Goal: Task Accomplishment & Management: Complete application form

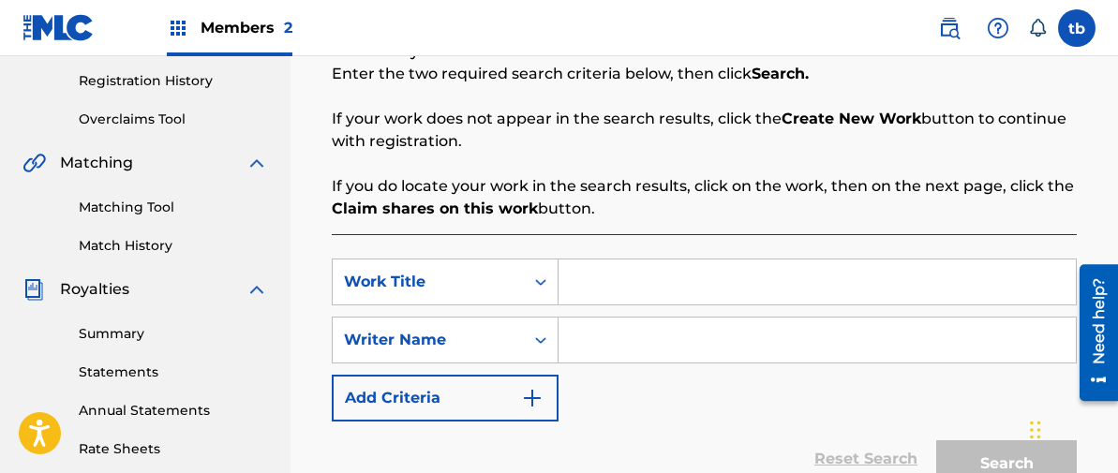
click at [588, 284] on input "Search Form" at bounding box center [816, 282] width 517 height 45
type input "the Southport Medley"
click at [594, 351] on input "Search Form" at bounding box center [816, 340] width 517 height 45
type input "[PERSON_NAME]"
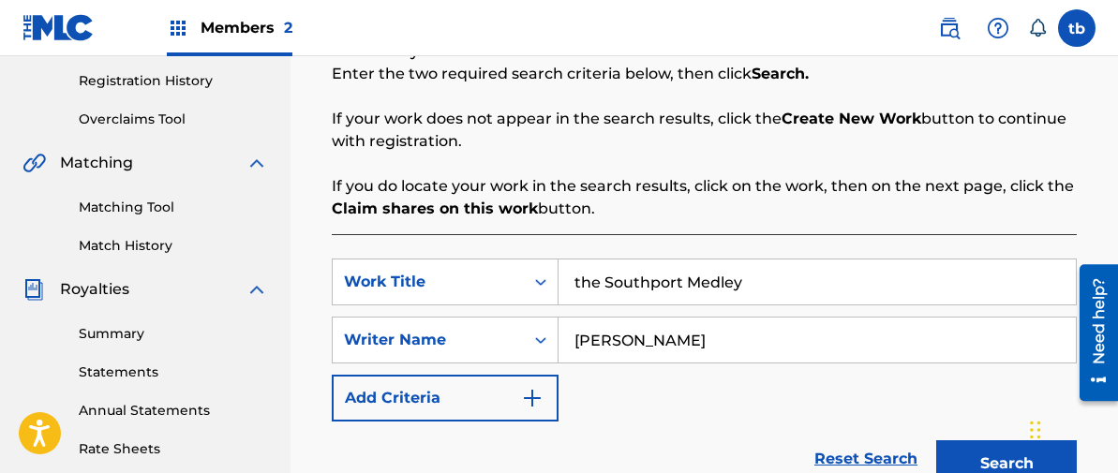
click at [755, 284] on input "the Southport Medley" at bounding box center [816, 282] width 517 height 45
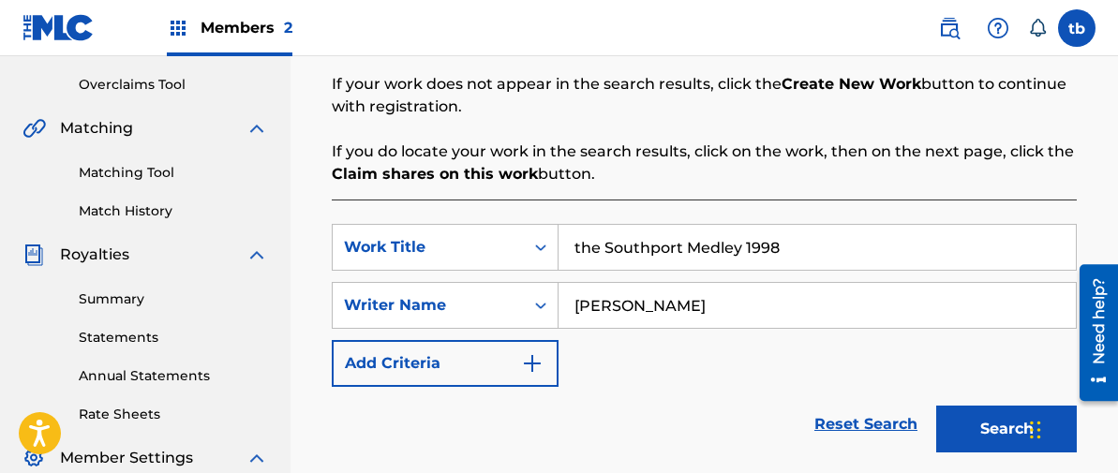
scroll to position [398, 0]
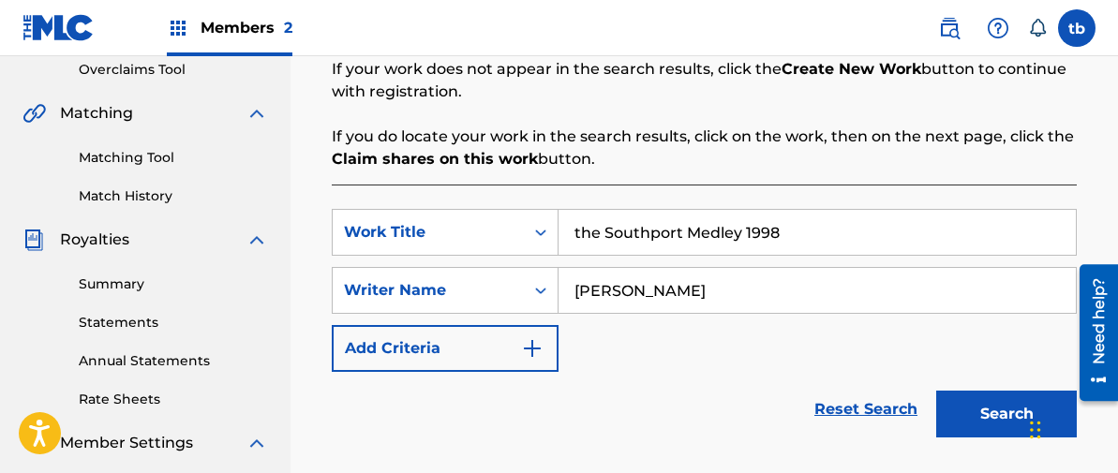
type input "the Southport Medley 1998"
click at [995, 411] on button "Search" at bounding box center [1006, 414] width 141 height 47
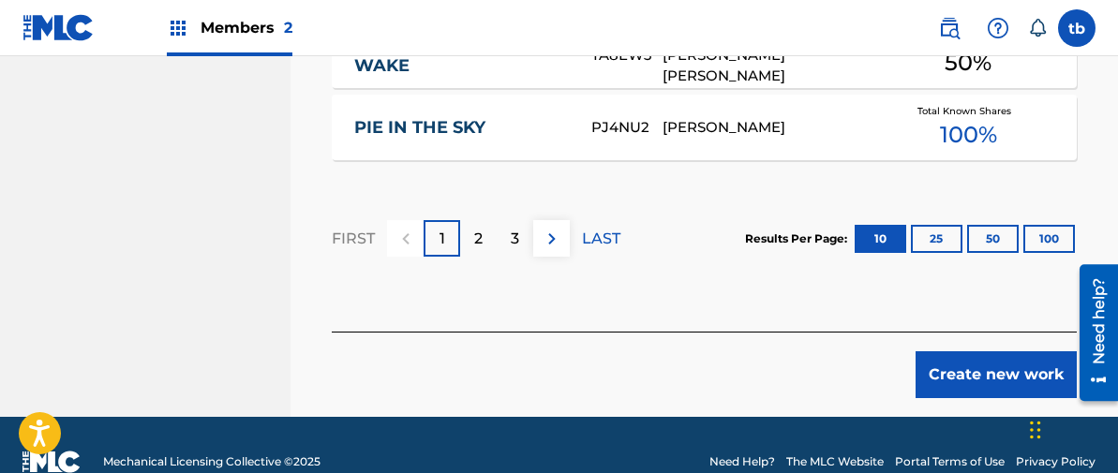
scroll to position [1561, 0]
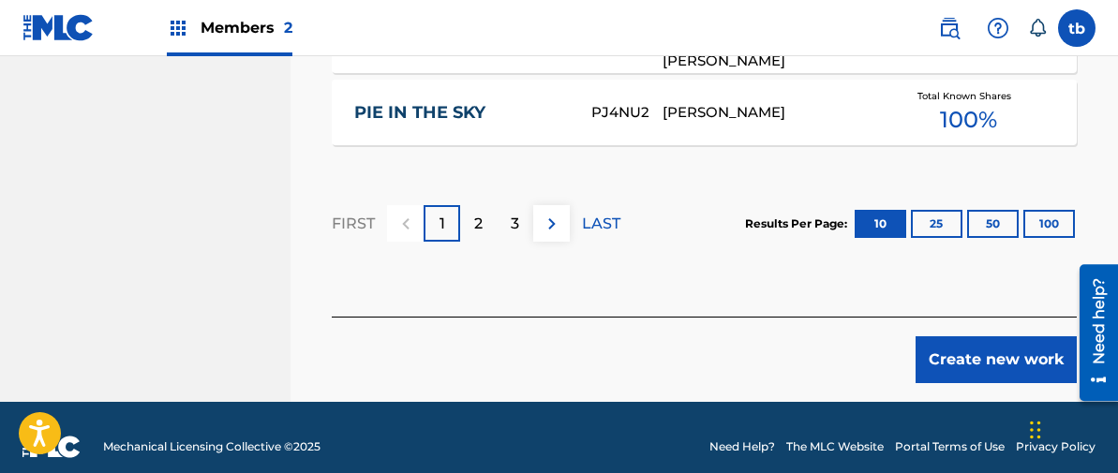
click at [968, 340] on button "Create new work" at bounding box center [995, 359] width 161 height 47
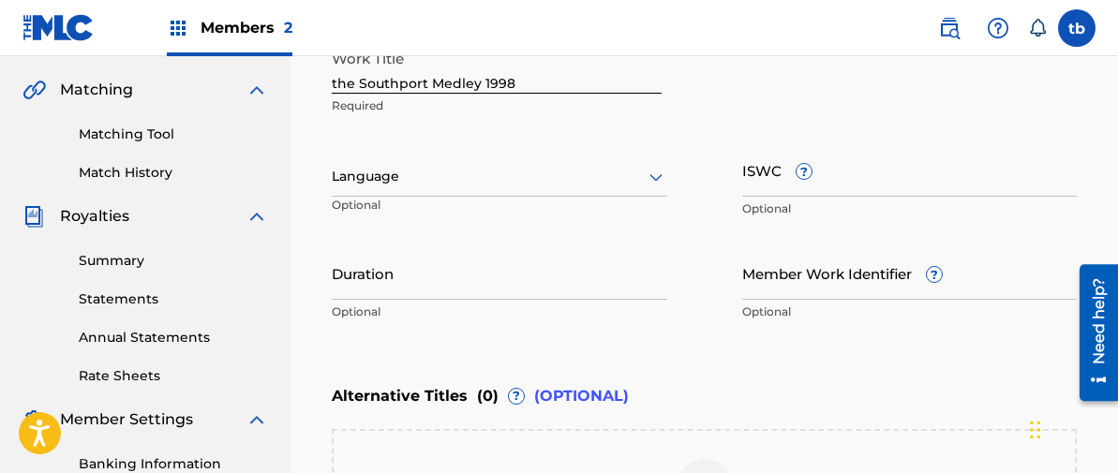
scroll to position [420, 0]
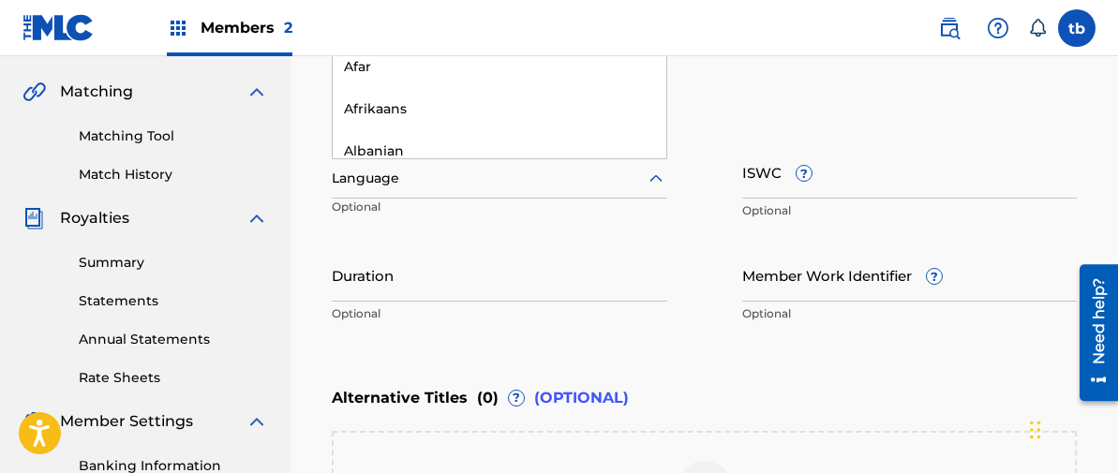
click at [655, 175] on icon at bounding box center [656, 179] width 22 height 22
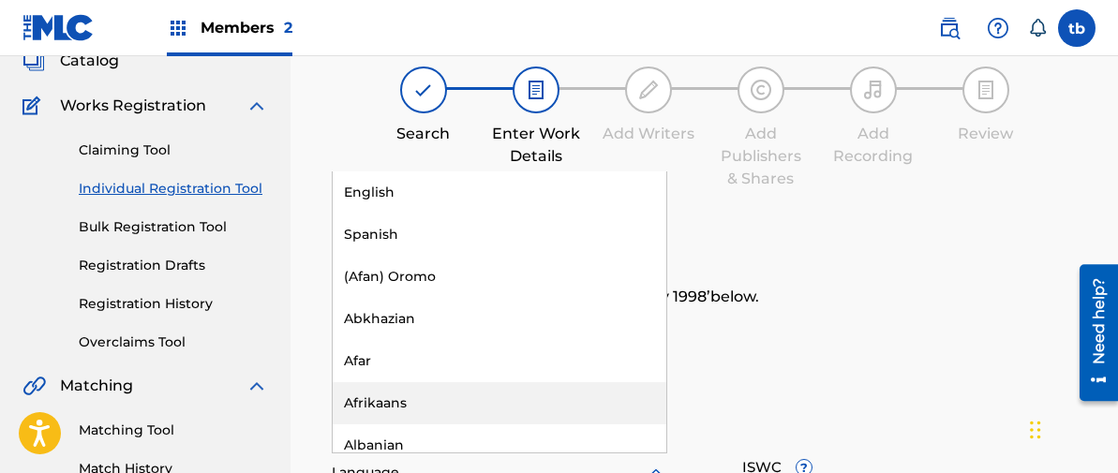
scroll to position [124, 0]
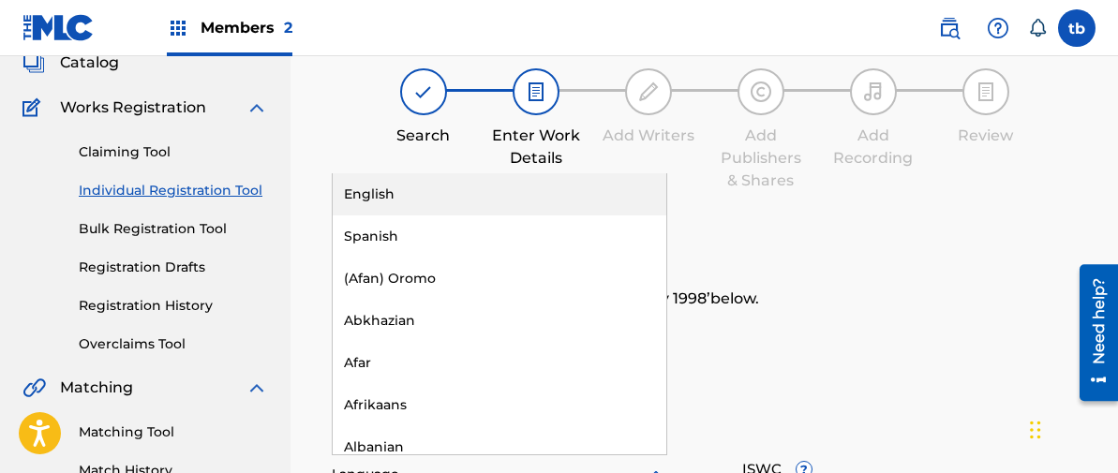
click at [376, 197] on div "English" at bounding box center [500, 194] width 334 height 42
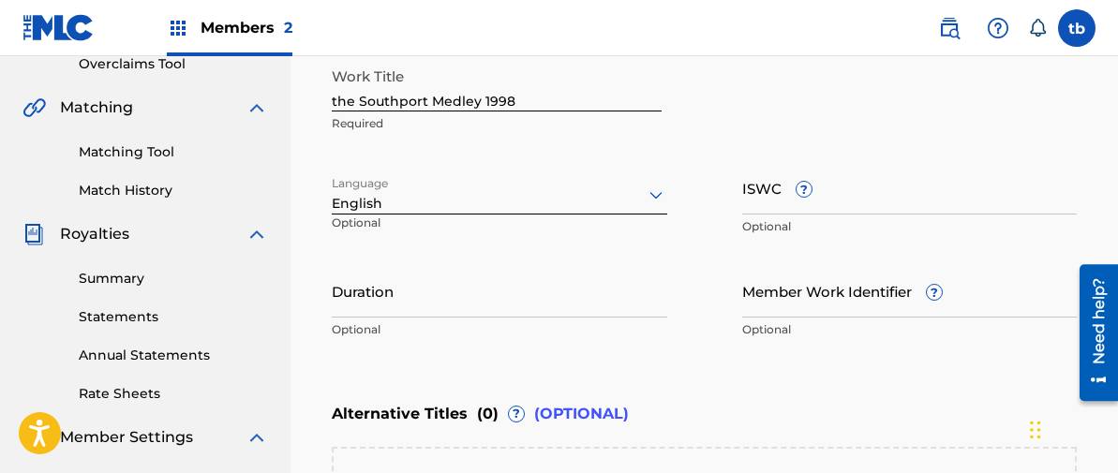
scroll to position [409, 0]
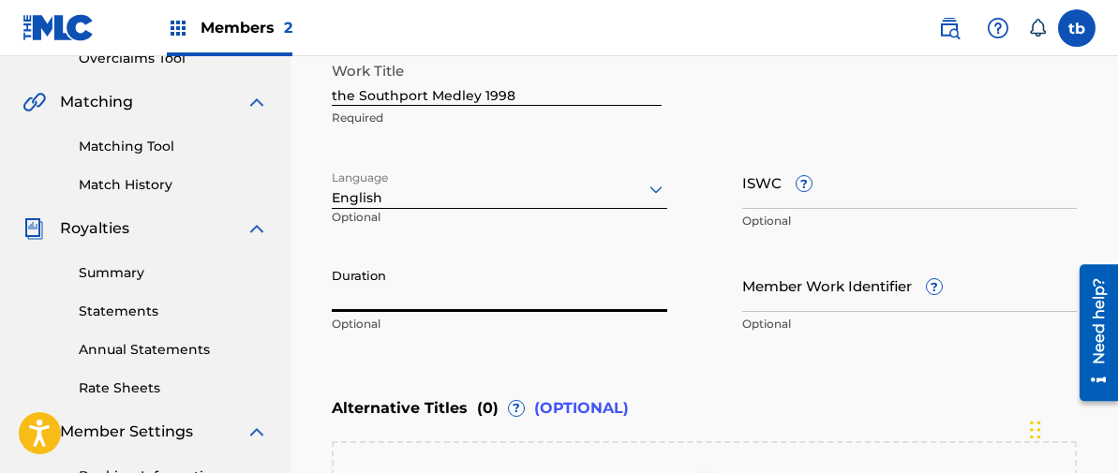
click at [383, 280] on input "Duration" at bounding box center [499, 285] width 335 height 53
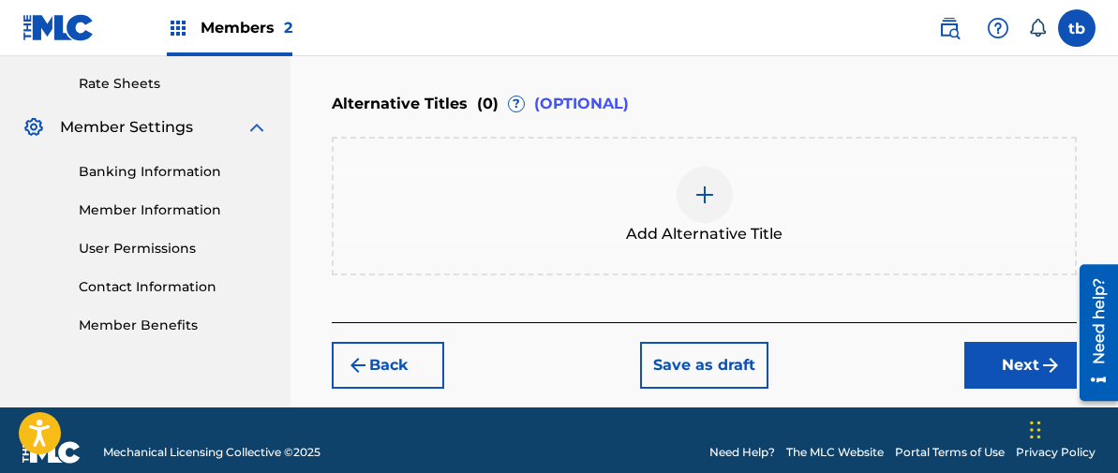
scroll to position [719, 0]
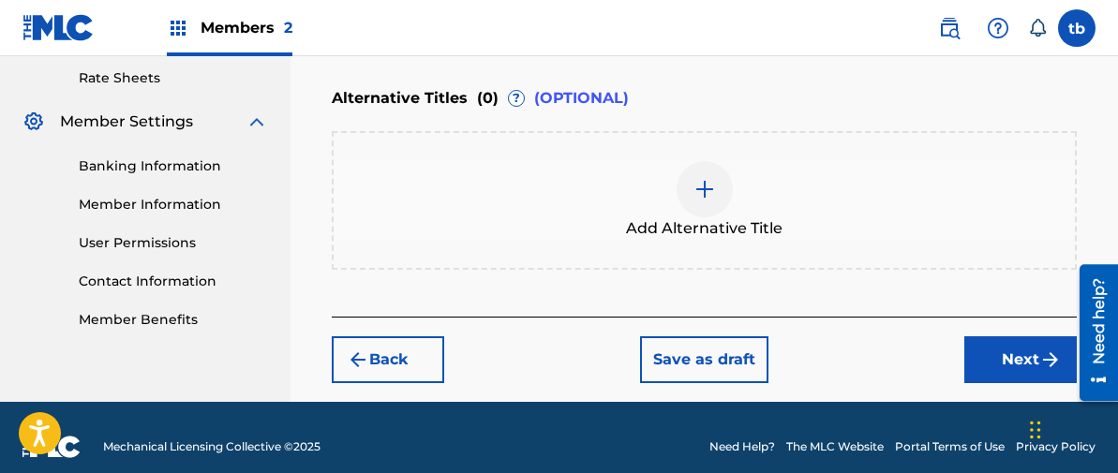
type input "13:39"
click at [1003, 354] on button "Next" at bounding box center [1020, 359] width 112 height 47
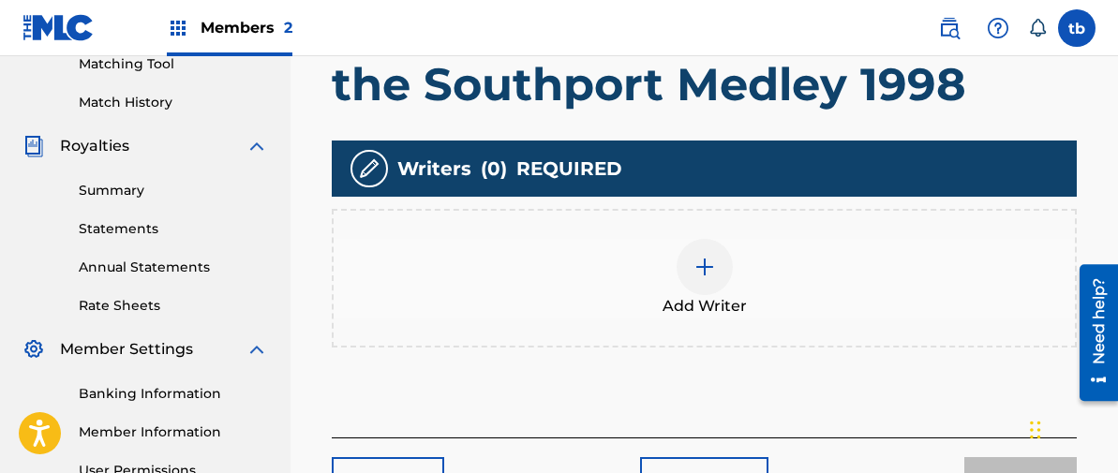
scroll to position [515, 0]
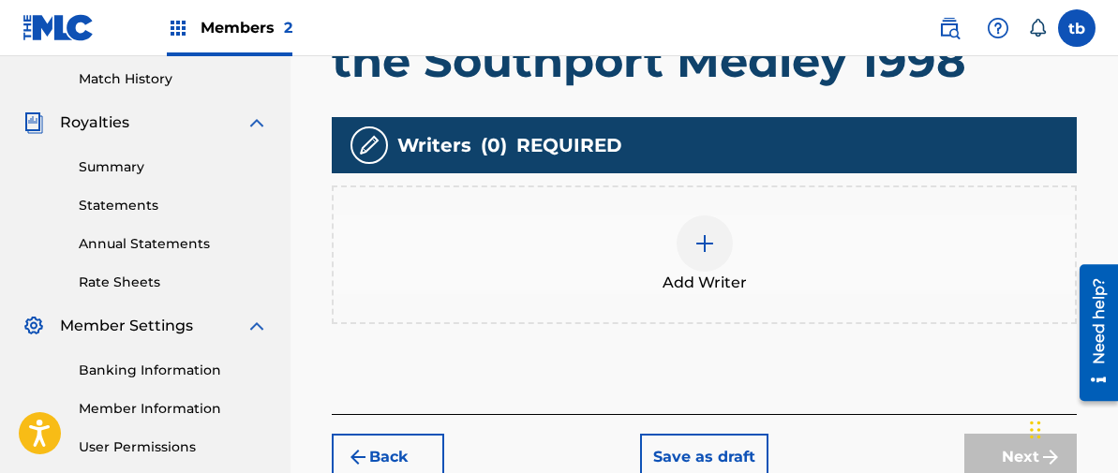
click at [706, 236] on img at bounding box center [704, 243] width 22 height 22
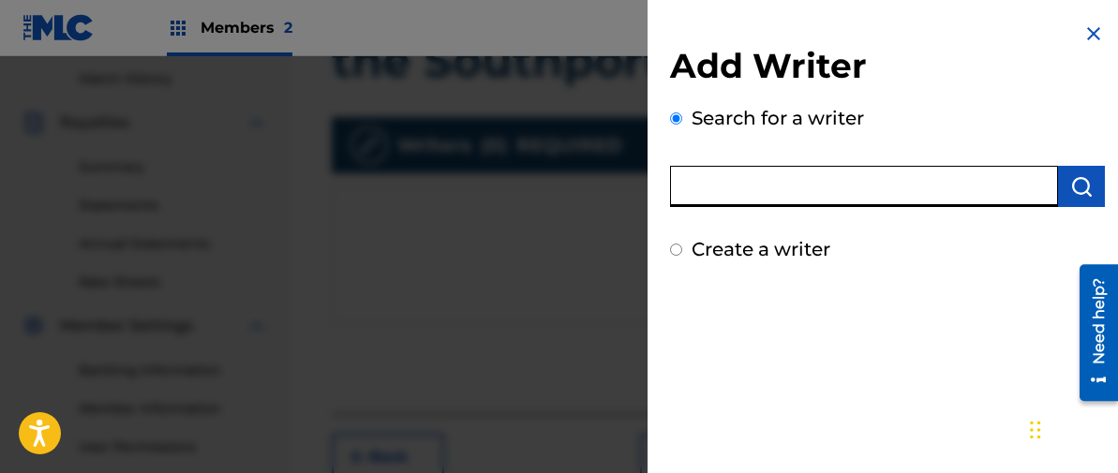
click at [738, 172] on input "text" at bounding box center [864, 186] width 388 height 41
type input "a"
type input "[PERSON_NAME]"
click at [1075, 181] on img "submit" at bounding box center [1081, 186] width 22 height 22
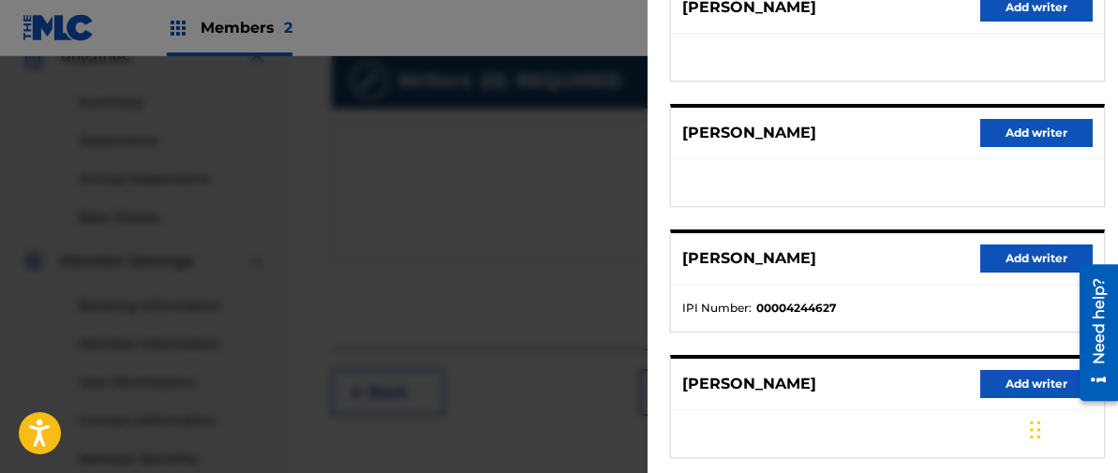
scroll to position [404, 0]
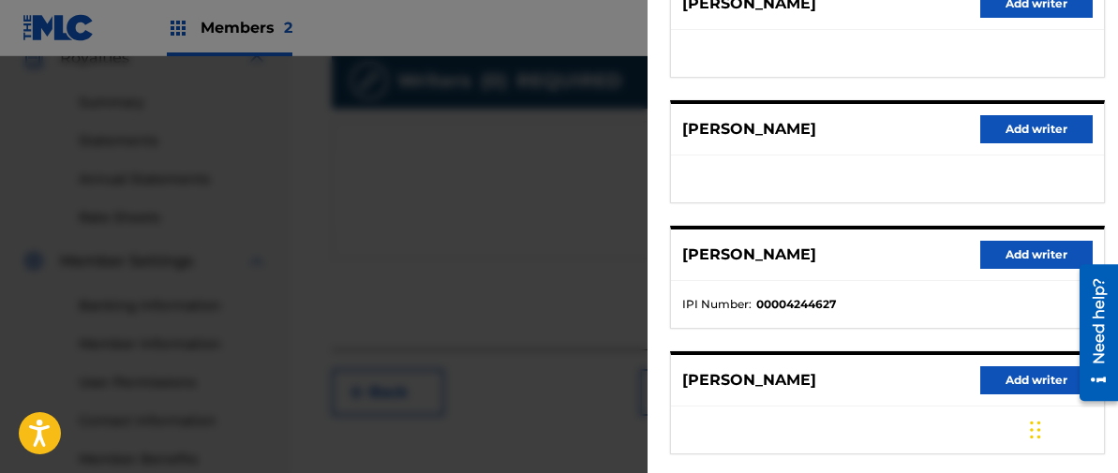
click at [1013, 257] on button "Add writer" at bounding box center [1036, 255] width 112 height 28
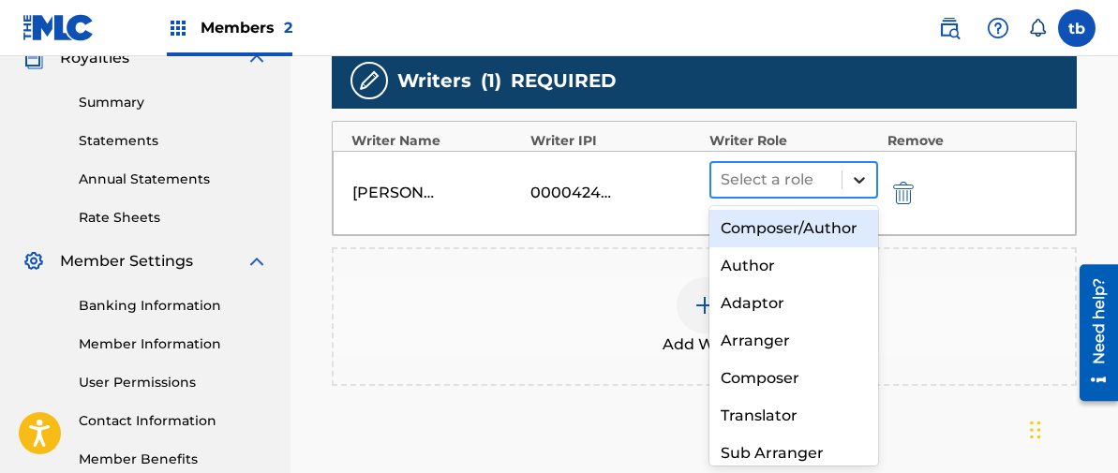
click at [861, 175] on icon at bounding box center [859, 180] width 19 height 19
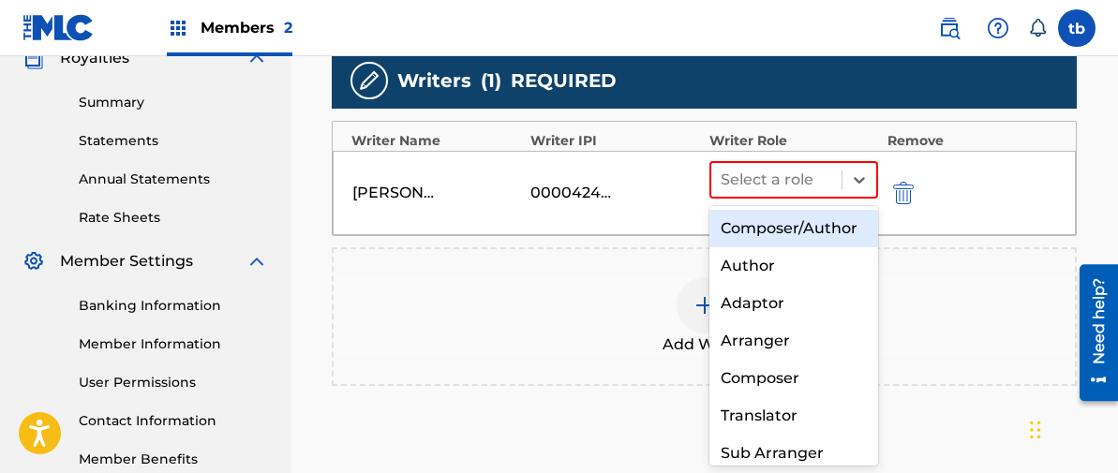
click at [765, 236] on div "Composer/Author" at bounding box center [793, 228] width 169 height 37
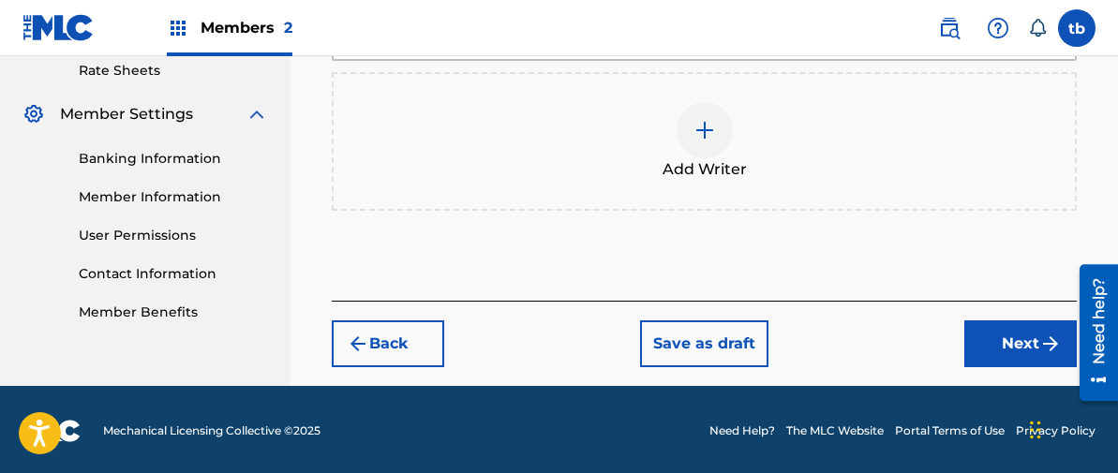
scroll to position [730, 0]
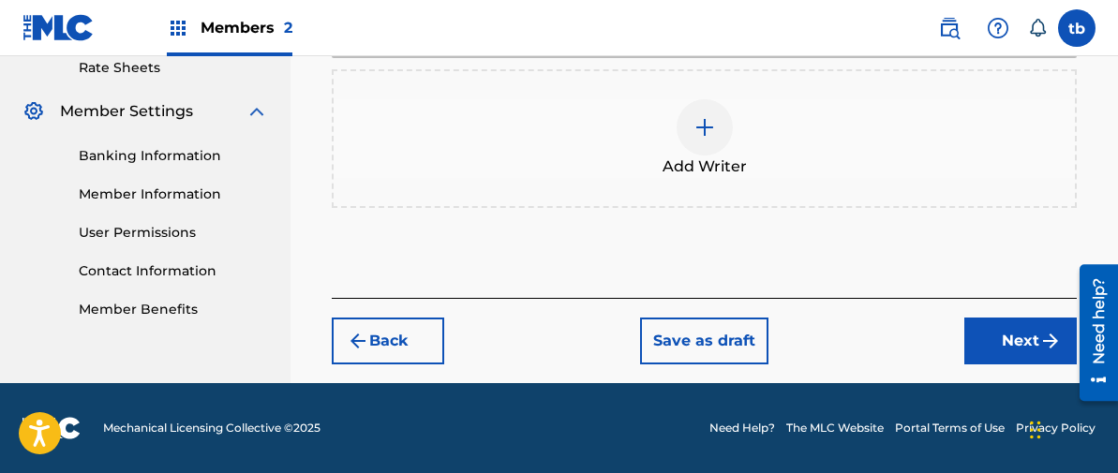
click at [1026, 336] on button "Next" at bounding box center [1020, 341] width 112 height 47
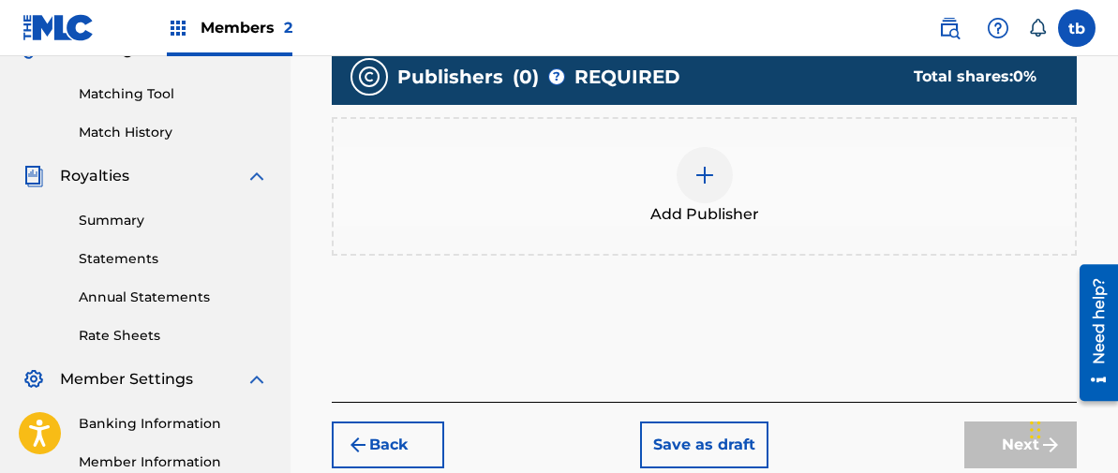
scroll to position [467, 0]
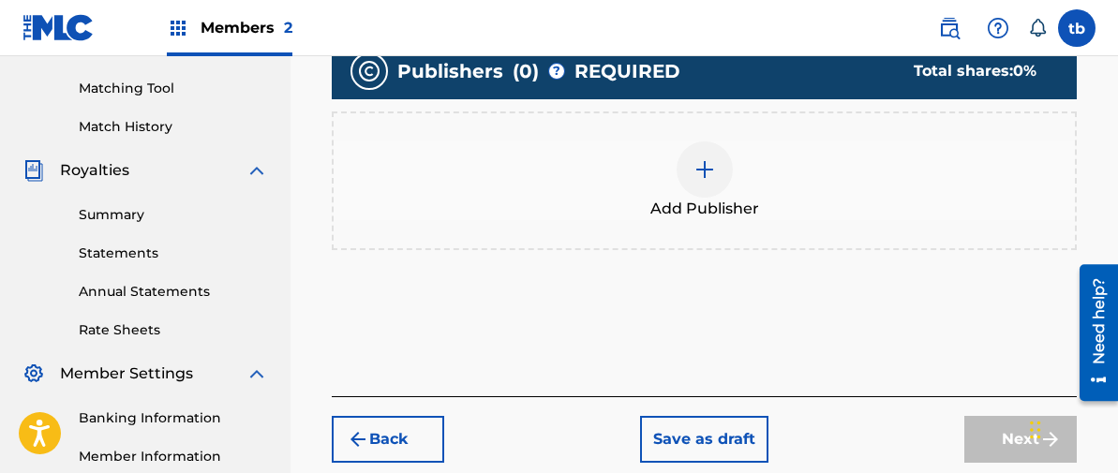
click at [704, 168] on img at bounding box center [704, 169] width 22 height 22
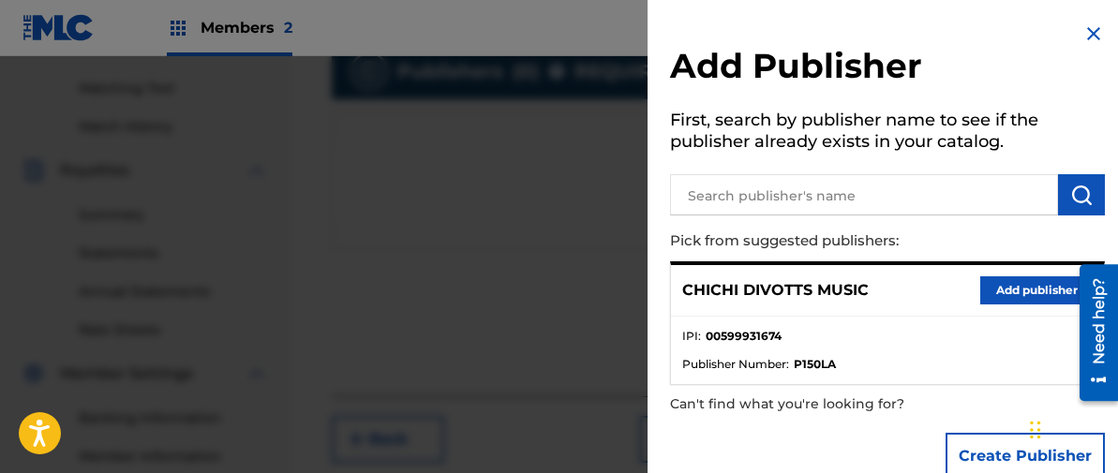
click at [1014, 291] on button "Add publisher" at bounding box center [1036, 290] width 112 height 28
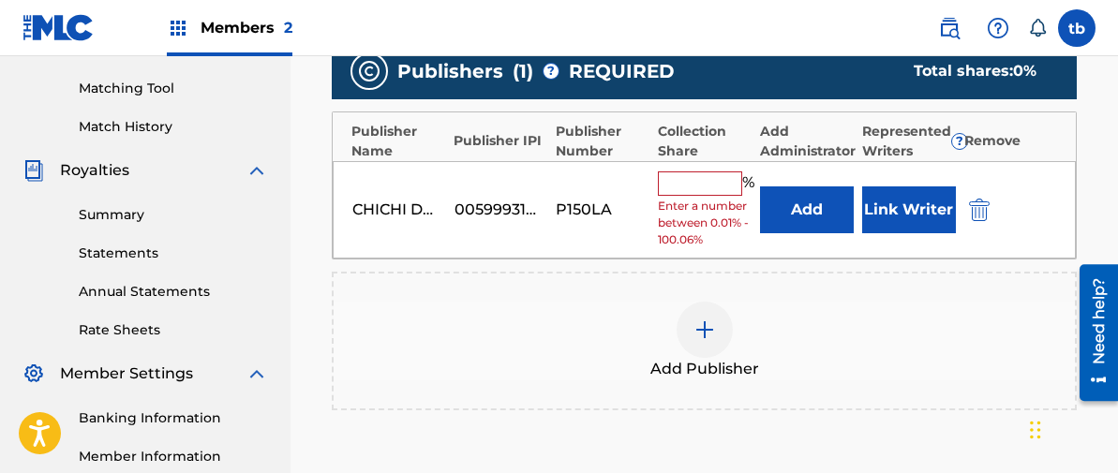
click at [689, 185] on input "text" at bounding box center [700, 183] width 84 height 24
type input "100"
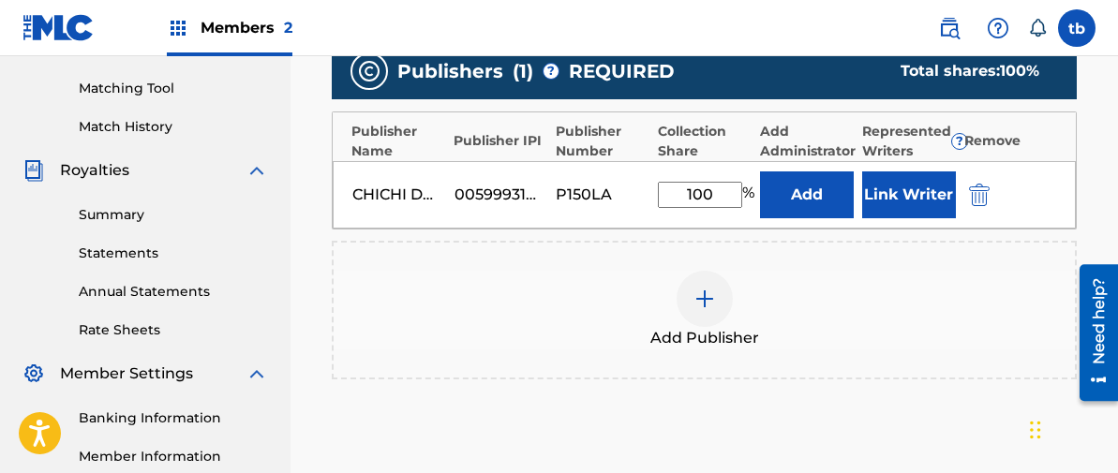
click at [900, 196] on button "Link Writer" at bounding box center [909, 194] width 94 height 47
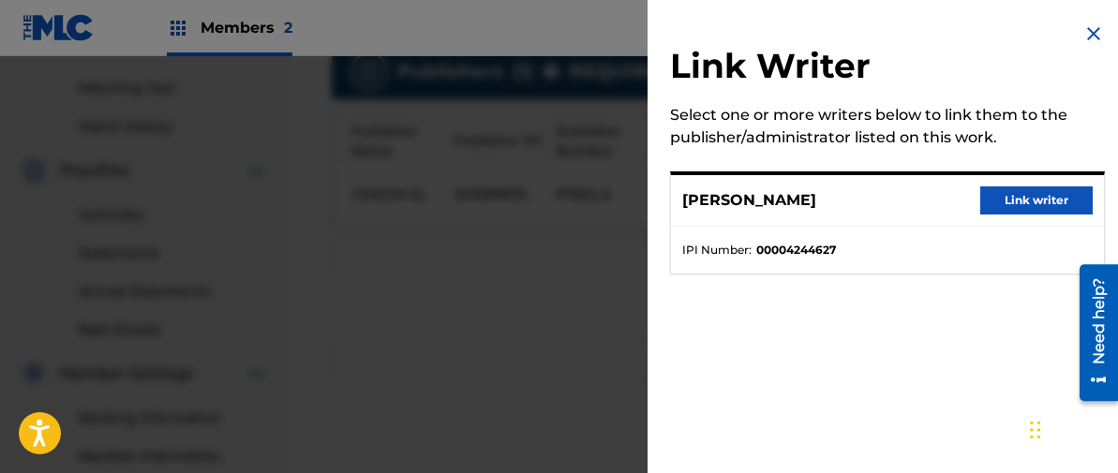
click at [1009, 201] on button "Link writer" at bounding box center [1036, 200] width 112 height 28
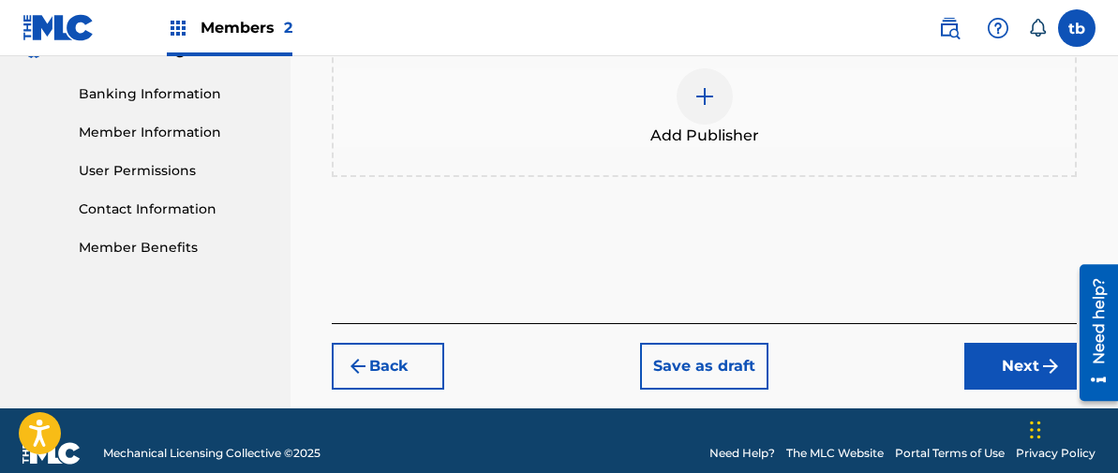
click at [1025, 343] on button "Next" at bounding box center [1020, 366] width 112 height 47
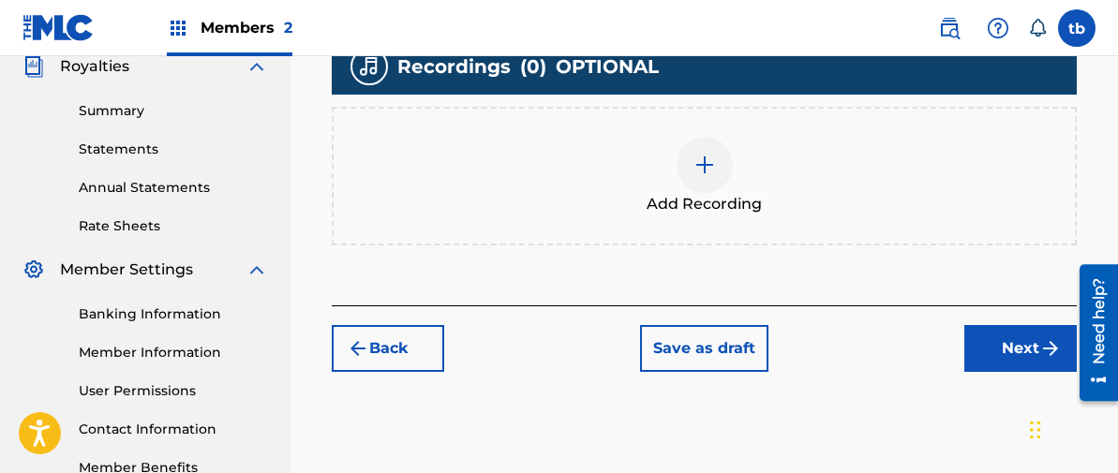
scroll to position [604, 0]
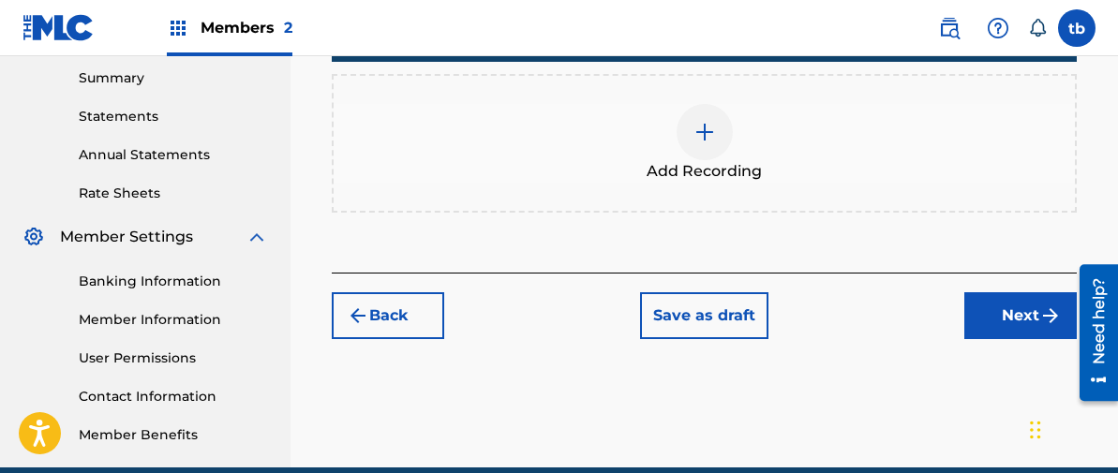
click at [700, 129] on img at bounding box center [704, 132] width 22 height 22
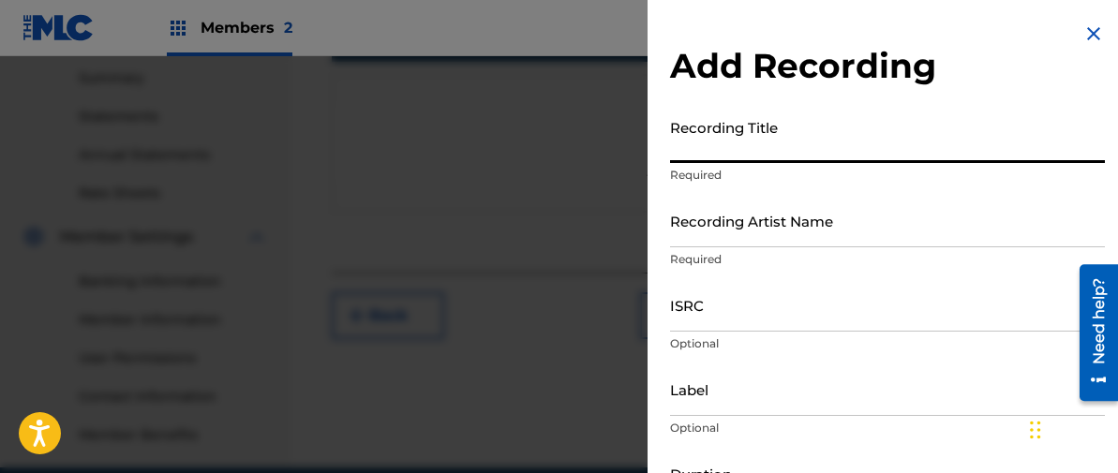
click at [711, 135] on input "Recording Title" at bounding box center [887, 136] width 435 height 53
type input "ONCE UPON A CASSETTE VOL. 16"
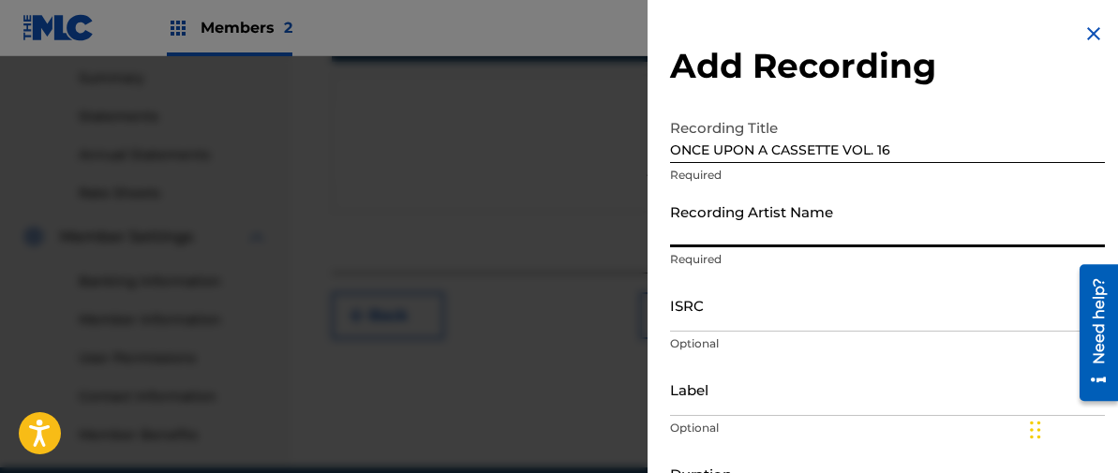
click at [690, 223] on input "Recording Artist Name" at bounding box center [887, 220] width 435 height 53
type input "[PERSON_NAME]"
click at [699, 302] on input "ISRC" at bounding box center [887, 304] width 435 height 53
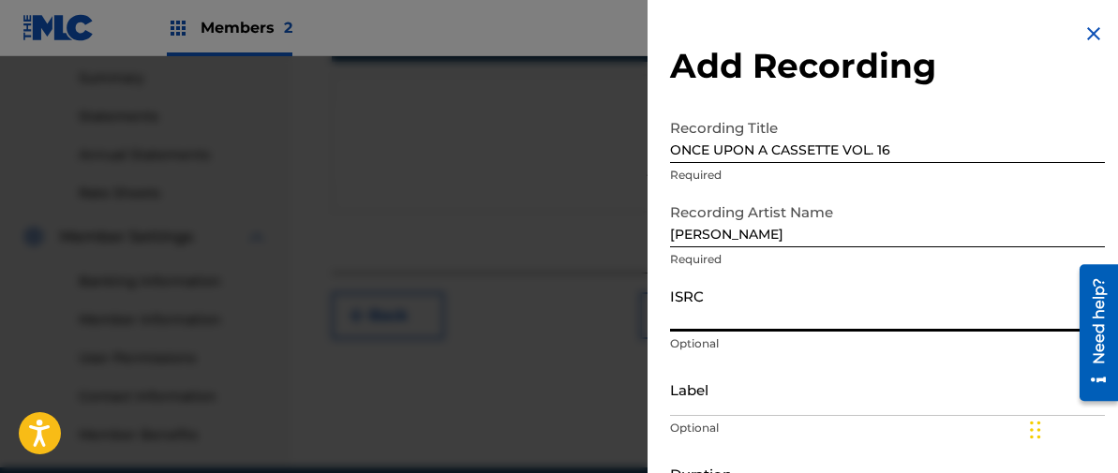
paste input "TCAJD2592551"
type input "TCAJD2592551"
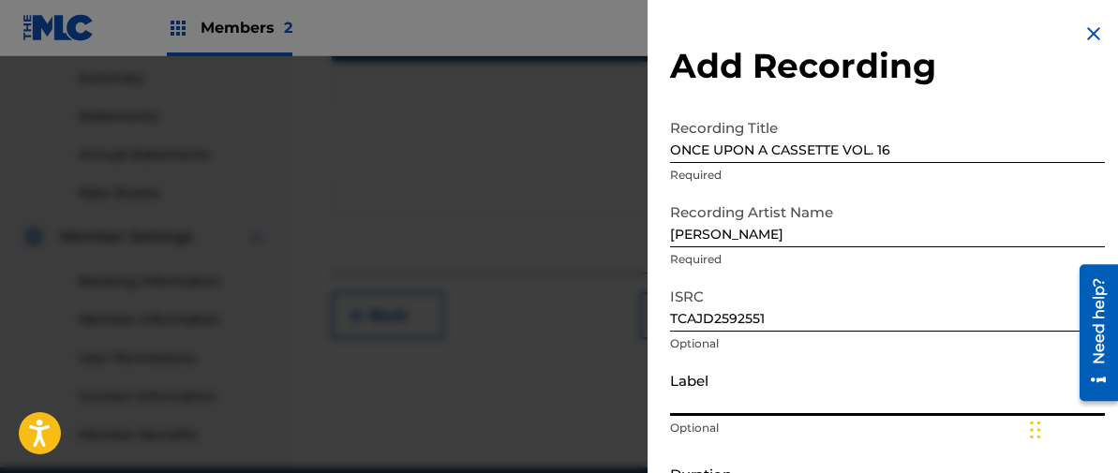
click at [687, 393] on input "Label" at bounding box center [887, 389] width 435 height 53
type input "2C2C"
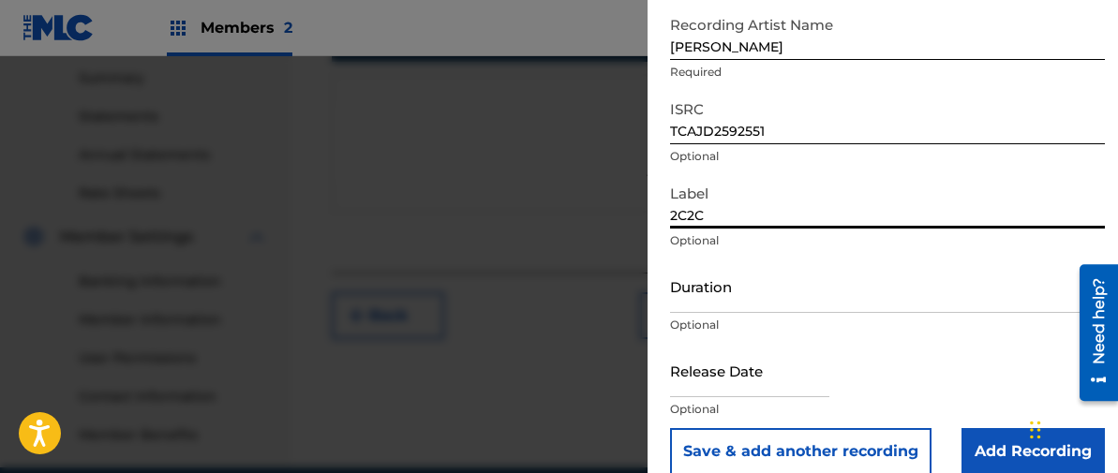
scroll to position [190, 0]
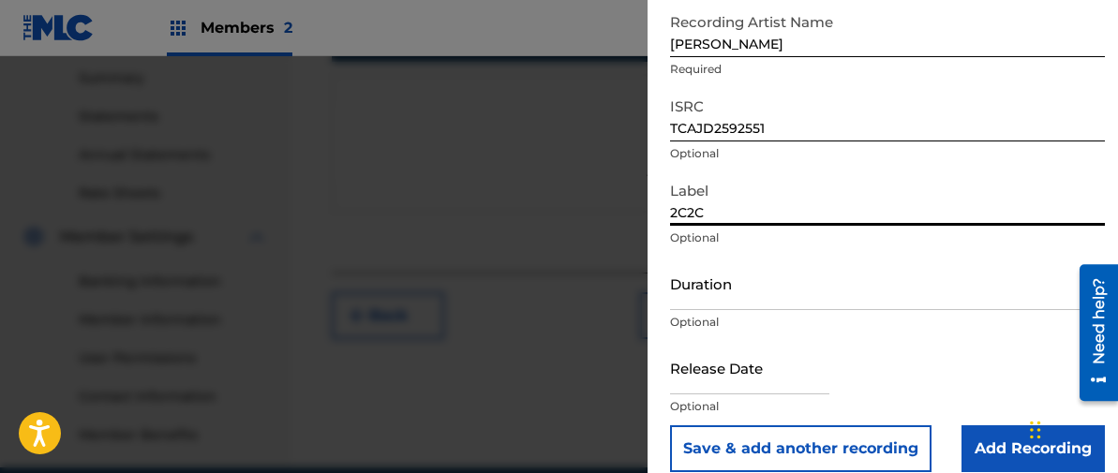
click at [692, 286] on input "Duration" at bounding box center [887, 283] width 435 height 53
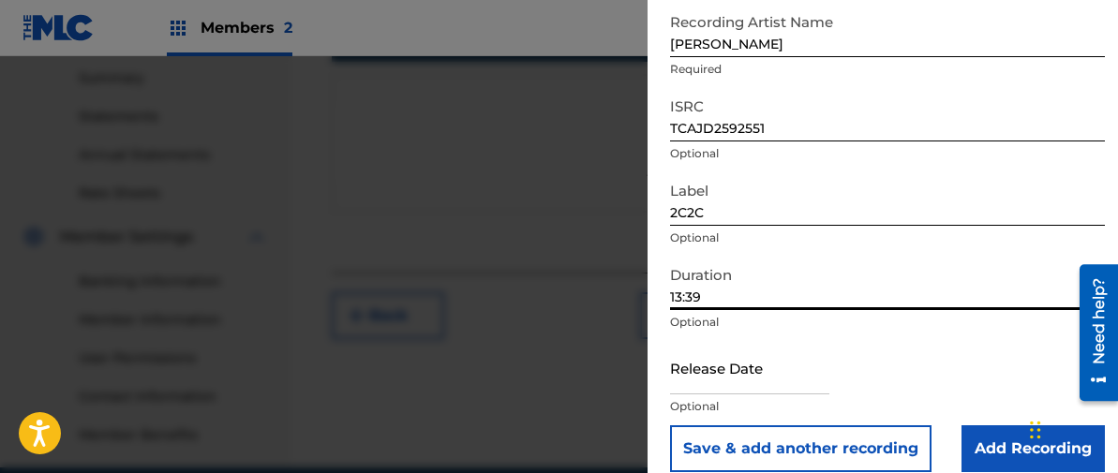
type input "13:39"
click at [673, 363] on input "text" at bounding box center [749, 367] width 159 height 53
select select "7"
select select "2025"
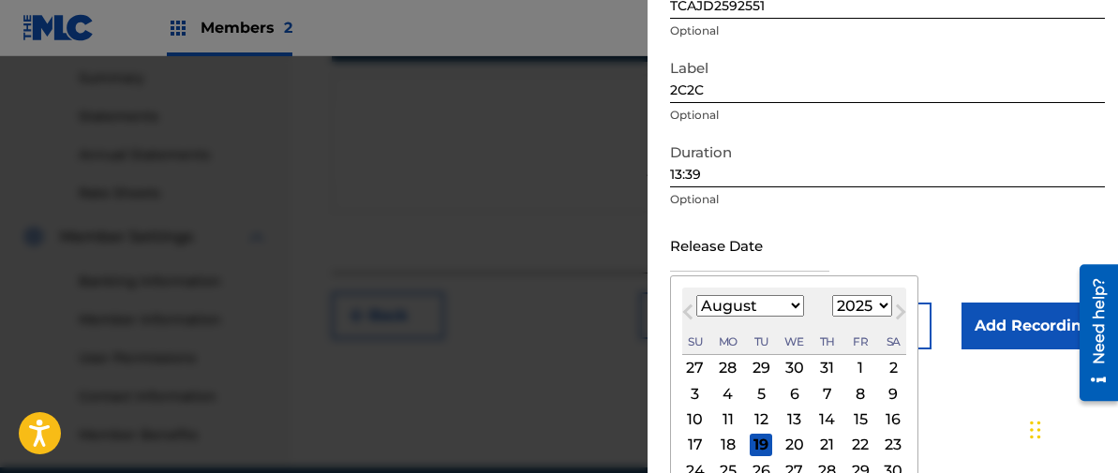
scroll to position [320, 0]
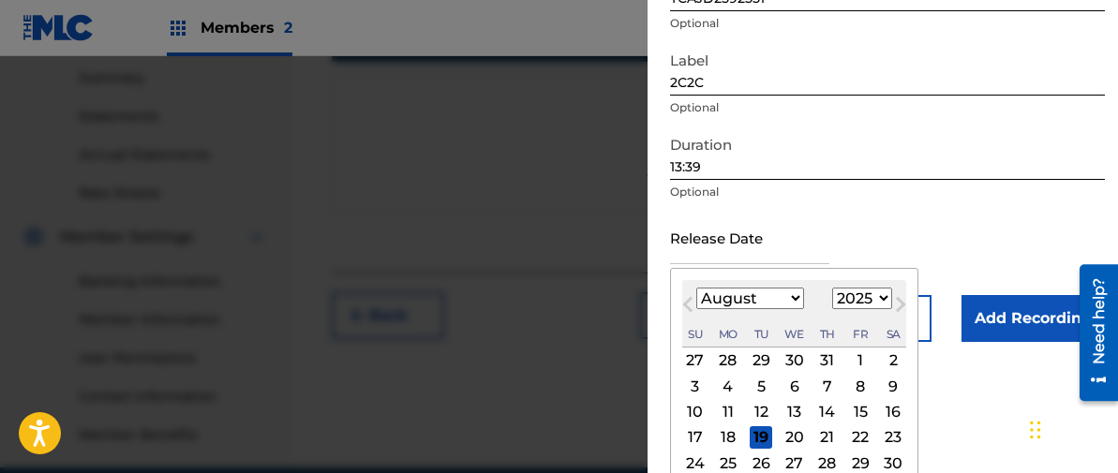
click at [793, 414] on div "13" at bounding box center [794, 412] width 22 height 22
type input "[DATE]"
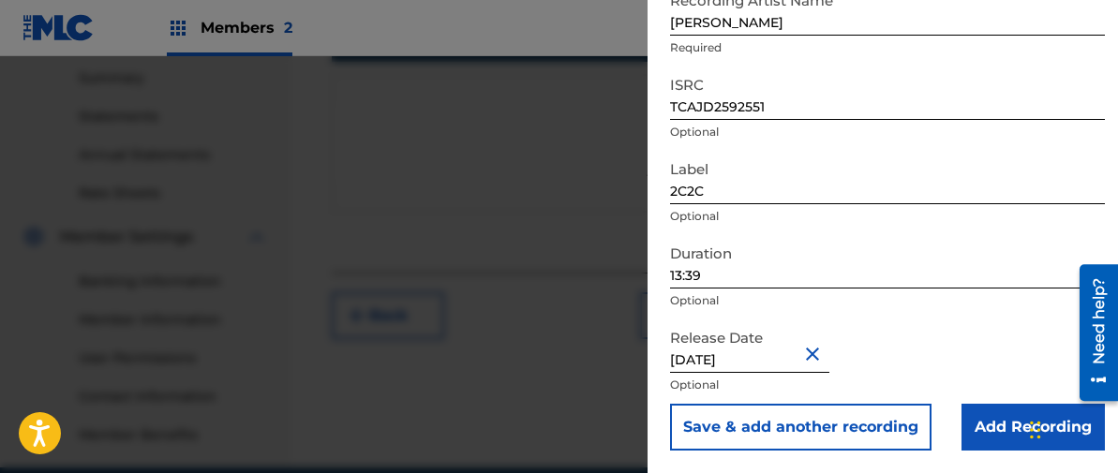
scroll to position [212, 0]
click at [890, 331] on div "Release Date [DATE] Optional" at bounding box center [887, 361] width 435 height 84
click at [991, 421] on input "Add Recording" at bounding box center [1032, 427] width 143 height 47
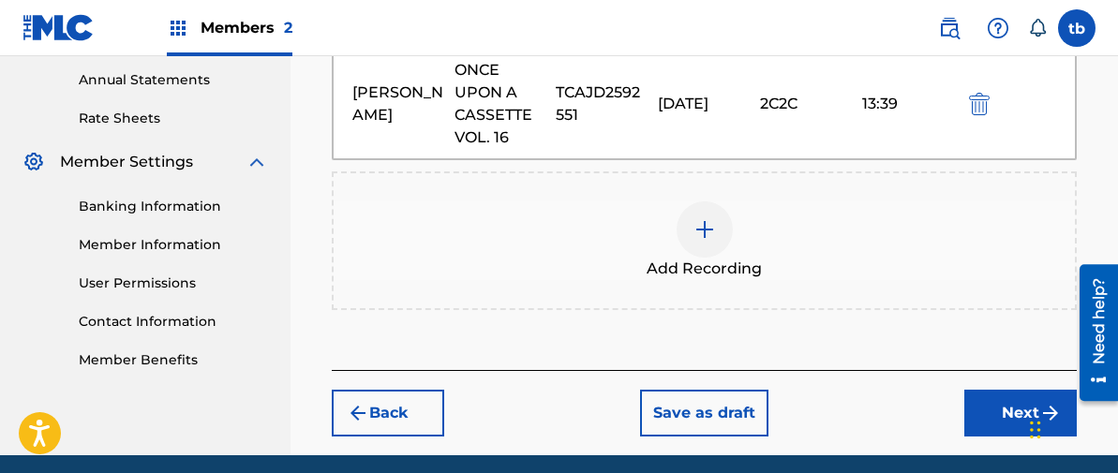
scroll to position [682, 0]
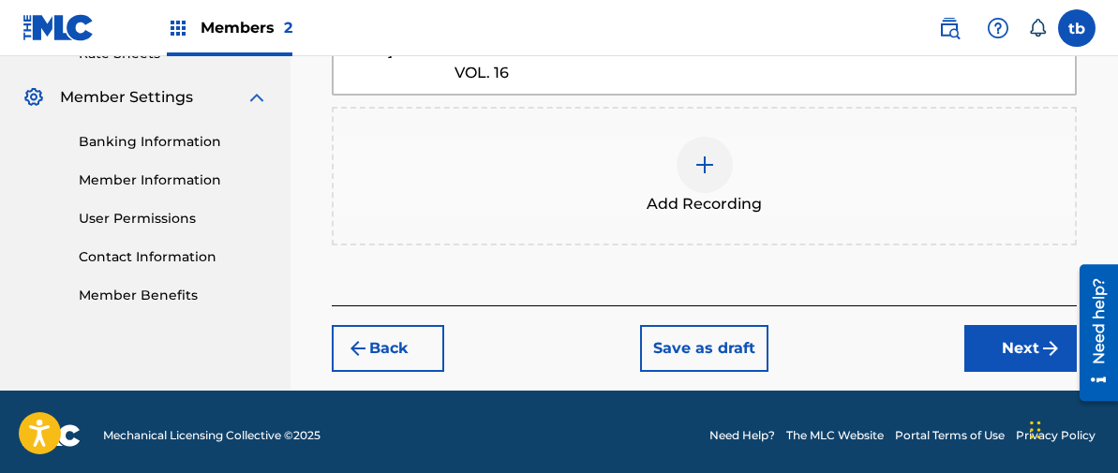
click at [1004, 343] on button "Next" at bounding box center [1020, 348] width 112 height 47
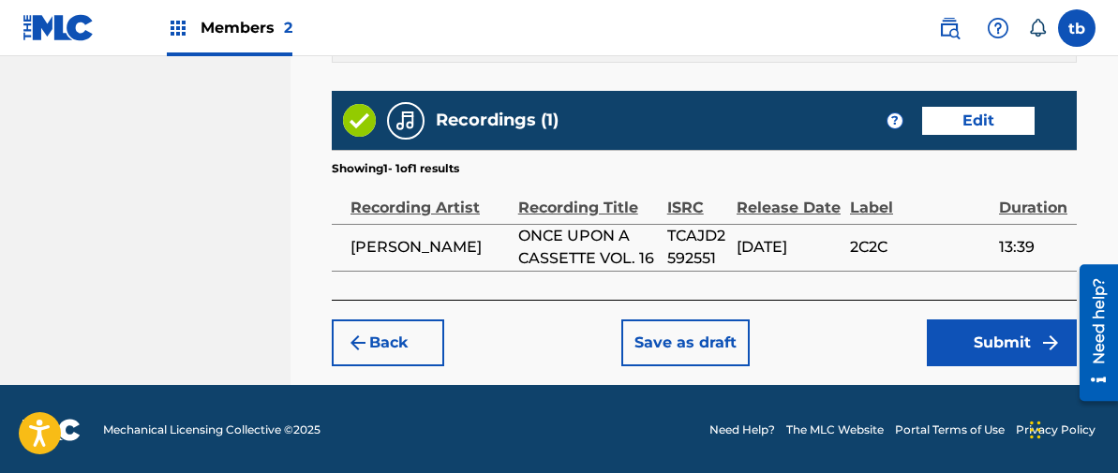
scroll to position [1194, 0]
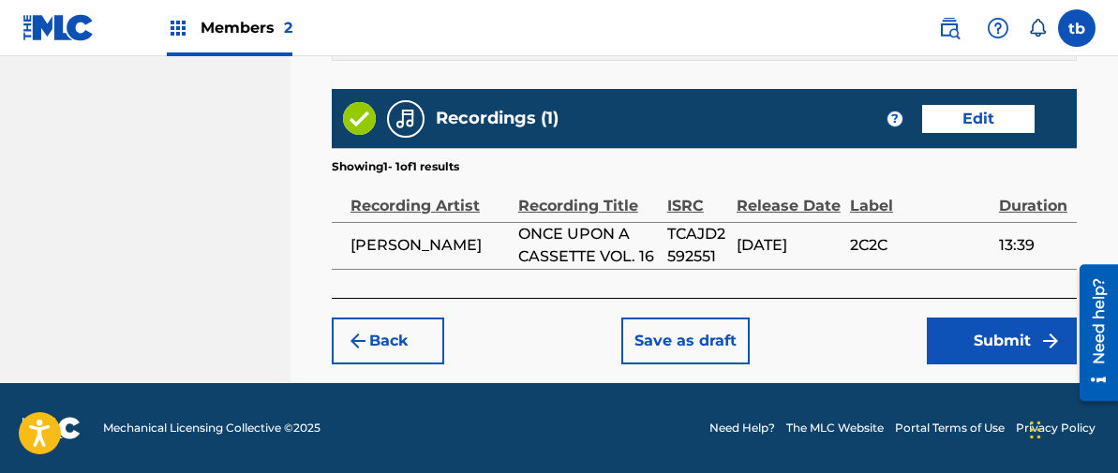
click at [982, 334] on button "Submit" at bounding box center [1002, 341] width 150 height 47
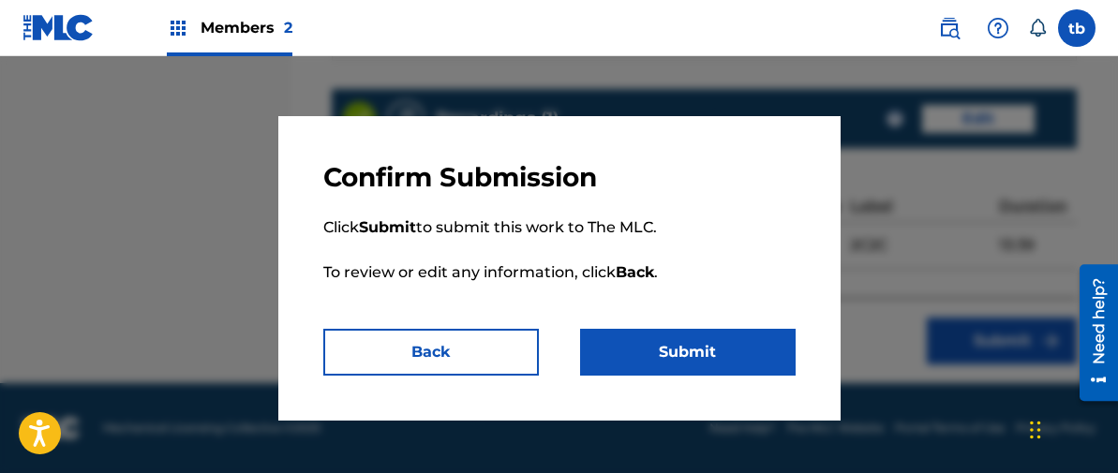
click at [694, 348] on button "Submit" at bounding box center [687, 352] width 215 height 47
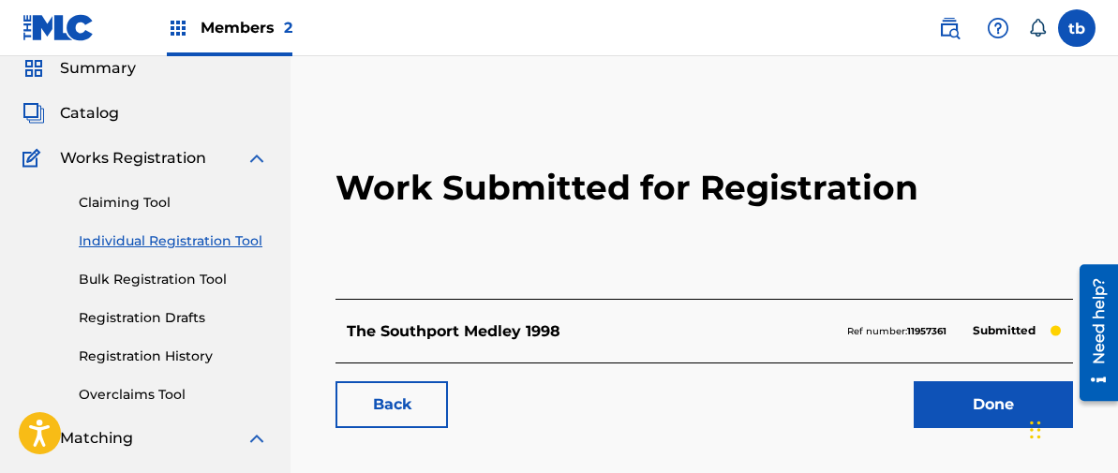
scroll to position [80, 0]
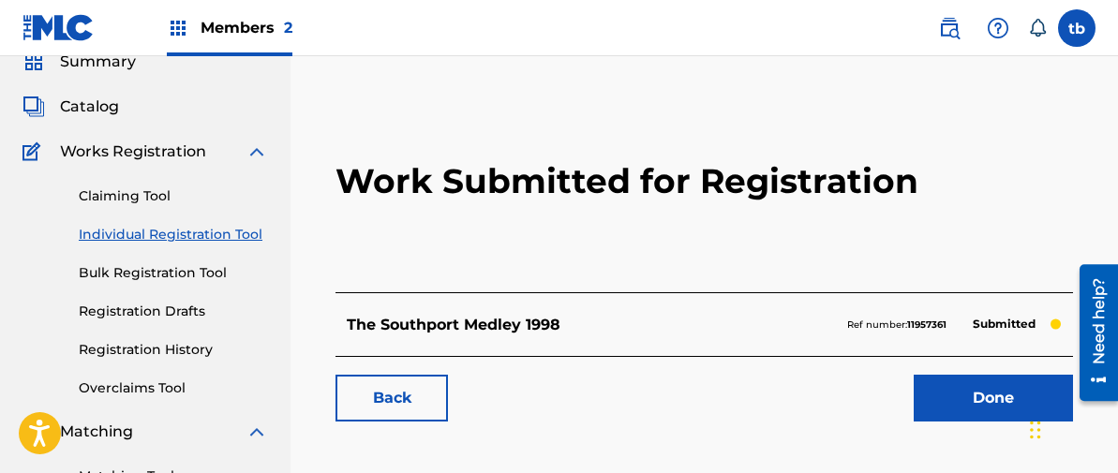
click at [984, 397] on link "Done" at bounding box center [992, 398] width 159 height 47
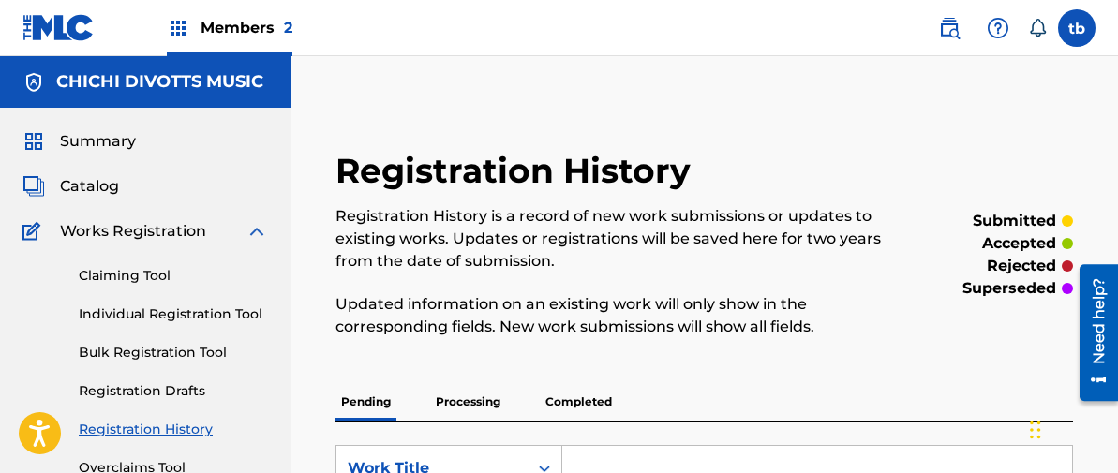
click at [142, 311] on link "Individual Registration Tool" at bounding box center [173, 314] width 189 height 20
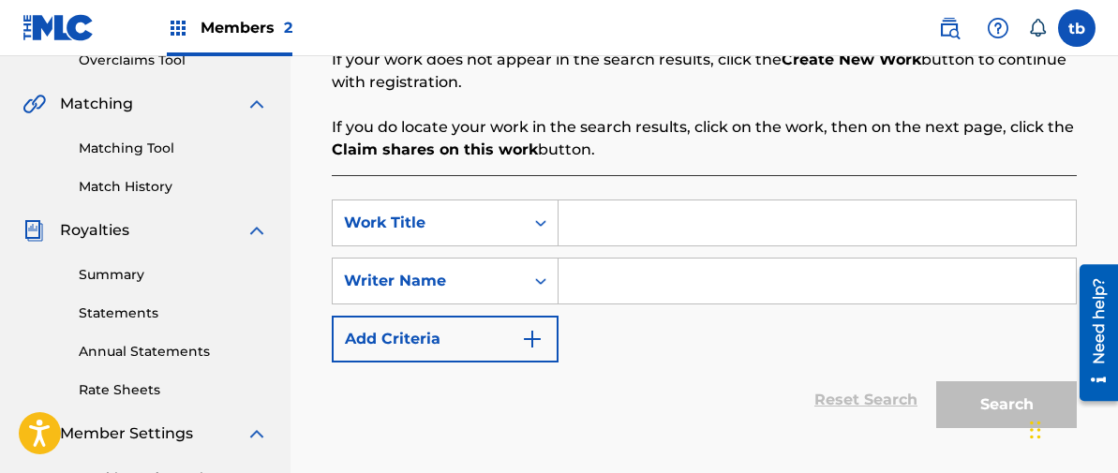
scroll to position [422, 0]
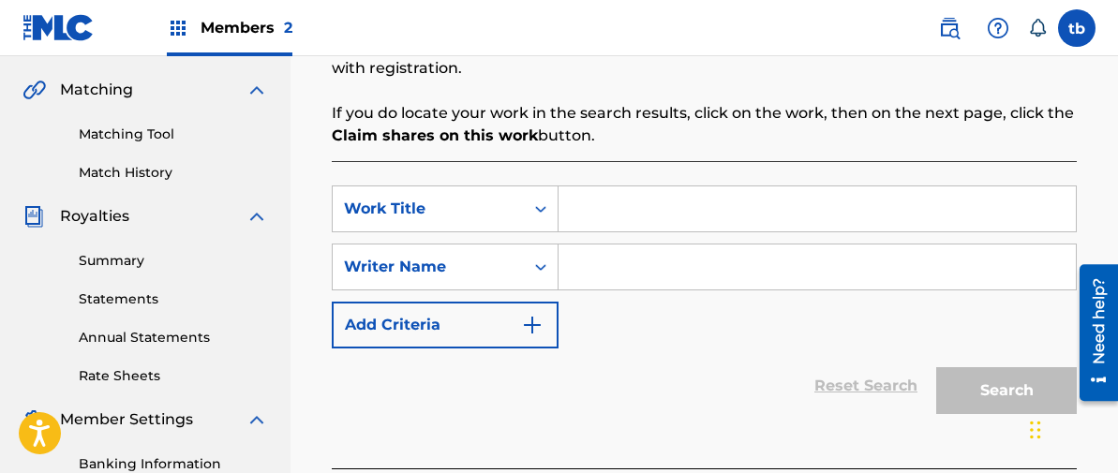
click at [594, 207] on input "Search Form" at bounding box center [816, 208] width 517 height 45
type input "g"
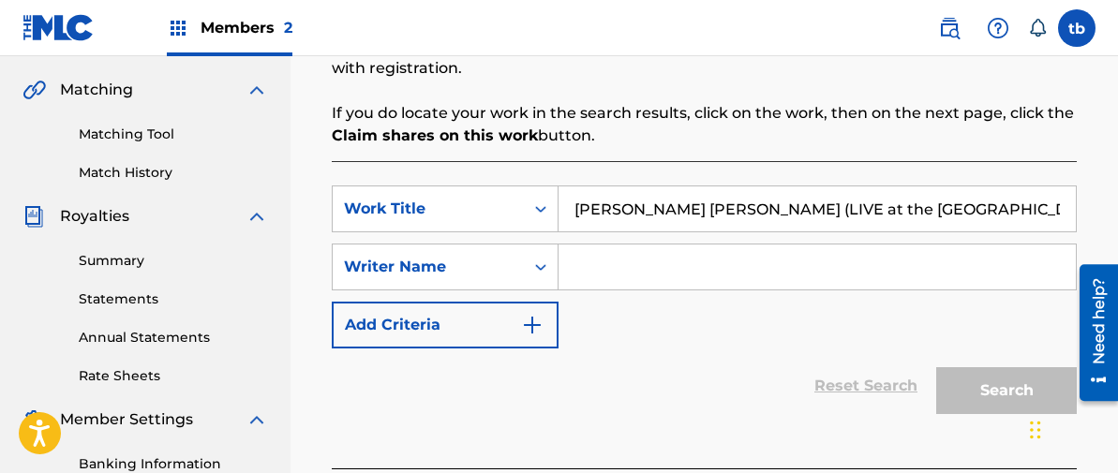
type input "[PERSON_NAME] [PERSON_NAME] (LIVE at the [GEOGRAPHIC_DATA], 1998)"
click at [594, 275] on input "Search Form" at bounding box center [816, 267] width 517 height 45
type input "[PERSON_NAME]"
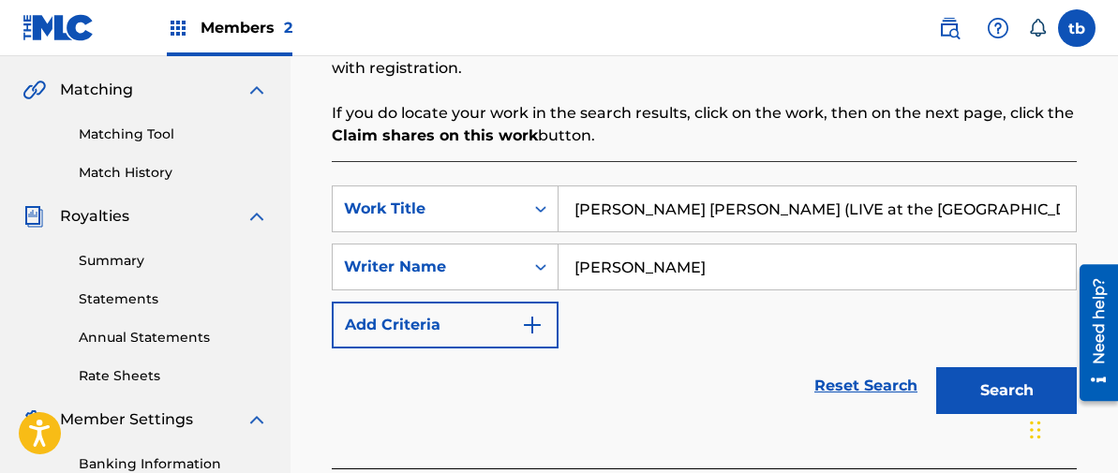
click at [1000, 393] on button "Search" at bounding box center [1006, 390] width 141 height 47
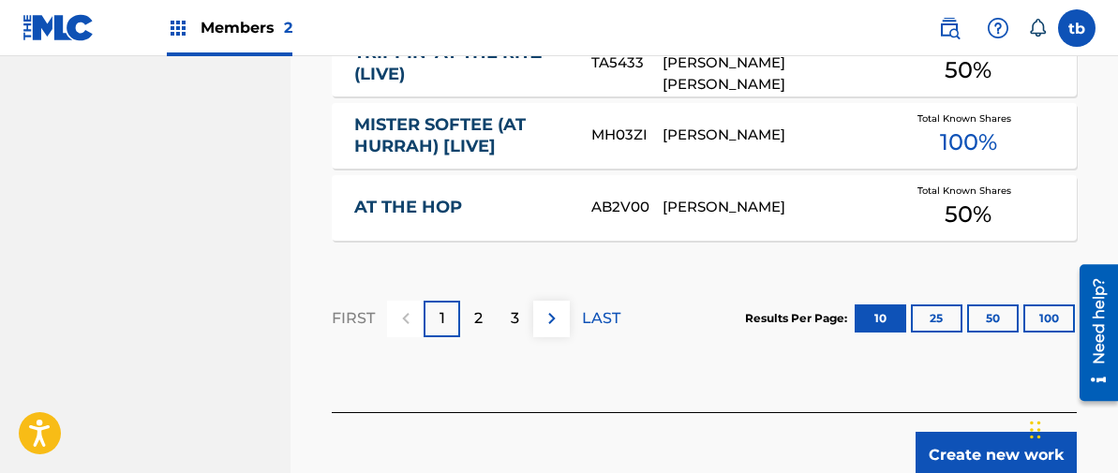
click at [988, 432] on button "Create new work" at bounding box center [995, 455] width 161 height 47
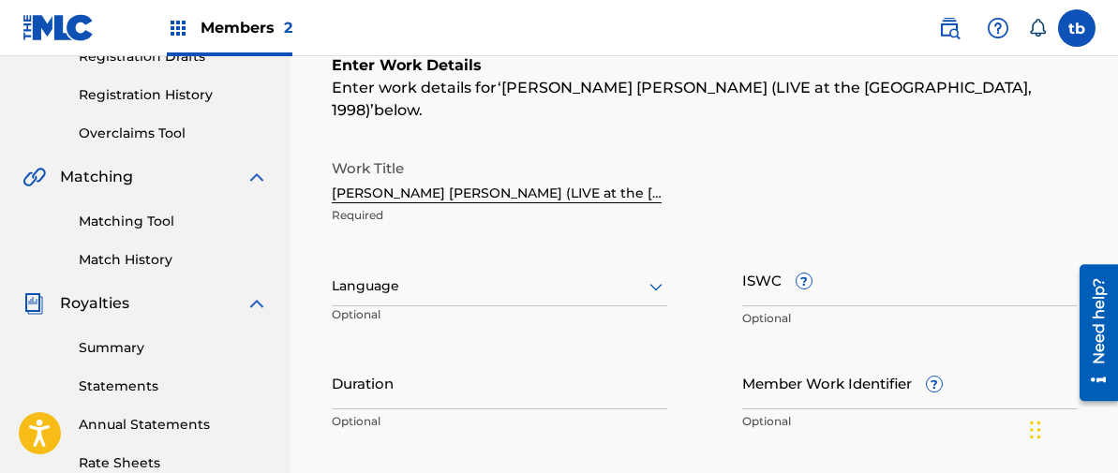
scroll to position [333, 0]
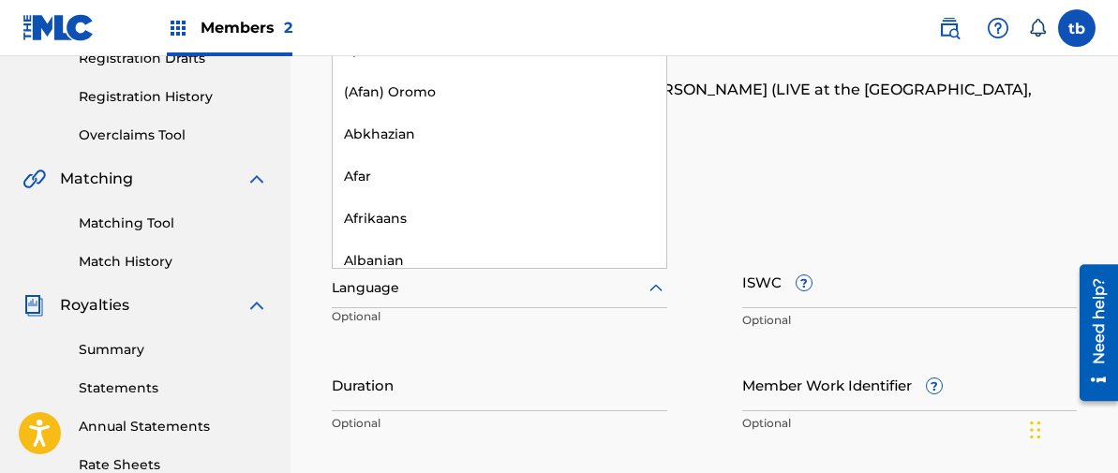
click at [657, 277] on icon at bounding box center [656, 288] width 22 height 22
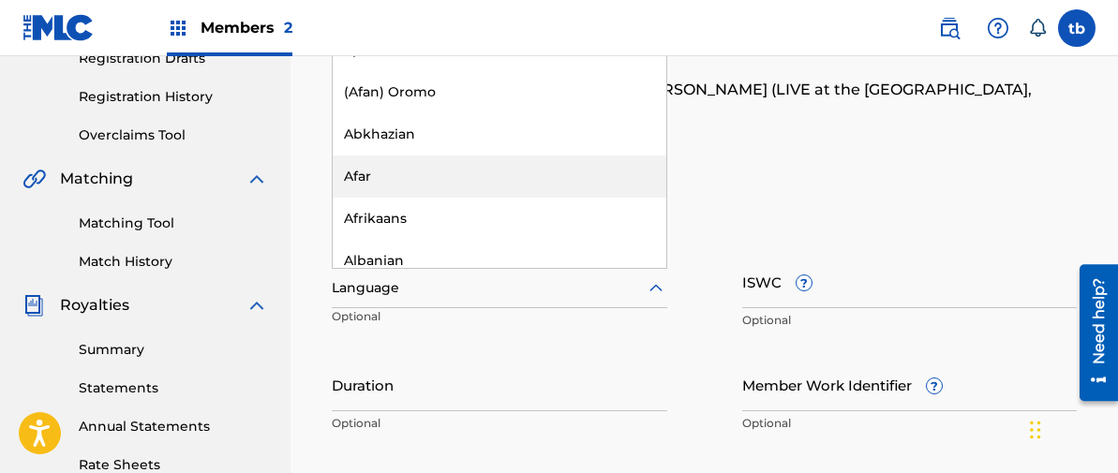
click at [777, 152] on div "Work Title [PERSON_NAME] [PERSON_NAME] (LIVE at the [GEOGRAPHIC_DATA], 1998) Re…" at bounding box center [704, 194] width 745 height 84
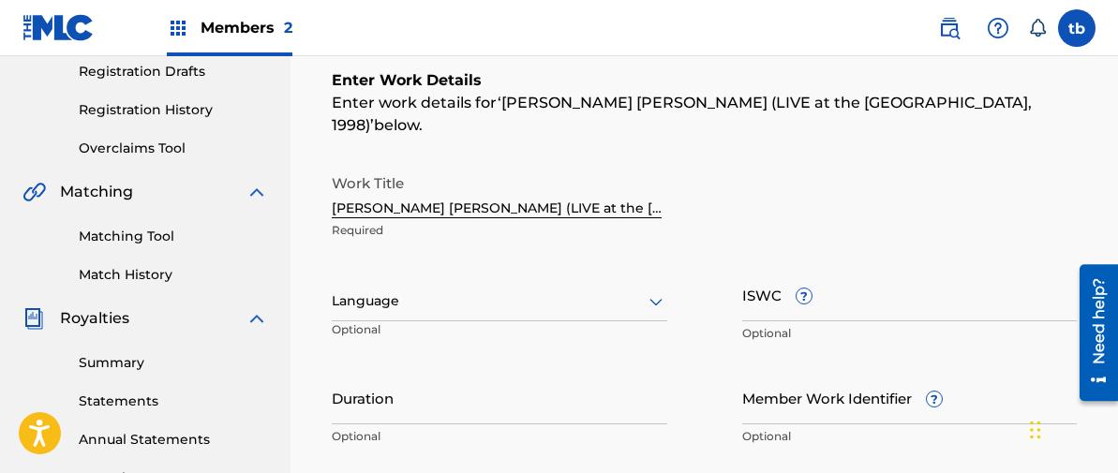
scroll to position [313, 0]
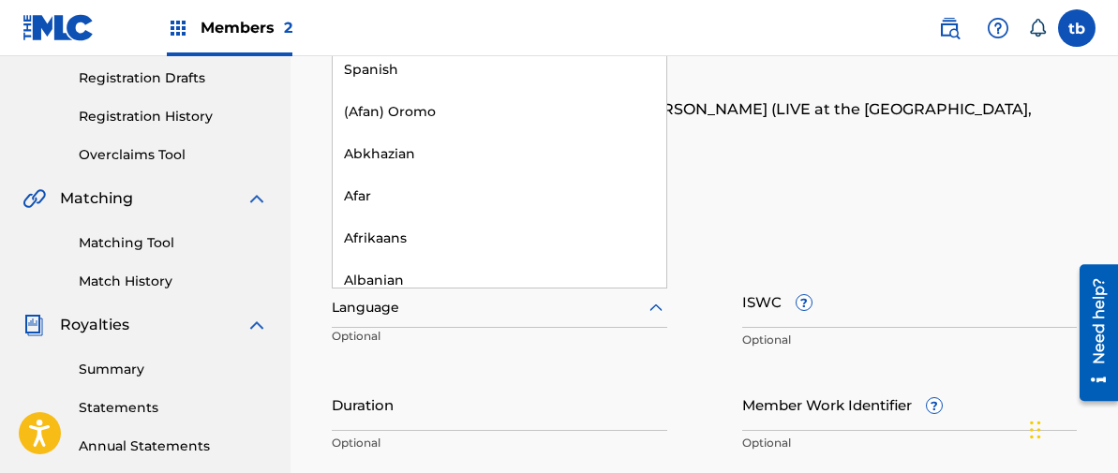
click at [658, 297] on icon at bounding box center [656, 308] width 22 height 22
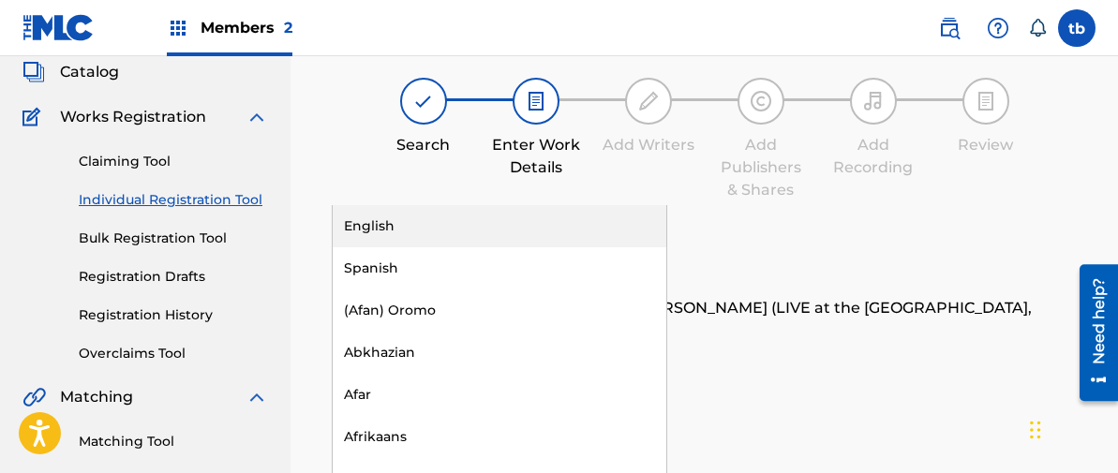
scroll to position [111, 0]
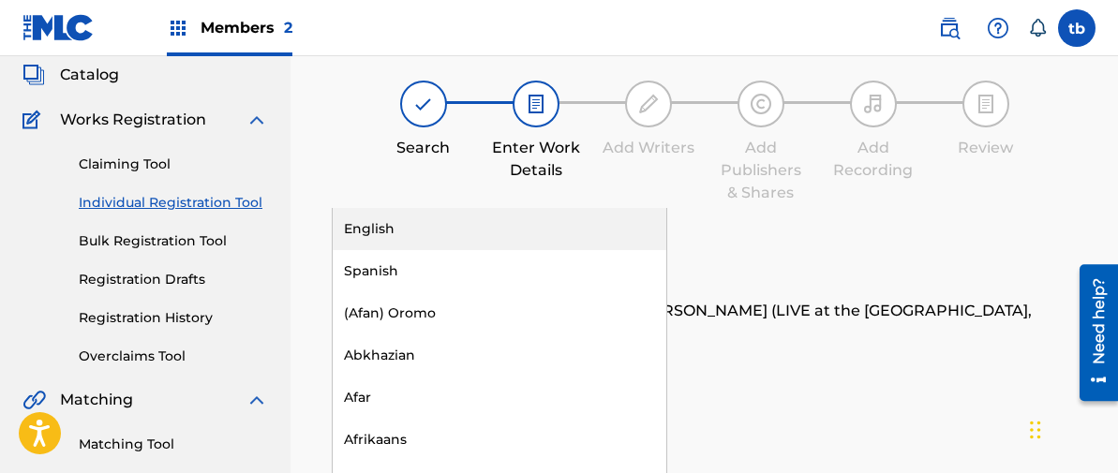
click at [379, 208] on div "English" at bounding box center [500, 229] width 334 height 42
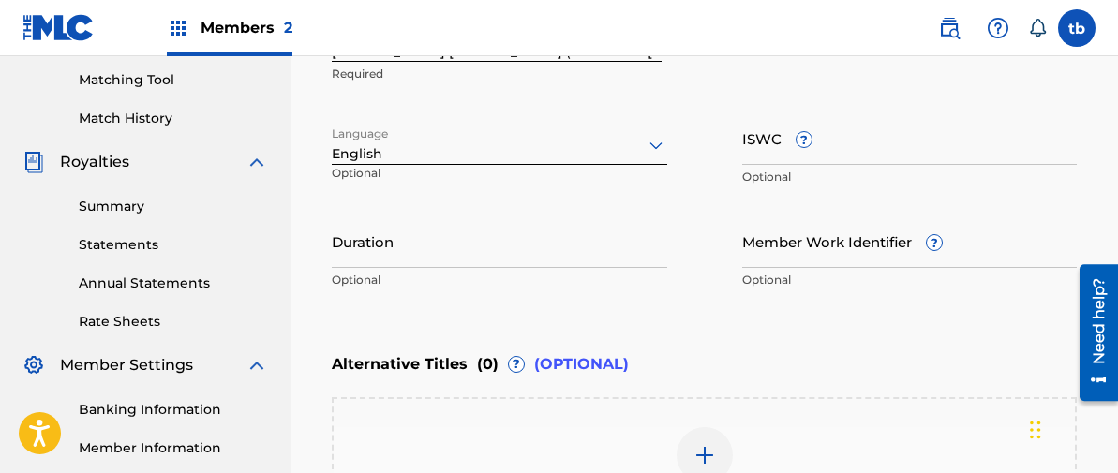
scroll to position [486, 0]
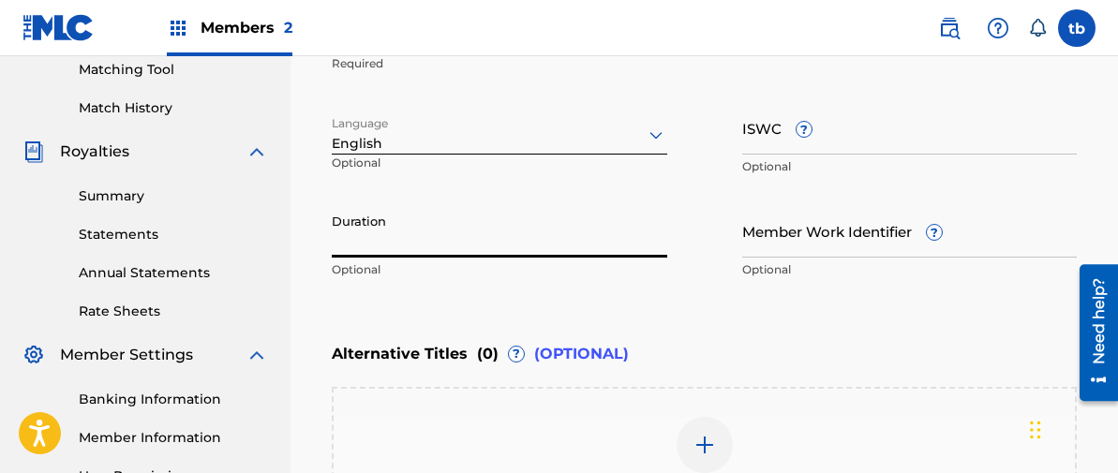
click at [377, 211] on input "Duration" at bounding box center [499, 230] width 335 height 53
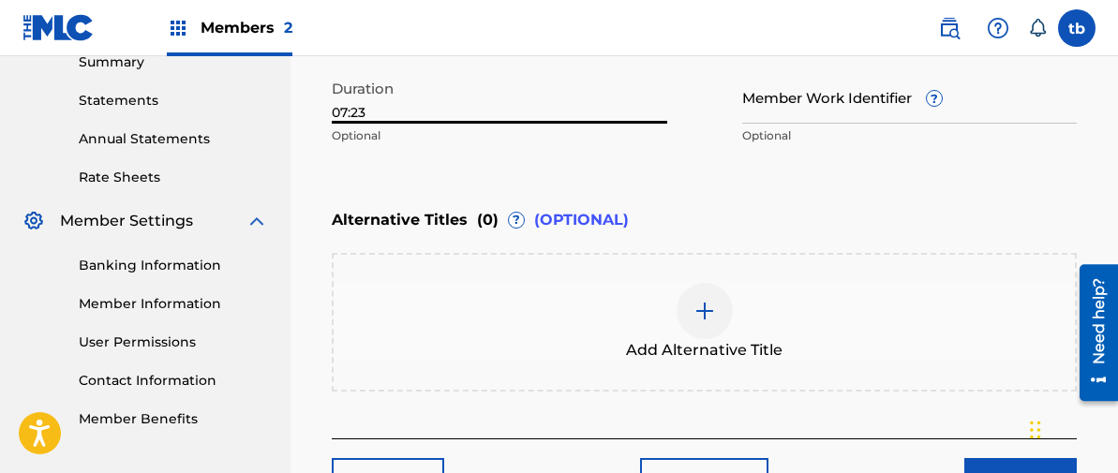
scroll to position [648, 0]
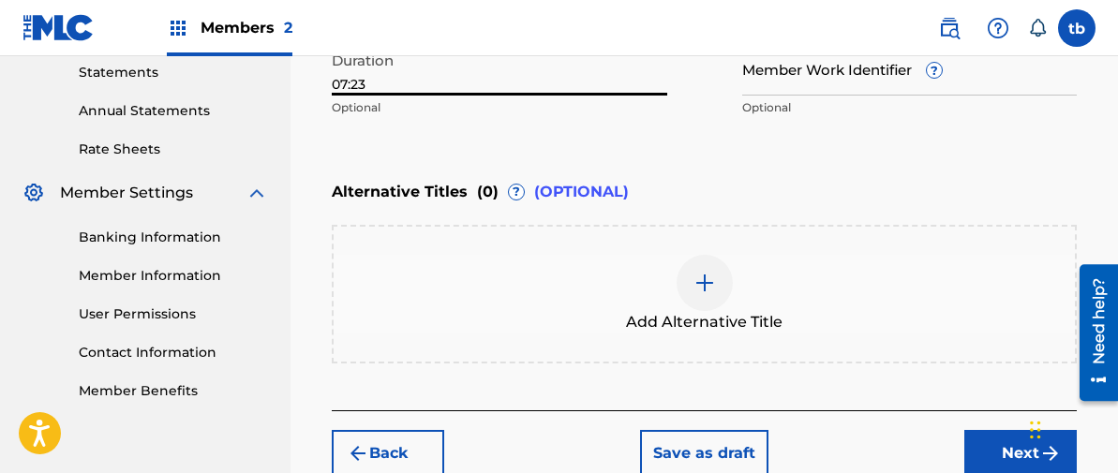
type input "07:23"
click at [815, 255] on div "Add Alternative Title" at bounding box center [704, 294] width 741 height 79
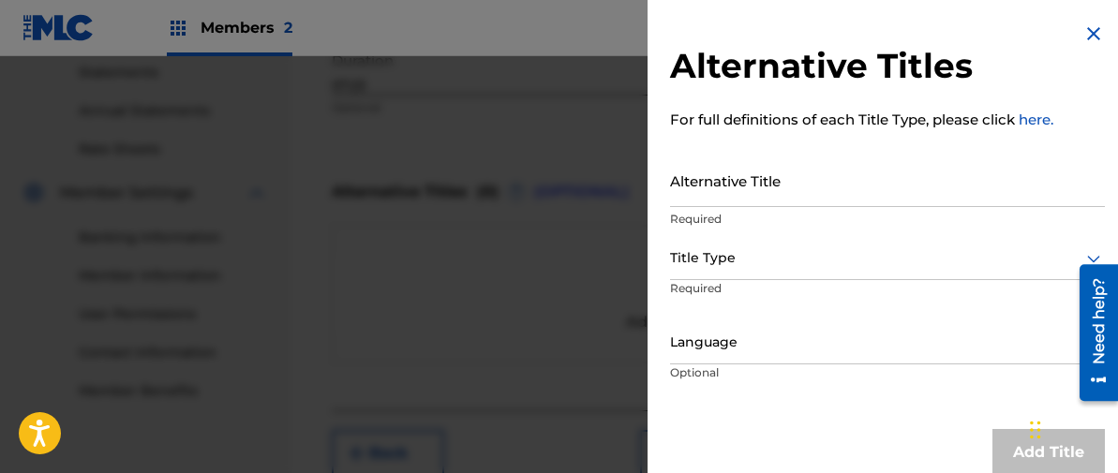
click at [1088, 31] on img at bounding box center [1093, 33] width 22 height 22
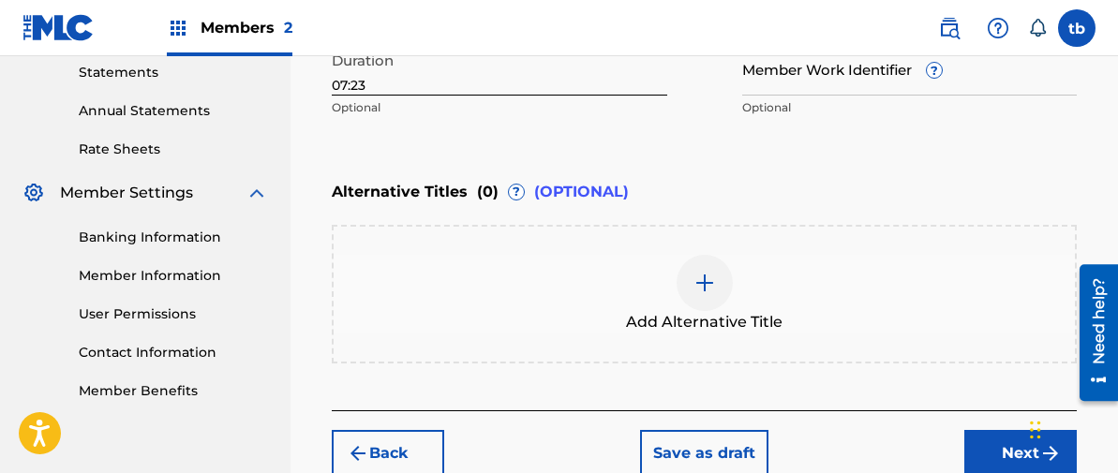
click at [1010, 430] on button "Next" at bounding box center [1020, 453] width 112 height 47
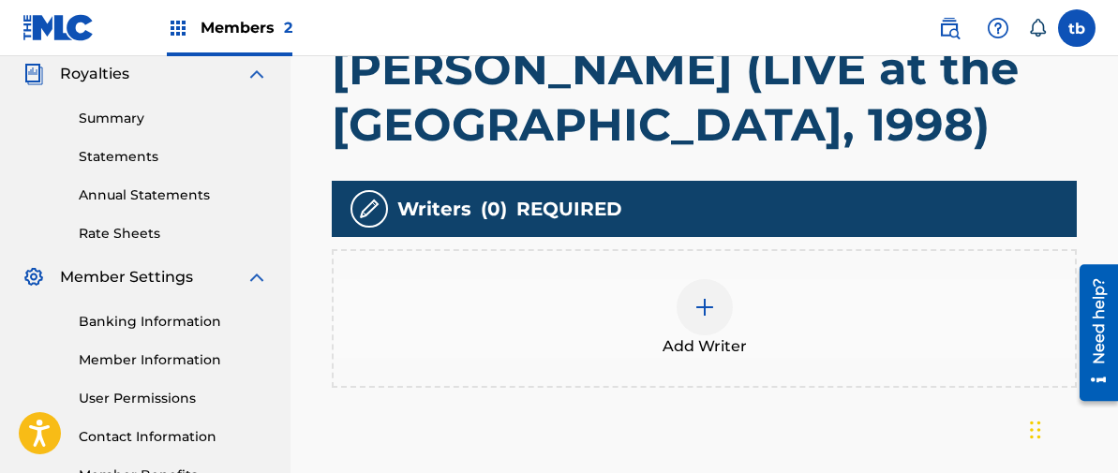
scroll to position [578, 0]
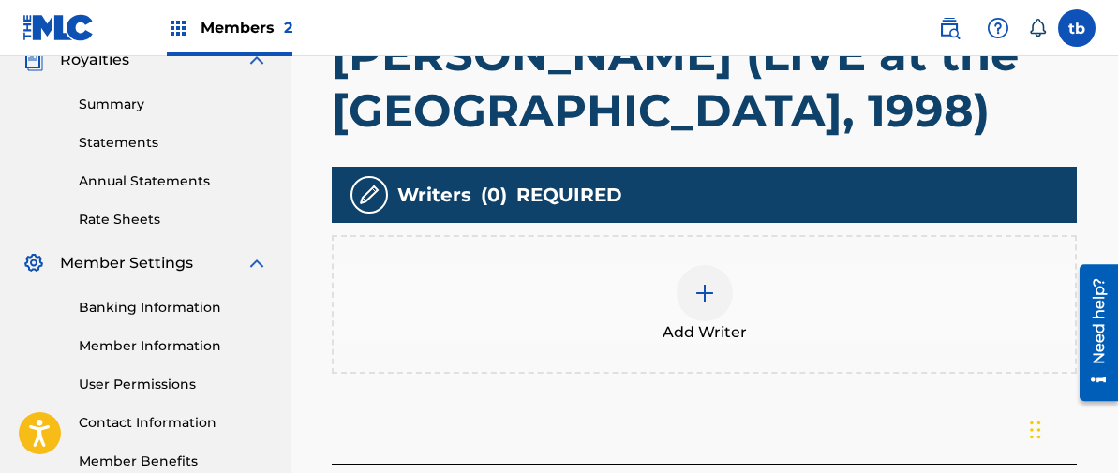
click at [701, 282] on img at bounding box center [704, 293] width 22 height 22
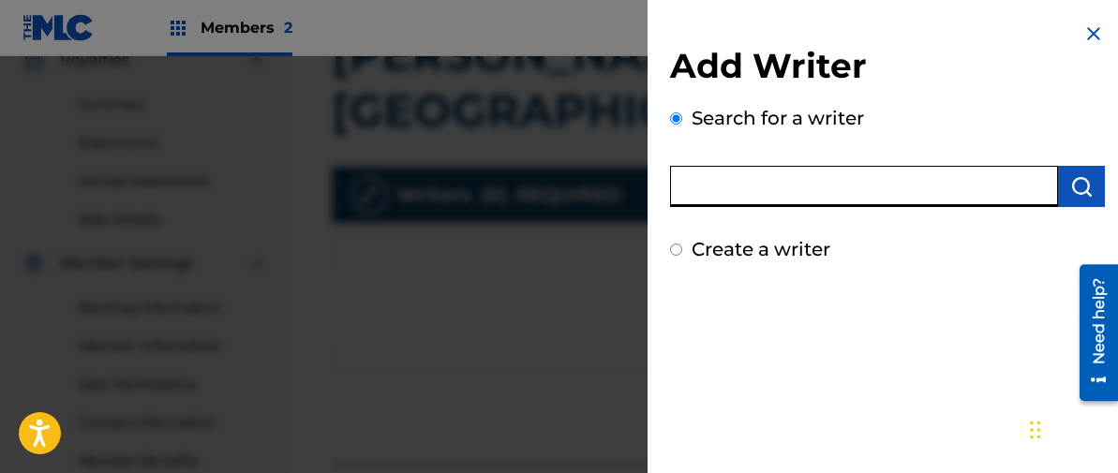
click at [763, 183] on input "text" at bounding box center [864, 186] width 388 height 41
type input "[PERSON_NAME]"
click at [1073, 186] on img "submit" at bounding box center [1081, 186] width 22 height 22
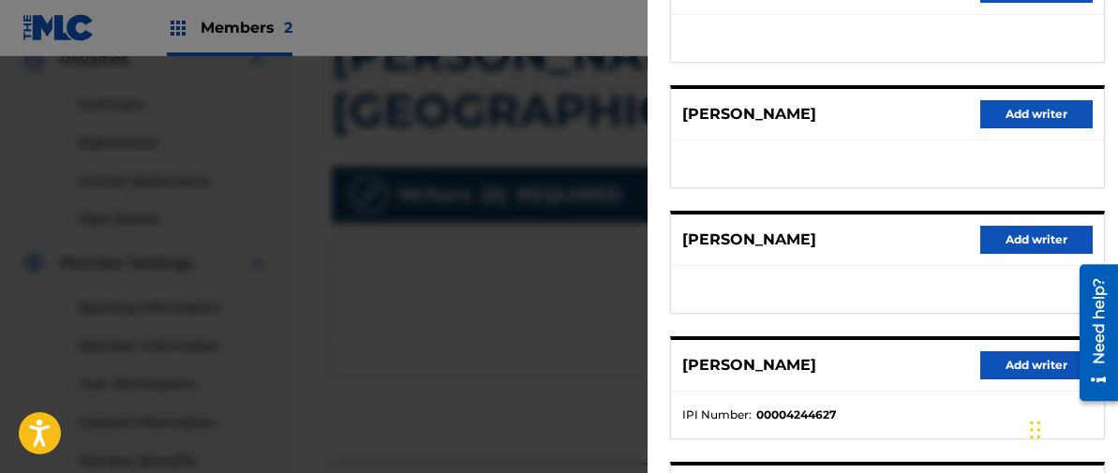
scroll to position [342, 0]
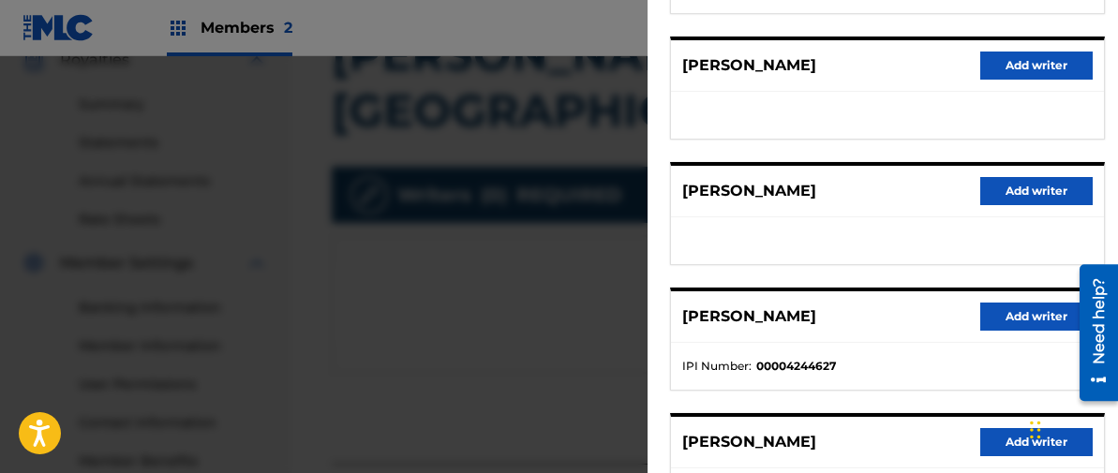
click at [994, 319] on button "Add writer" at bounding box center [1036, 317] width 112 height 28
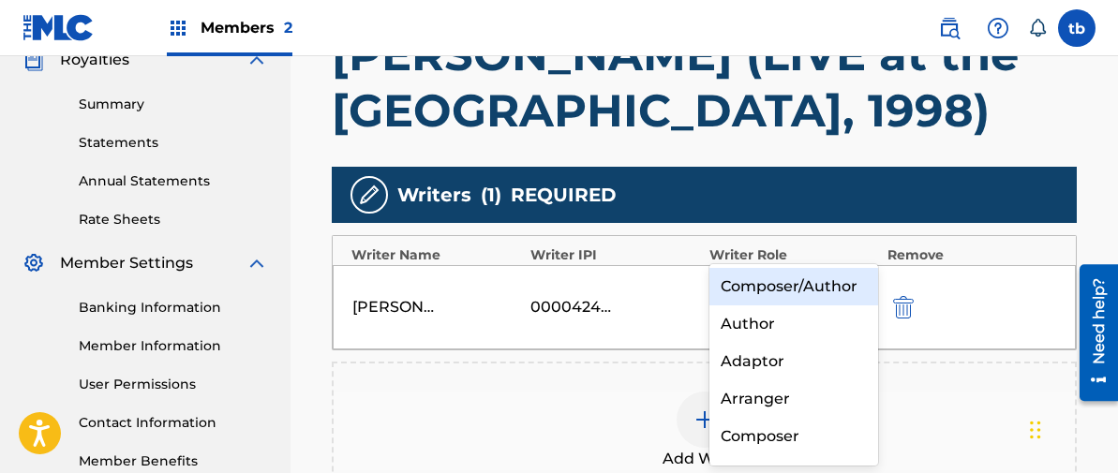
click at [864, 285] on icon at bounding box center [859, 294] width 19 height 19
click at [791, 289] on div "Composer/Author" at bounding box center [793, 286] width 169 height 37
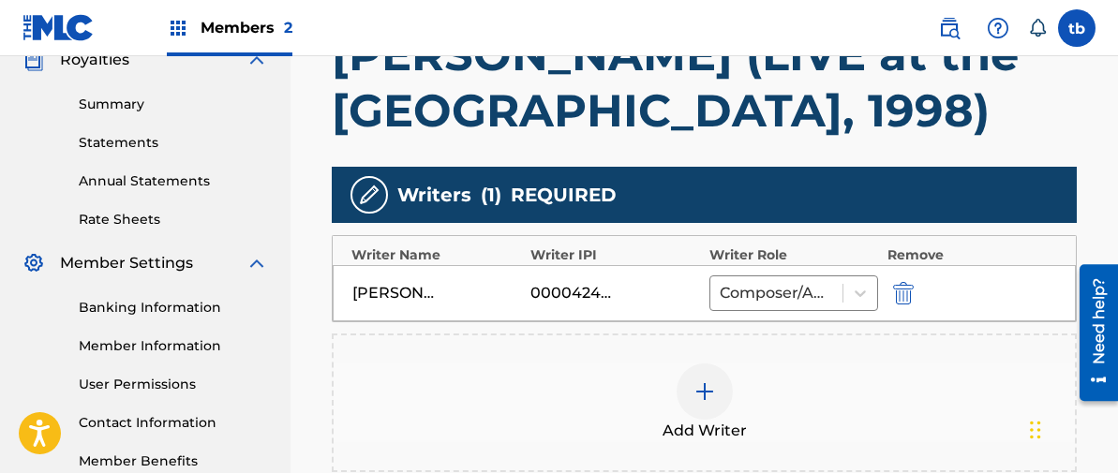
click at [707, 380] on img at bounding box center [704, 391] width 22 height 22
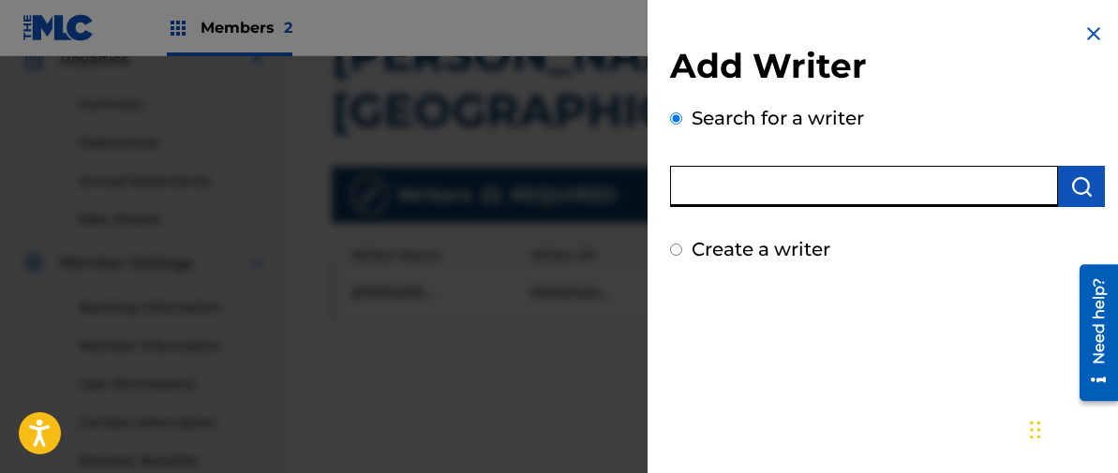
click at [780, 183] on input "text" at bounding box center [864, 186] width 388 height 41
type input "[PERSON_NAME]"
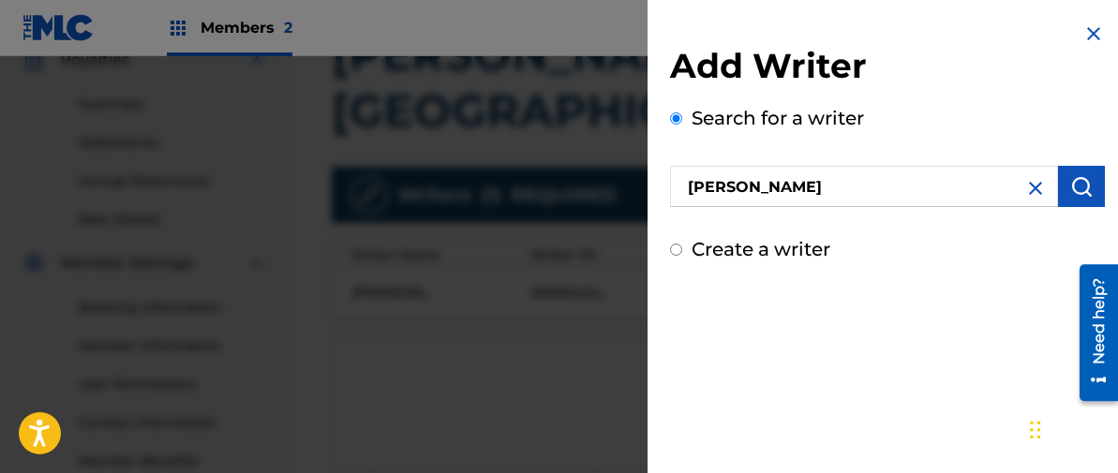
click at [1070, 187] on img "submit" at bounding box center [1081, 186] width 22 height 22
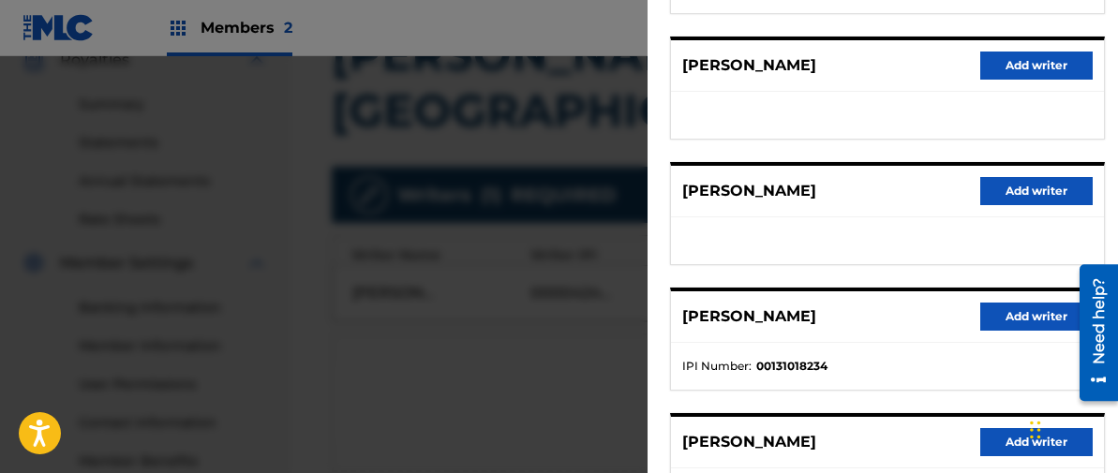
scroll to position [355, 0]
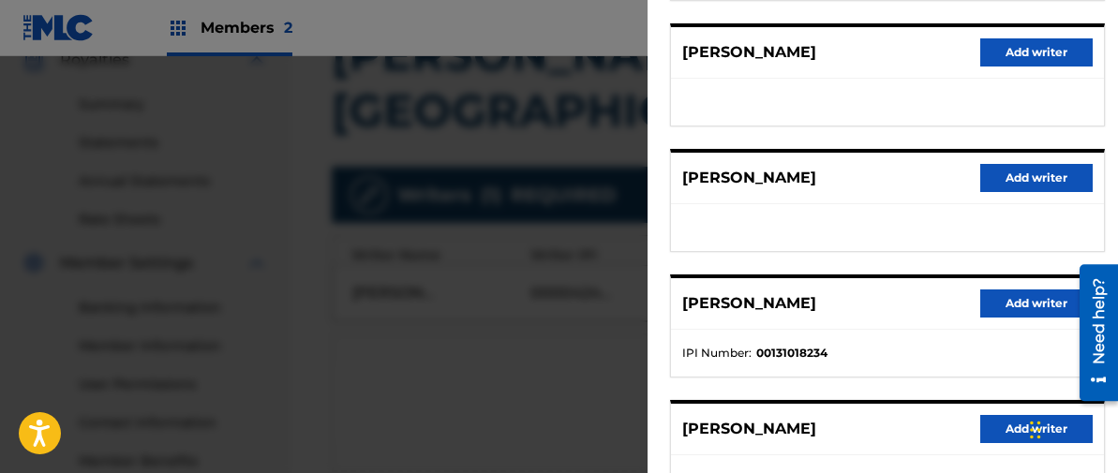
click at [1026, 300] on button "Add writer" at bounding box center [1036, 303] width 112 height 28
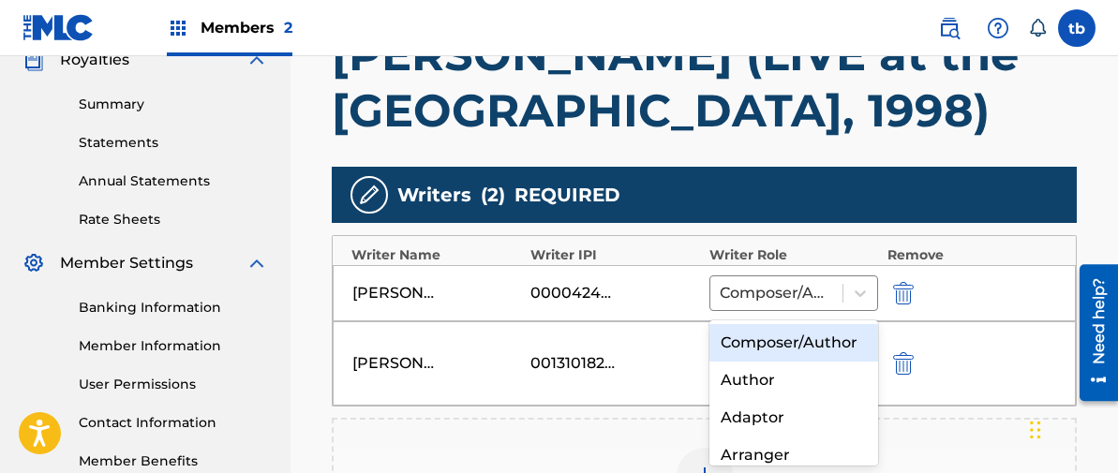
click at [865, 341] on icon at bounding box center [859, 350] width 19 height 19
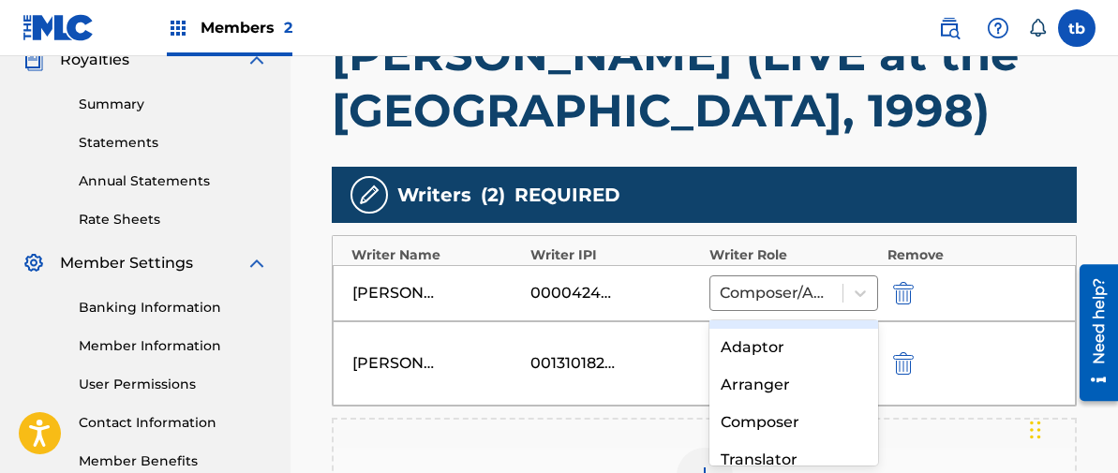
scroll to position [79, 0]
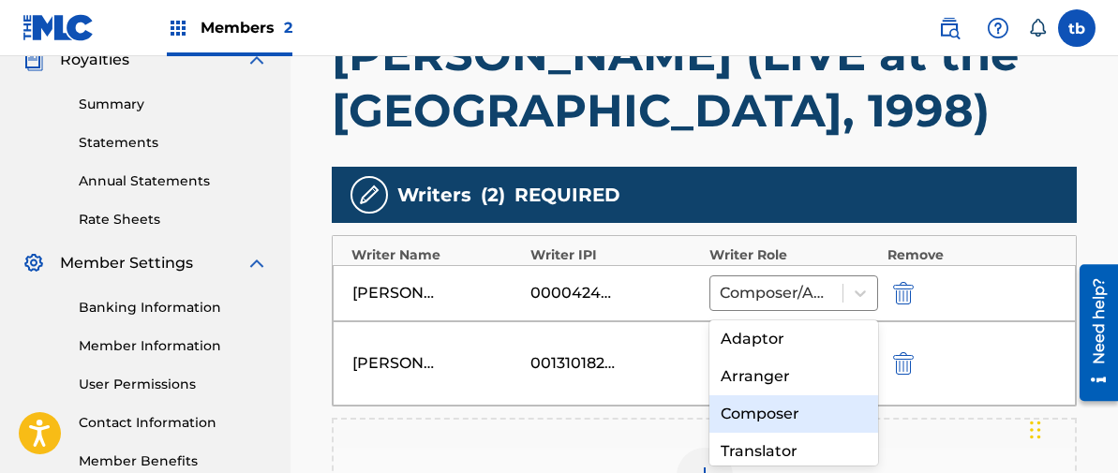
click at [768, 413] on div "Composer" at bounding box center [793, 413] width 169 height 37
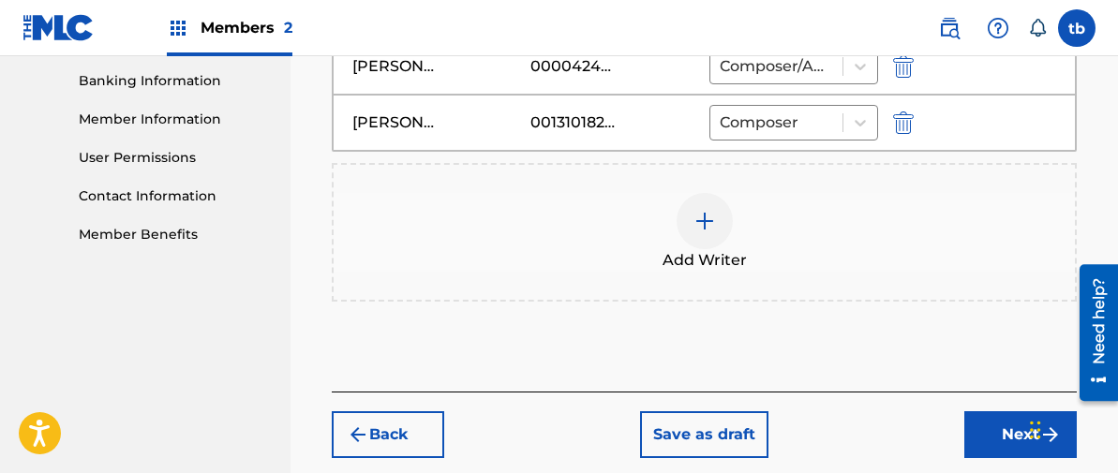
click at [1001, 411] on button "Next" at bounding box center [1020, 434] width 112 height 47
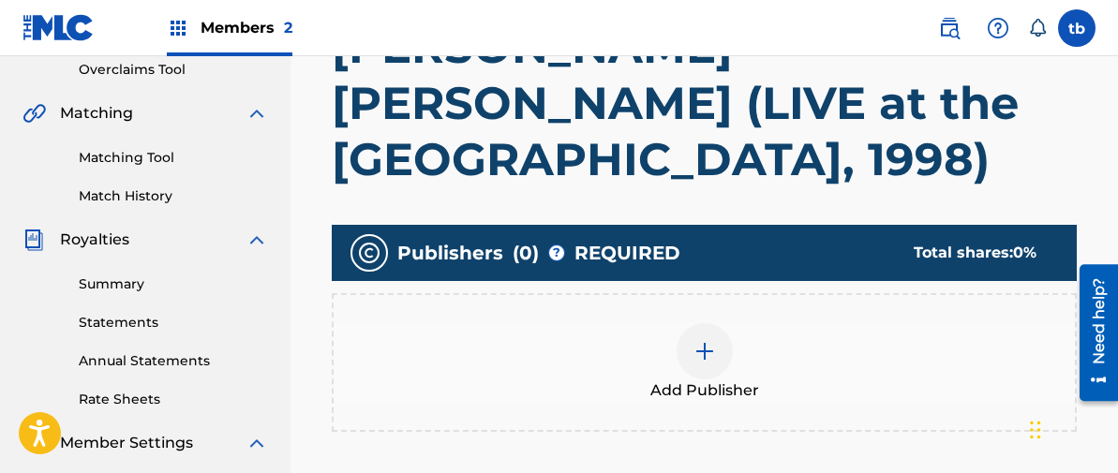
scroll to position [450, 0]
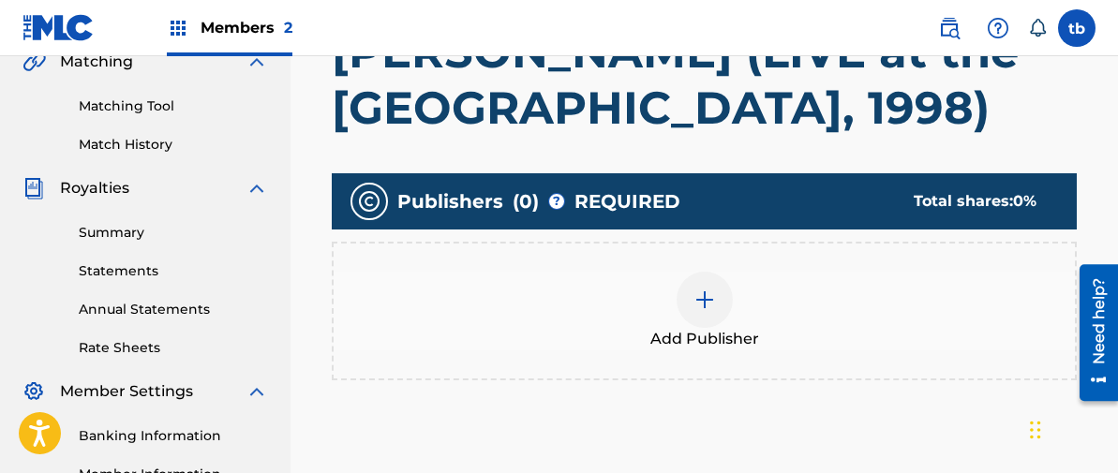
click at [705, 289] on img at bounding box center [704, 300] width 22 height 22
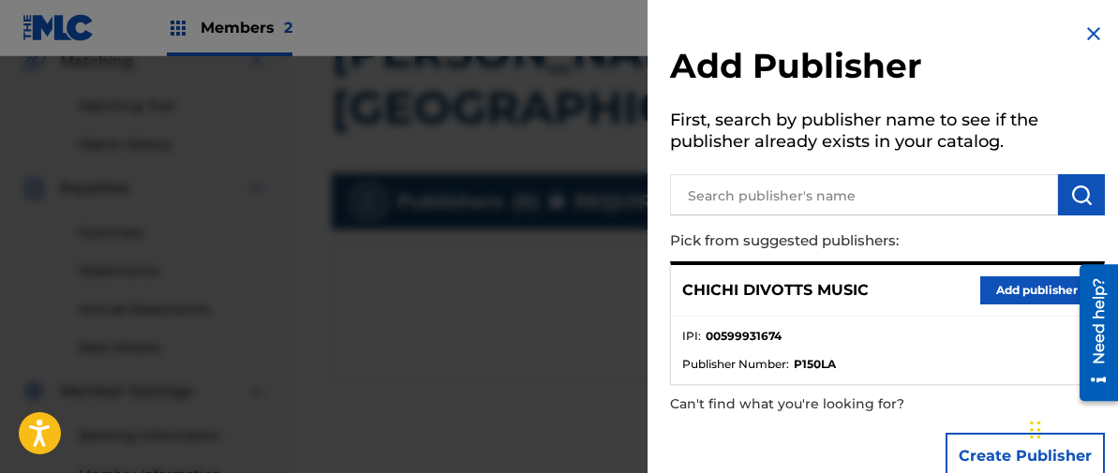
click at [1020, 286] on button "Add publisher" at bounding box center [1036, 290] width 112 height 28
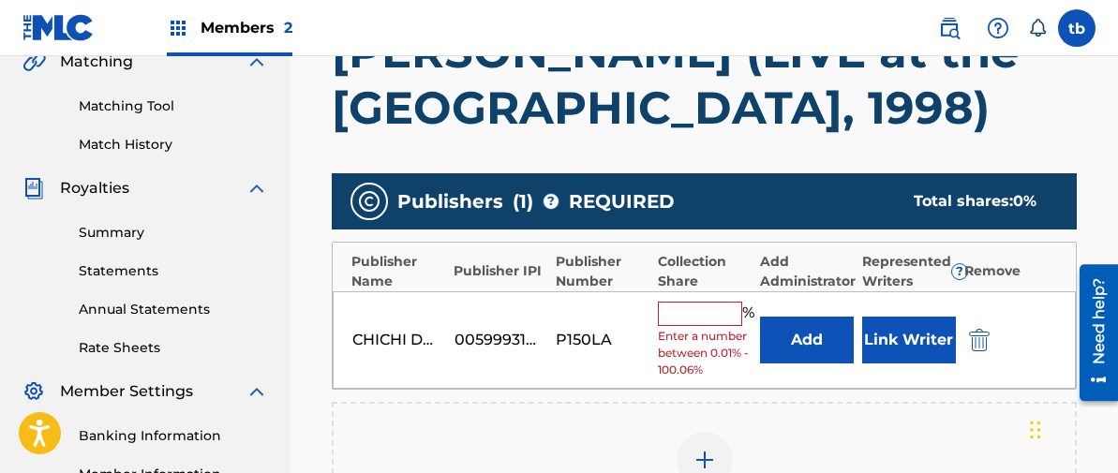
click at [700, 302] on input "text" at bounding box center [700, 314] width 84 height 24
type input "50"
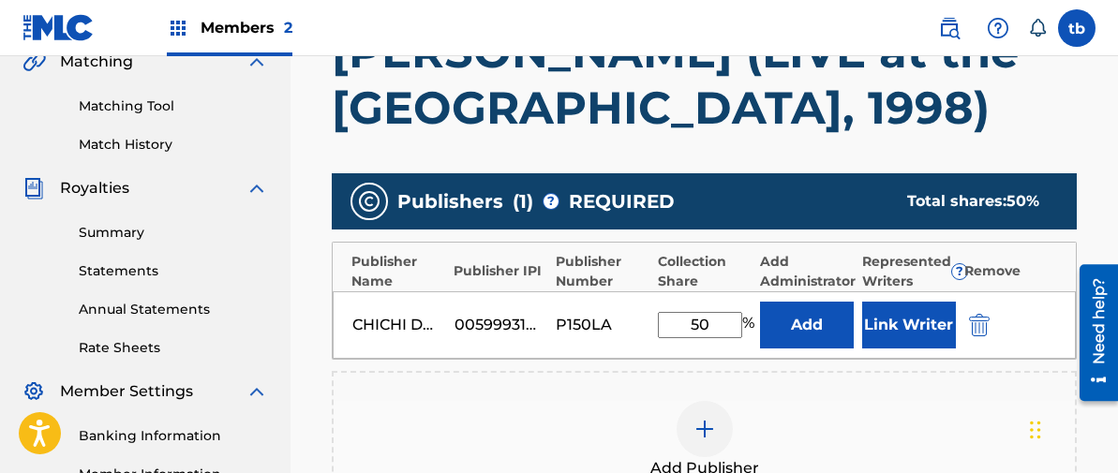
click at [914, 302] on button "Link Writer" at bounding box center [909, 325] width 94 height 47
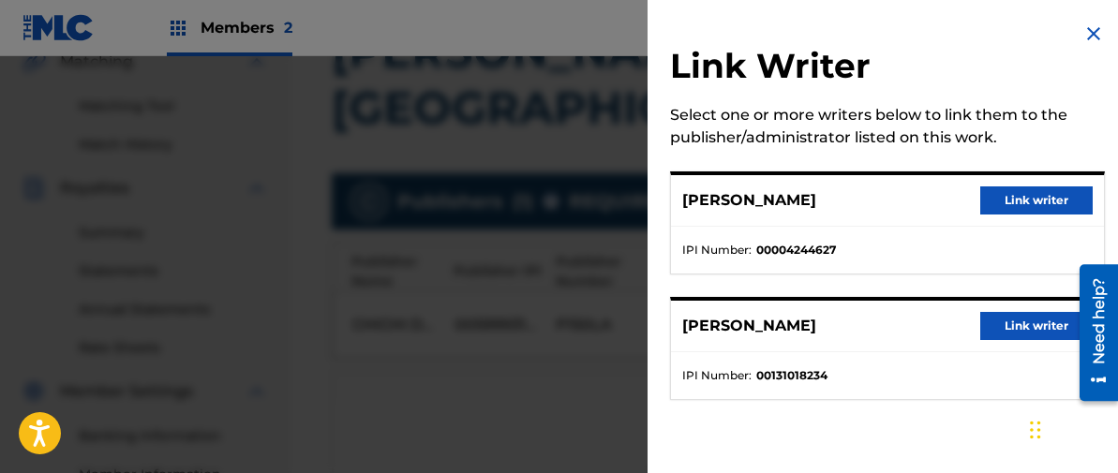
click at [1015, 199] on button "Link writer" at bounding box center [1036, 200] width 112 height 28
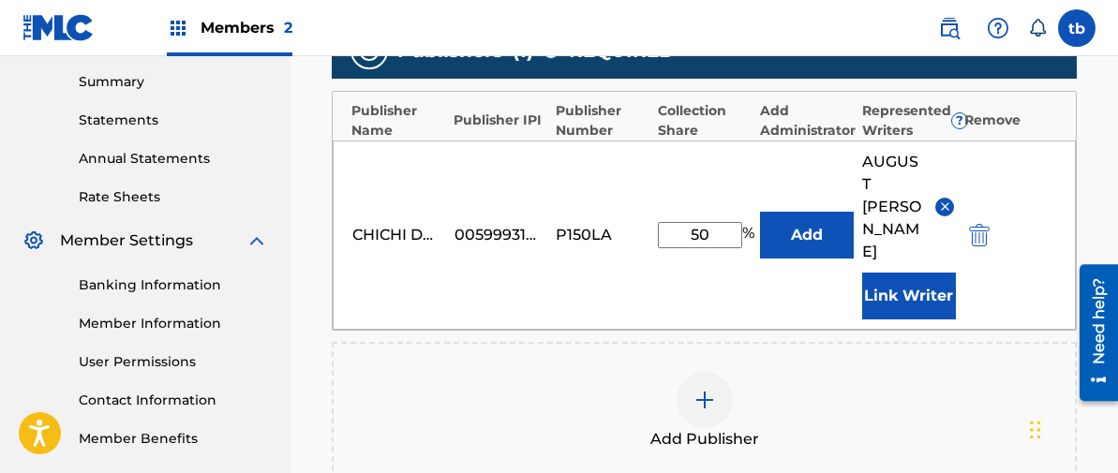
scroll to position [611, 0]
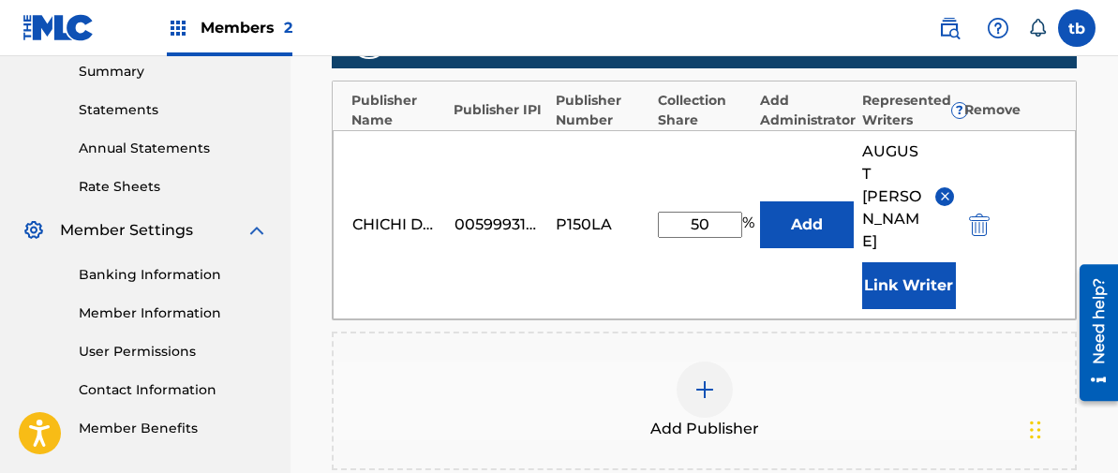
click at [702, 378] on img at bounding box center [704, 389] width 22 height 22
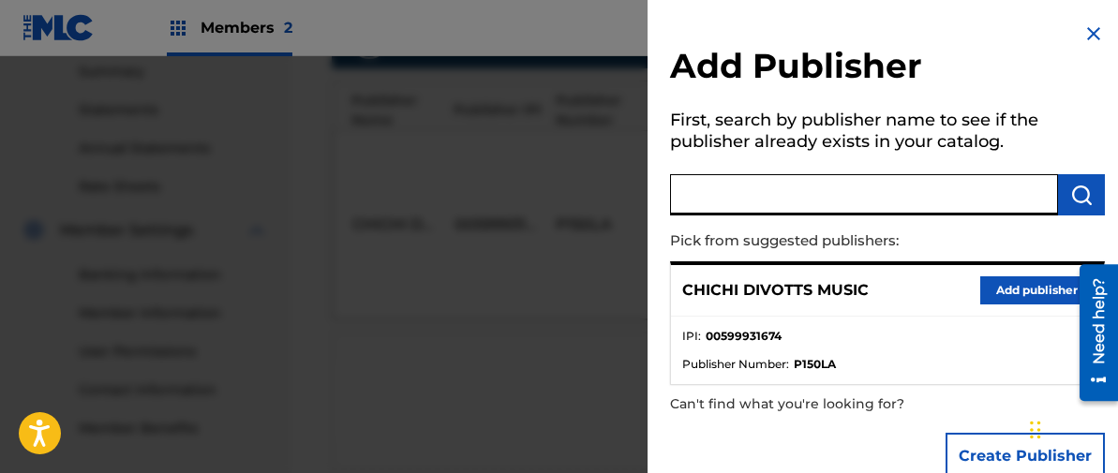
click at [749, 192] on input "text" at bounding box center [864, 194] width 388 height 41
type input "RAMJET"
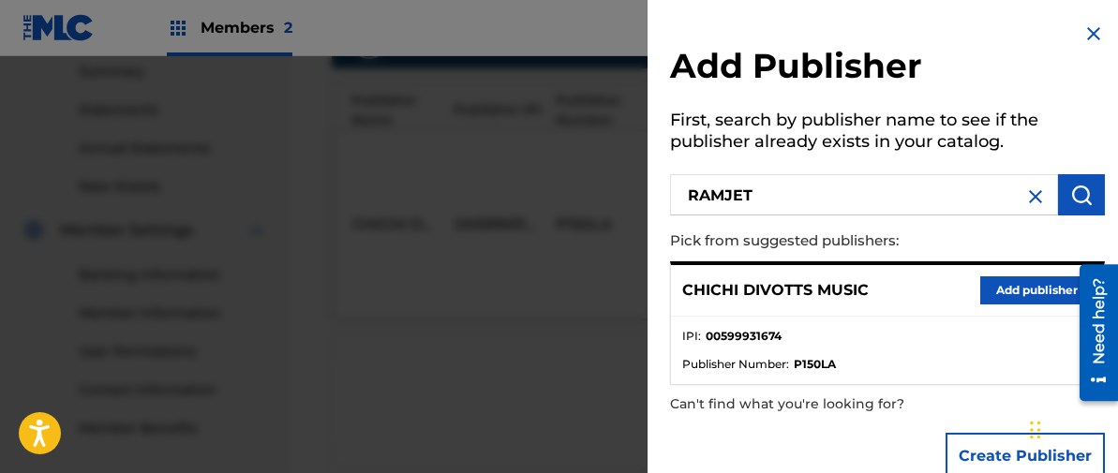
click at [1061, 185] on button "submit" at bounding box center [1081, 194] width 47 height 41
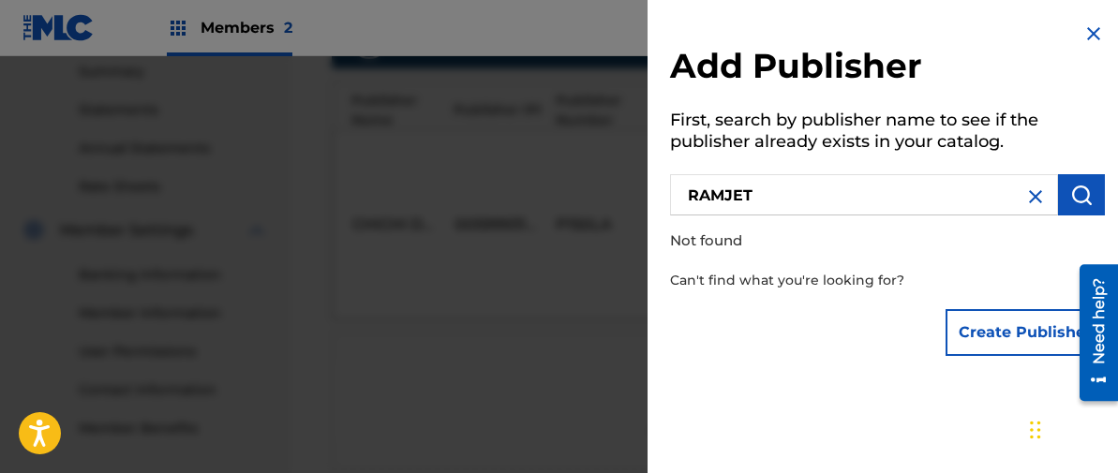
click at [1014, 334] on button "Create Publisher" at bounding box center [1024, 332] width 159 height 47
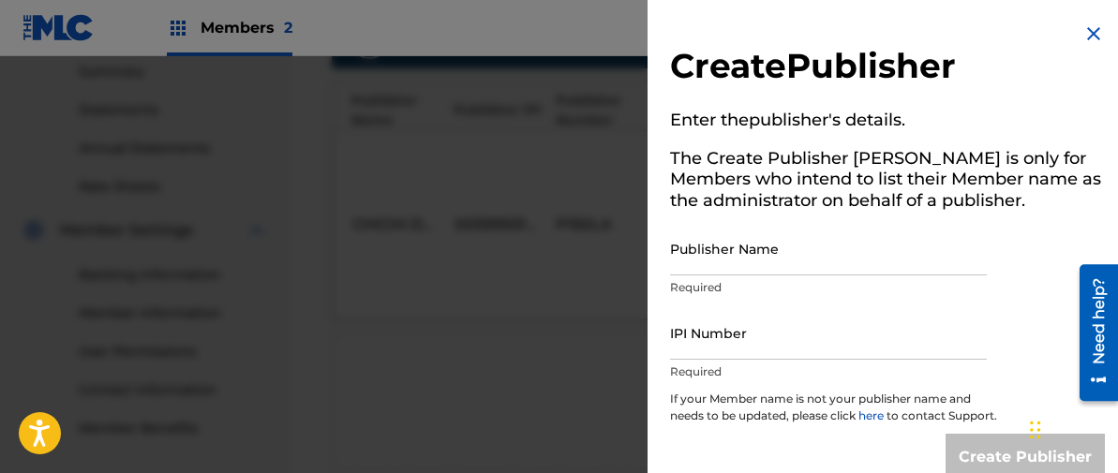
click at [710, 257] on input "Publisher Name" at bounding box center [828, 248] width 317 height 53
type input "RAMJET"
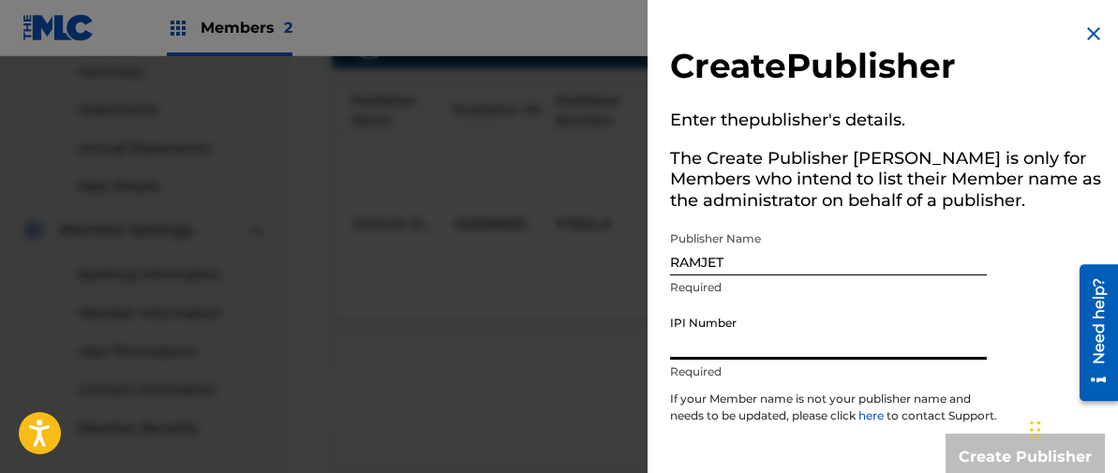
click at [687, 327] on input "IPI Number" at bounding box center [828, 332] width 317 height 53
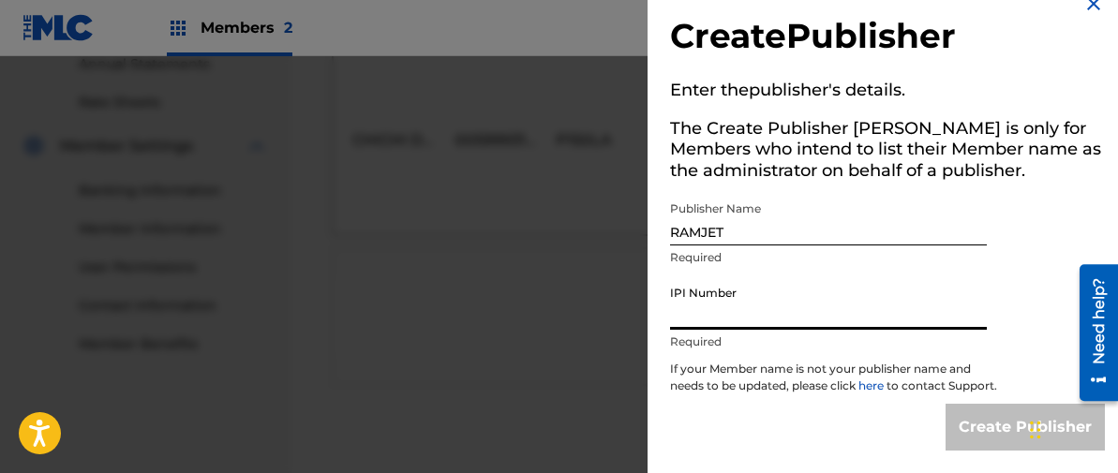
scroll to position [39, 0]
type input "5"
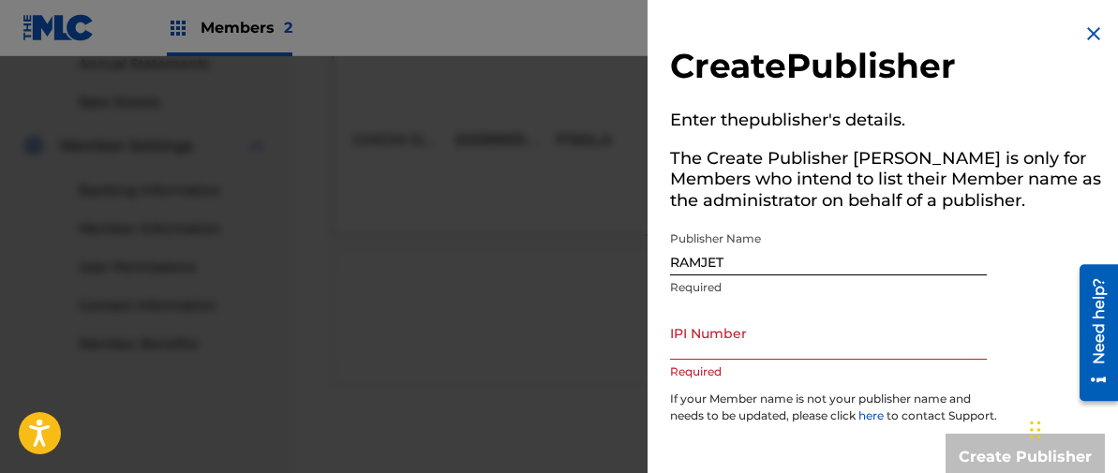
click at [1091, 32] on img at bounding box center [1093, 33] width 22 height 22
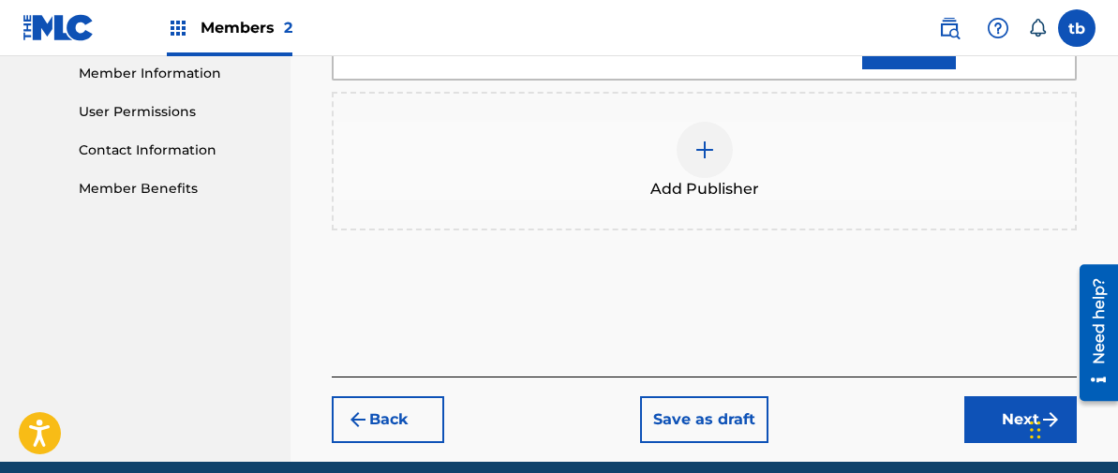
click at [1008, 396] on button "Next" at bounding box center [1020, 419] width 112 height 47
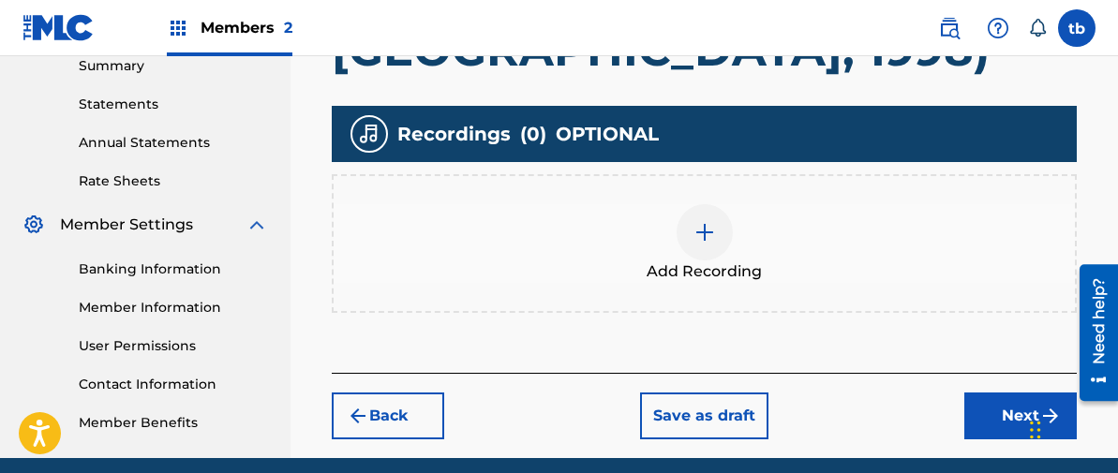
scroll to position [618, 0]
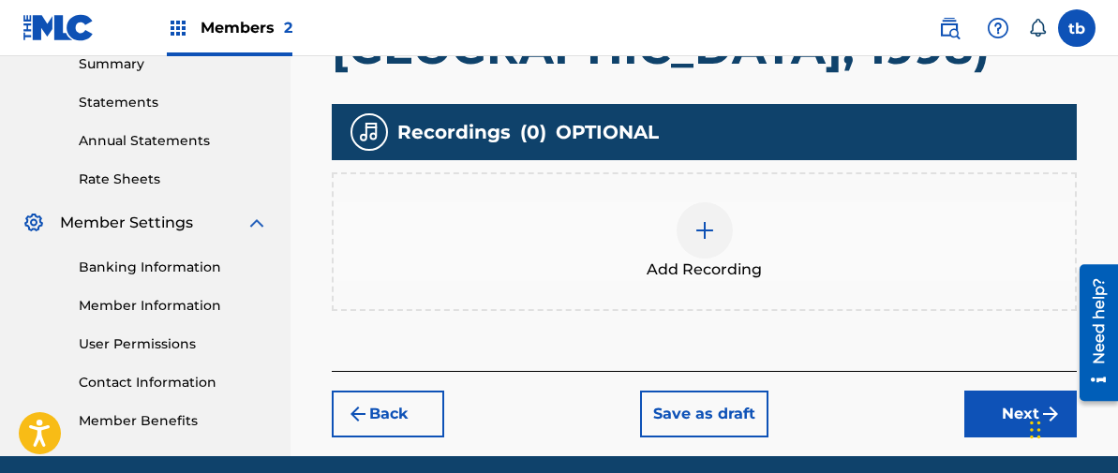
click at [705, 219] on img at bounding box center [704, 230] width 22 height 22
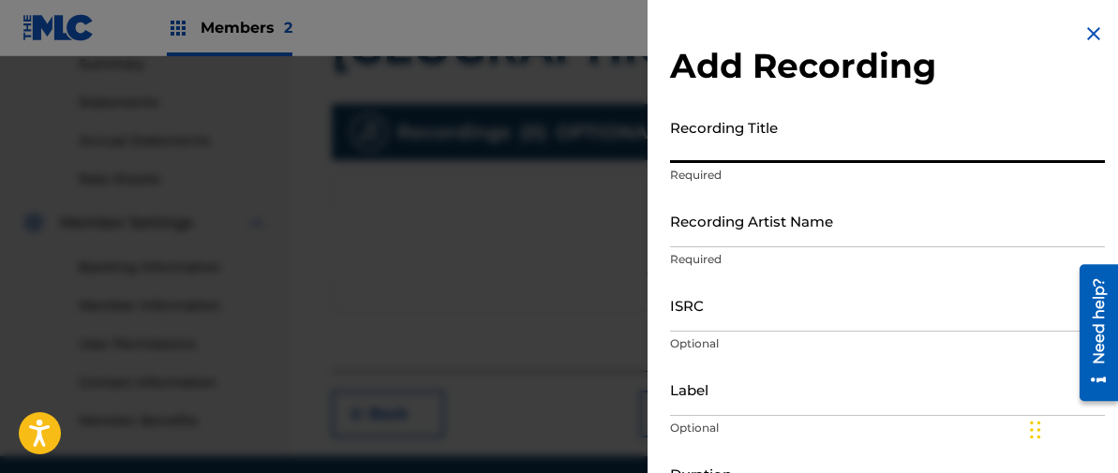
click at [692, 142] on input "Recording Title" at bounding box center [887, 136] width 435 height 53
type input "ONCE UPON A CASSETTE VOL. 16"
click at [688, 215] on input "Recording Artist Name" at bounding box center [887, 220] width 435 height 53
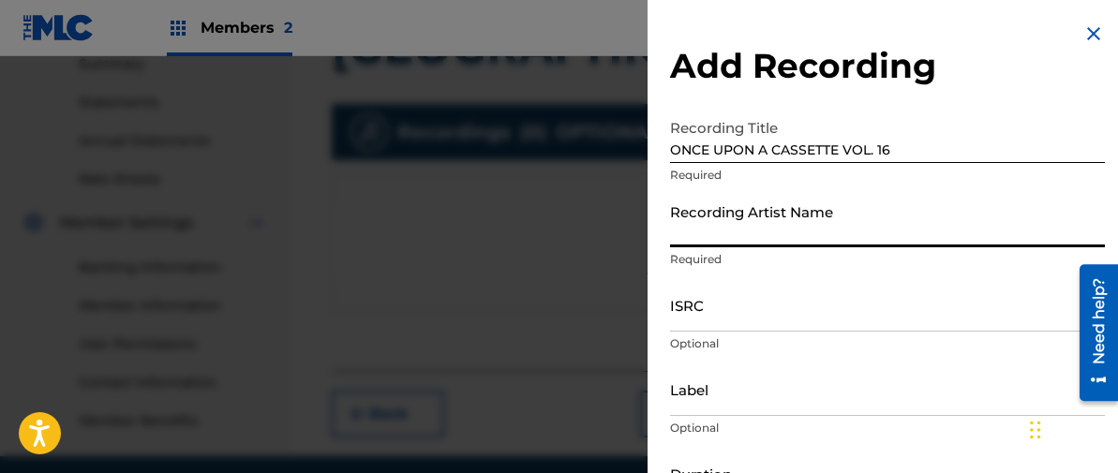
type input "[PERSON_NAME]"
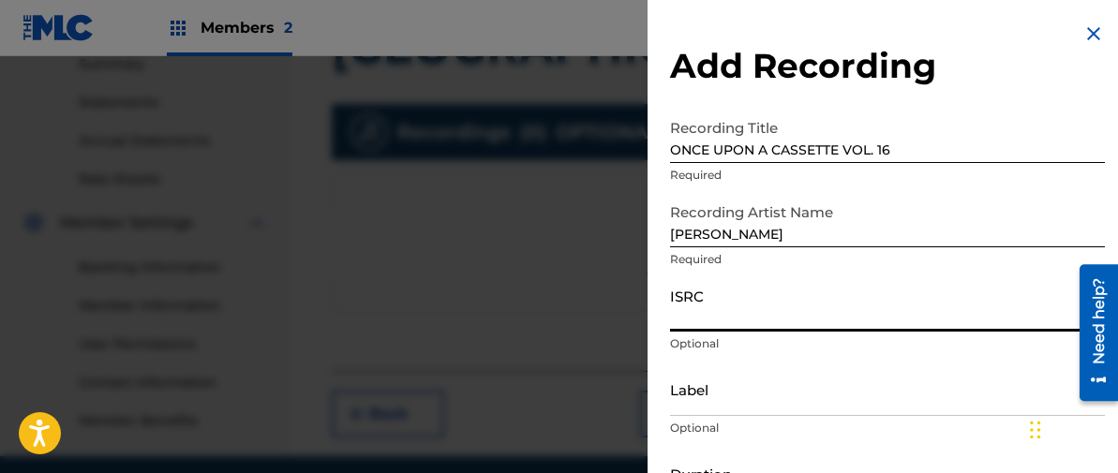
click at [693, 306] on input "ISRC" at bounding box center [887, 304] width 435 height 53
paste input "TCAJL2536203"
type input "TCAJL2536203"
click at [698, 393] on input "Label" at bounding box center [887, 389] width 435 height 53
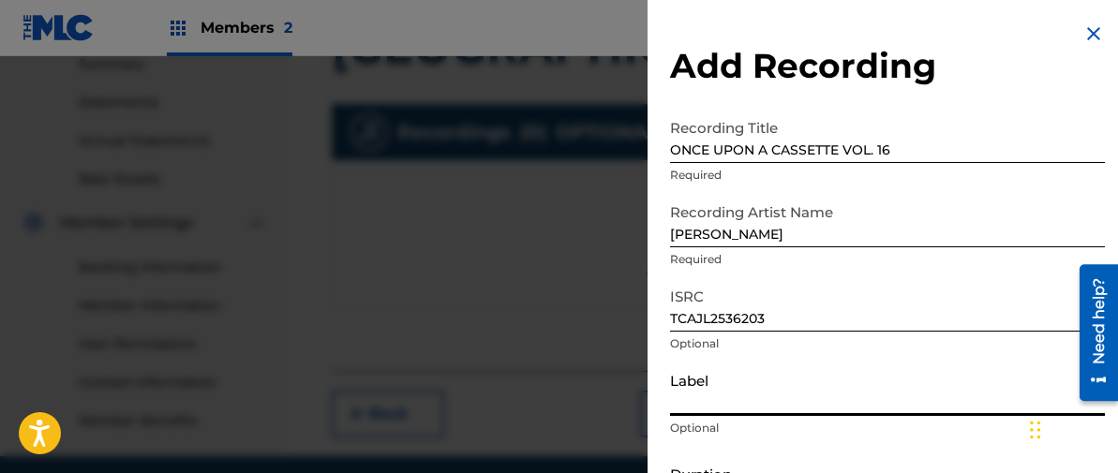
type input "2C2C"
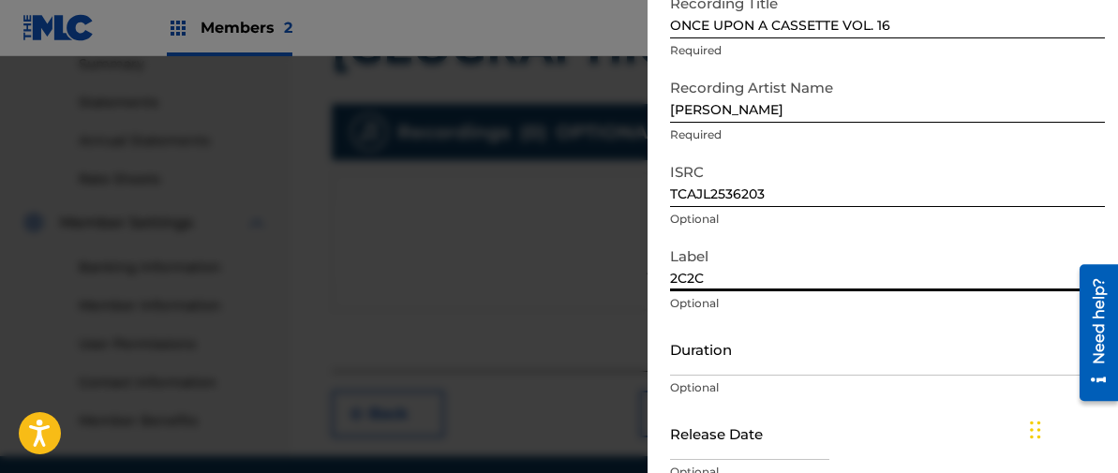
scroll to position [212, 0]
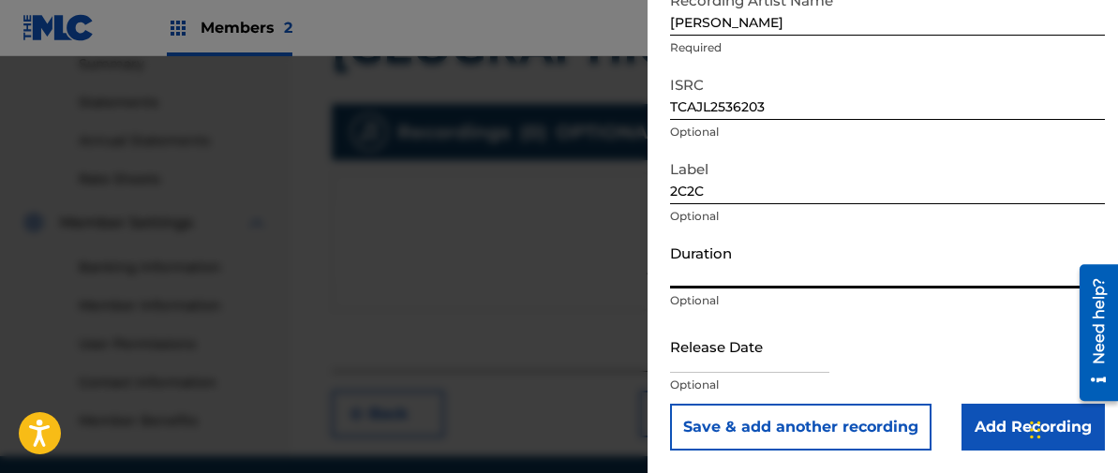
click at [691, 264] on input "Duration" at bounding box center [887, 261] width 435 height 53
type input "07:23"
click at [691, 345] on input "text" at bounding box center [749, 345] width 159 height 53
select select "7"
select select "2025"
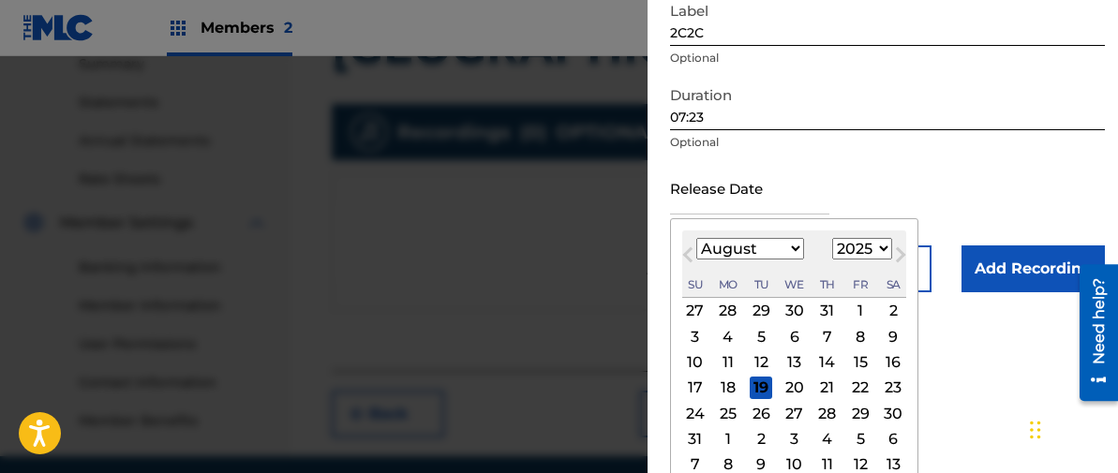
scroll to position [387, 0]
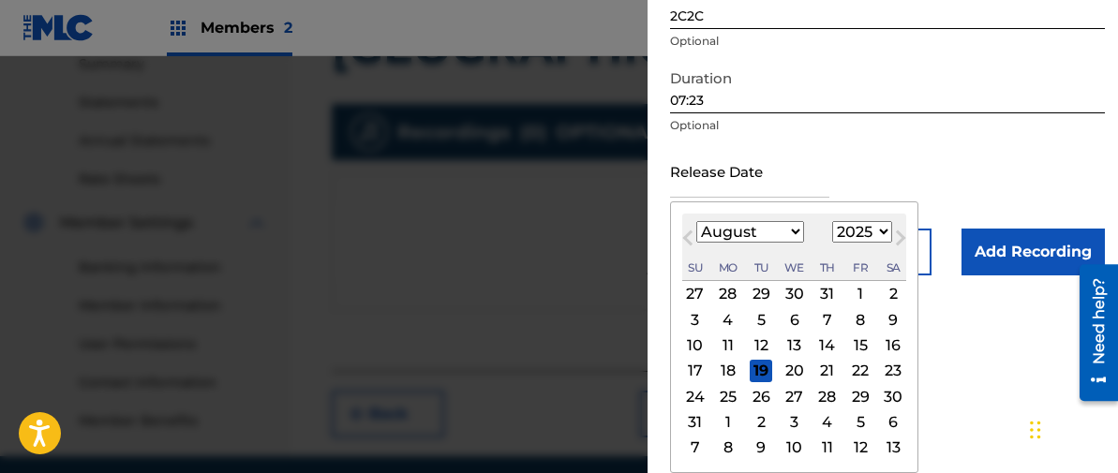
click at [794, 339] on div "13" at bounding box center [794, 345] width 22 height 22
type input "[DATE]"
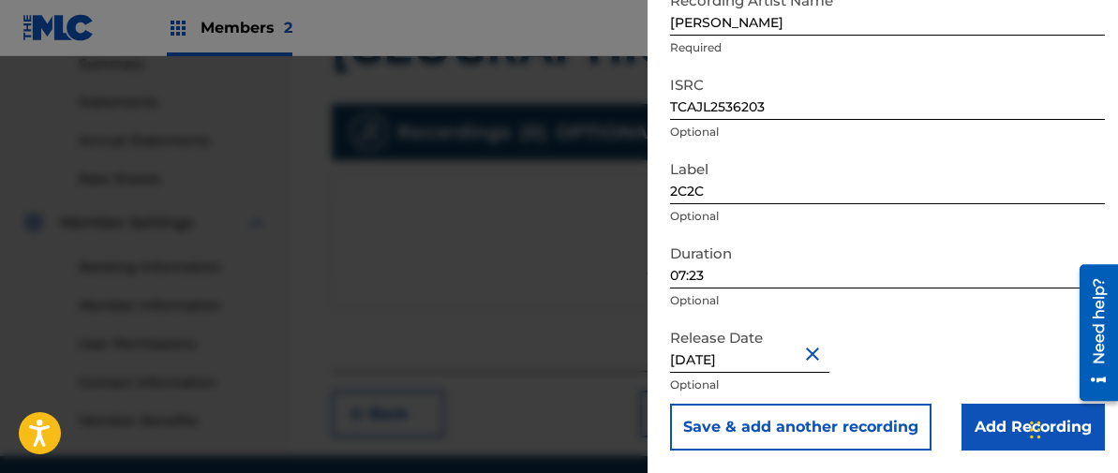
click at [998, 421] on input "Add Recording" at bounding box center [1032, 427] width 143 height 47
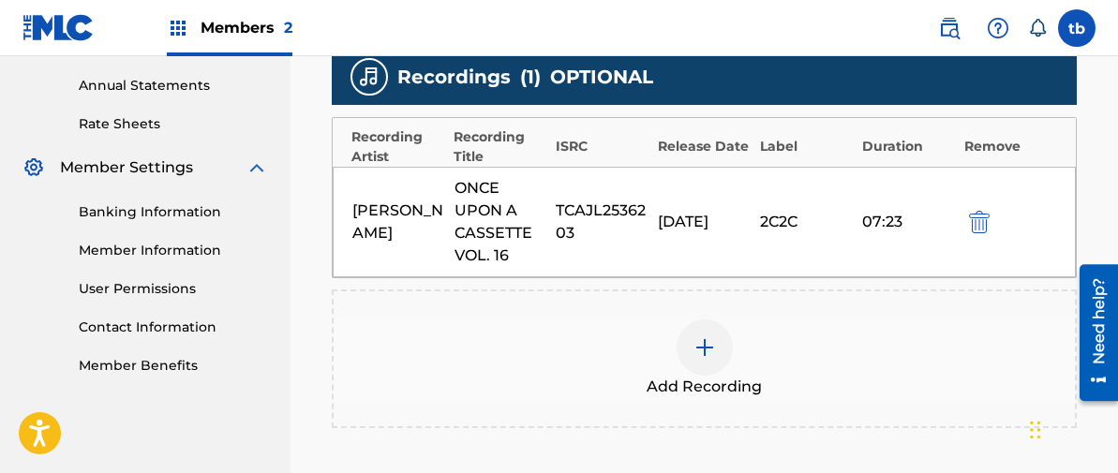
scroll to position [675, 0]
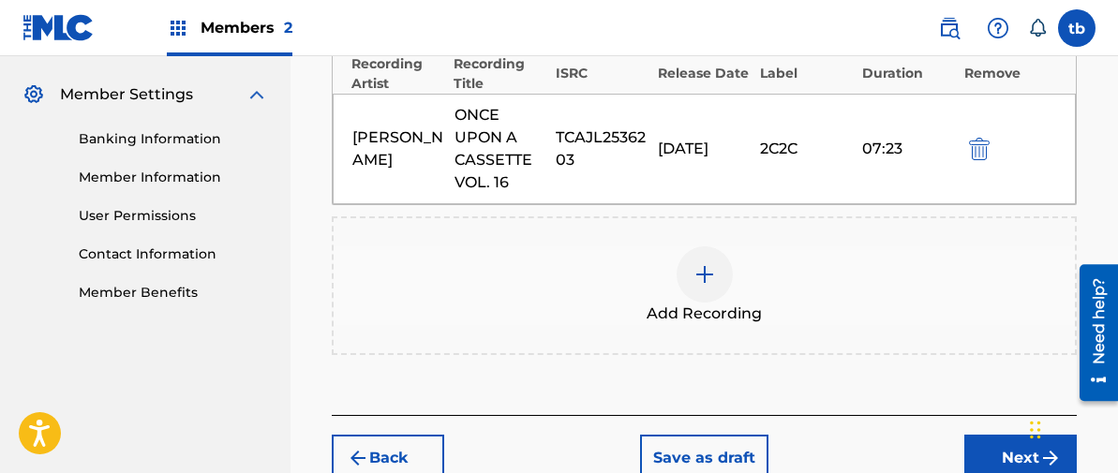
click at [1007, 435] on button "Next" at bounding box center [1020, 458] width 112 height 47
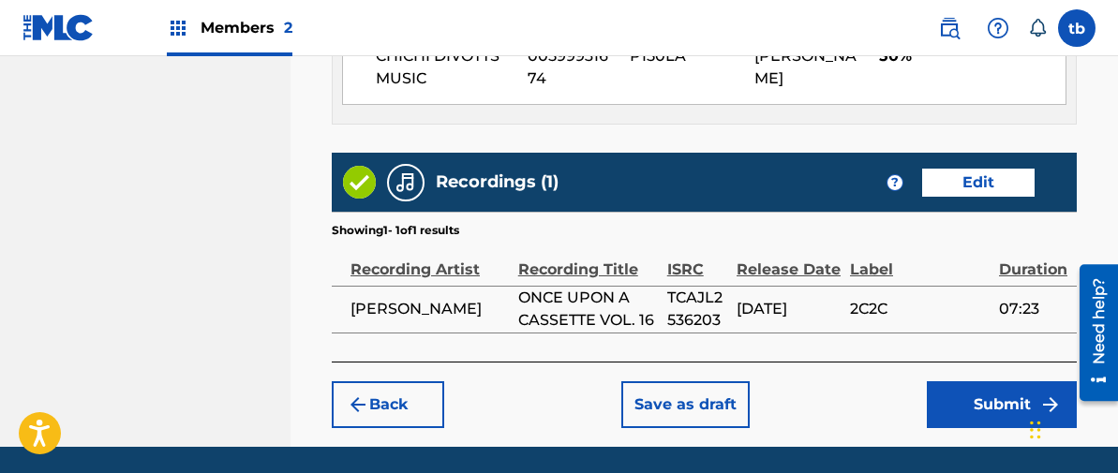
scroll to position [1264, 0]
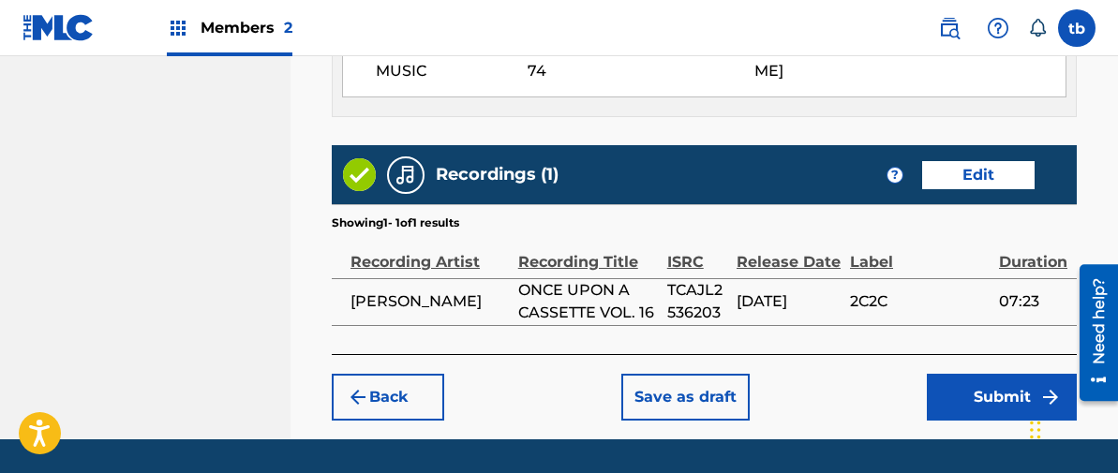
click at [1004, 374] on button "Submit" at bounding box center [1002, 397] width 150 height 47
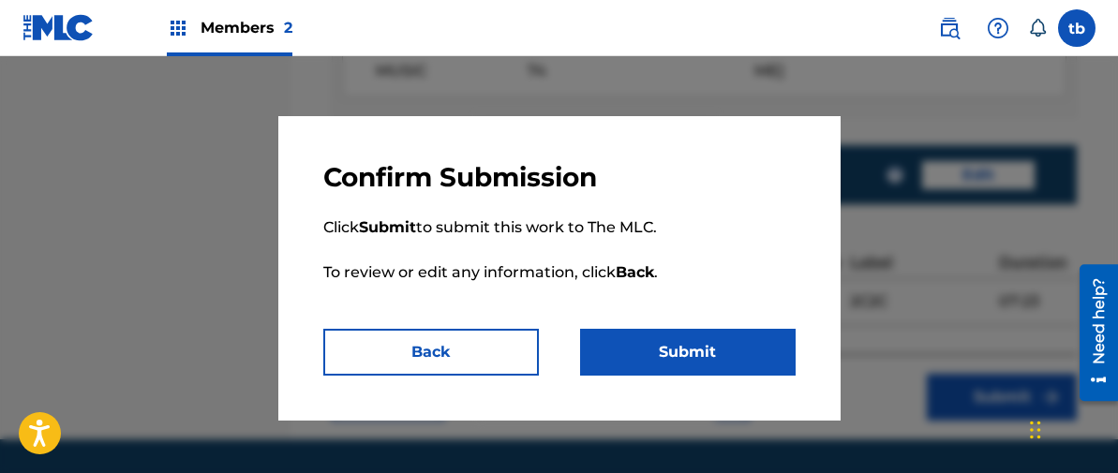
click at [679, 352] on button "Submit" at bounding box center [687, 352] width 215 height 47
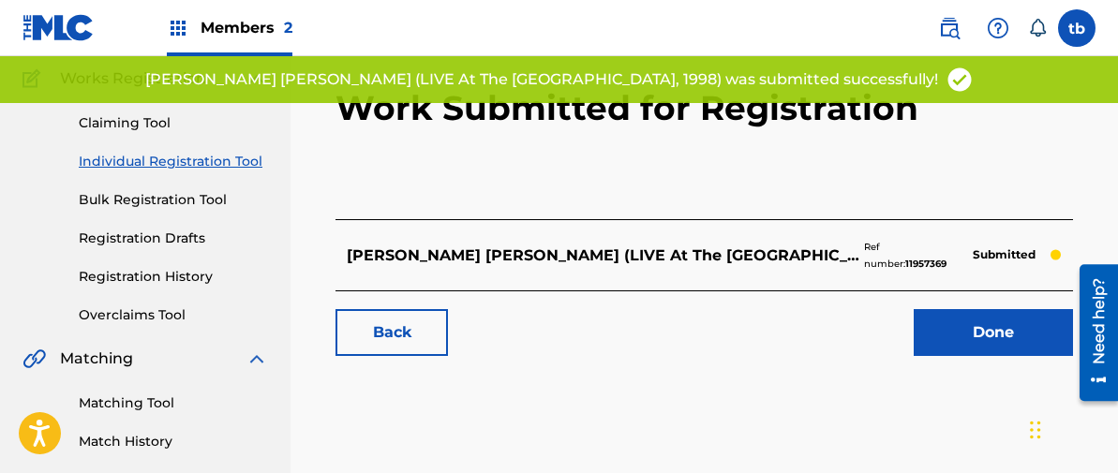
scroll to position [162, 0]
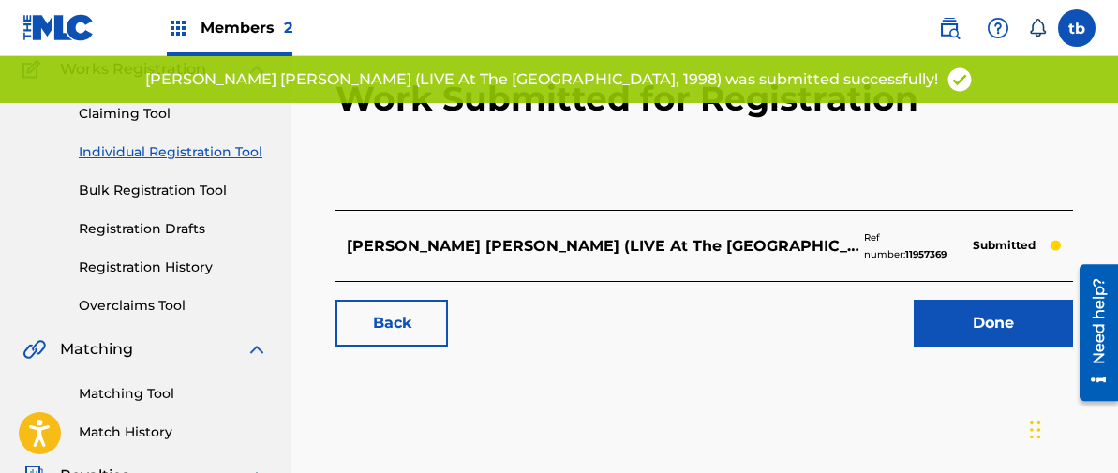
click at [980, 314] on link "Done" at bounding box center [992, 323] width 159 height 47
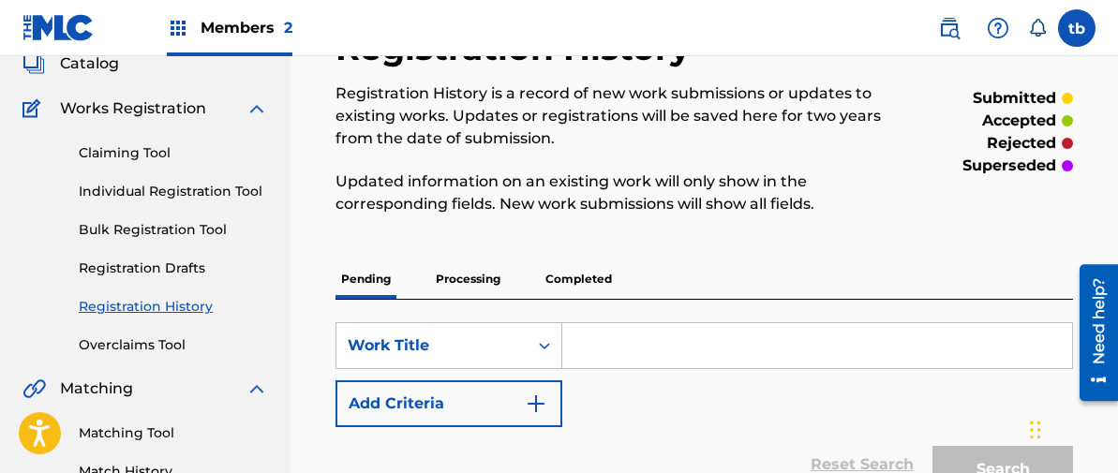
scroll to position [139, 0]
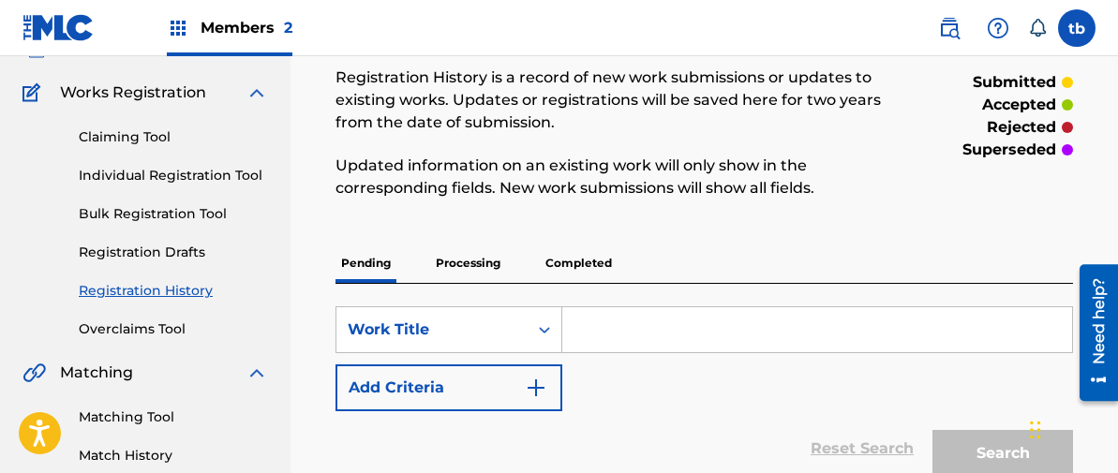
click at [594, 327] on input "Search Form" at bounding box center [817, 329] width 510 height 45
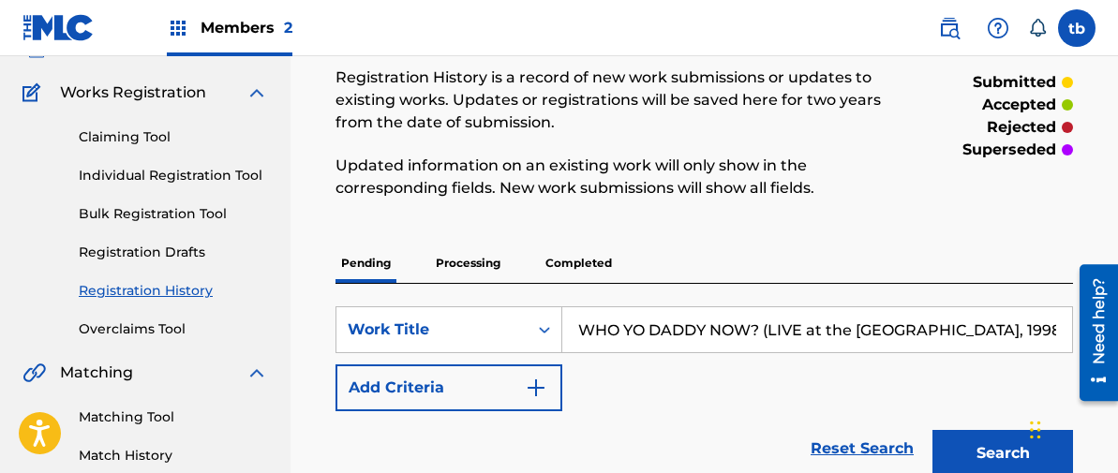
type input "WHO YO DADDY NOW? (LIVE at the [GEOGRAPHIC_DATA], 1998)"
click at [615, 380] on div "SearchWithCriteriac3d740d3-7e54-47be-aff2-529da7994291 Work Title WHO YO DADDY …" at bounding box center [703, 358] width 737 height 105
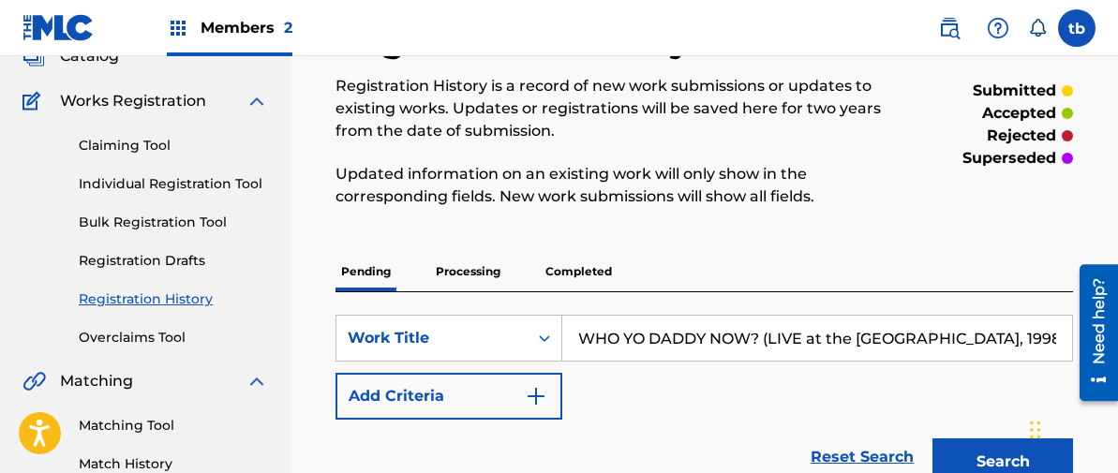
click at [196, 184] on link "Individual Registration Tool" at bounding box center [173, 184] width 189 height 20
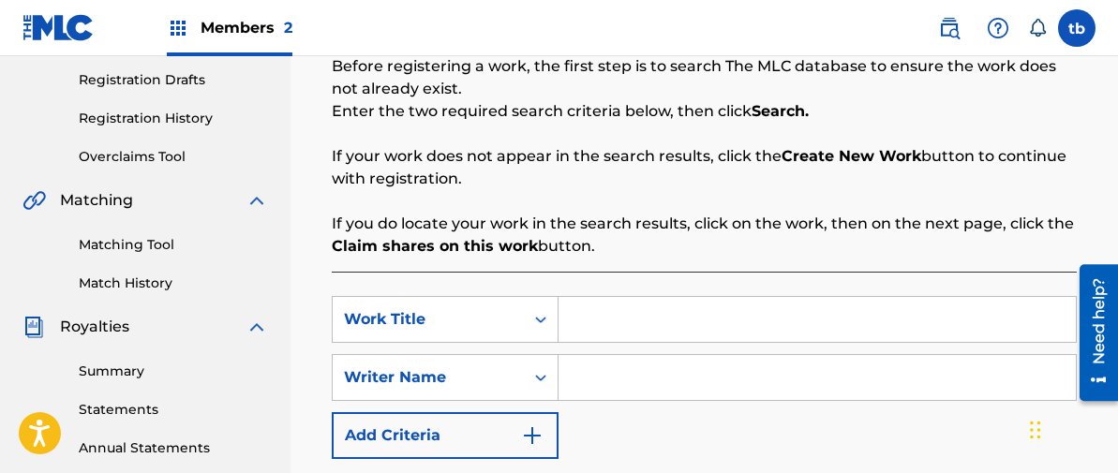
scroll to position [345, 0]
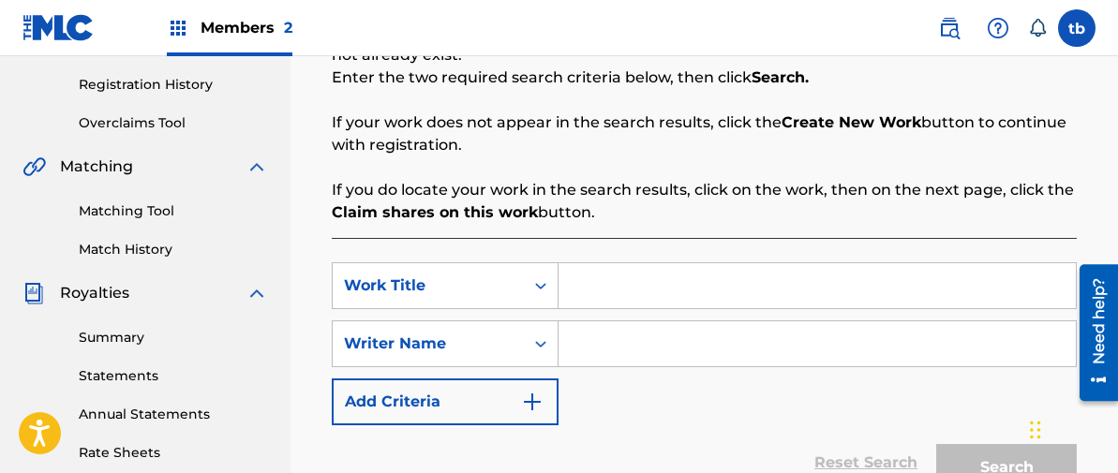
click at [595, 291] on input "Search Form" at bounding box center [816, 285] width 517 height 45
type input "w"
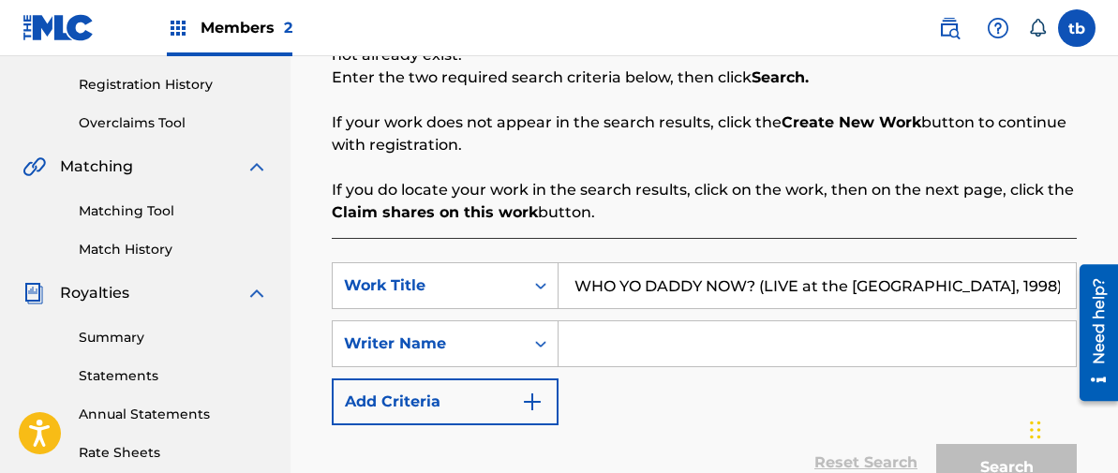
type input "WHO YO DADDY NOW? (LIVE at the [GEOGRAPHIC_DATA], 1998)"
click at [590, 348] on input "Search Form" at bounding box center [816, 343] width 517 height 45
type input "[PERSON_NAME]"
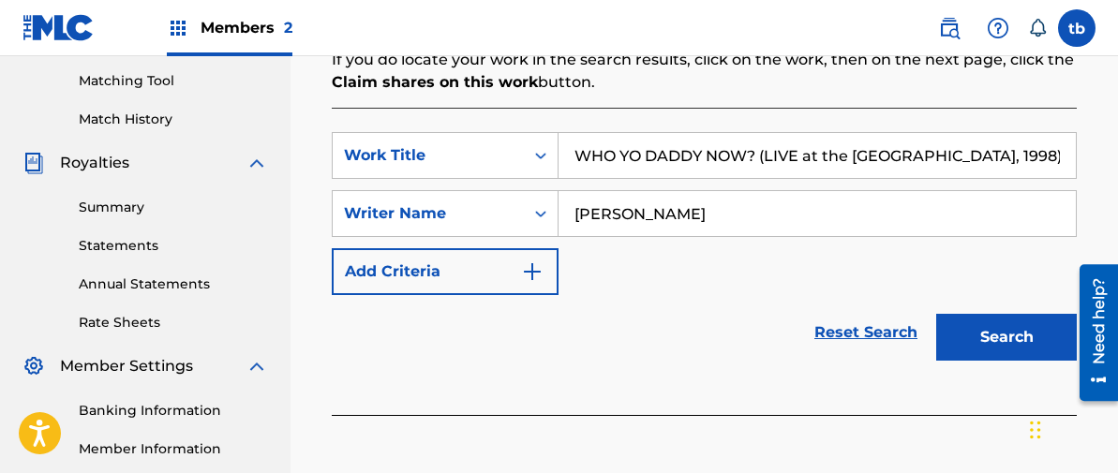
scroll to position [477, 0]
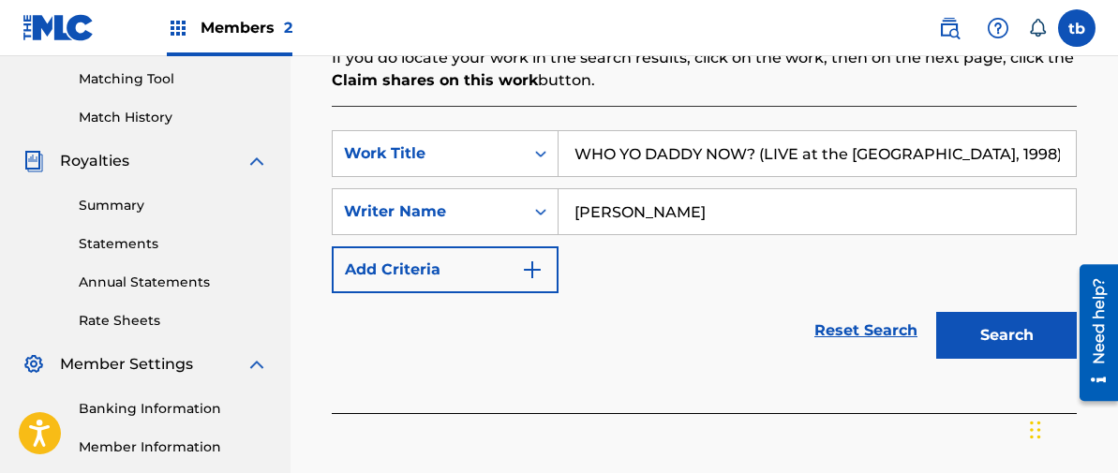
click at [995, 332] on button "Search" at bounding box center [1006, 335] width 141 height 47
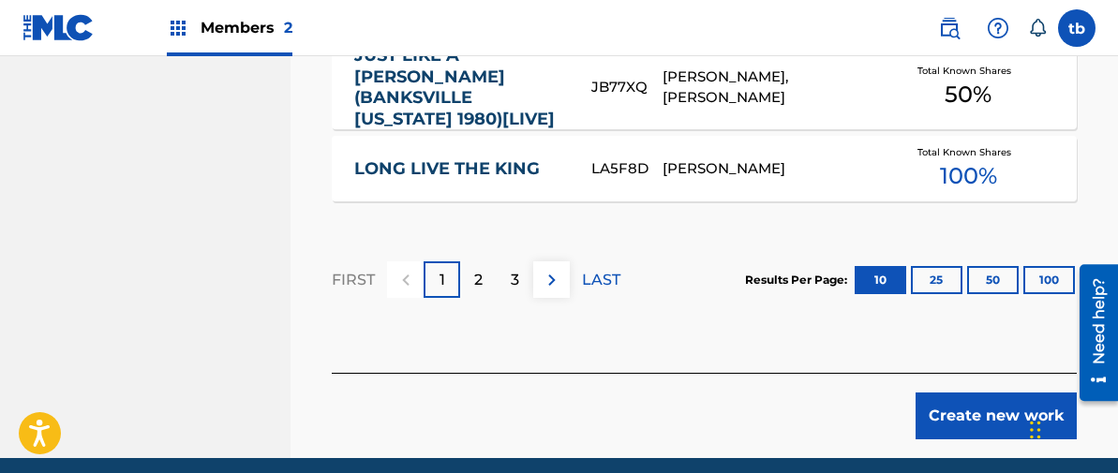
scroll to position [1561, 0]
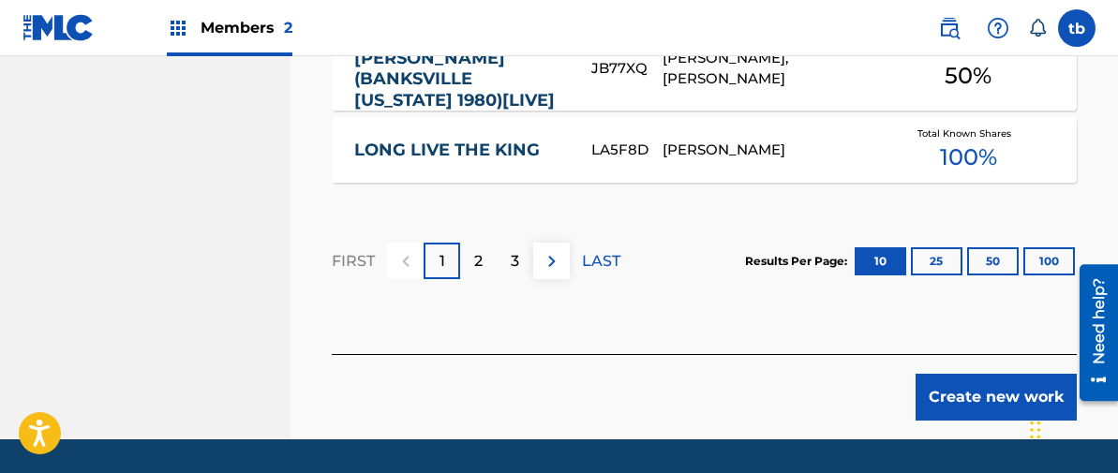
click at [976, 374] on button "Create new work" at bounding box center [995, 397] width 161 height 47
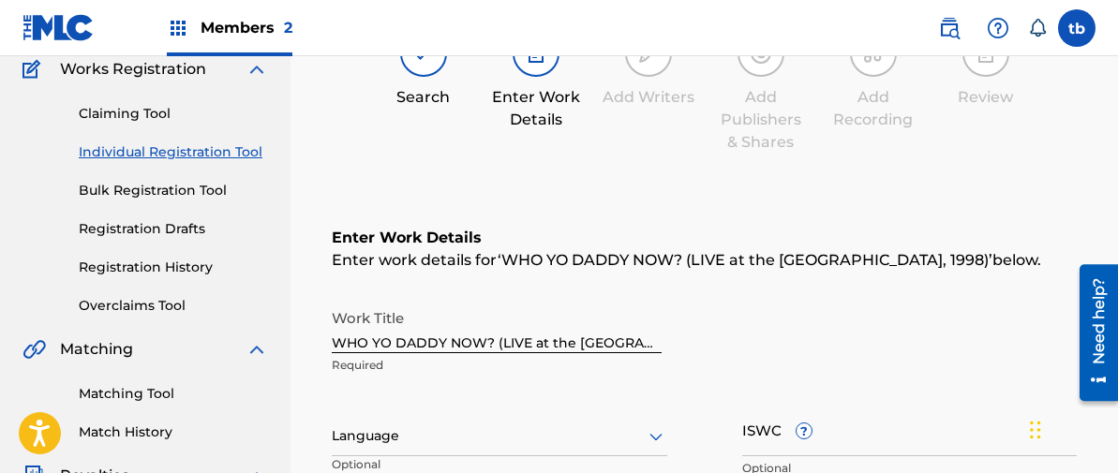
scroll to position [159, 0]
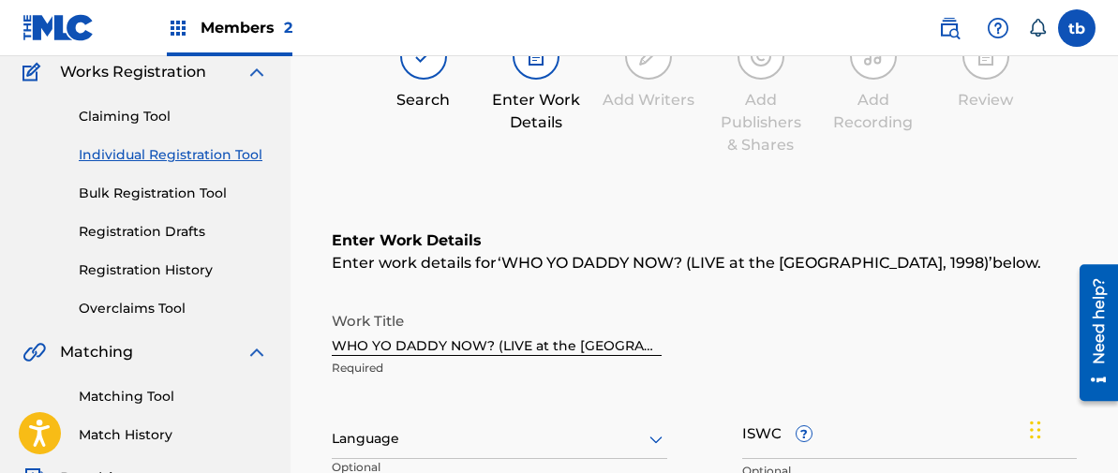
click at [655, 434] on icon at bounding box center [656, 439] width 22 height 22
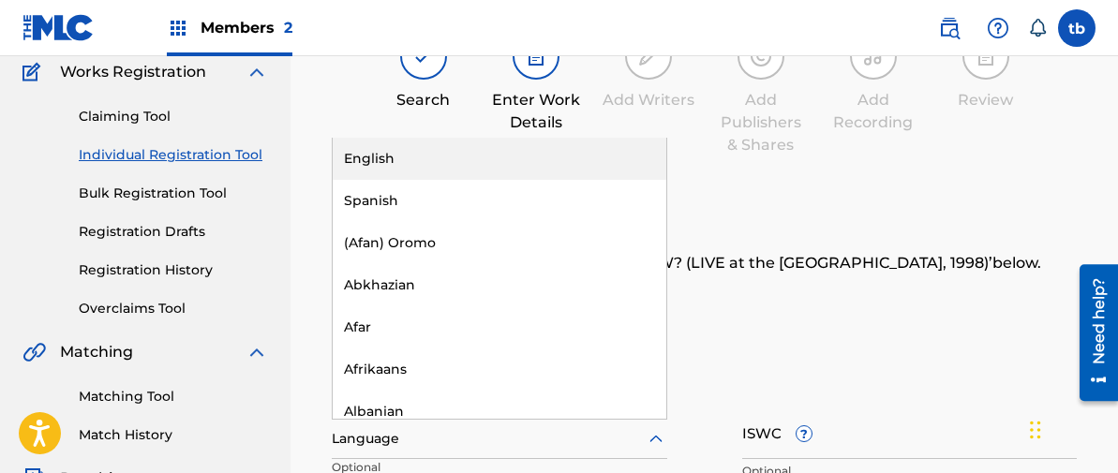
click at [398, 155] on div "English" at bounding box center [500, 159] width 334 height 42
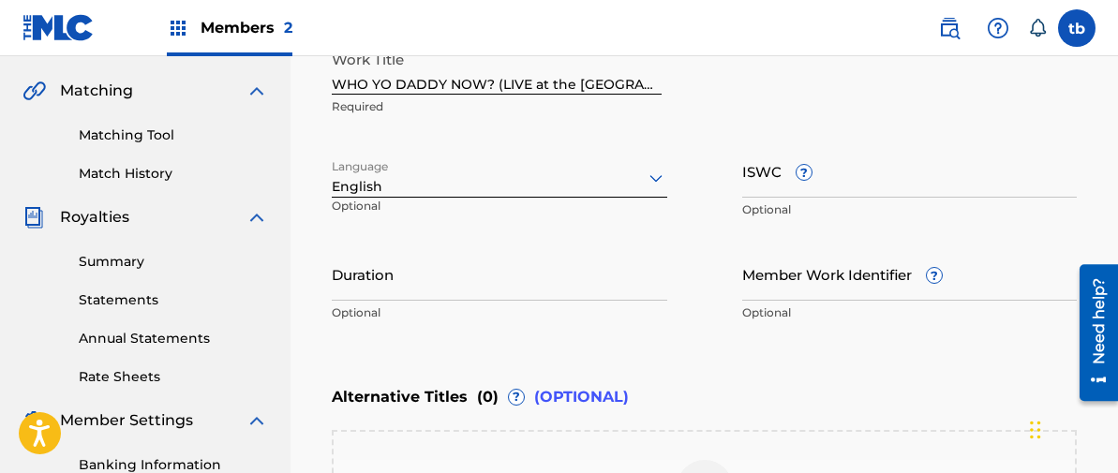
scroll to position [424, 0]
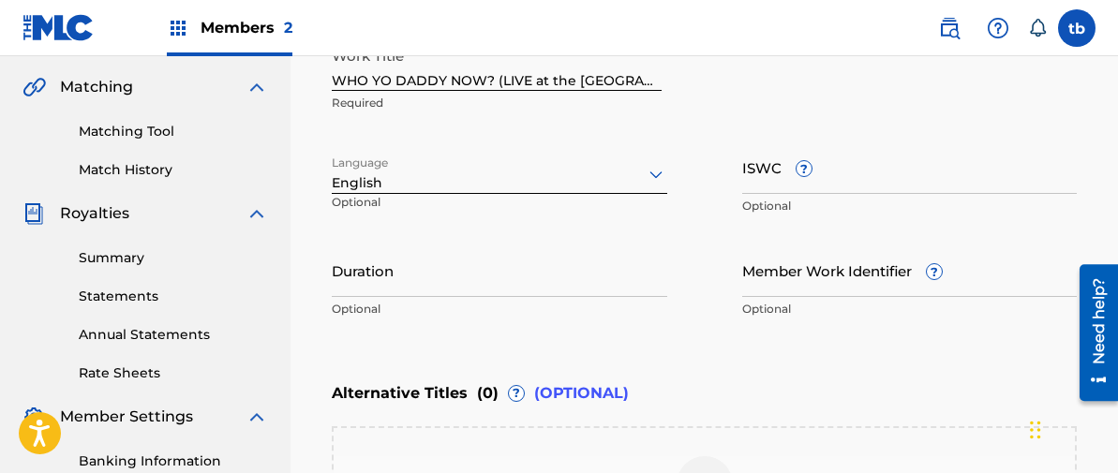
click at [340, 272] on input "Duration" at bounding box center [499, 270] width 335 height 53
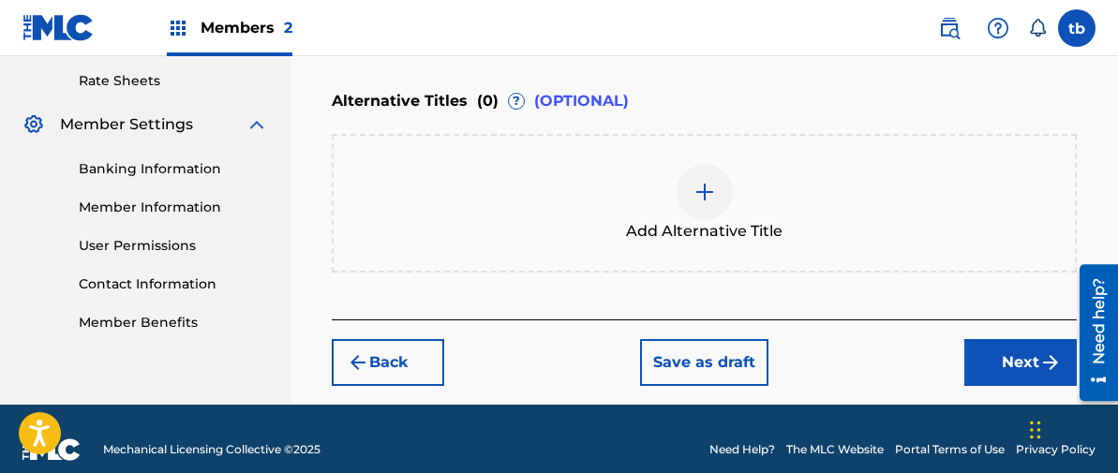
scroll to position [738, 0]
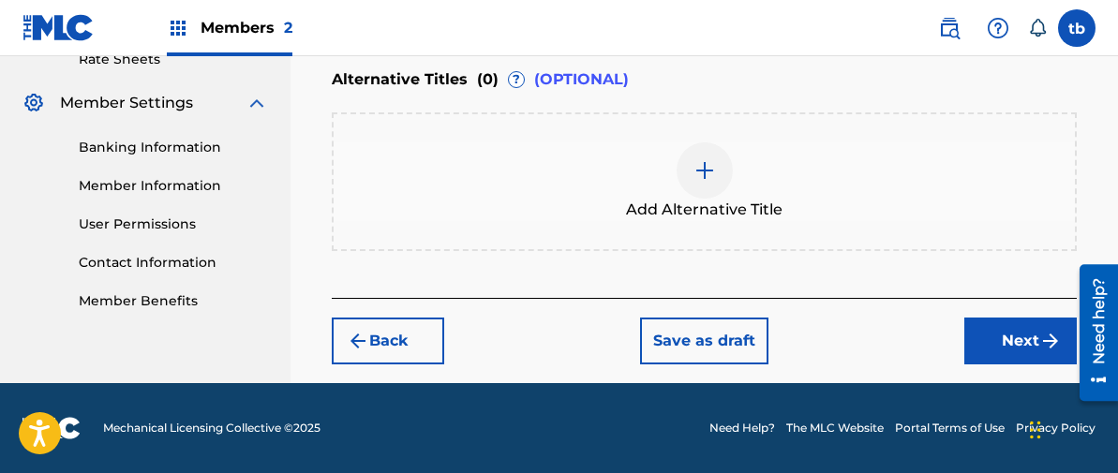
type input "06:59"
click at [1015, 337] on button "Next" at bounding box center [1020, 341] width 112 height 47
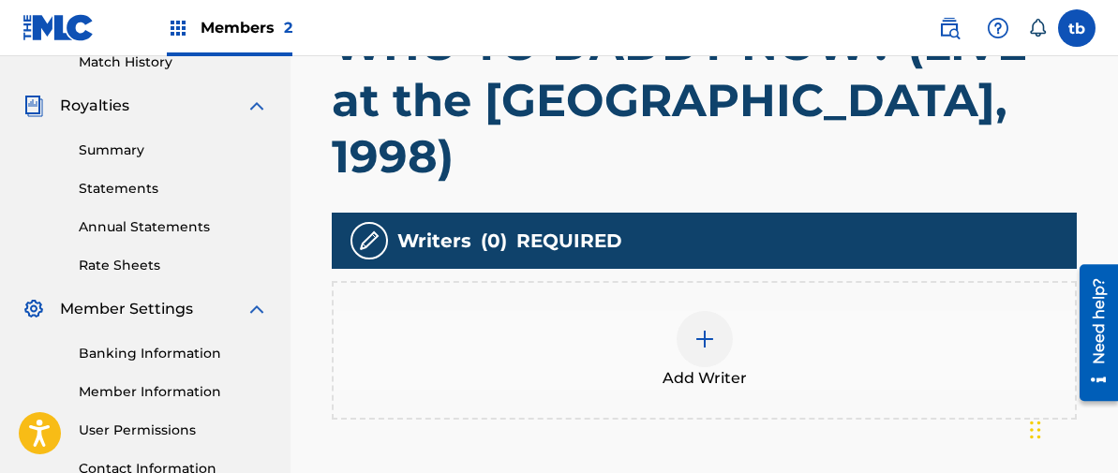
scroll to position [537, 0]
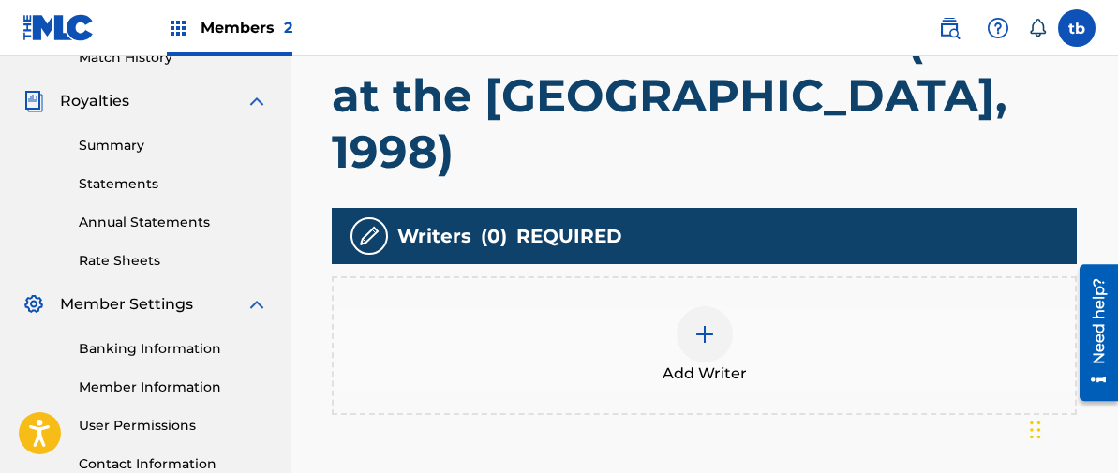
click at [699, 323] on img at bounding box center [704, 334] width 22 height 22
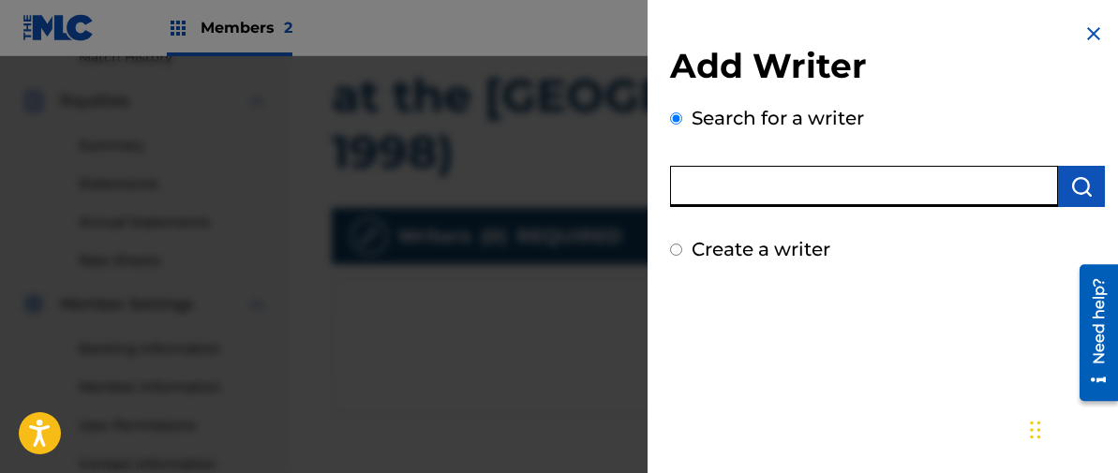
click at [774, 189] on input "text" at bounding box center [864, 186] width 388 height 41
type input "[PERSON_NAME]"
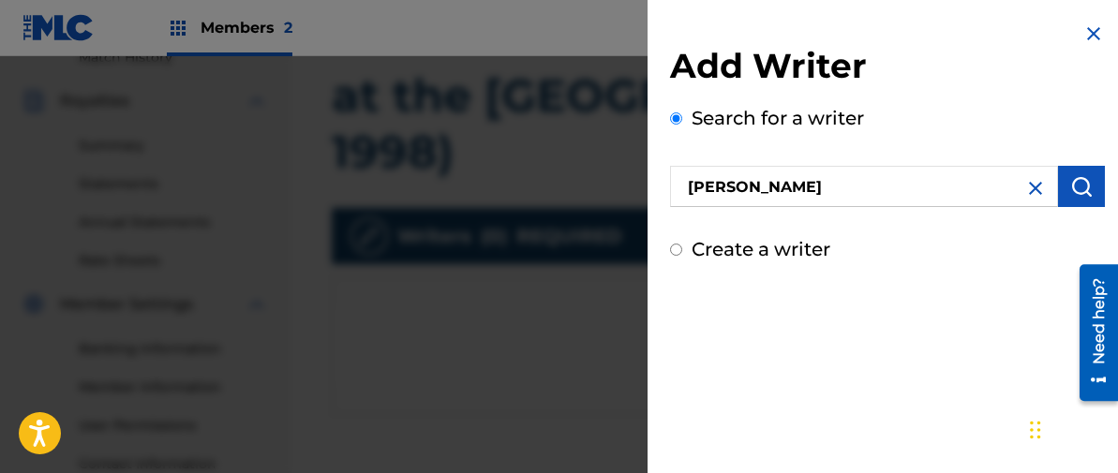
click at [1077, 184] on img "submit" at bounding box center [1081, 186] width 22 height 22
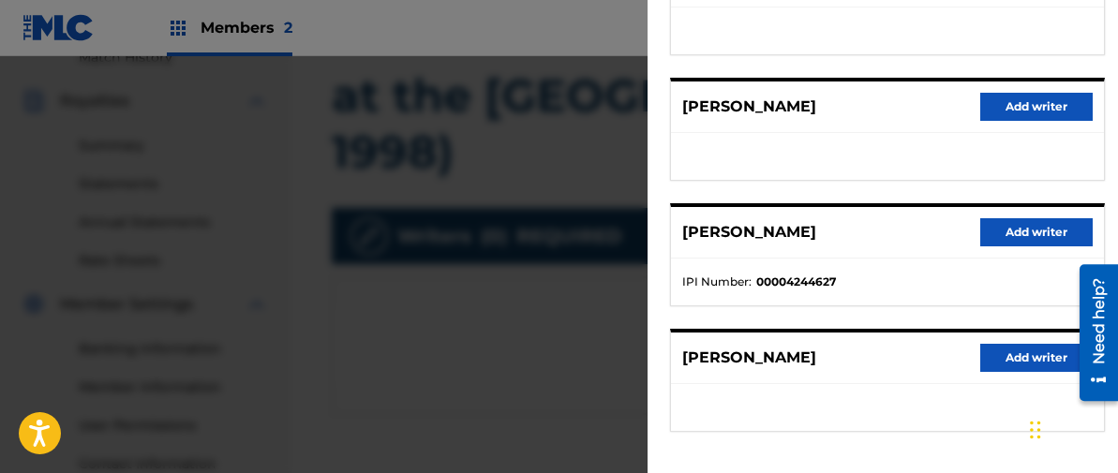
scroll to position [442, 0]
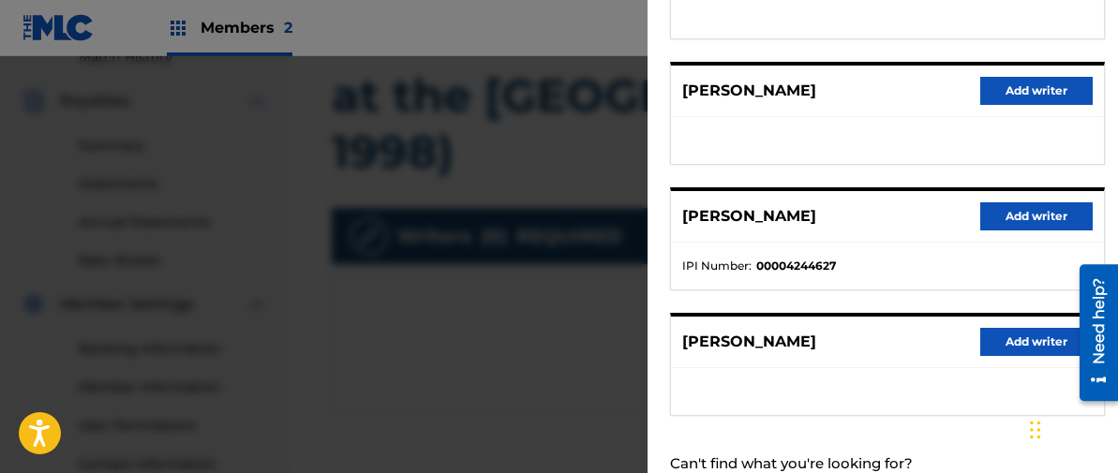
click at [1006, 218] on button "Add writer" at bounding box center [1036, 216] width 112 height 28
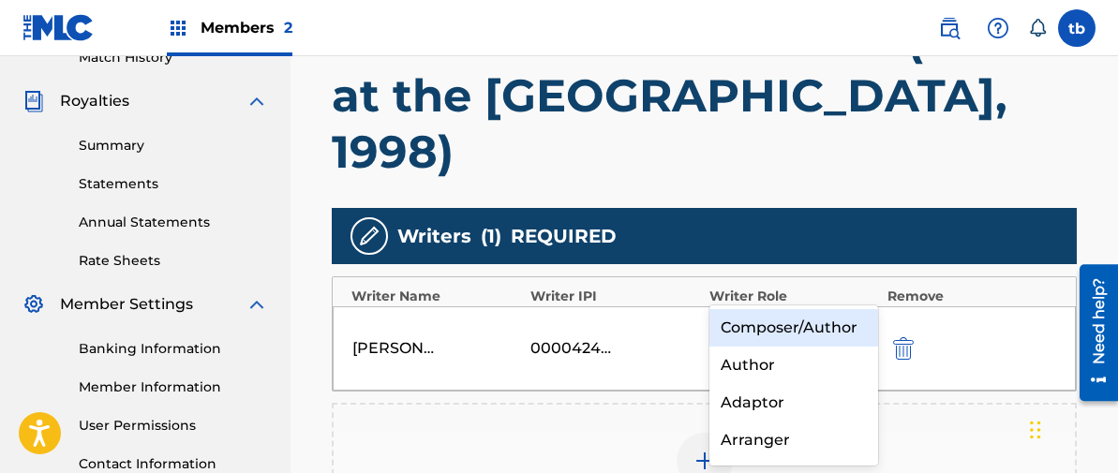
click at [861, 333] on icon at bounding box center [858, 336] width 11 height 7
click at [779, 335] on div "Composer/Author" at bounding box center [793, 327] width 169 height 37
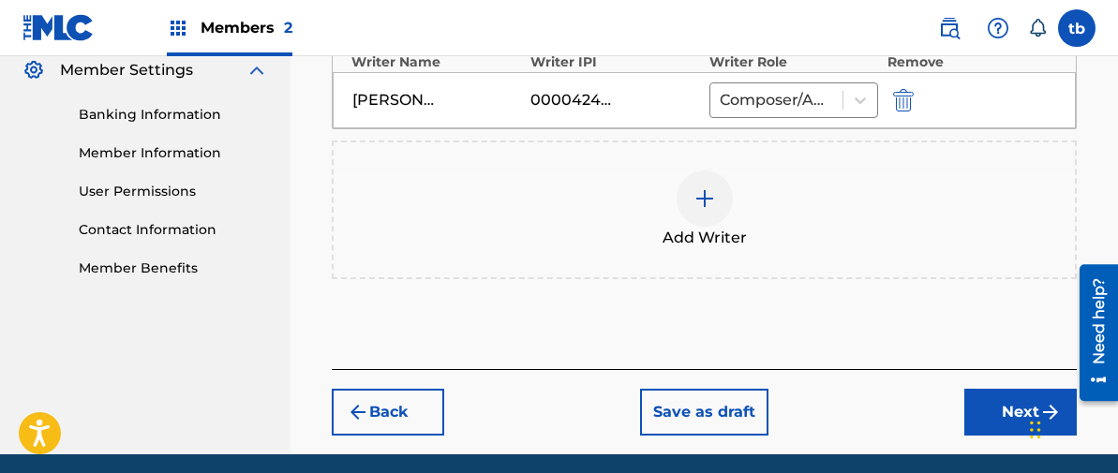
click at [1014, 389] on button "Next" at bounding box center [1020, 412] width 112 height 47
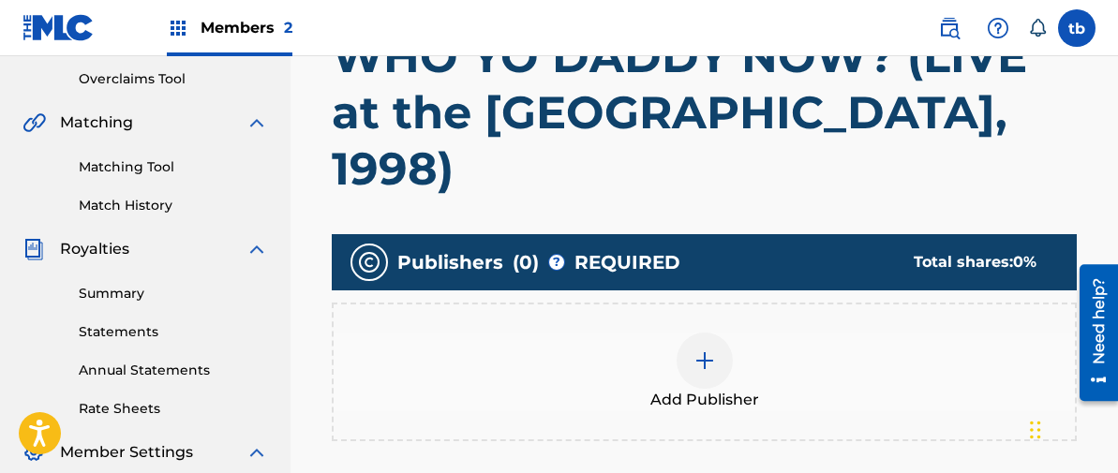
scroll to position [423, 0]
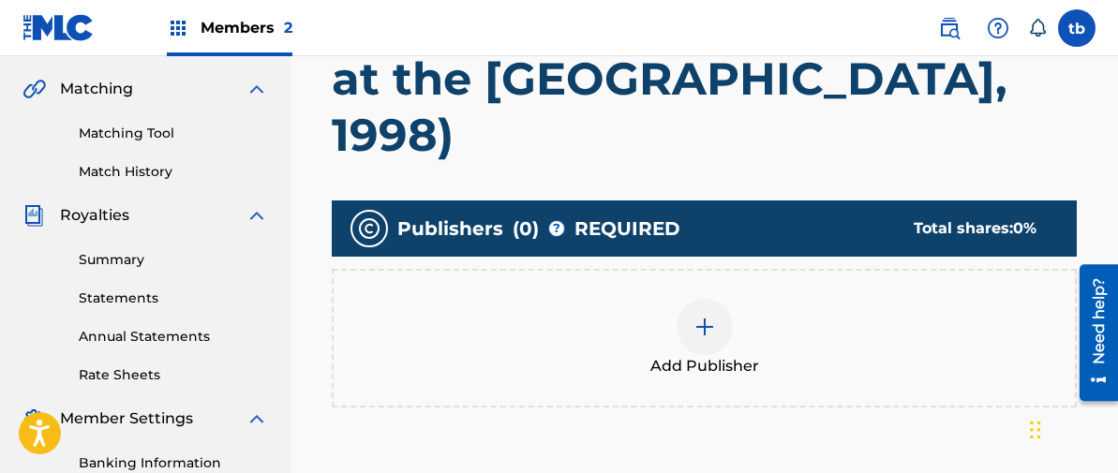
click at [702, 316] on img at bounding box center [704, 327] width 22 height 22
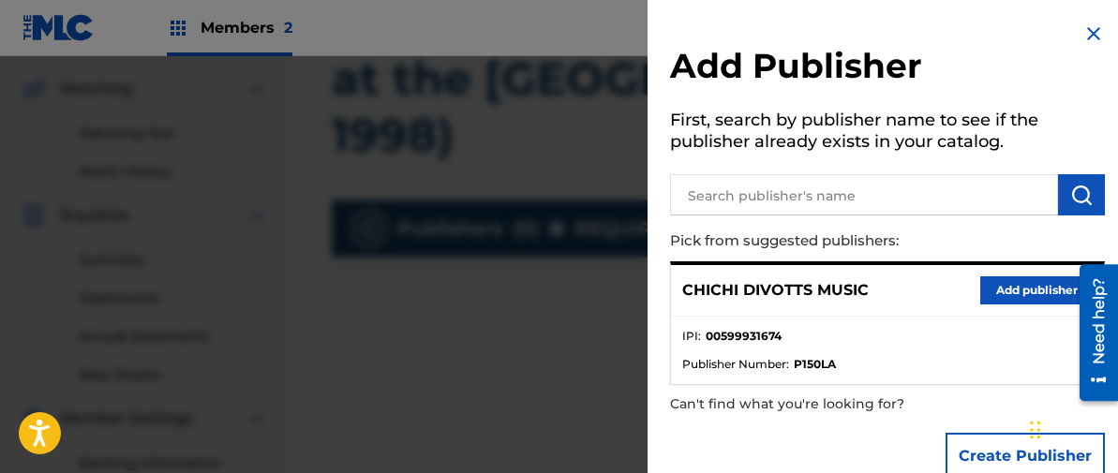
click at [996, 288] on button "Add publisher" at bounding box center [1036, 290] width 112 height 28
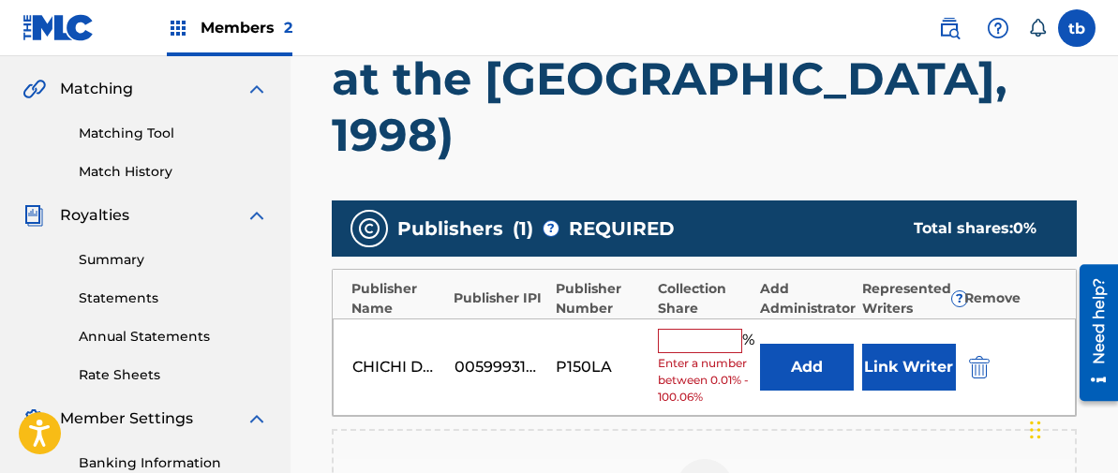
click at [706, 329] on input "text" at bounding box center [700, 341] width 84 height 24
type input "100"
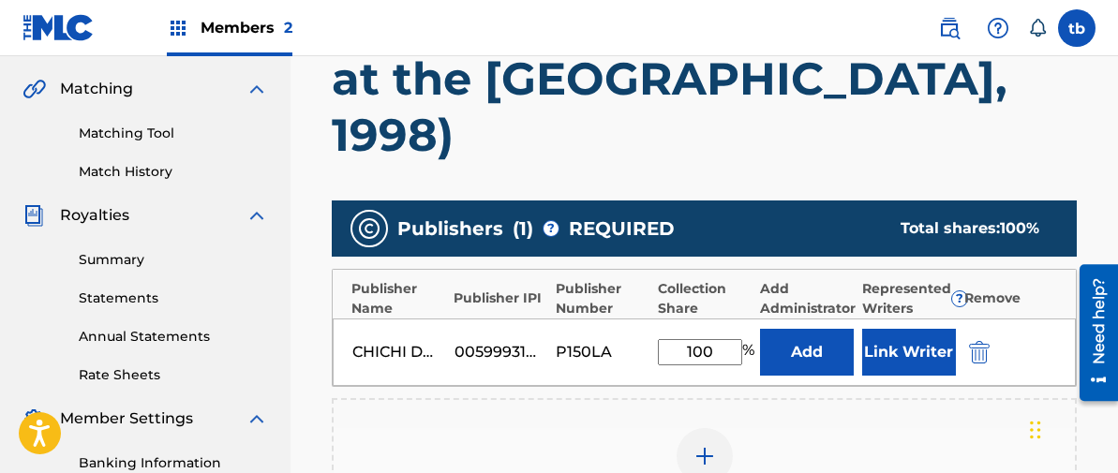
click at [904, 329] on button "Link Writer" at bounding box center [909, 352] width 94 height 47
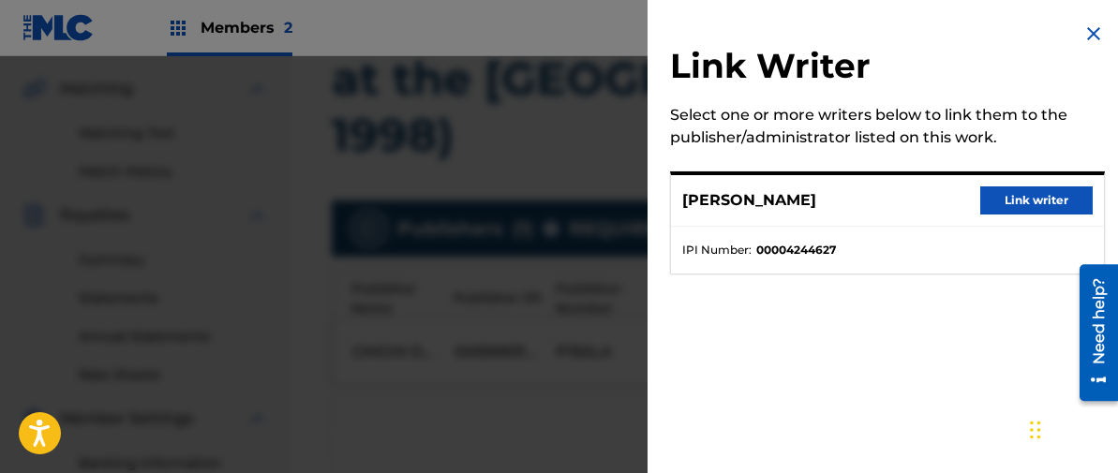
click at [1016, 199] on button "Link writer" at bounding box center [1036, 200] width 112 height 28
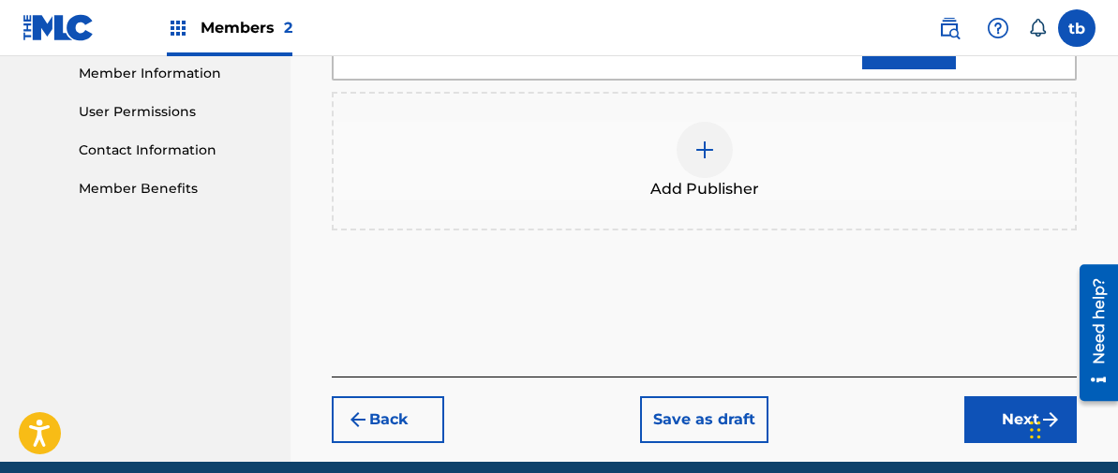
click at [1009, 396] on button "Next" at bounding box center [1020, 419] width 112 height 47
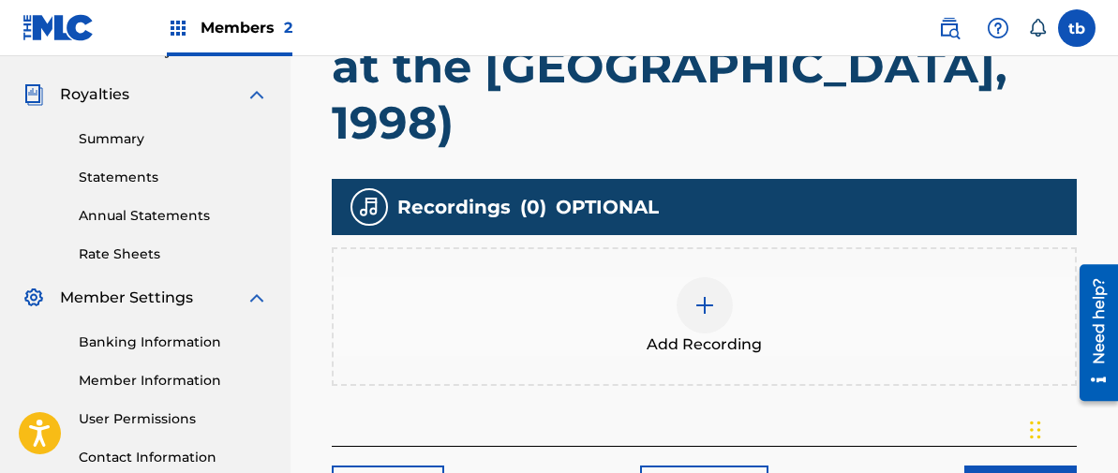
scroll to position [494, 0]
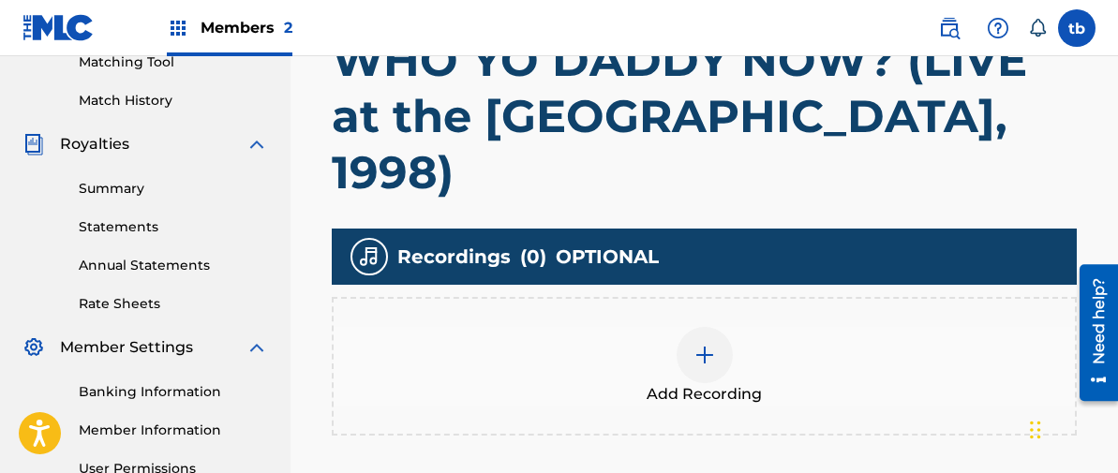
click at [708, 344] on img at bounding box center [704, 355] width 22 height 22
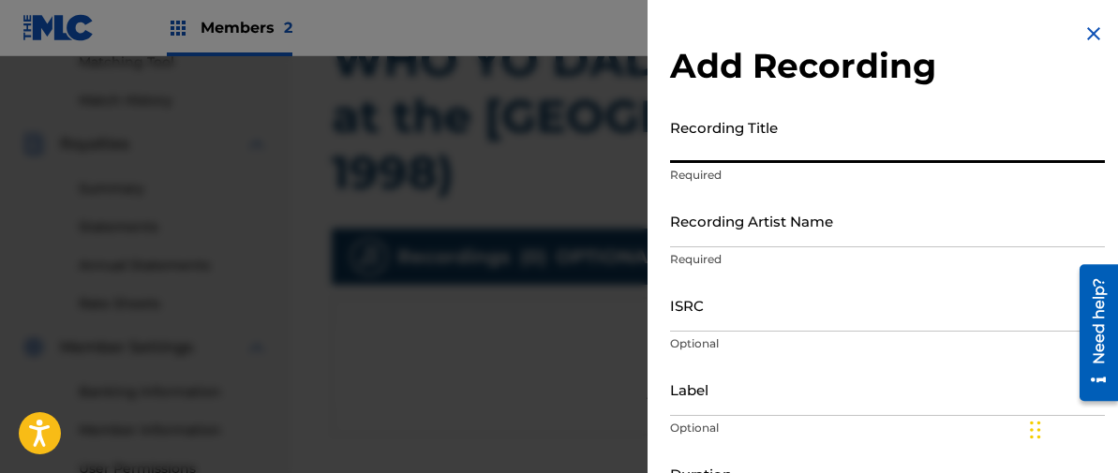
click at [695, 137] on input "Recording Title" at bounding box center [887, 136] width 435 height 53
type input "ONCE UPON A CASSETTE VOL. 16"
click at [707, 216] on input "Recording Artist Name" at bounding box center [887, 220] width 435 height 53
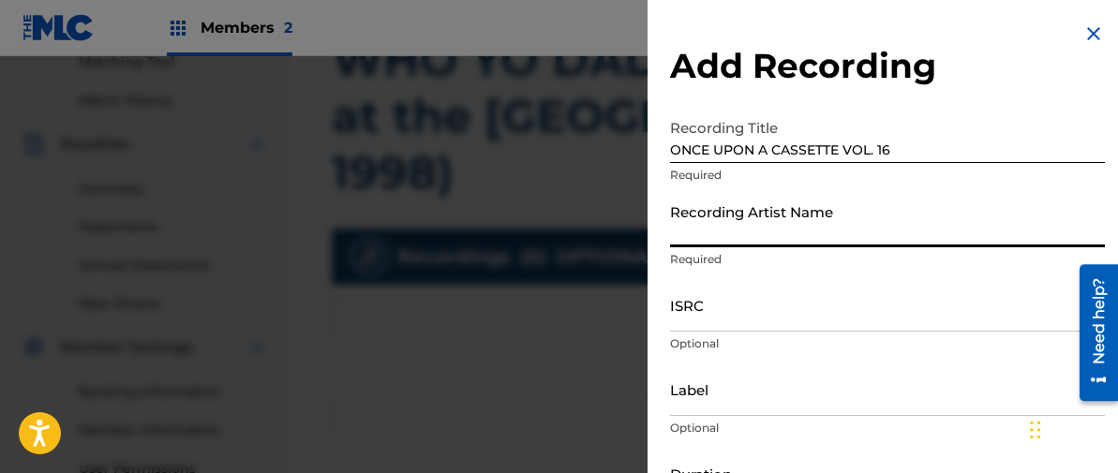
type input "[PERSON_NAME]"
click at [699, 304] on input "ISRC" at bounding box center [887, 304] width 435 height 53
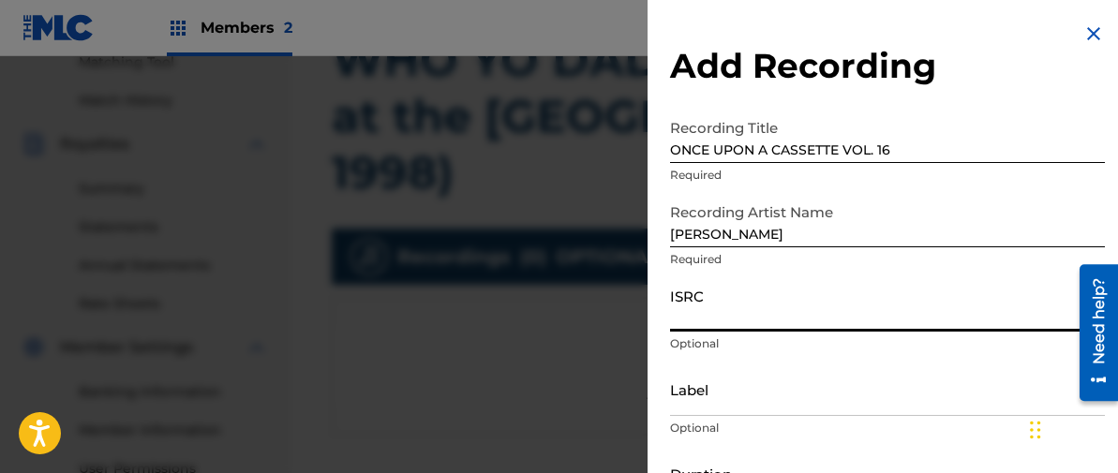
paste input "TCAJK2543794"
type input "TCAJK2543794"
click at [691, 393] on input "Label" at bounding box center [887, 389] width 435 height 53
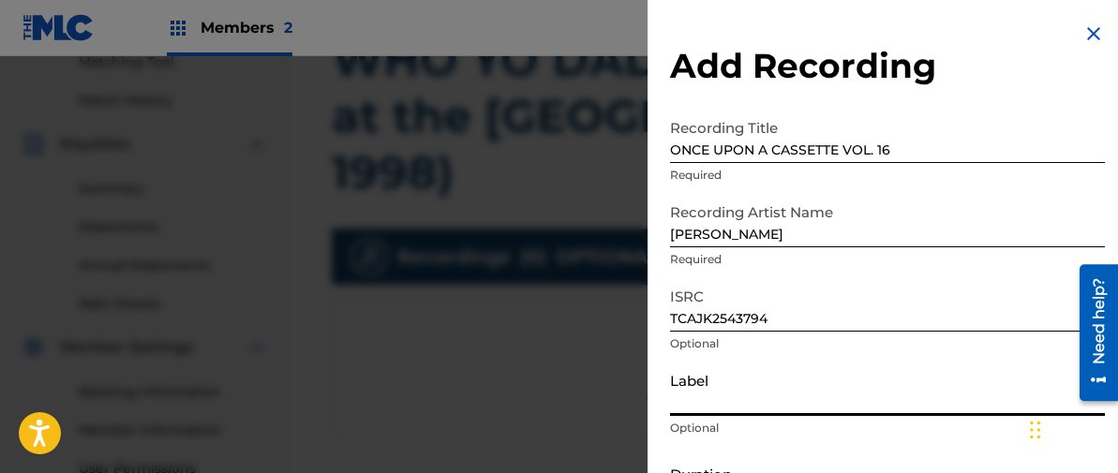
type input "2C2C"
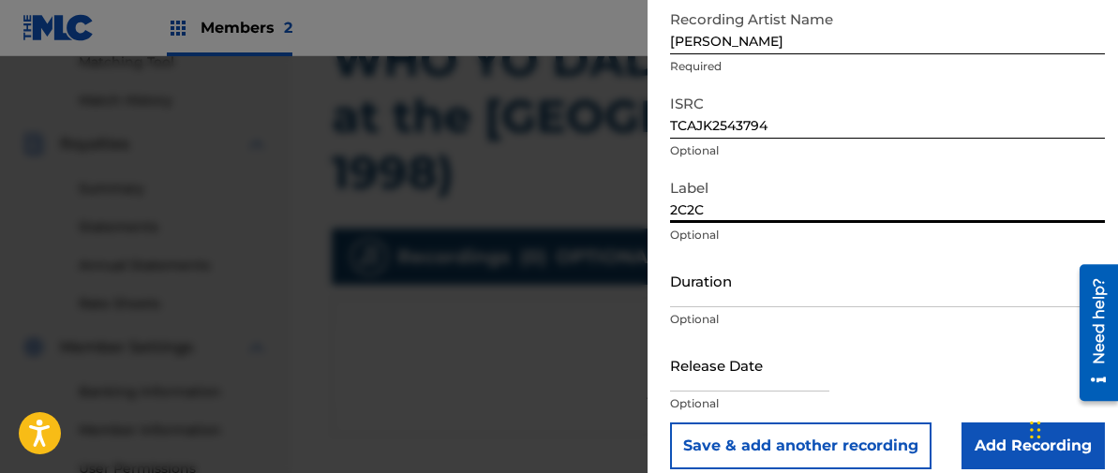
scroll to position [212, 0]
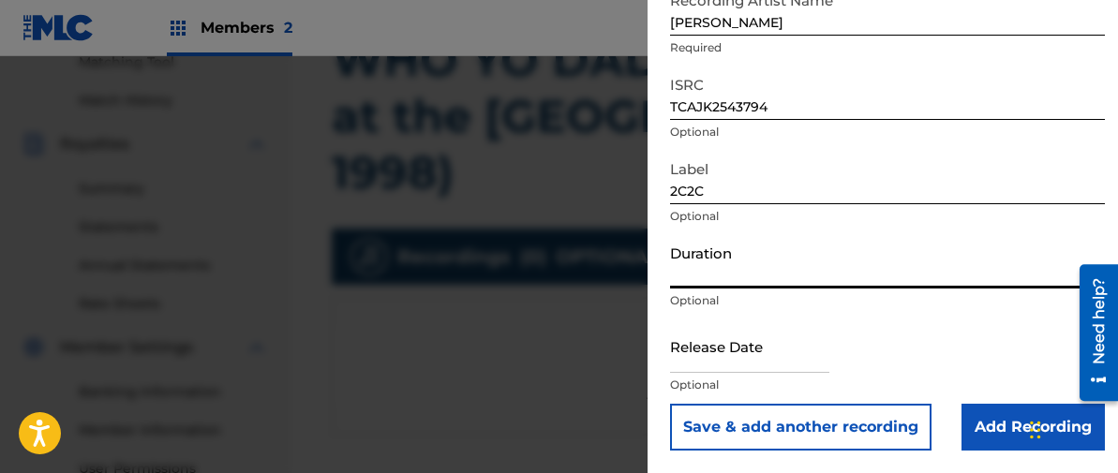
click at [711, 264] on input "Duration" at bounding box center [887, 261] width 435 height 53
type input "06:59"
click at [707, 351] on input "text" at bounding box center [749, 345] width 159 height 53
select select "7"
select select "2025"
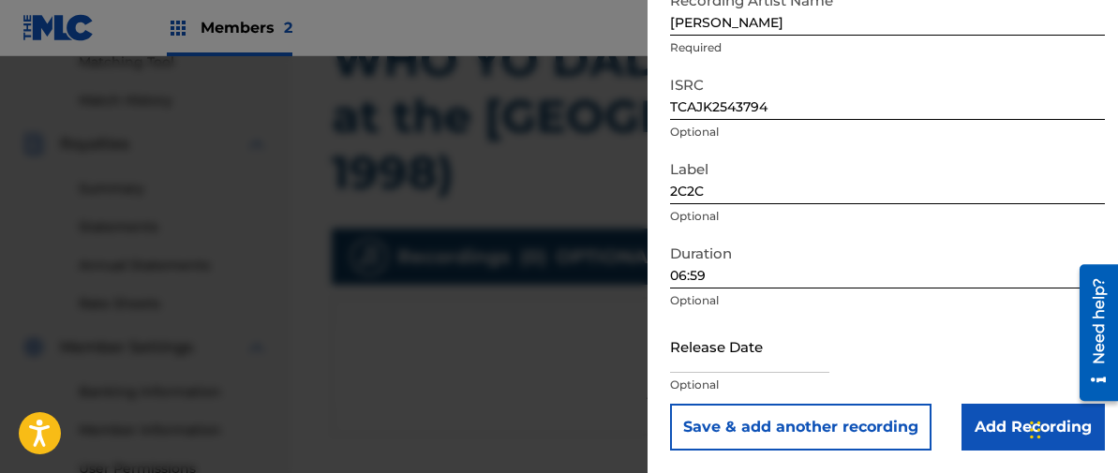
click at [939, 327] on div "Release Date Optional" at bounding box center [887, 361] width 435 height 84
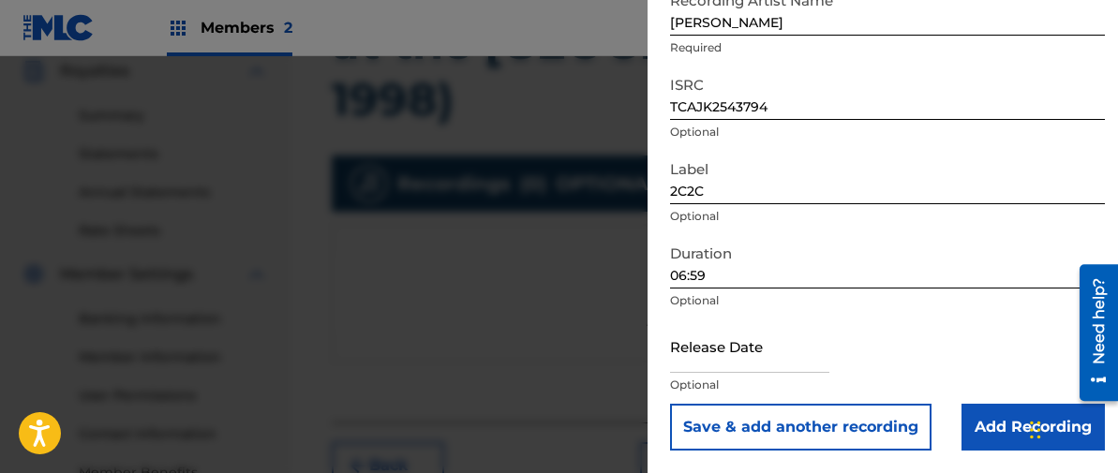
scroll to position [576, 0]
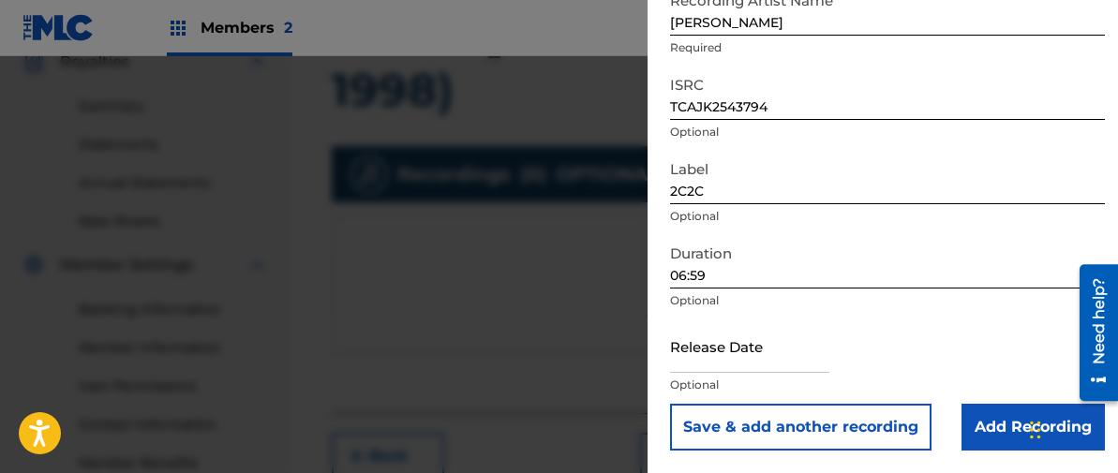
click at [767, 348] on input "text" at bounding box center [749, 345] width 159 height 53
select select "7"
select select "2025"
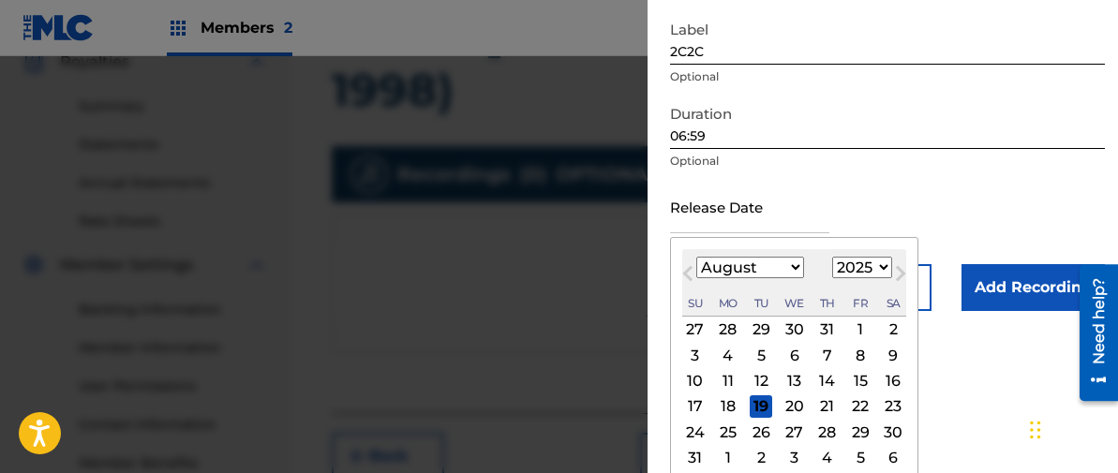
scroll to position [387, 0]
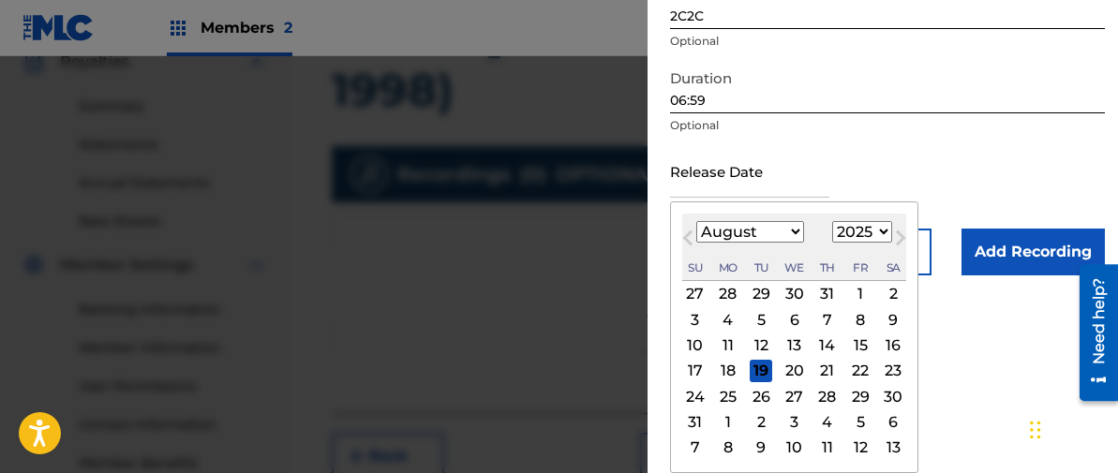
click at [794, 342] on div "13" at bounding box center [794, 345] width 22 height 22
type input "[DATE]"
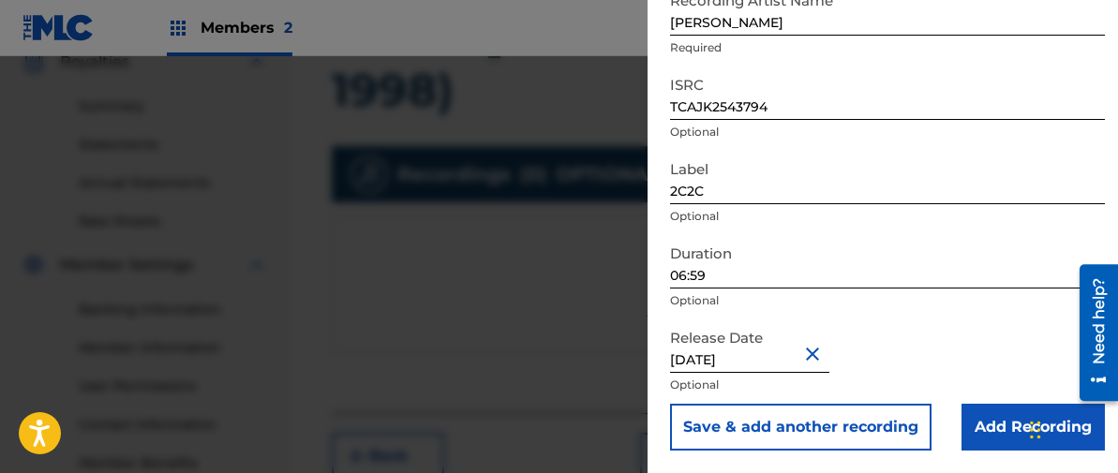
click at [1003, 424] on input "Add Recording" at bounding box center [1032, 427] width 143 height 47
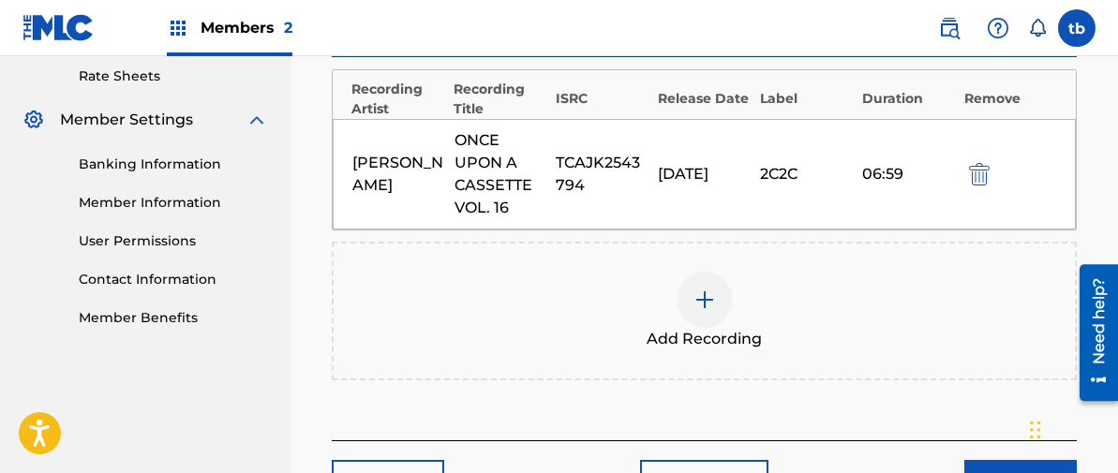
scroll to position [752, 0]
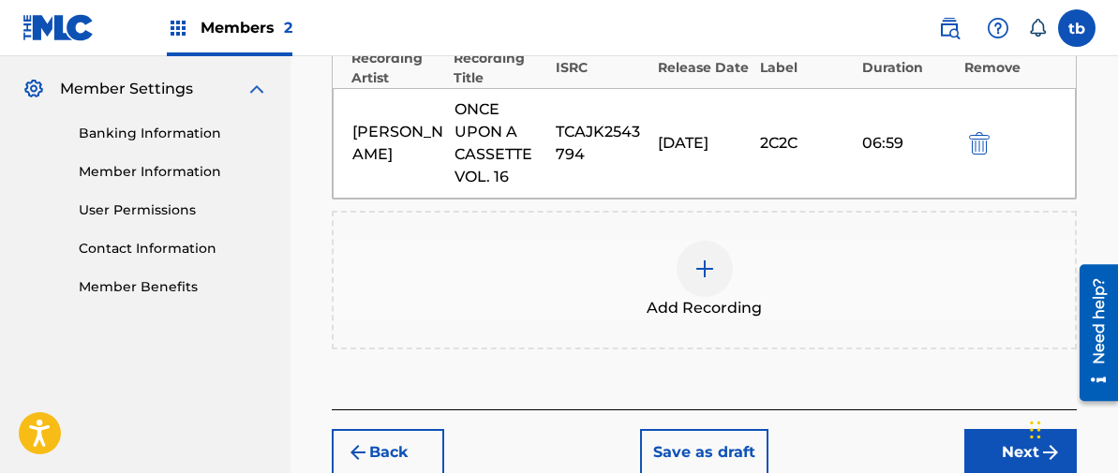
click at [1020, 429] on button "Next" at bounding box center [1020, 452] width 112 height 47
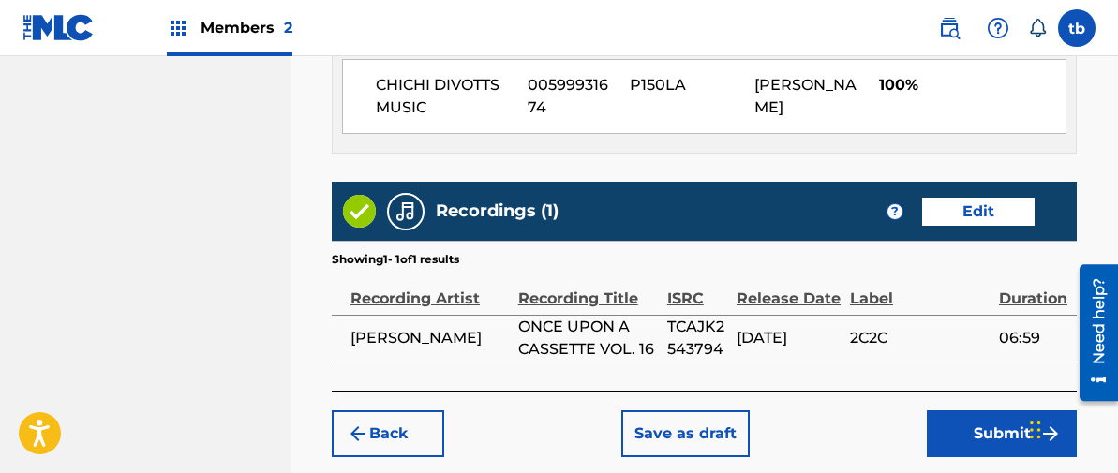
scroll to position [1217, 0]
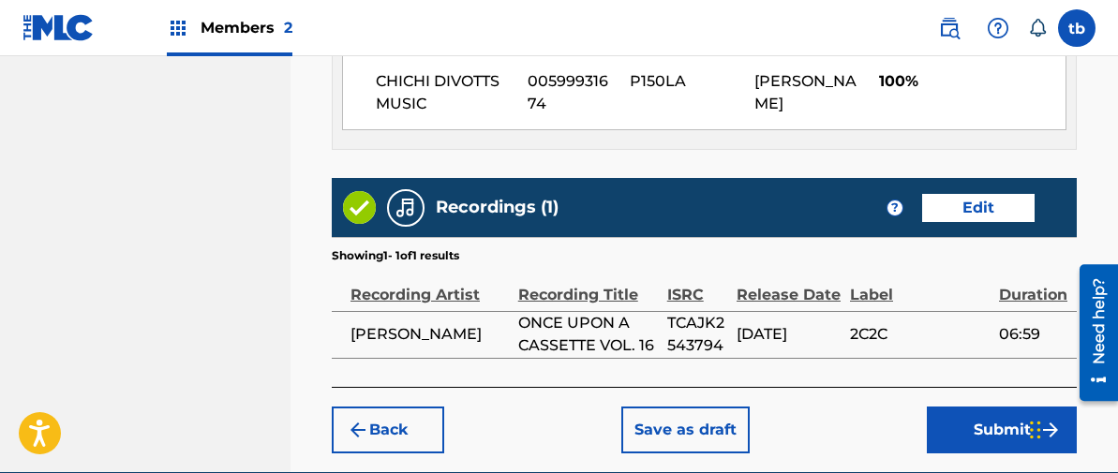
click at [982, 407] on button "Submit" at bounding box center [1002, 430] width 150 height 47
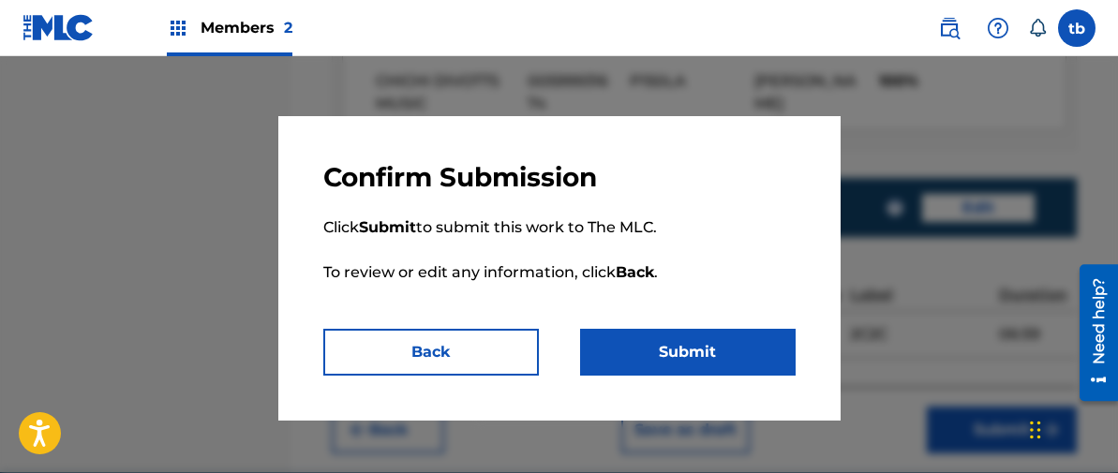
click at [660, 349] on button "Submit" at bounding box center [687, 352] width 215 height 47
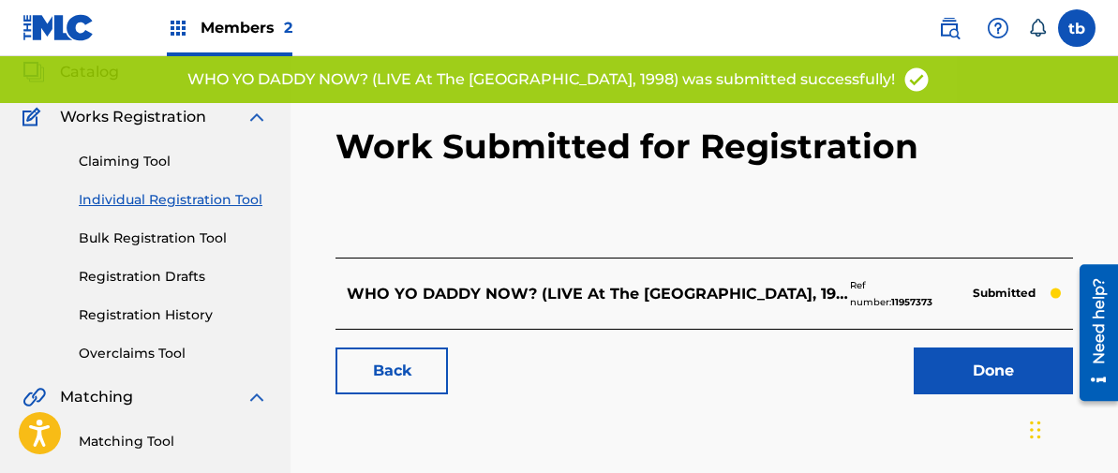
scroll to position [126, 0]
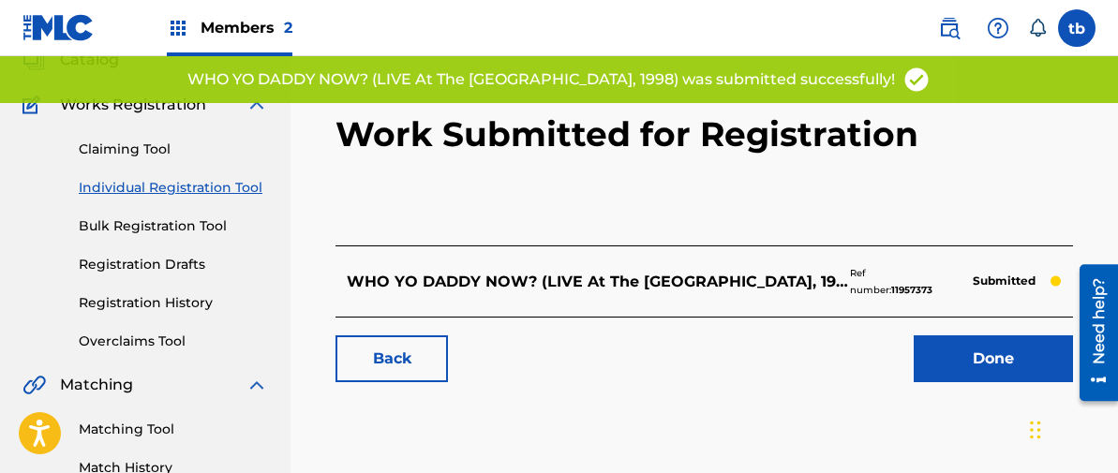
click at [998, 348] on link "Done" at bounding box center [992, 358] width 159 height 47
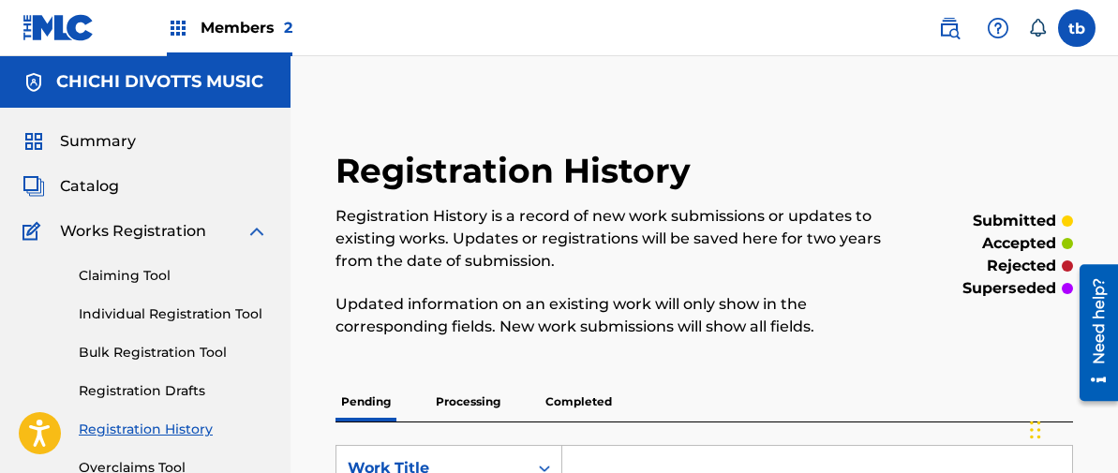
click at [175, 313] on link "Individual Registration Tool" at bounding box center [173, 314] width 189 height 20
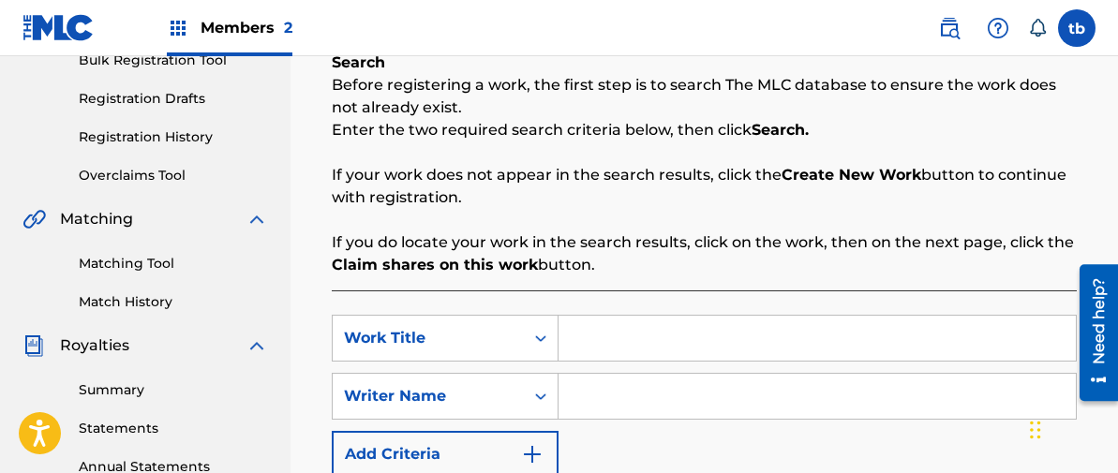
scroll to position [317, 0]
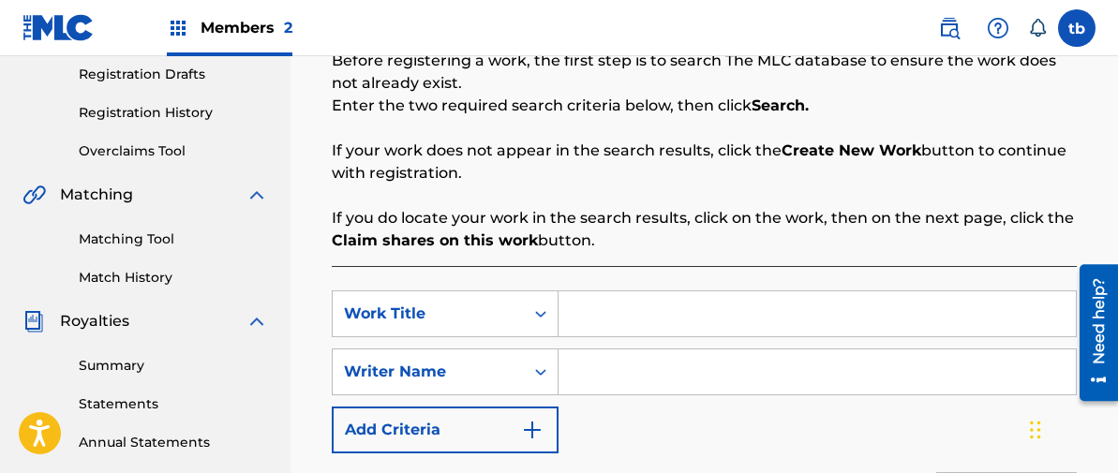
click at [577, 324] on input "Search Form" at bounding box center [816, 313] width 517 height 45
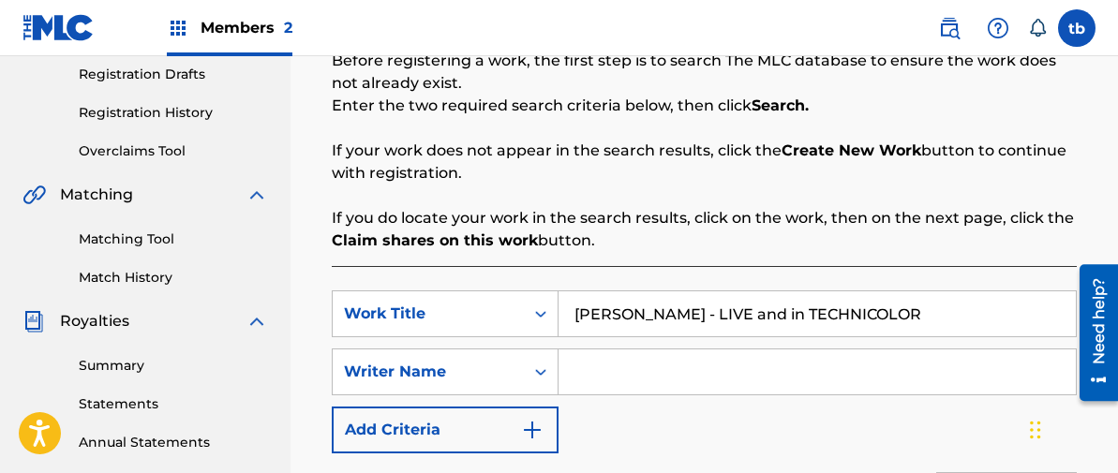
type input "[PERSON_NAME] - LIVE and in TECHNICOLOR"
click at [601, 376] on input "Search Form" at bounding box center [816, 371] width 517 height 45
type input "[PERSON_NAME]"
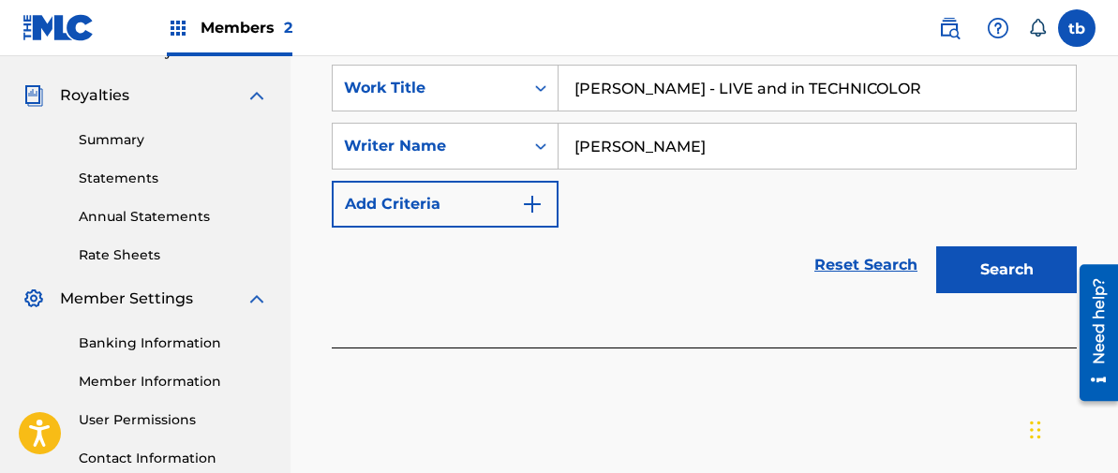
scroll to position [558, 0]
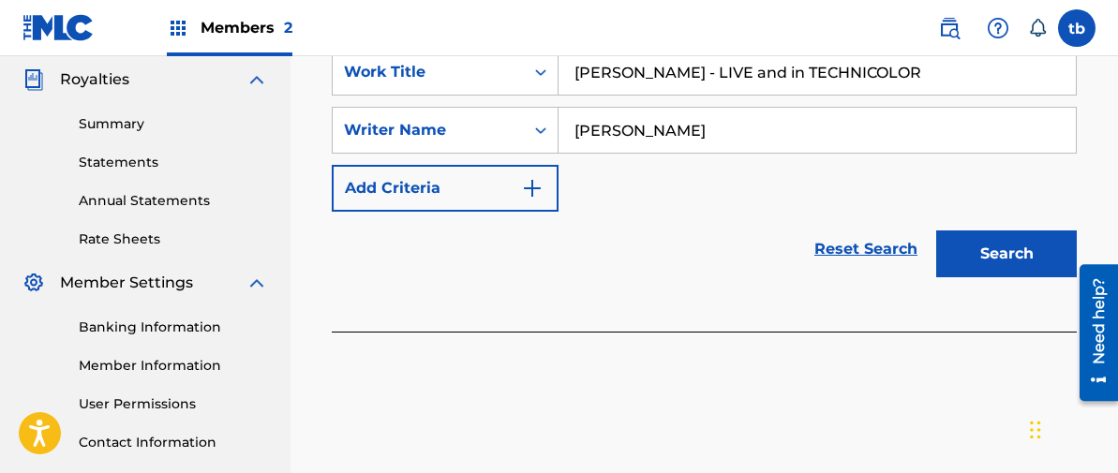
click at [996, 252] on button "Search" at bounding box center [1006, 253] width 141 height 47
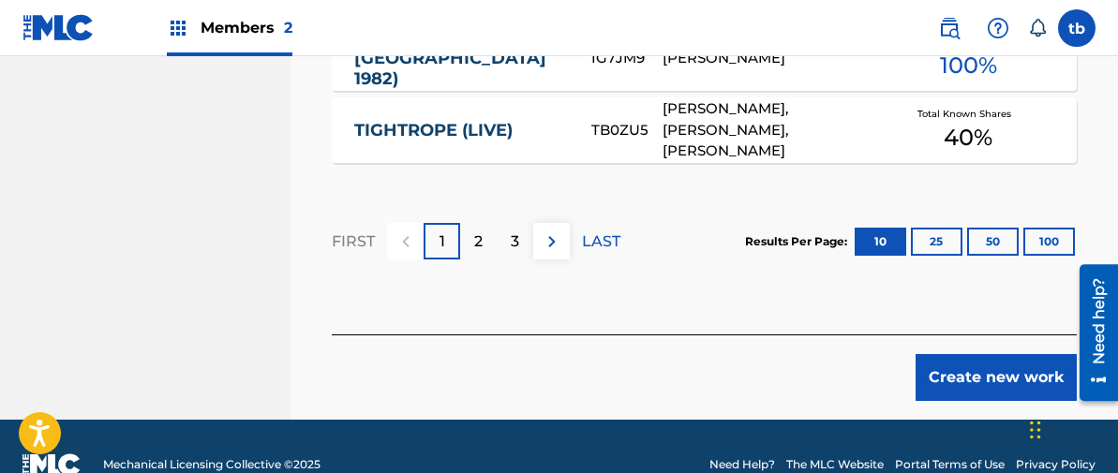
scroll to position [1549, 0]
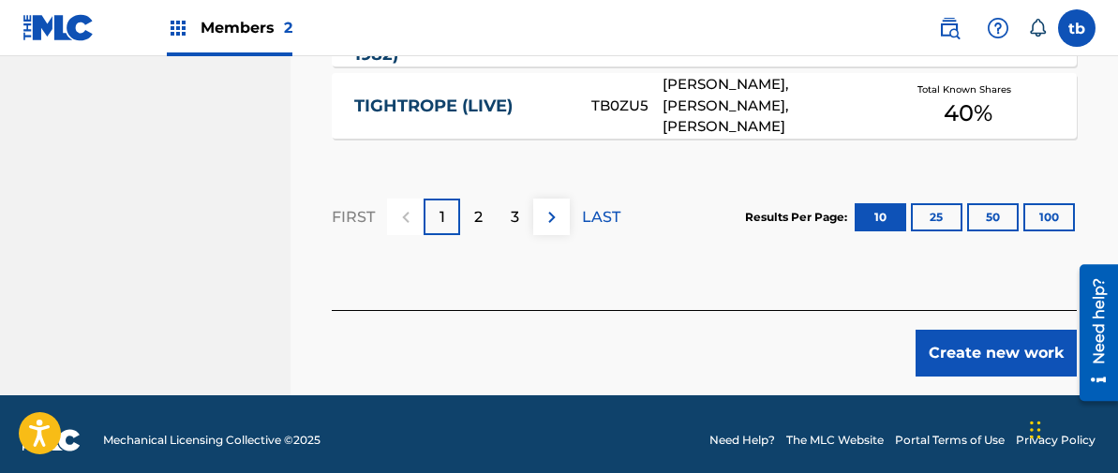
click at [977, 349] on button "Create new work" at bounding box center [995, 353] width 161 height 47
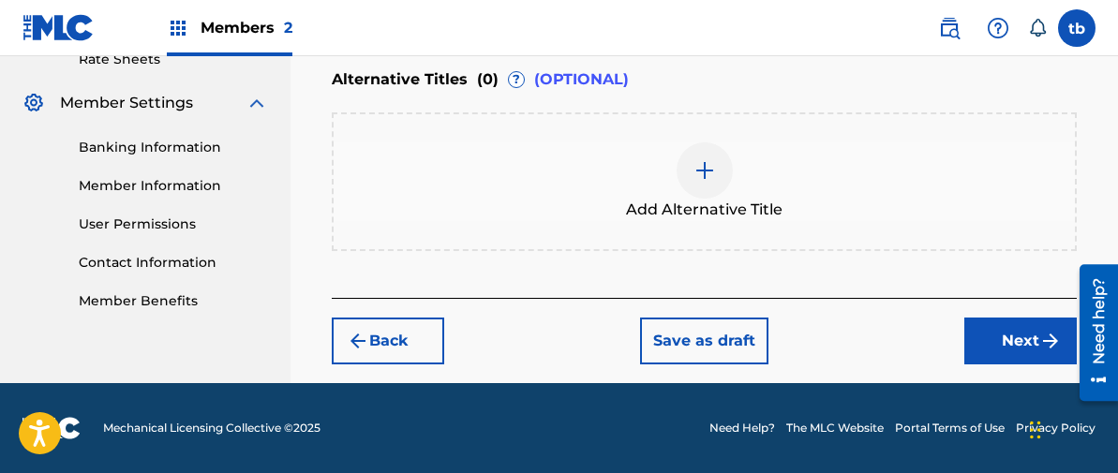
click at [707, 168] on img at bounding box center [704, 170] width 22 height 22
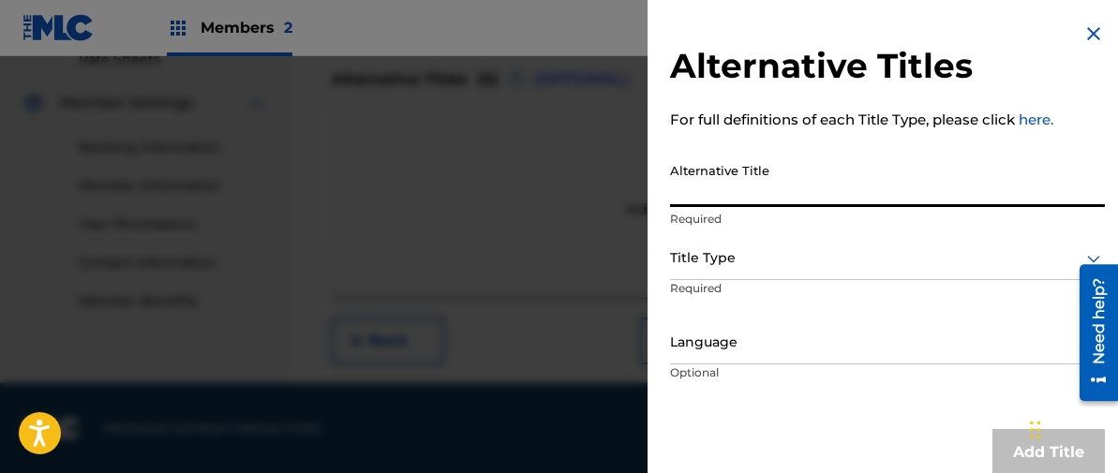
click at [724, 182] on input "Alternative Title" at bounding box center [887, 180] width 435 height 53
type input "e"
type input "[PERSON_NAME] - LIVE"
click at [694, 254] on div "Title Type" at bounding box center [887, 259] width 435 height 42
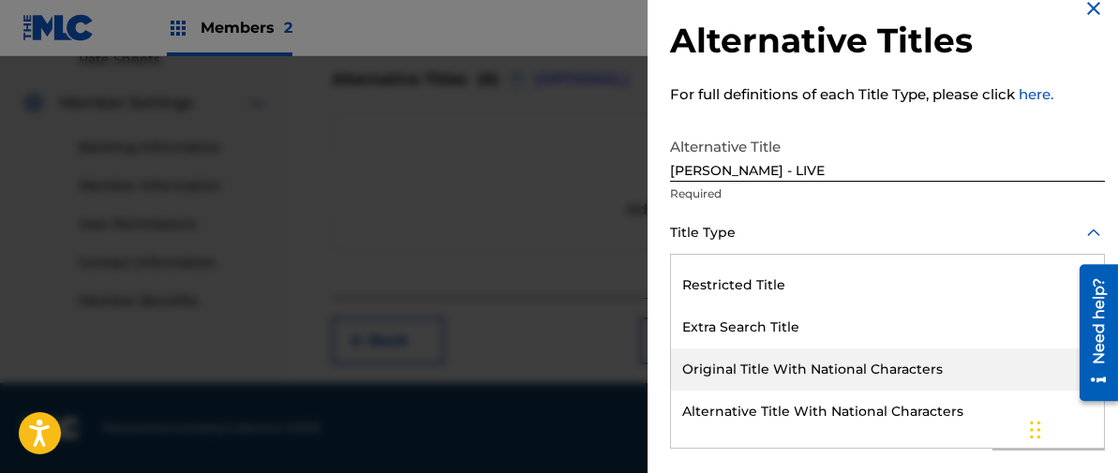
scroll to position [270, 0]
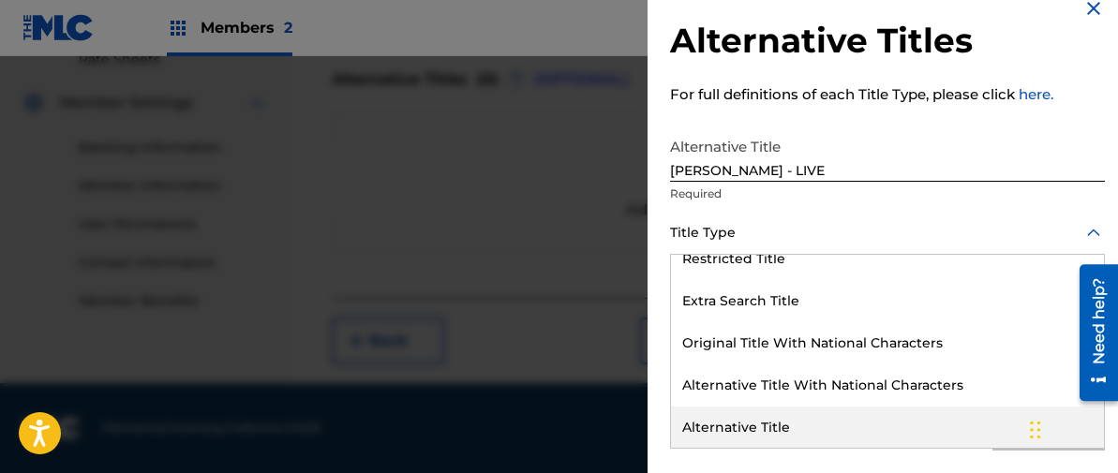
click at [755, 424] on div "Alternative Title" at bounding box center [887, 428] width 433 height 42
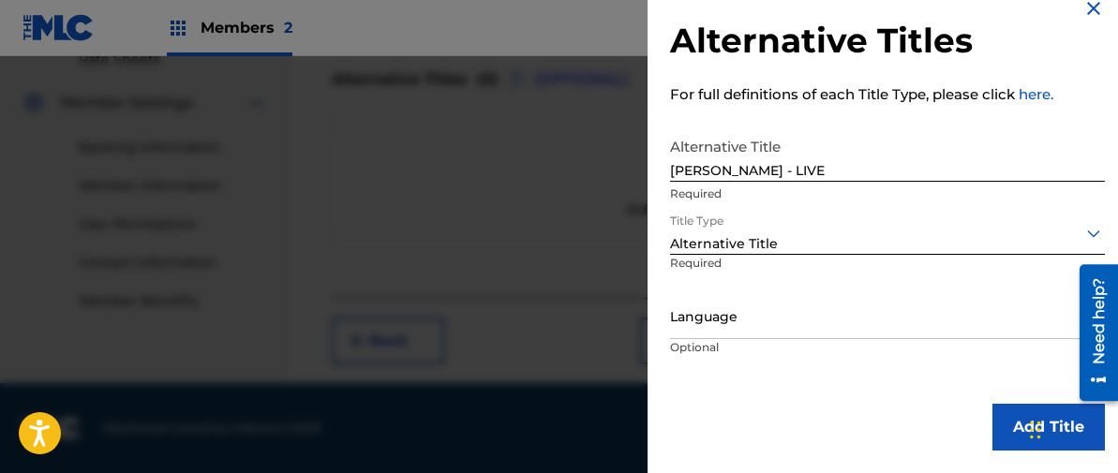
click at [716, 317] on div at bounding box center [887, 316] width 435 height 23
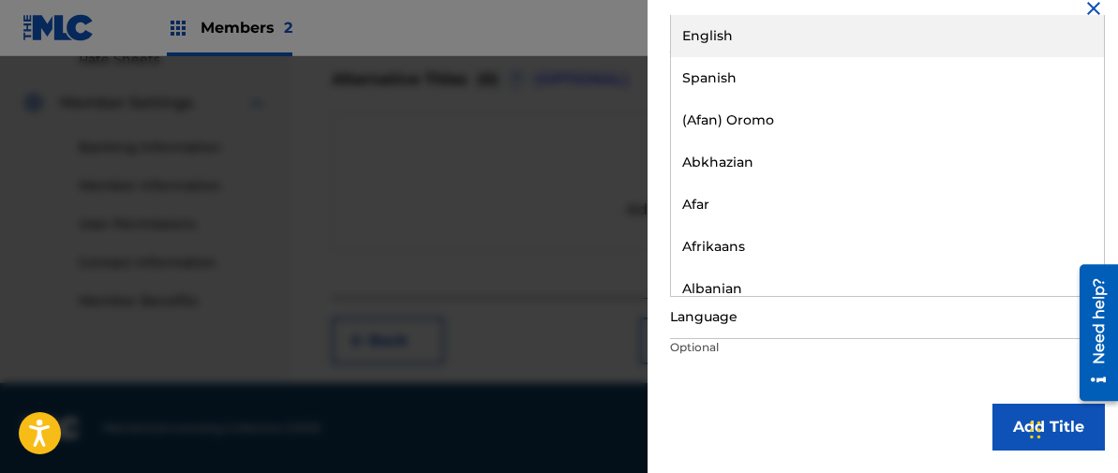
click at [717, 32] on div "English" at bounding box center [887, 36] width 433 height 42
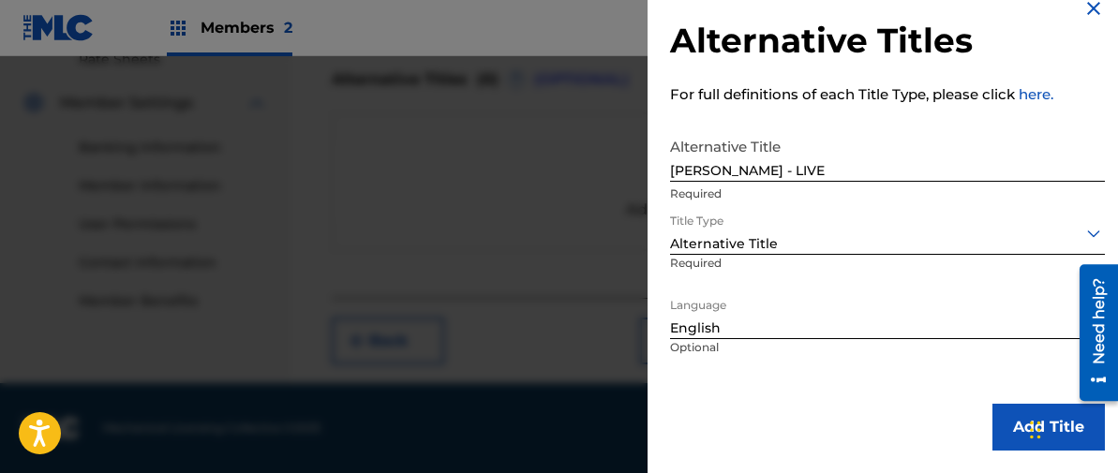
click at [1021, 429] on button "Add Title" at bounding box center [1048, 427] width 112 height 47
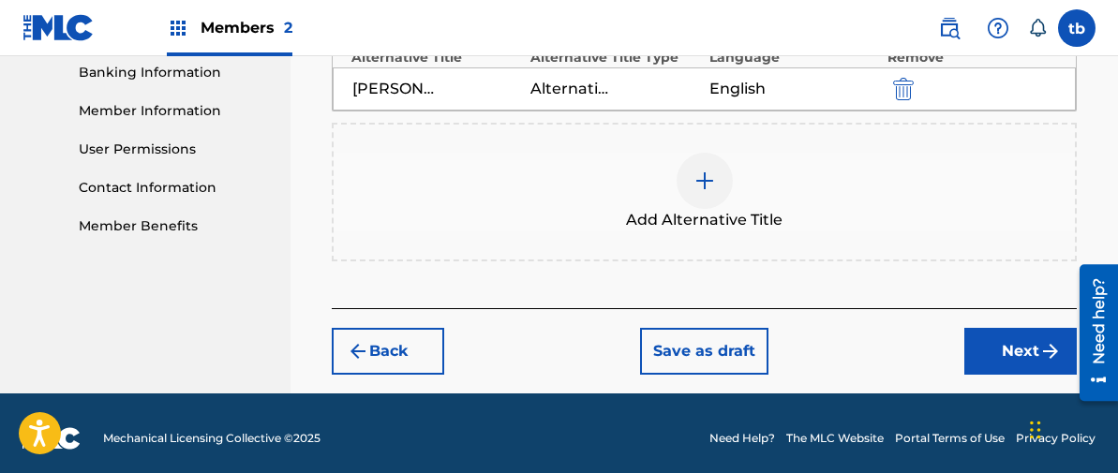
scroll to position [823, 0]
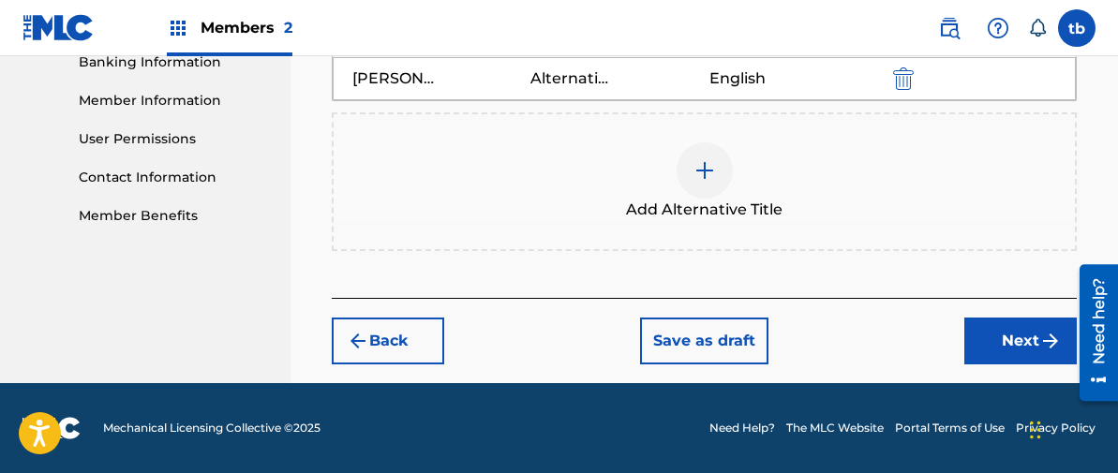
click at [1016, 340] on button "Next" at bounding box center [1020, 341] width 112 height 47
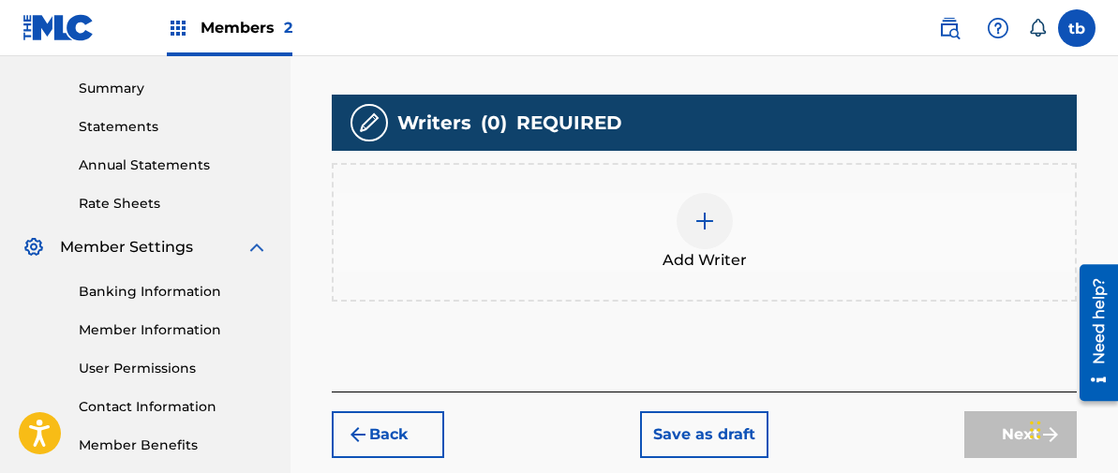
scroll to position [614, 0]
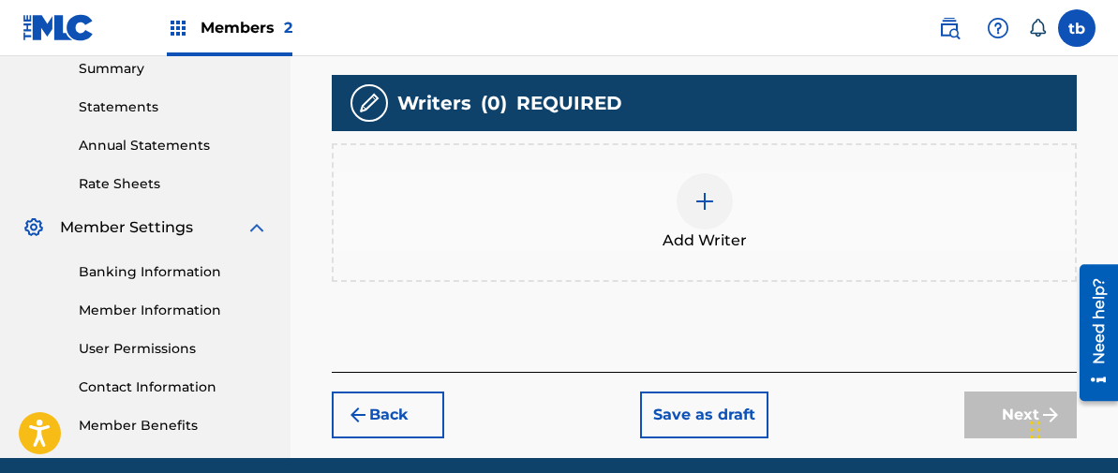
click at [701, 200] on img at bounding box center [704, 201] width 22 height 22
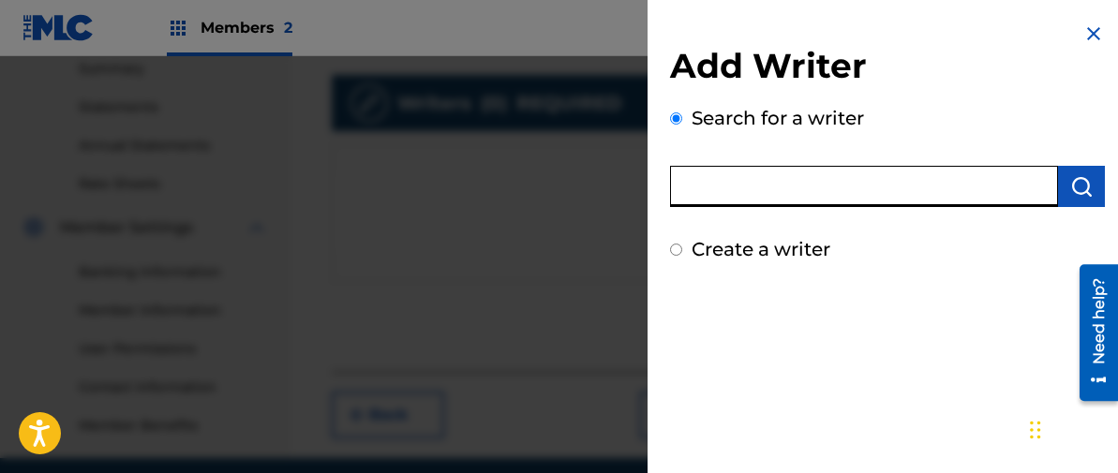
click at [725, 192] on input "text" at bounding box center [864, 186] width 388 height 41
type input "[PERSON_NAME]"
click at [1070, 188] on img "submit" at bounding box center [1081, 186] width 22 height 22
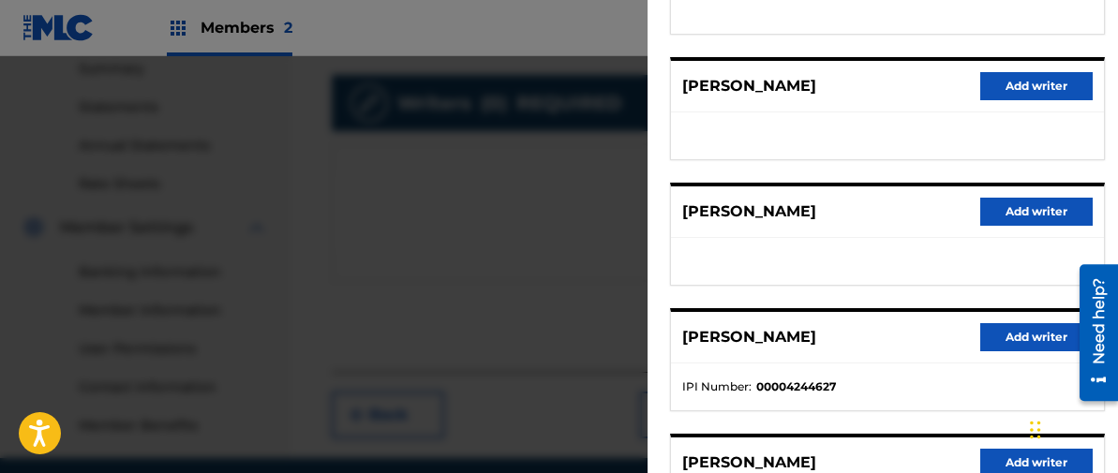
scroll to position [334, 0]
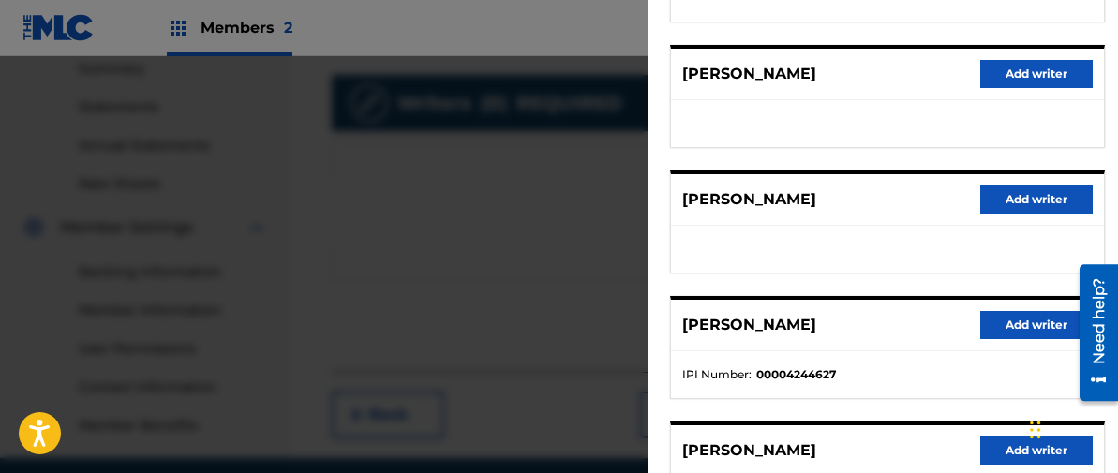
click at [1016, 319] on button "Add writer" at bounding box center [1036, 325] width 112 height 28
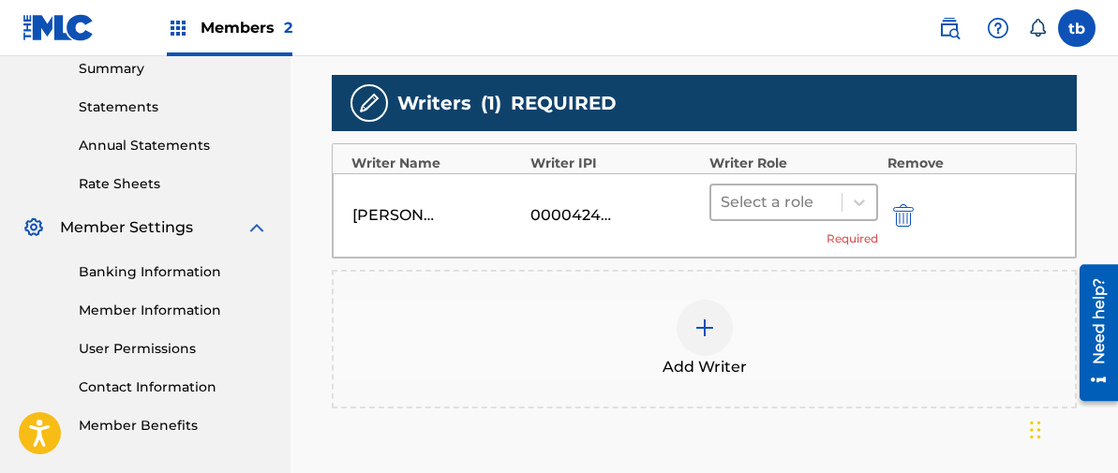
click at [760, 201] on div at bounding box center [775, 202] width 111 height 26
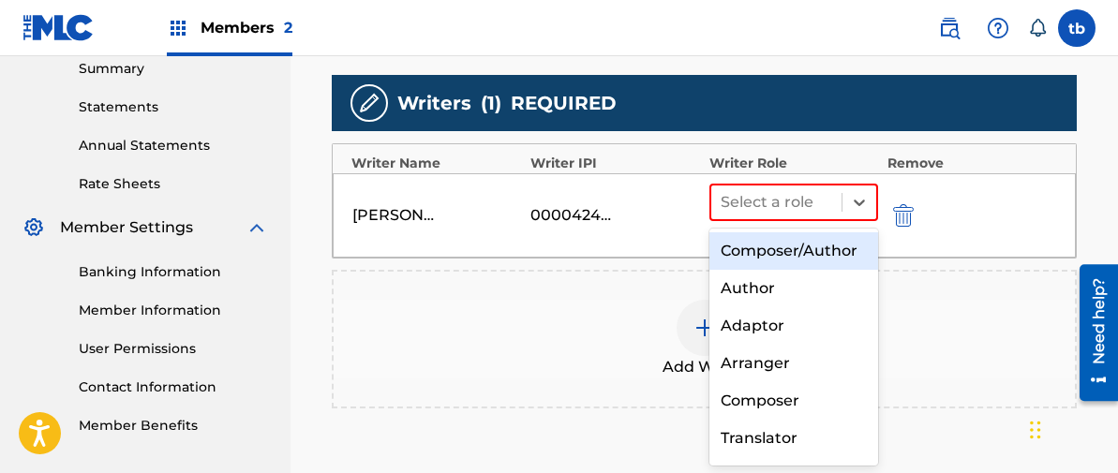
click at [783, 246] on div "Composer/Author" at bounding box center [793, 250] width 169 height 37
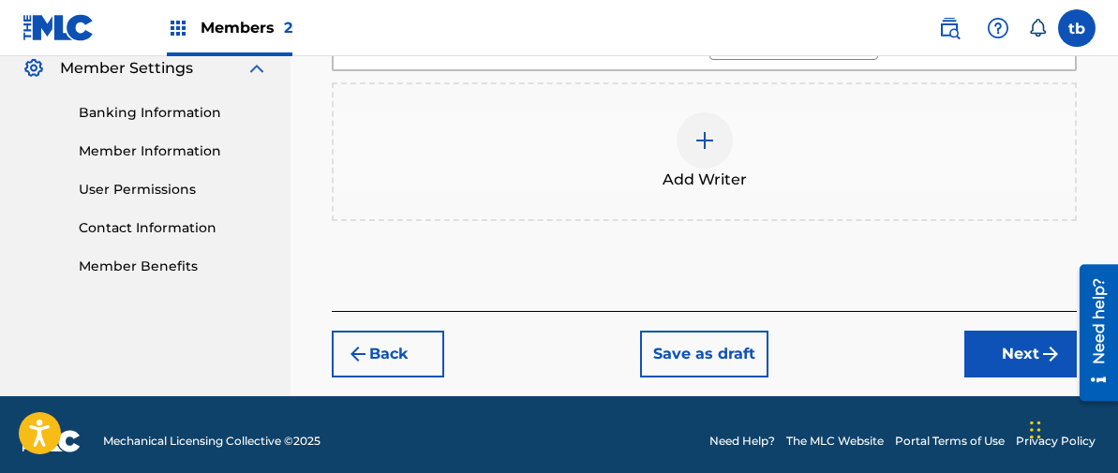
click at [1023, 344] on button "Next" at bounding box center [1020, 354] width 112 height 47
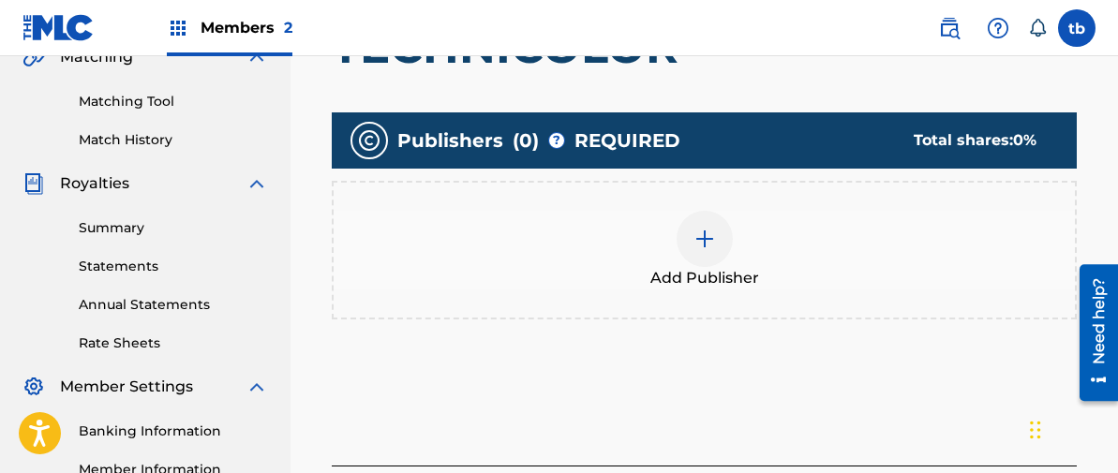
scroll to position [505, 0]
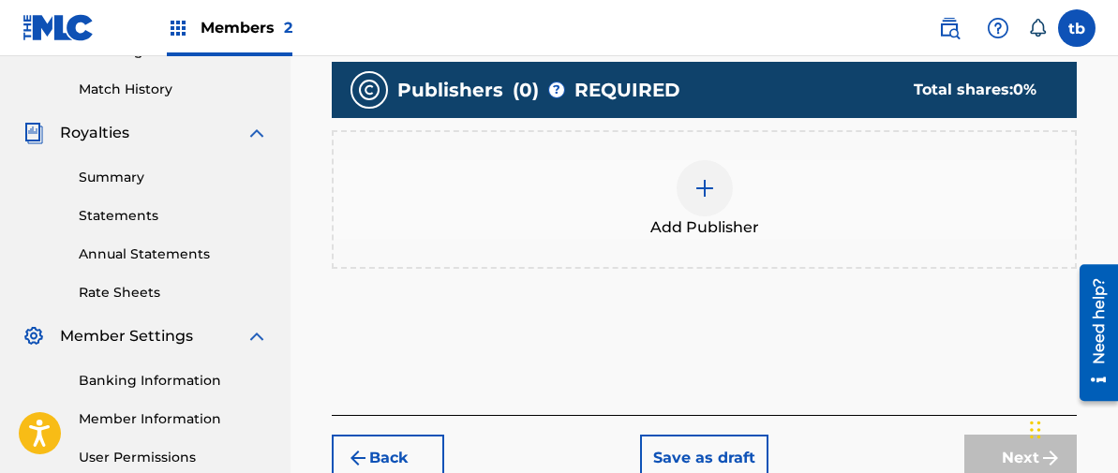
click at [703, 187] on img at bounding box center [704, 188] width 22 height 22
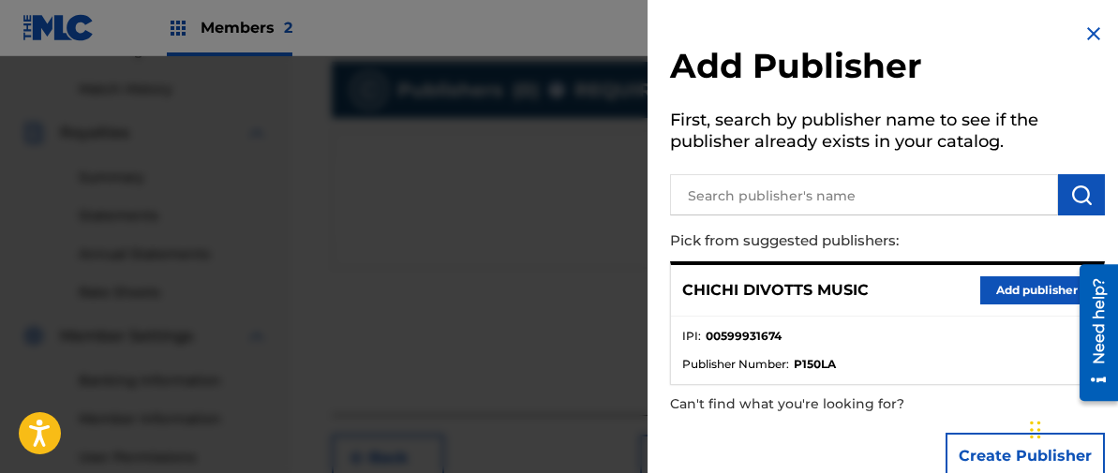
click at [1012, 297] on button "Add publisher" at bounding box center [1036, 290] width 112 height 28
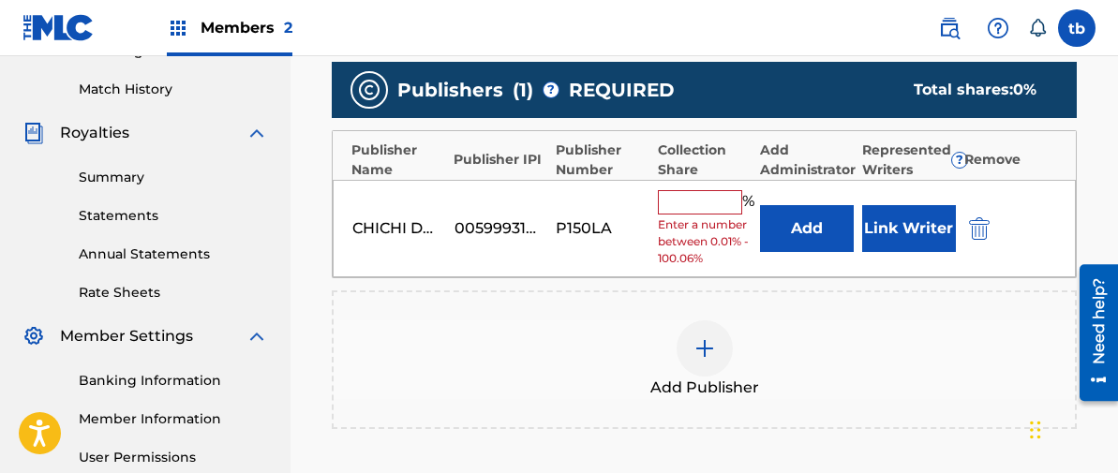
click at [691, 198] on input "text" at bounding box center [700, 202] width 84 height 24
type input "100"
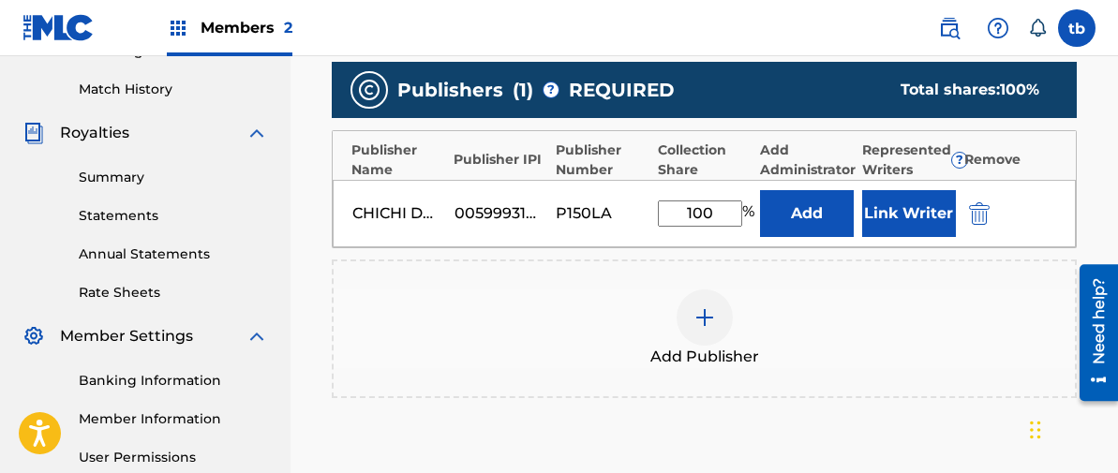
click at [897, 204] on button "Link Writer" at bounding box center [909, 213] width 94 height 47
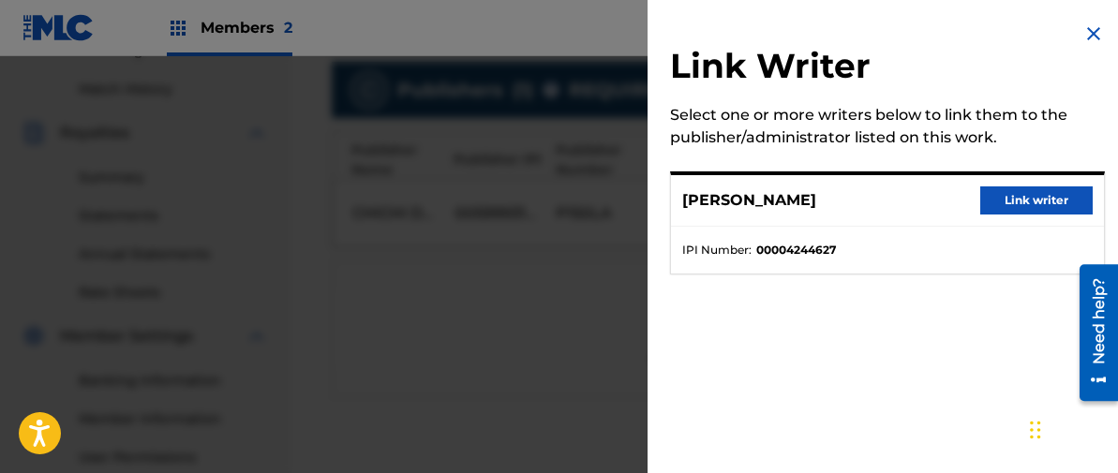
click at [1018, 205] on button "Link writer" at bounding box center [1036, 200] width 112 height 28
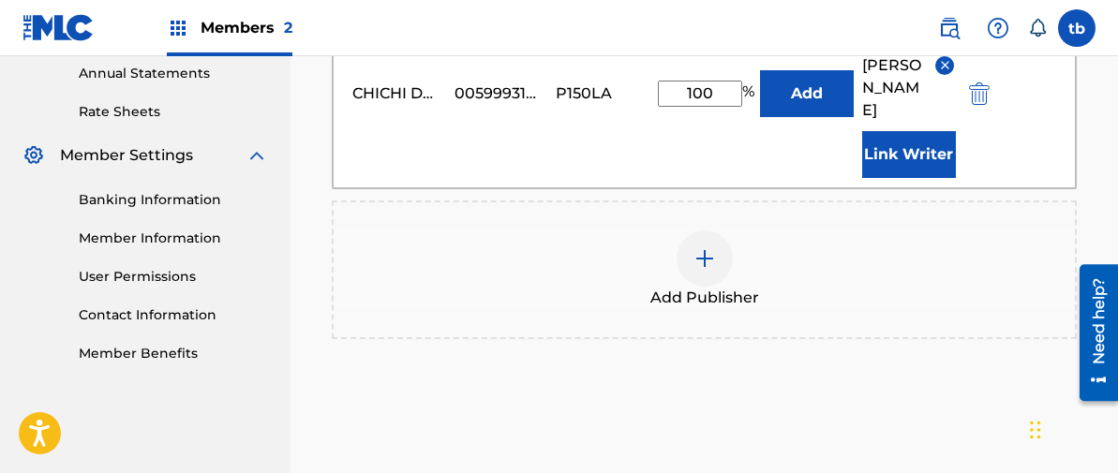
scroll to position [709, 0]
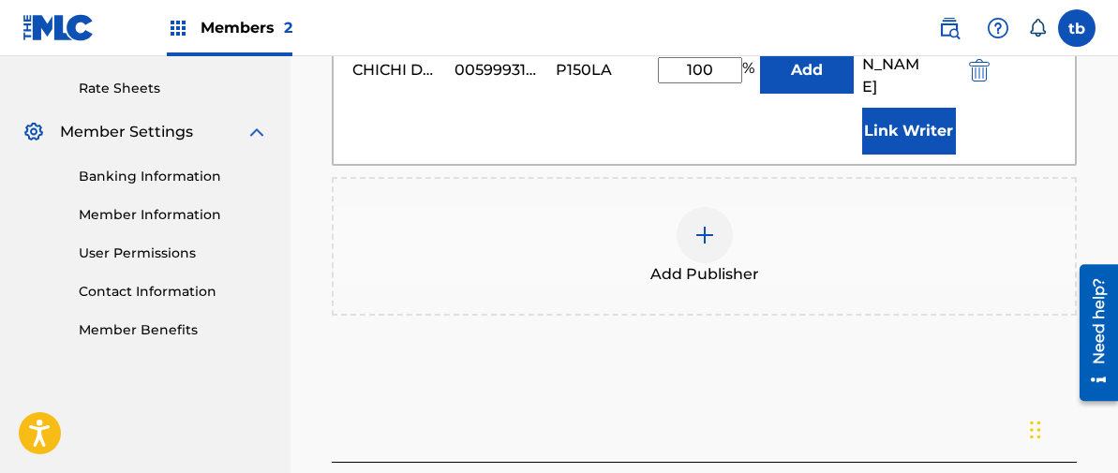
click at [705, 224] on img at bounding box center [704, 235] width 22 height 22
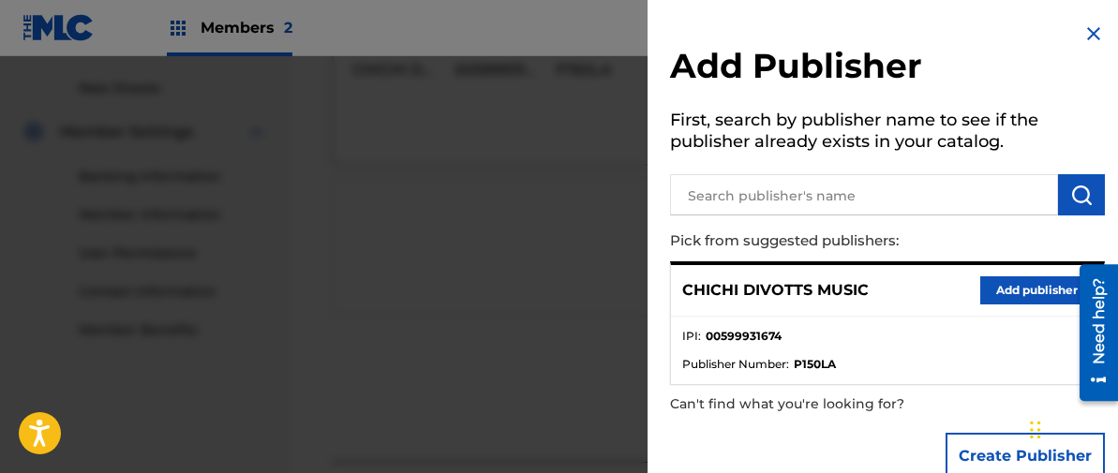
click at [1015, 287] on button "Add publisher" at bounding box center [1036, 290] width 112 height 28
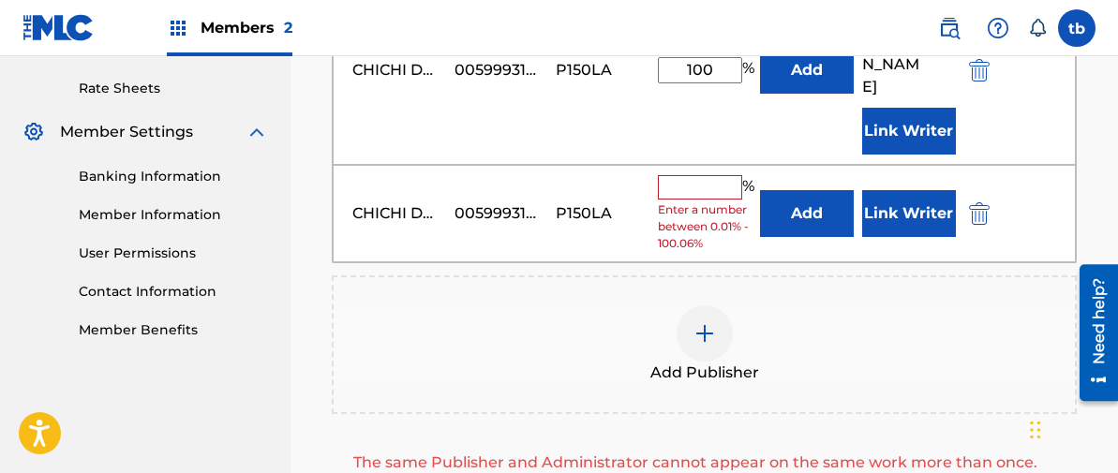
click at [695, 175] on input "text" at bounding box center [700, 187] width 84 height 24
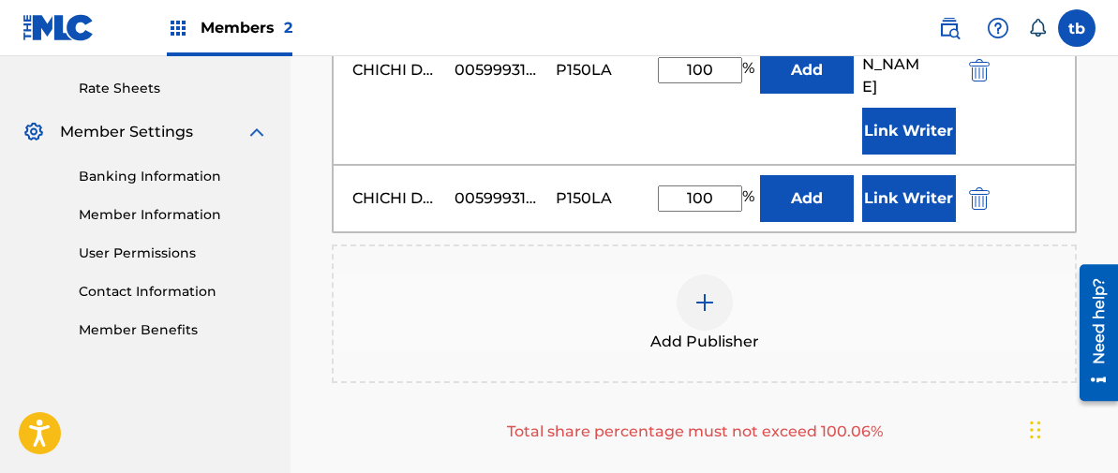
type input "100"
click at [828, 276] on div "Add Publisher" at bounding box center [704, 313] width 741 height 79
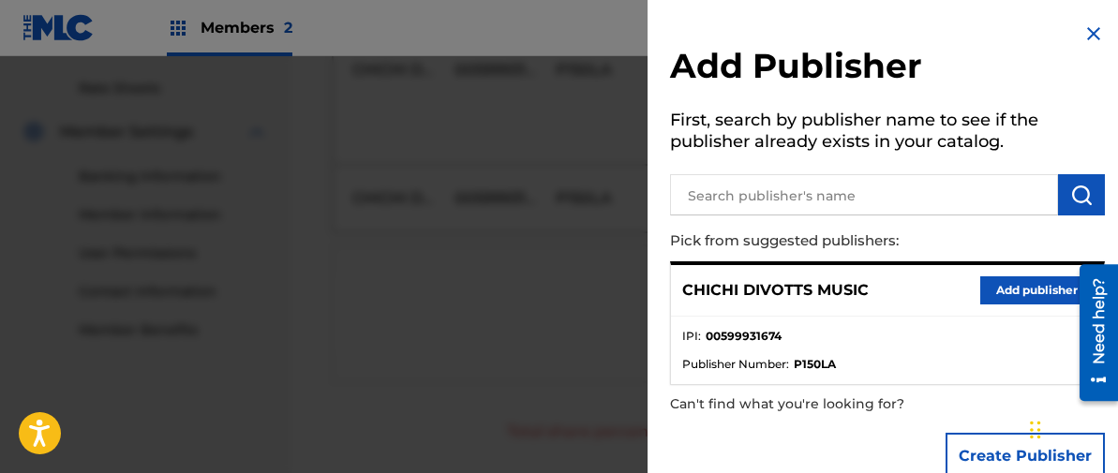
click at [1082, 35] on img at bounding box center [1093, 33] width 22 height 22
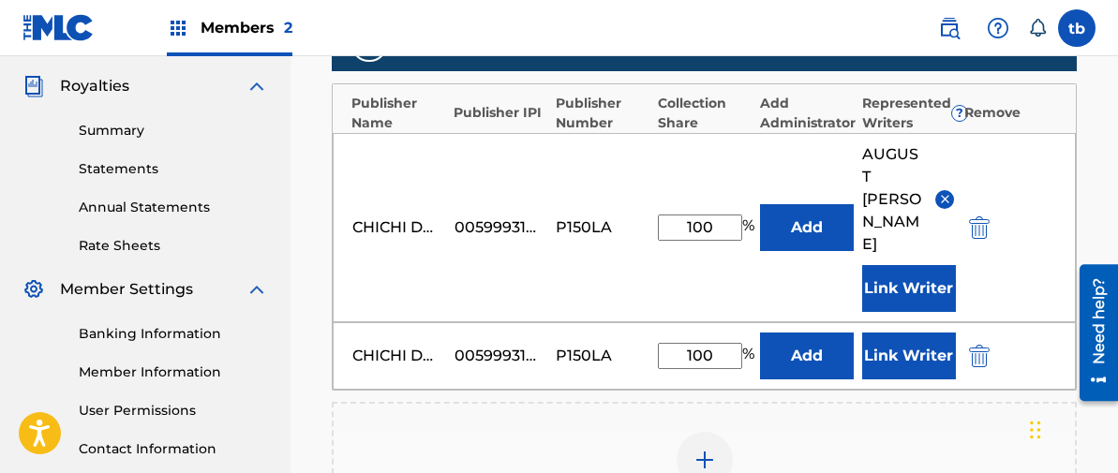
scroll to position [551, 0]
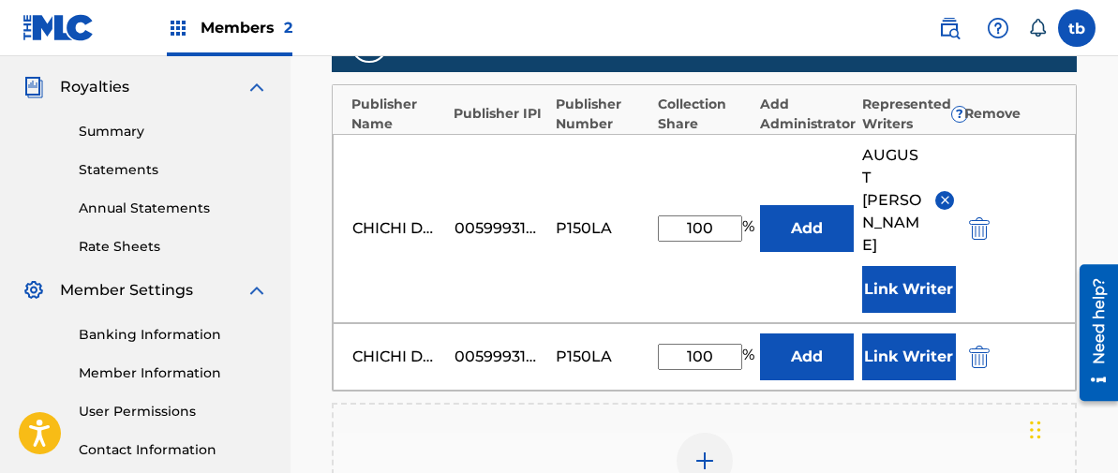
click at [981, 346] on img "submit" at bounding box center [979, 357] width 21 height 22
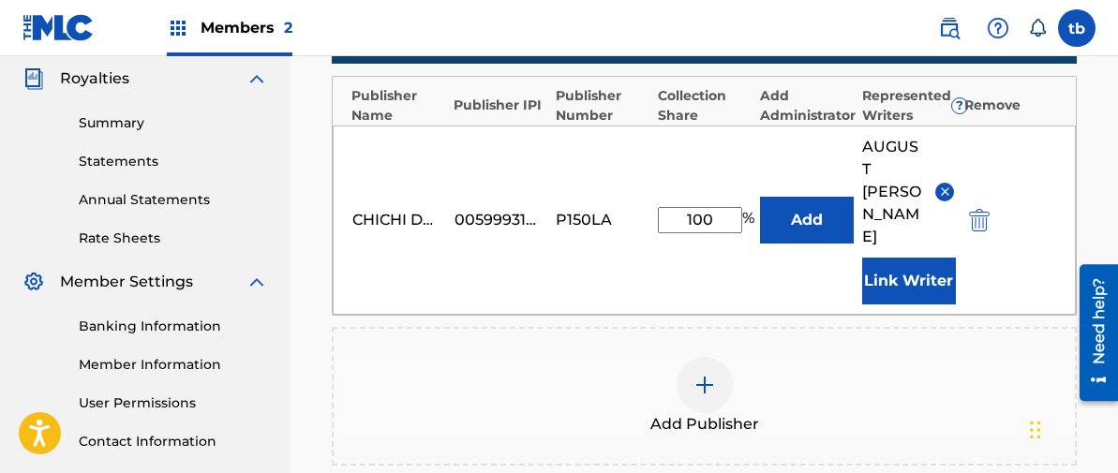
scroll to position [563, 0]
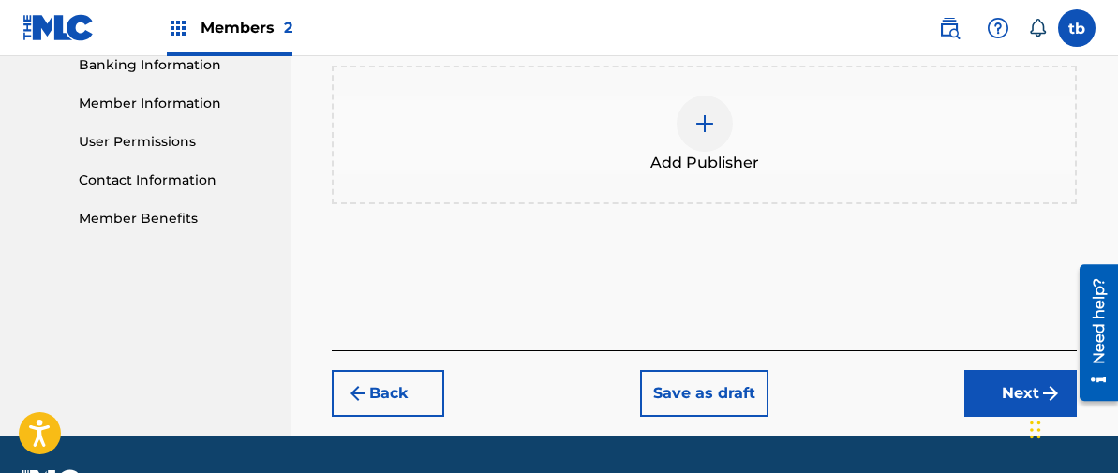
click at [995, 370] on button "Next" at bounding box center [1020, 393] width 112 height 47
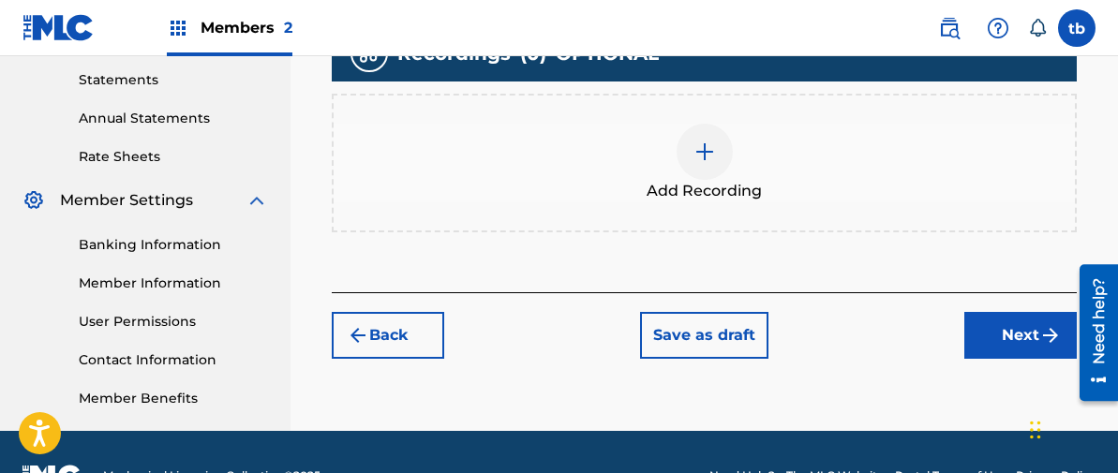
scroll to position [643, 0]
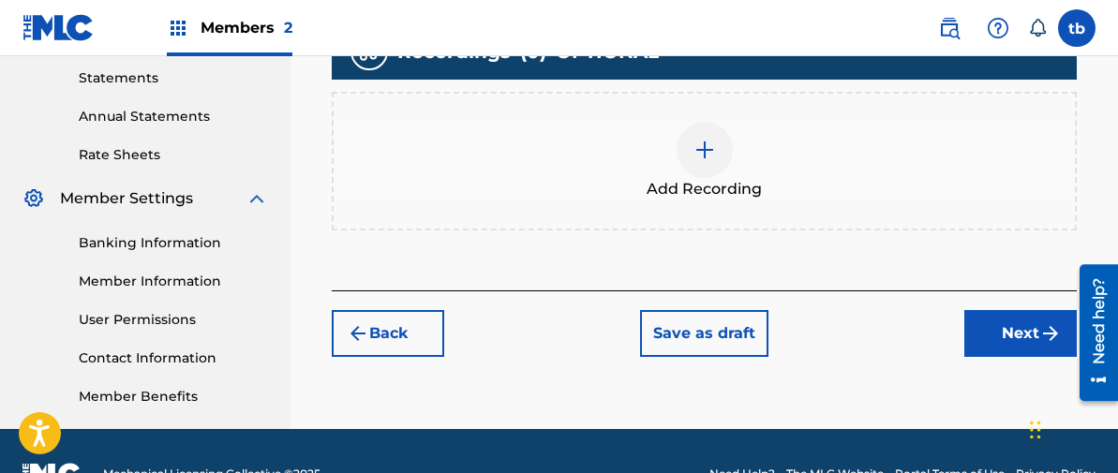
click at [702, 155] on img at bounding box center [704, 150] width 22 height 22
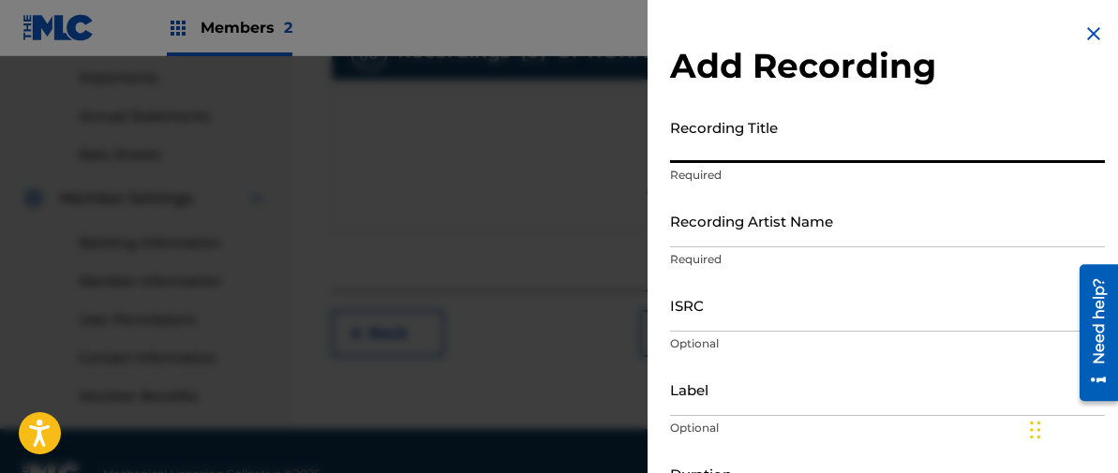
click at [695, 143] on input "Recording Title" at bounding box center [887, 136] width 435 height 53
type input "O"
type input "o"
type input "ONCE UPON A CASSETTE VOL. 16"
click at [700, 214] on input "Recording Artist Name" at bounding box center [887, 220] width 435 height 53
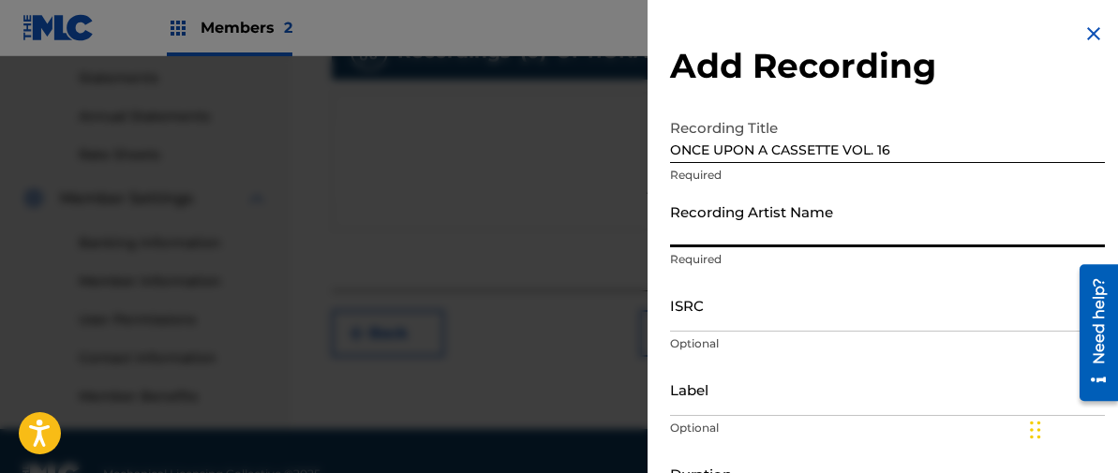
type input "[PERSON_NAME]"
click at [690, 307] on input "ISRC" at bounding box center [887, 304] width 435 height 53
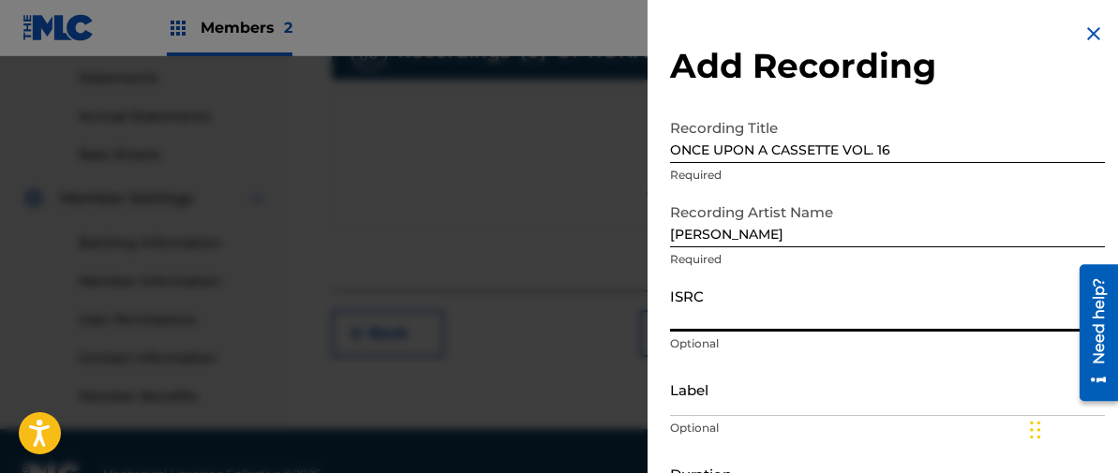
paste input "TCAJK2545017"
type input "TCAJK2545017"
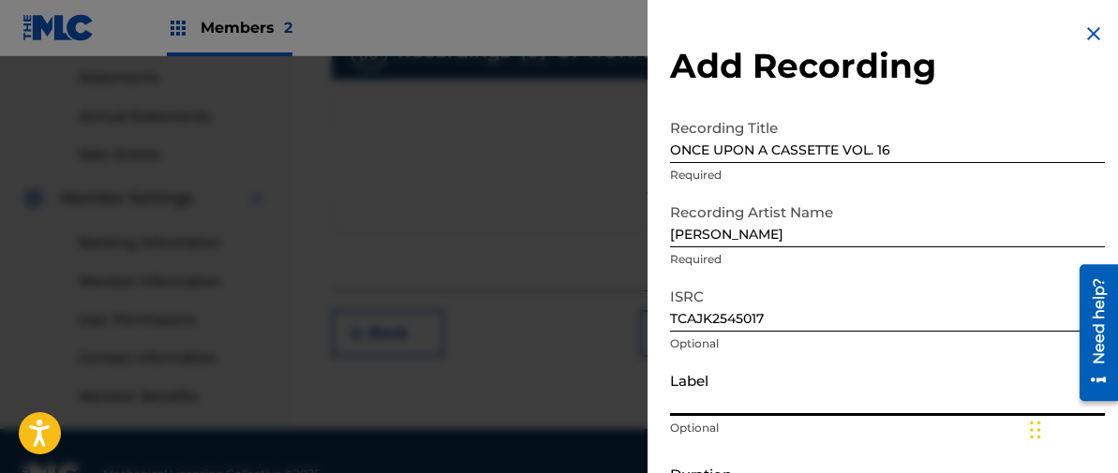
click at [702, 388] on input "Label" at bounding box center [887, 389] width 435 height 53
type input "2C2C"
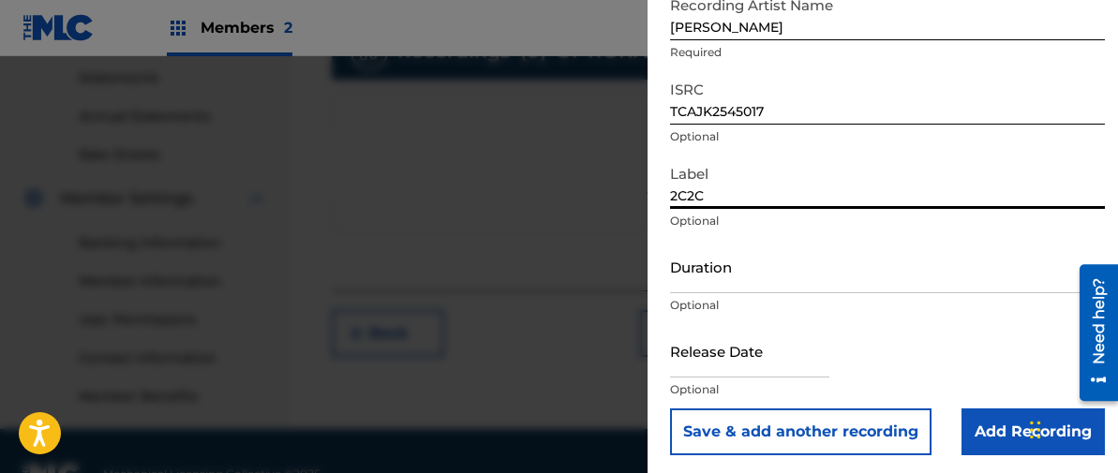
scroll to position [212, 0]
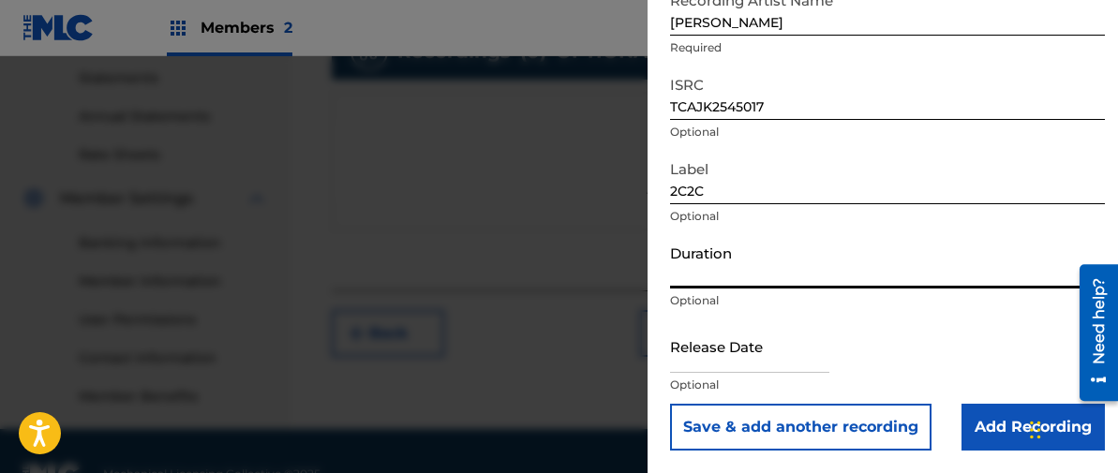
click at [700, 264] on input "Duration" at bounding box center [887, 261] width 435 height 53
type input "09:24"
click at [699, 353] on input "text" at bounding box center [749, 345] width 159 height 53
select select "7"
select select "2025"
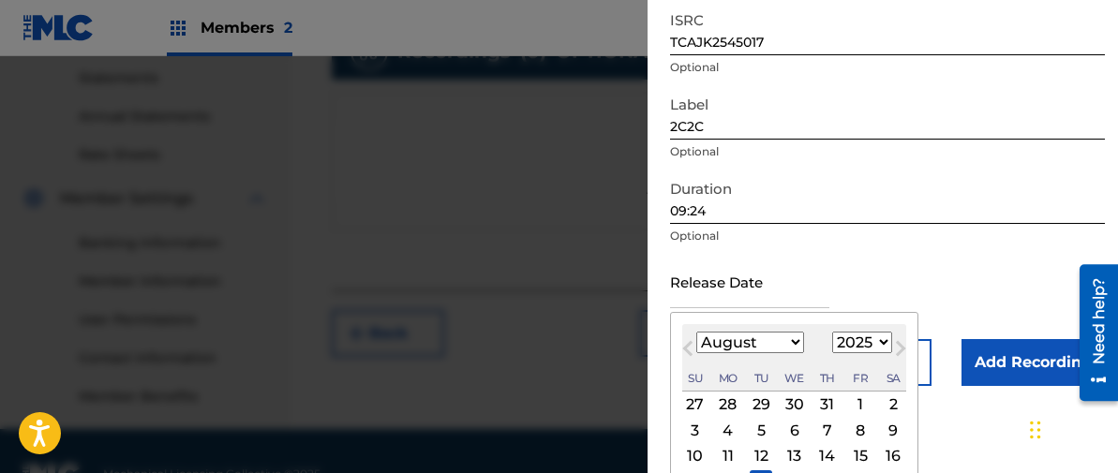
scroll to position [387, 0]
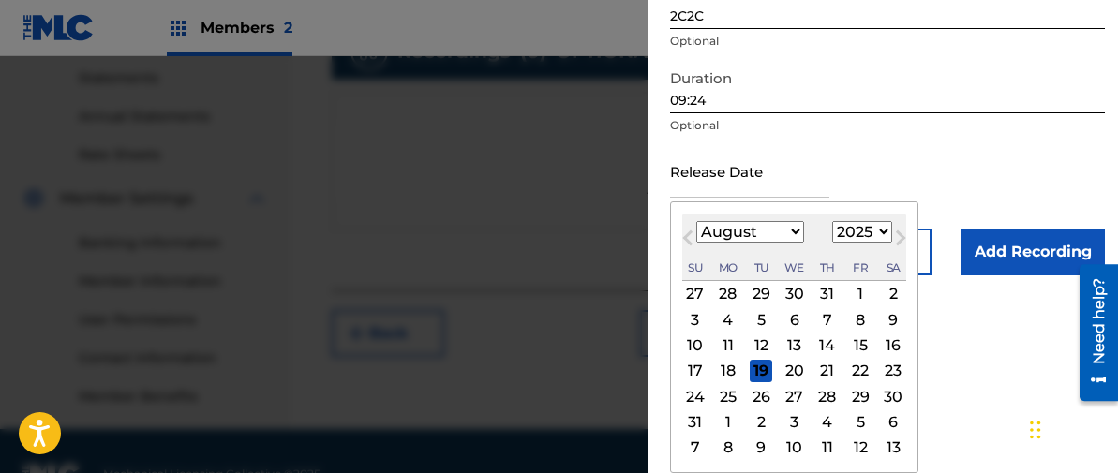
click at [791, 346] on div "13" at bounding box center [794, 345] width 22 height 22
type input "[DATE]"
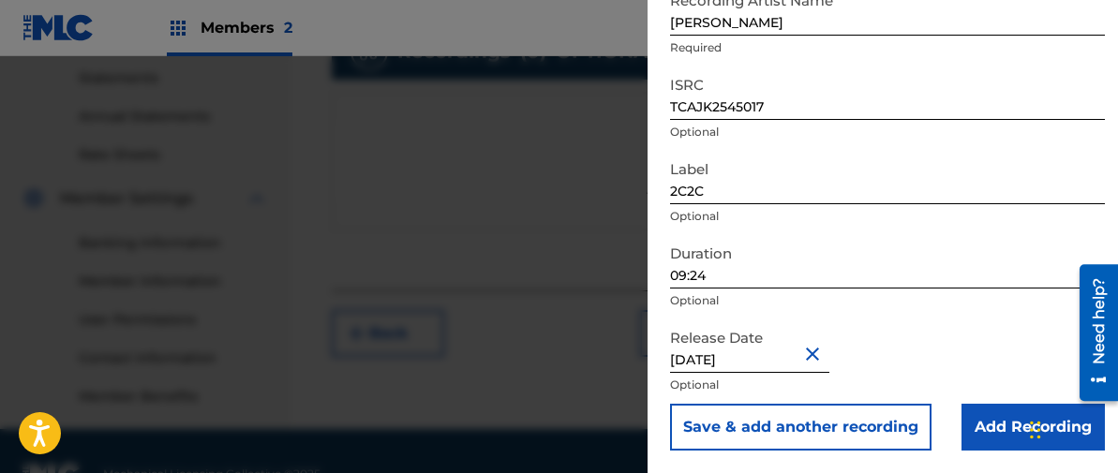
click at [991, 426] on input "Add Recording" at bounding box center [1032, 427] width 143 height 47
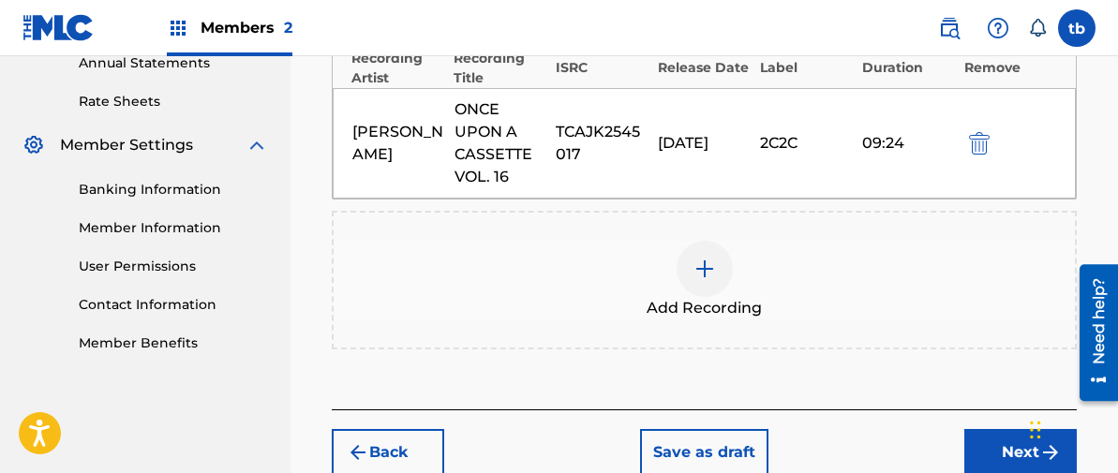
scroll to position [703, 0]
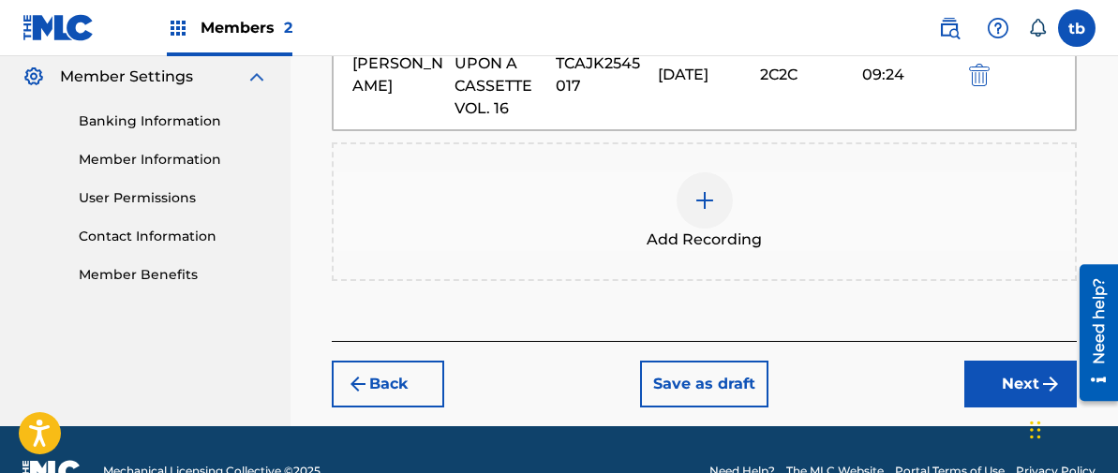
click at [1009, 376] on button "Next" at bounding box center [1020, 384] width 112 height 47
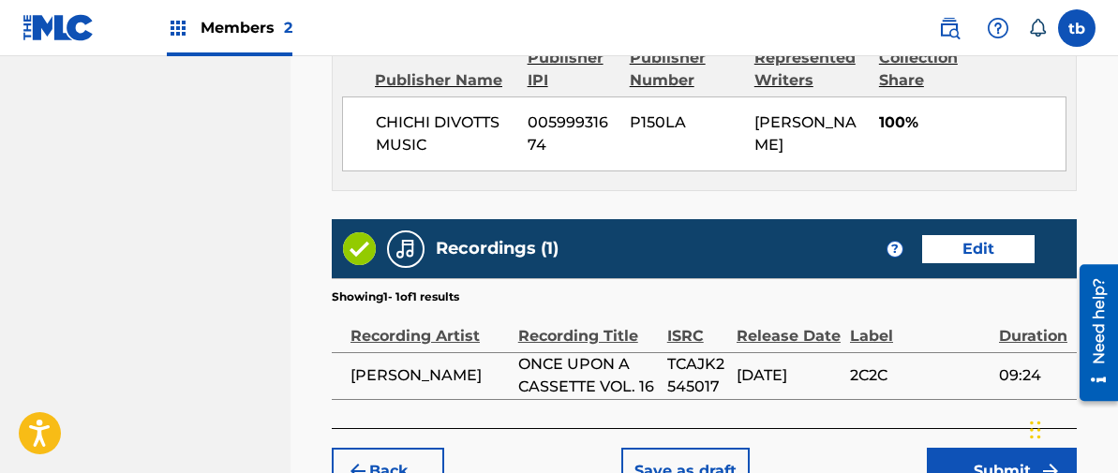
scroll to position [1376, 0]
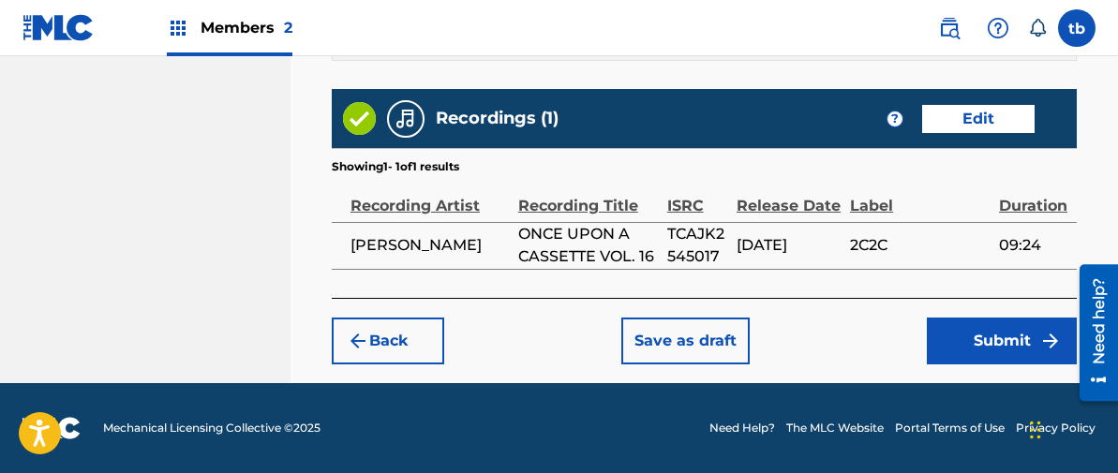
click at [988, 336] on button "Submit" at bounding box center [1002, 341] width 150 height 47
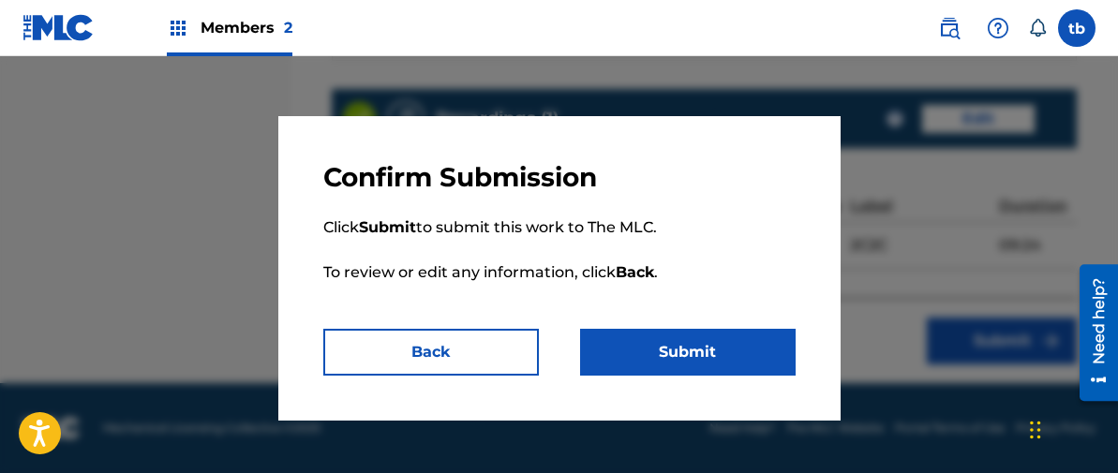
click at [682, 357] on button "Submit" at bounding box center [687, 352] width 215 height 47
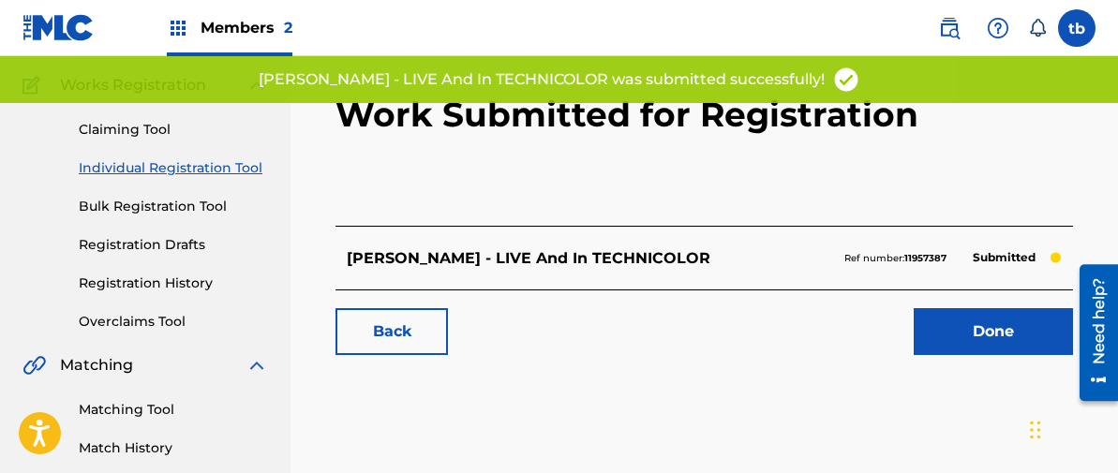
scroll to position [151, 0]
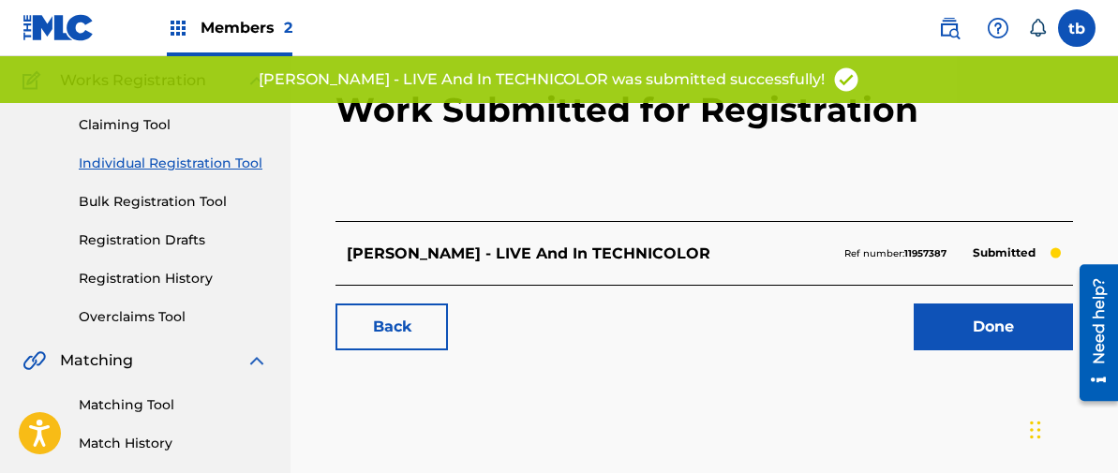
click at [992, 328] on link "Done" at bounding box center [992, 327] width 159 height 47
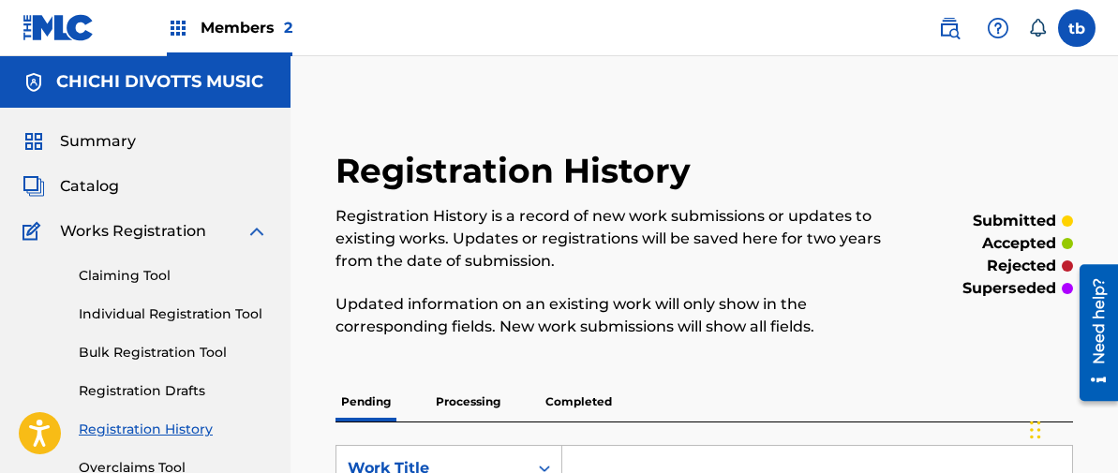
click at [177, 315] on link "Individual Registration Tool" at bounding box center [173, 314] width 189 height 20
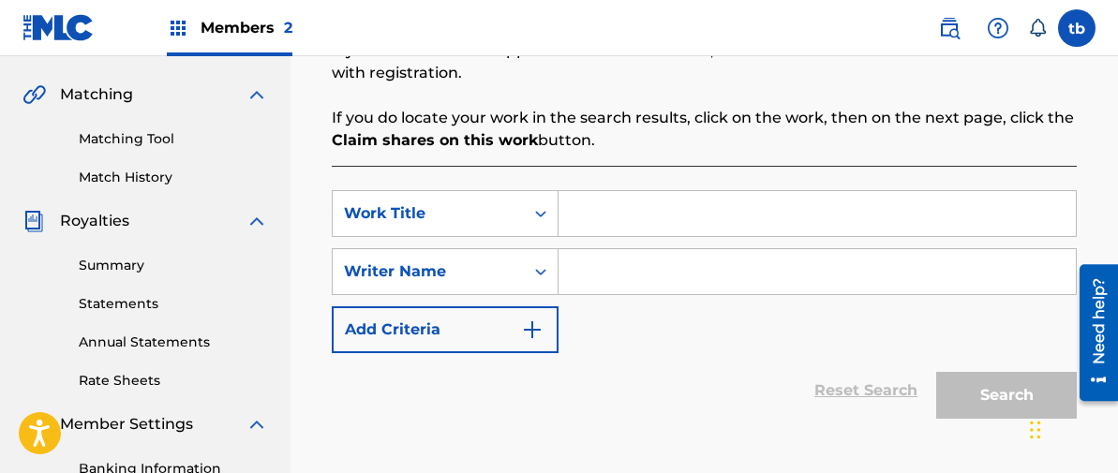
scroll to position [420, 0]
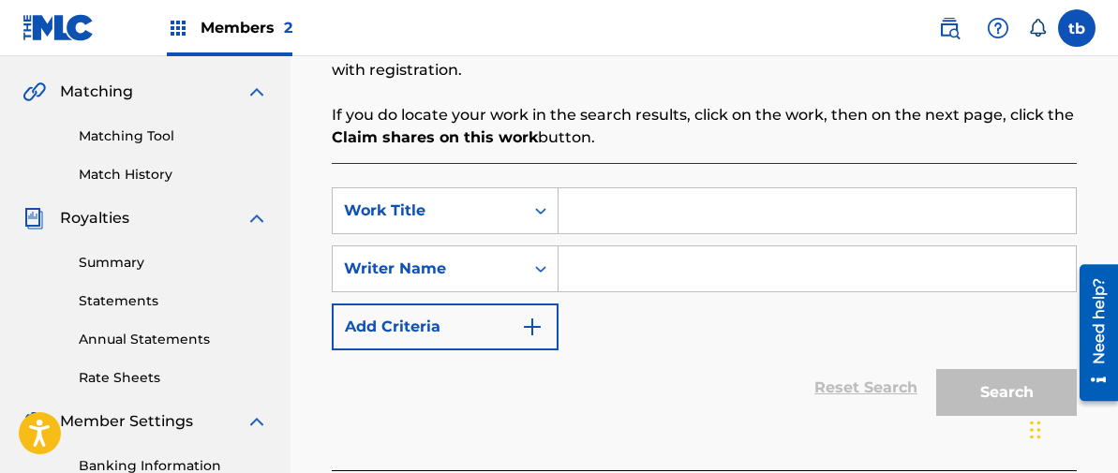
click at [597, 210] on input "Search Form" at bounding box center [816, 210] width 517 height 45
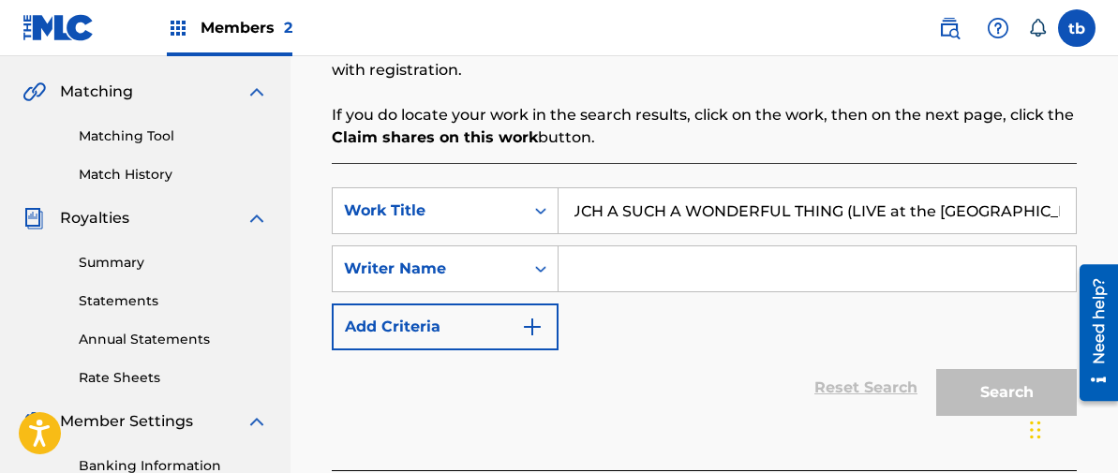
scroll to position [0, 20]
type input "SUCH A SUCH A WONDERFUL THING (LIVE at the [GEOGRAPHIC_DATA], 1999)"
click at [580, 269] on input "Search Form" at bounding box center [816, 268] width 517 height 45
type input "[PERSON_NAME]"
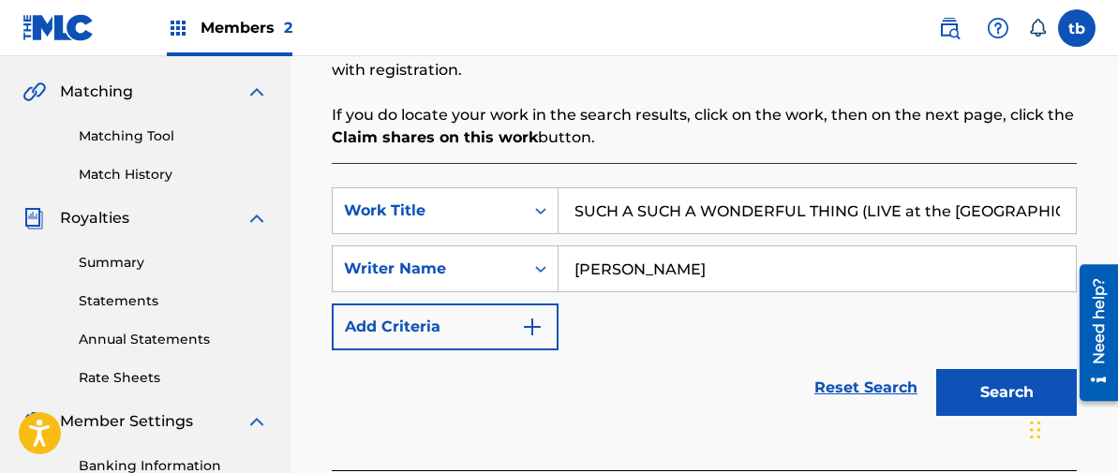
click at [986, 397] on button "Search" at bounding box center [1006, 392] width 141 height 47
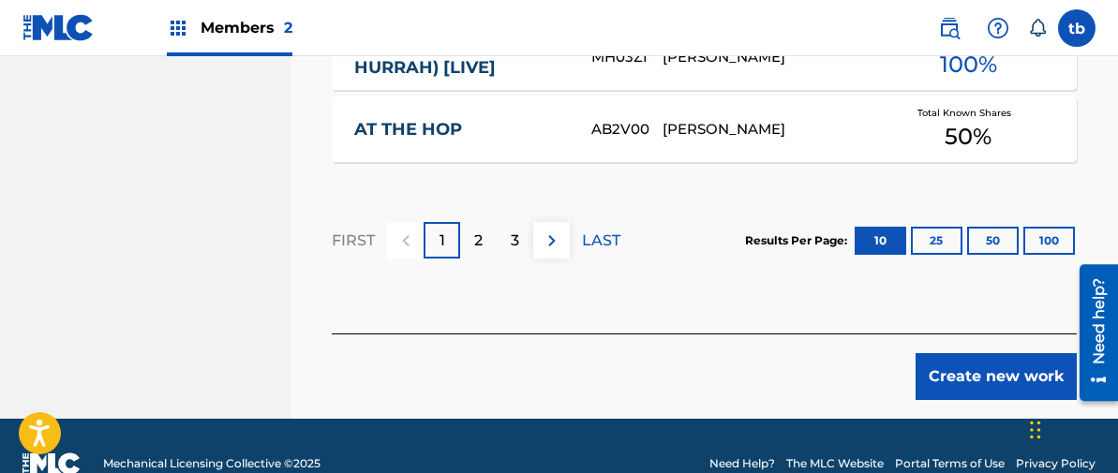
click at [957, 353] on button "Create new work" at bounding box center [995, 376] width 161 height 47
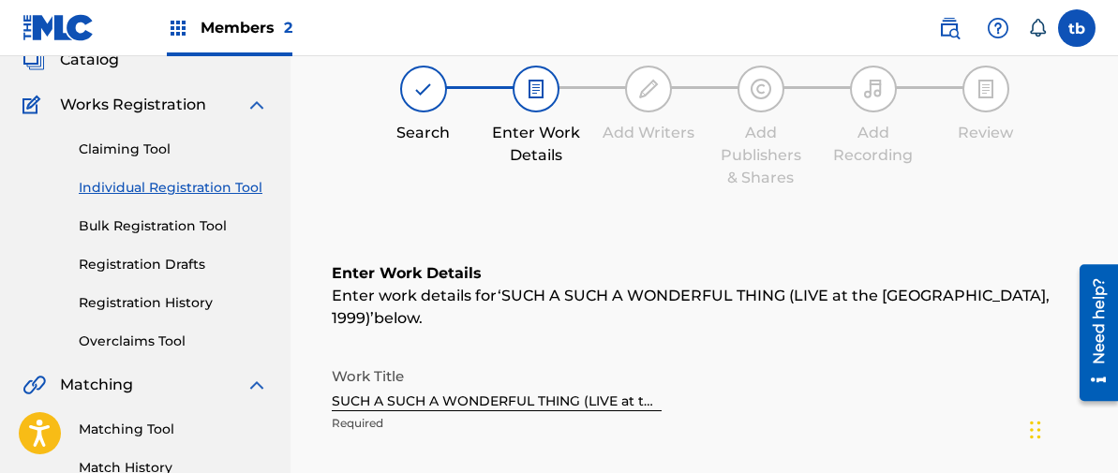
scroll to position [171, 0]
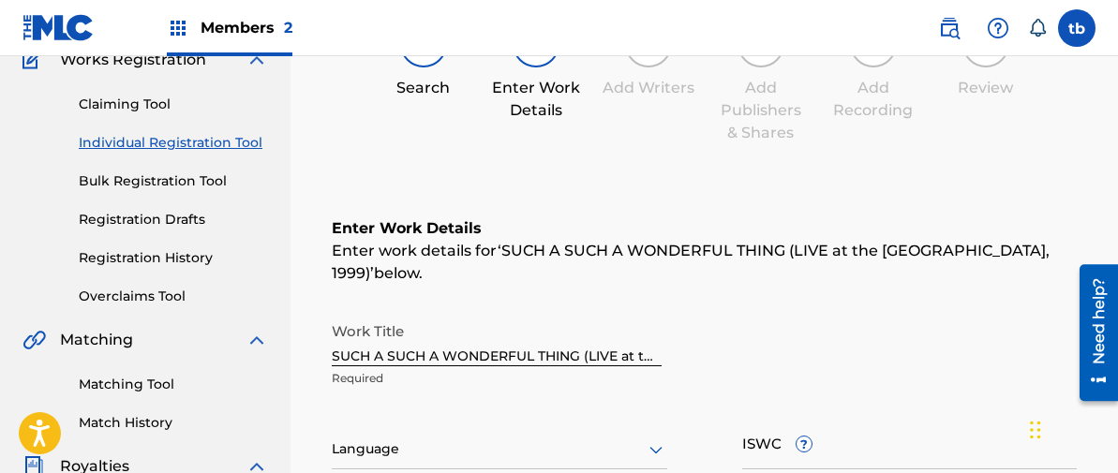
click at [656, 438] on icon at bounding box center [656, 449] width 22 height 22
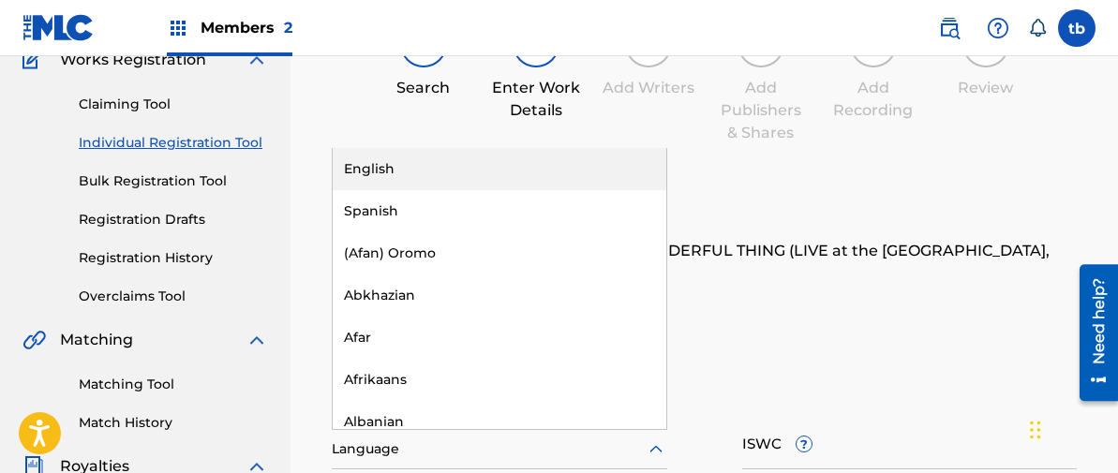
click at [396, 148] on div "English" at bounding box center [500, 169] width 334 height 42
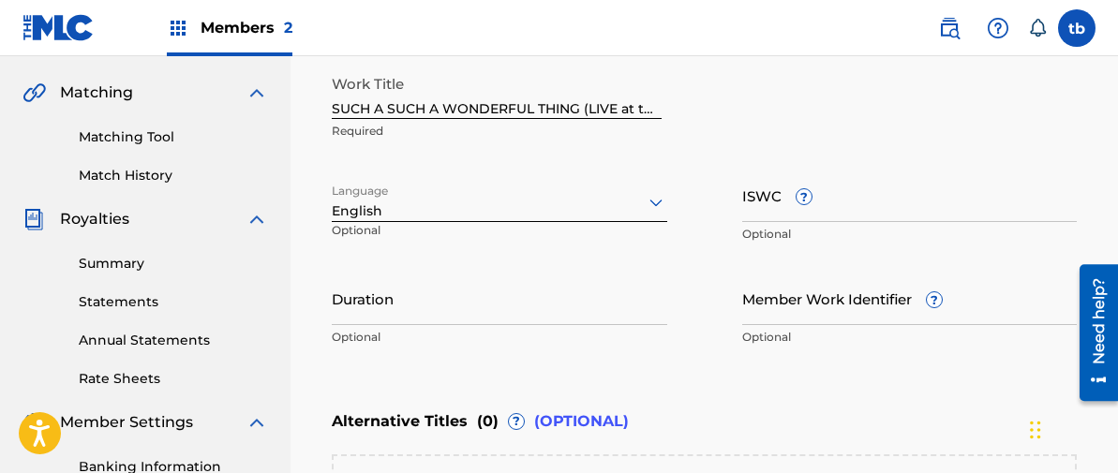
scroll to position [436, 0]
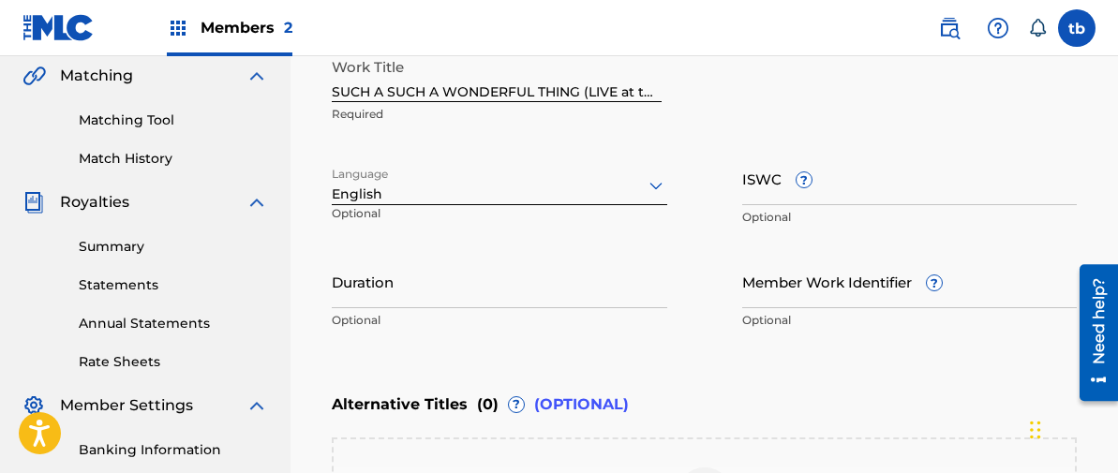
click at [382, 257] on input "Duration" at bounding box center [499, 281] width 335 height 53
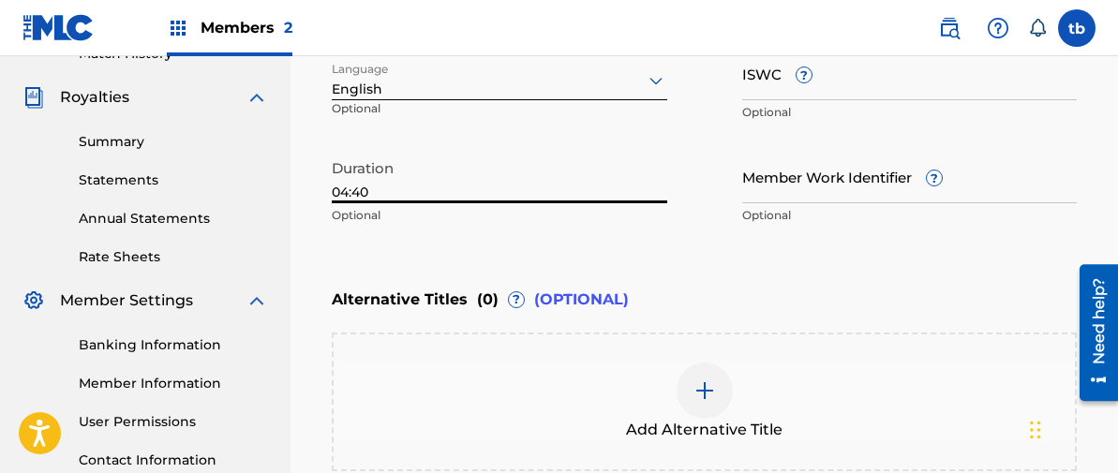
scroll to position [546, 0]
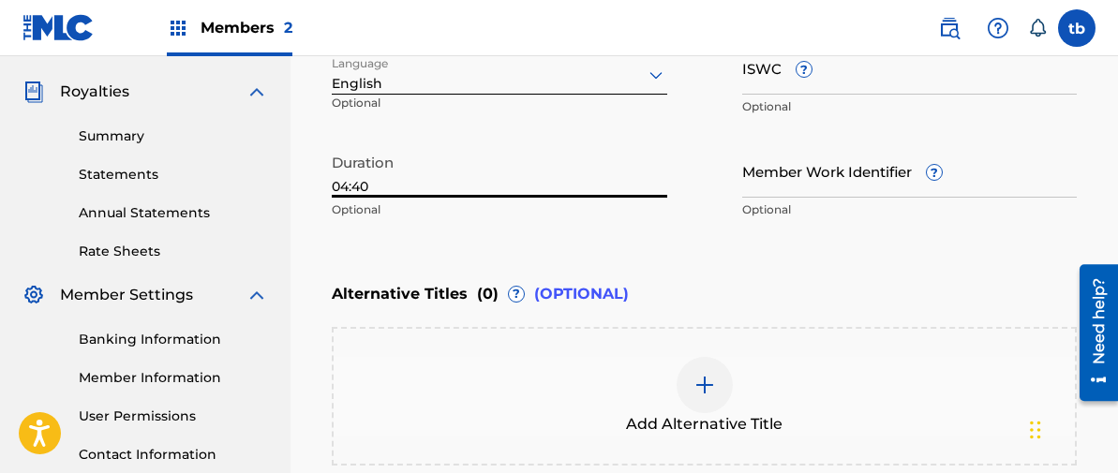
type input "04:40"
click at [554, 274] on div "Alternative Titles ( 0 ) ? (OPTIONAL)" at bounding box center [704, 294] width 745 height 41
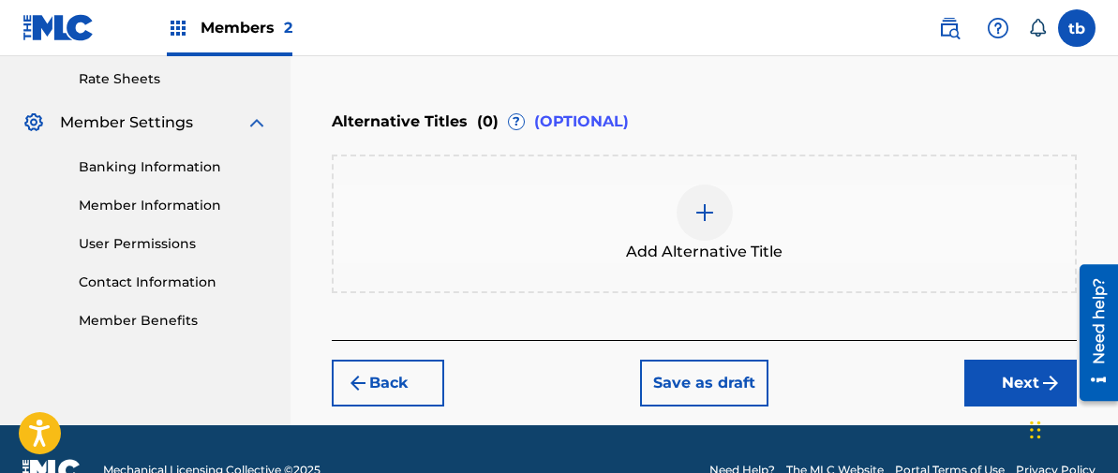
scroll to position [723, 0]
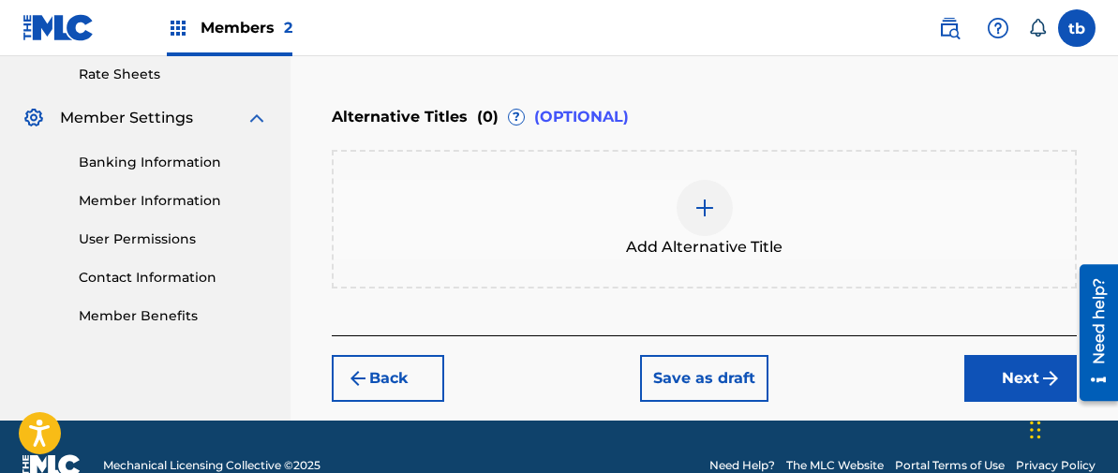
click at [1023, 357] on button "Next" at bounding box center [1020, 378] width 112 height 47
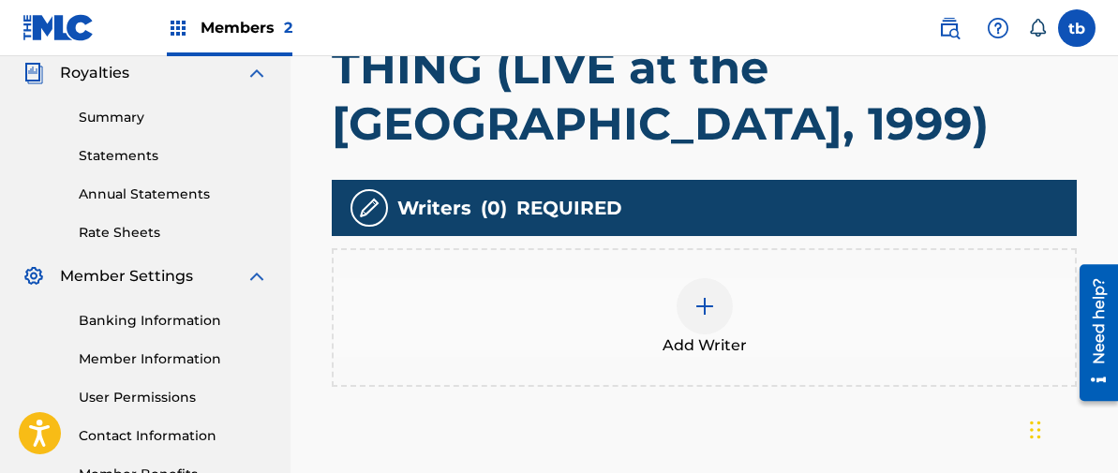
scroll to position [571, 0]
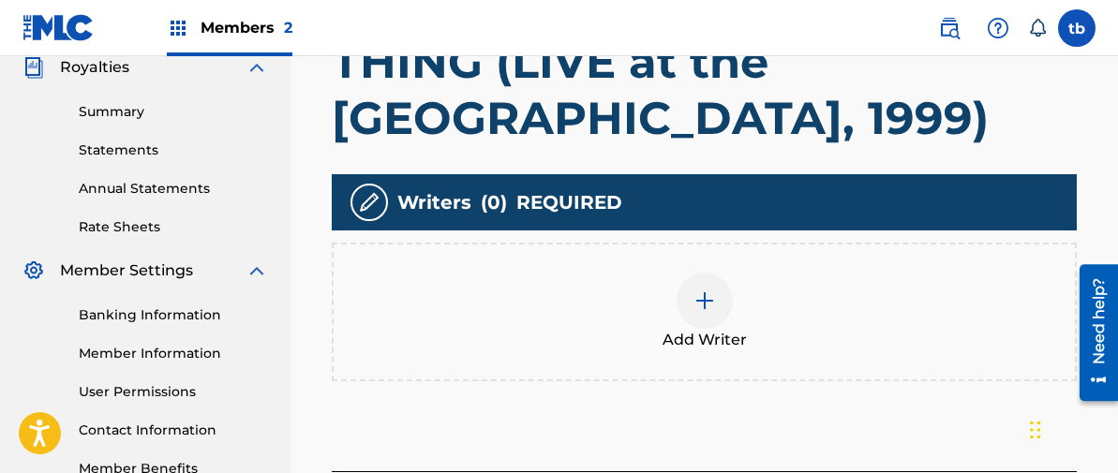
click at [704, 307] on img at bounding box center [704, 300] width 22 height 22
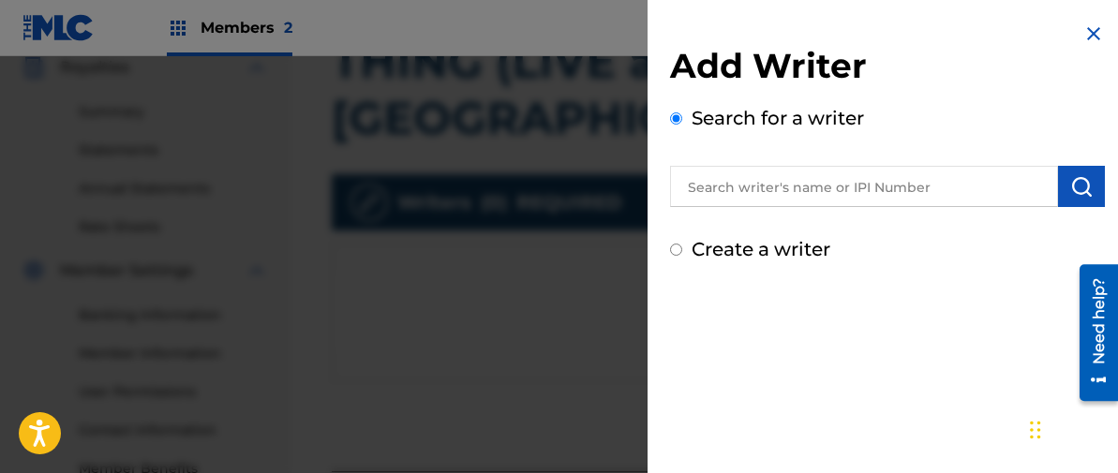
click at [759, 183] on input "text" at bounding box center [864, 186] width 388 height 41
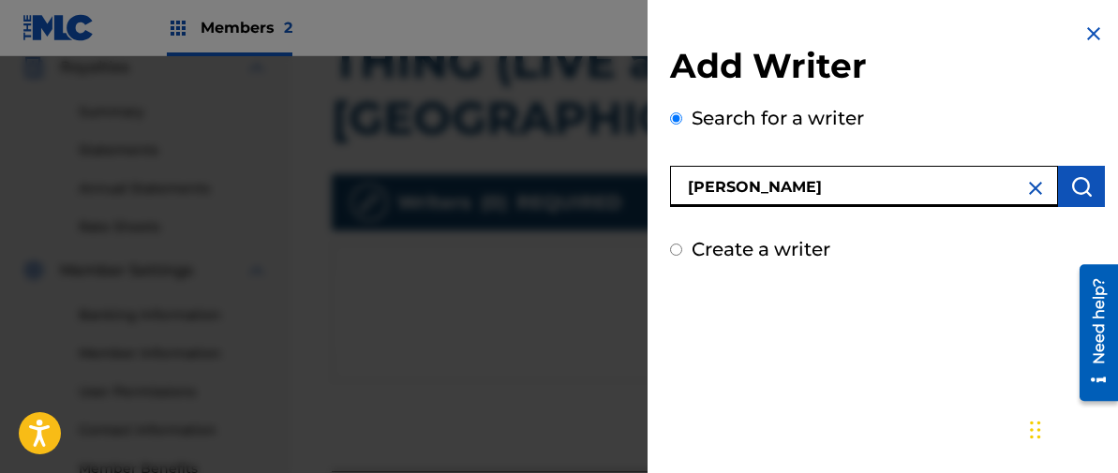
type input "[PERSON_NAME]"
click at [1070, 178] on img "submit" at bounding box center [1081, 186] width 22 height 22
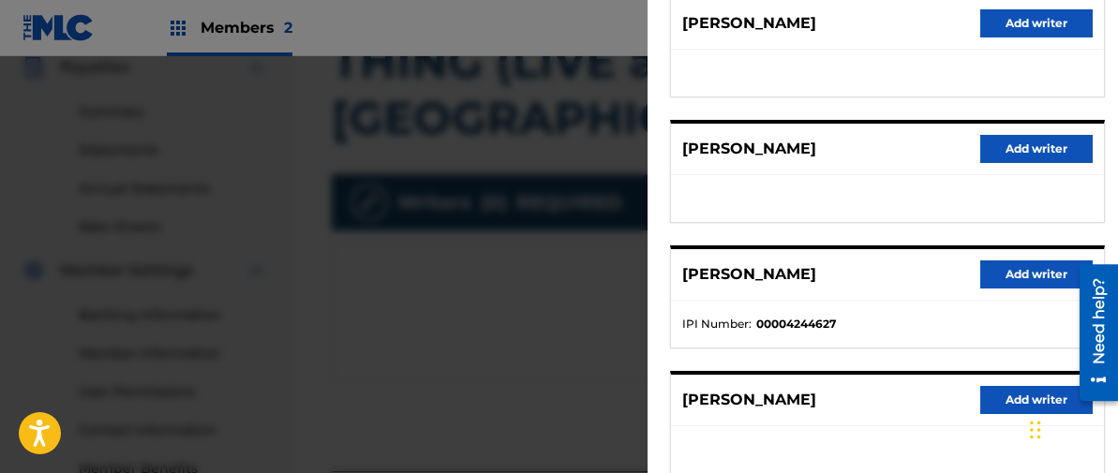
scroll to position [401, 0]
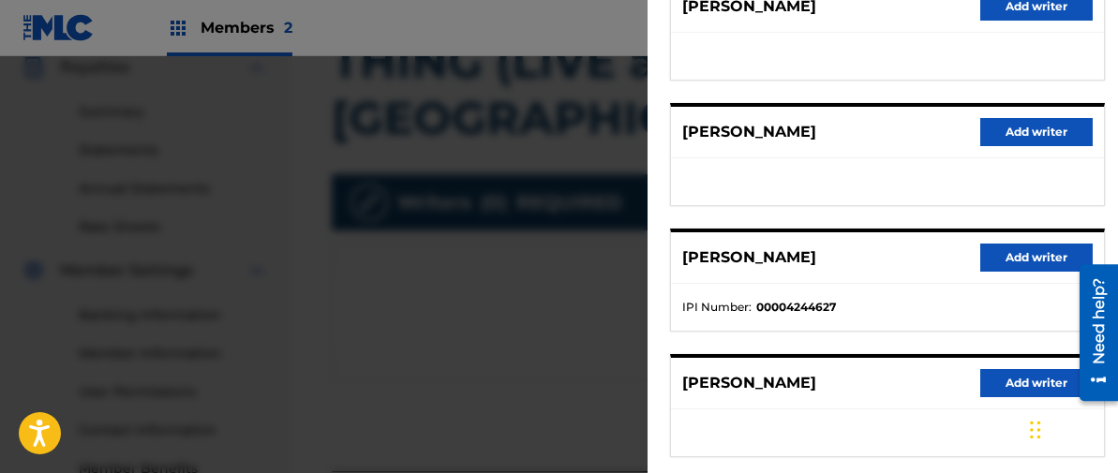
click at [1006, 259] on button "Add writer" at bounding box center [1036, 258] width 112 height 28
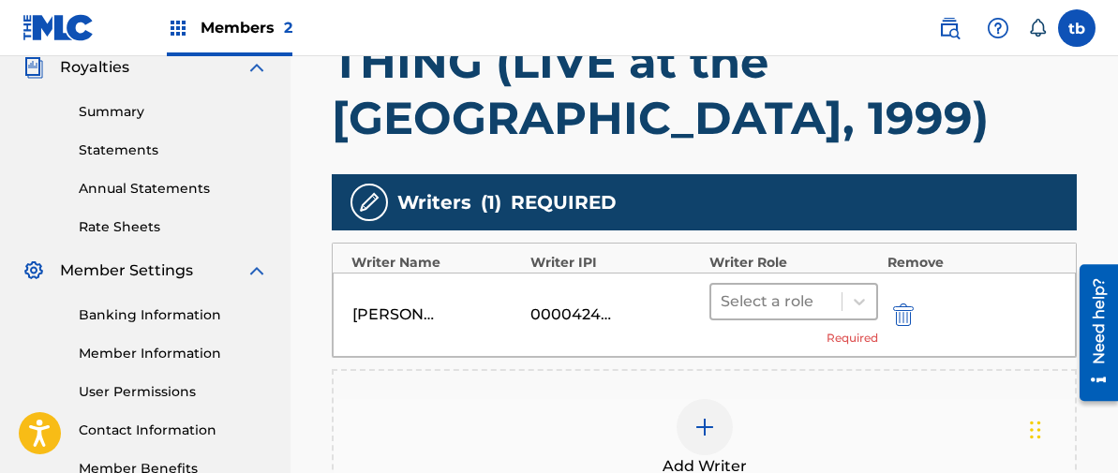
click at [813, 298] on div at bounding box center [775, 302] width 111 height 26
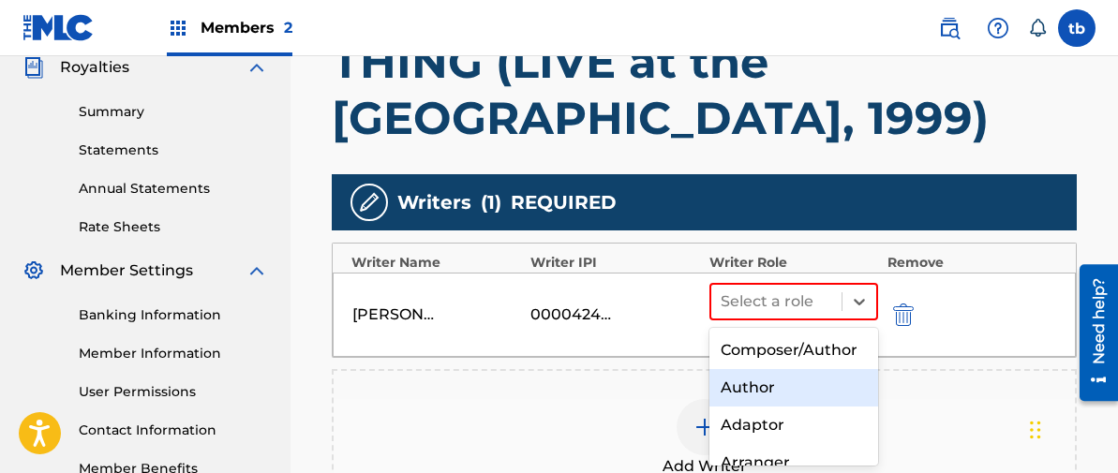
click at [757, 382] on div "Author" at bounding box center [793, 387] width 169 height 37
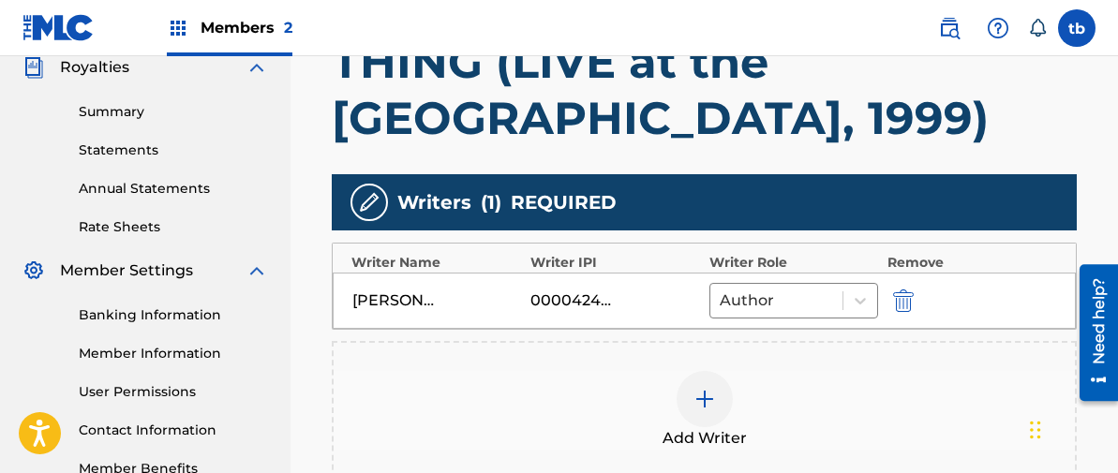
click at [705, 393] on img at bounding box center [704, 399] width 22 height 22
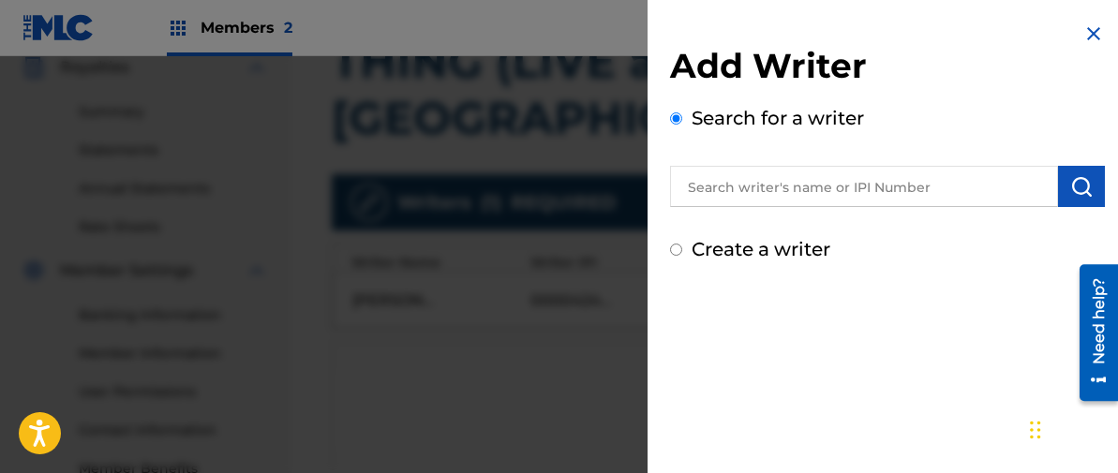
click at [743, 194] on input "text" at bounding box center [864, 186] width 388 height 41
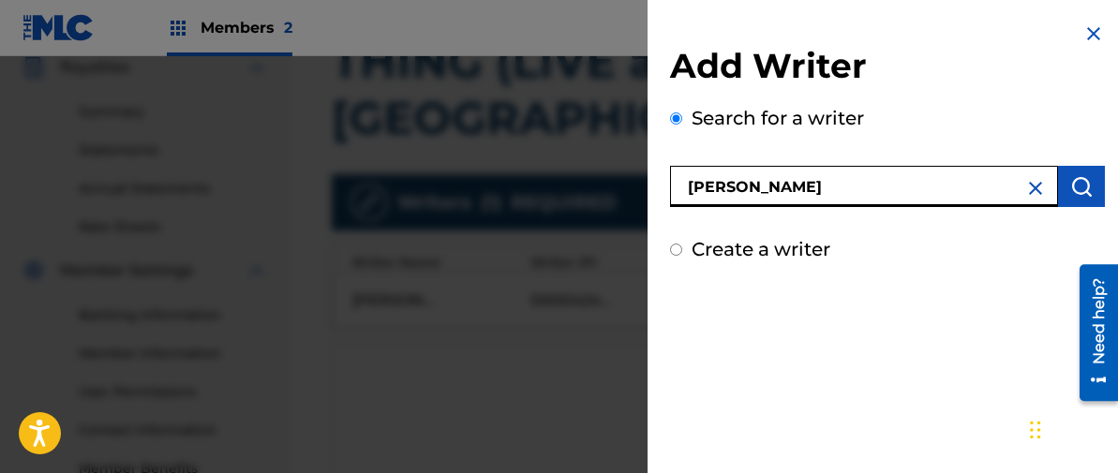
type input "[PERSON_NAME]"
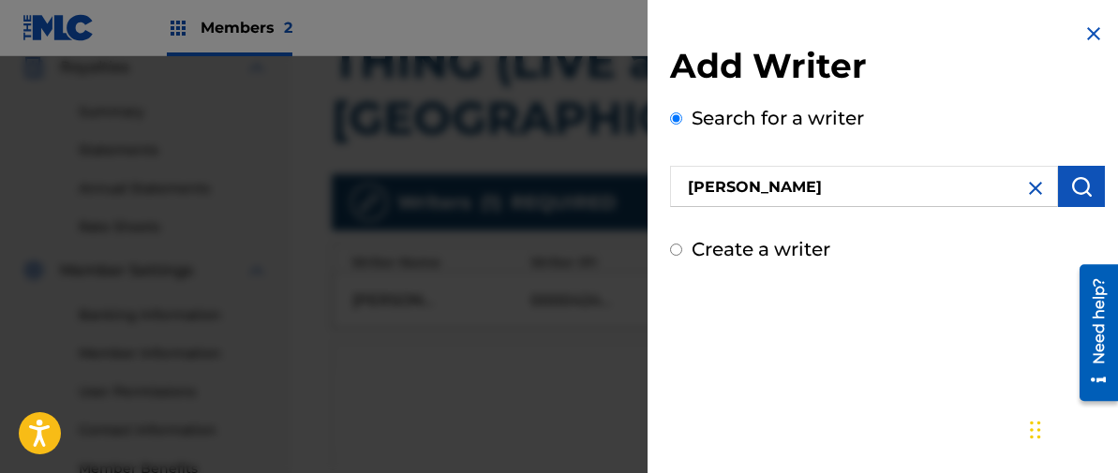
click at [1074, 180] on img "submit" at bounding box center [1081, 186] width 22 height 22
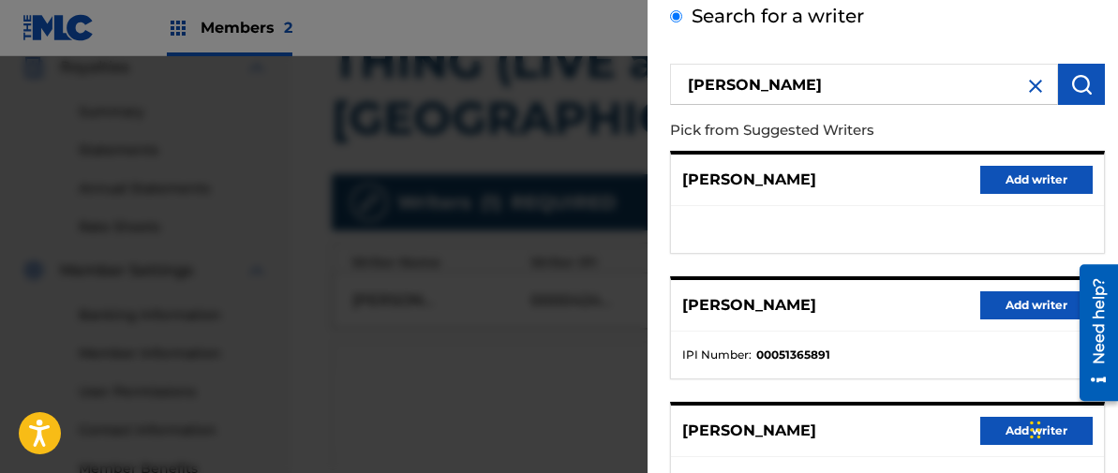
scroll to position [104, 0]
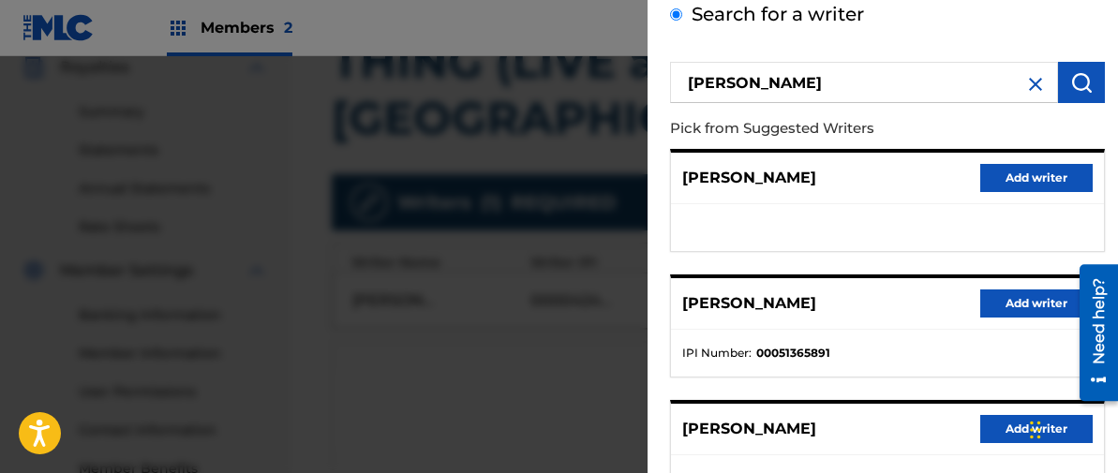
click at [1015, 301] on button "Add writer" at bounding box center [1036, 303] width 112 height 28
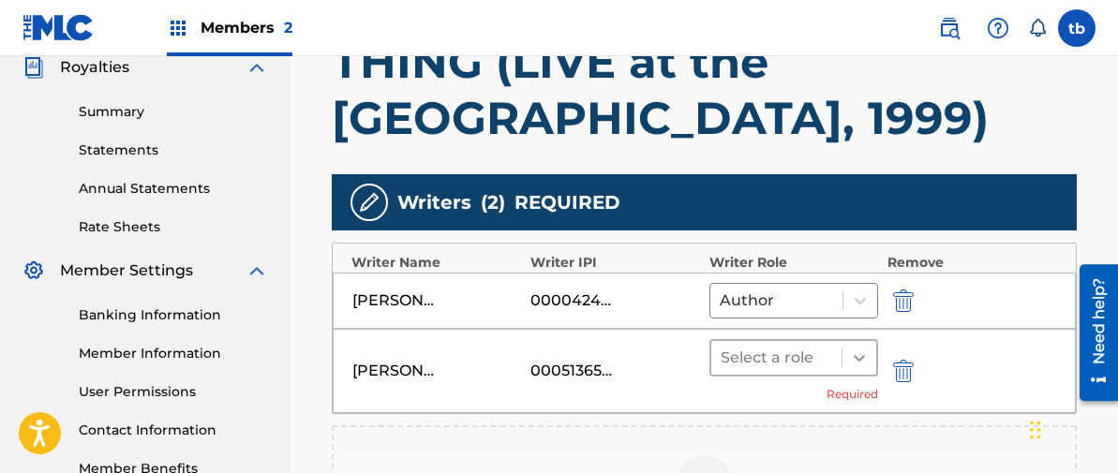
click at [850, 354] on icon at bounding box center [859, 358] width 19 height 19
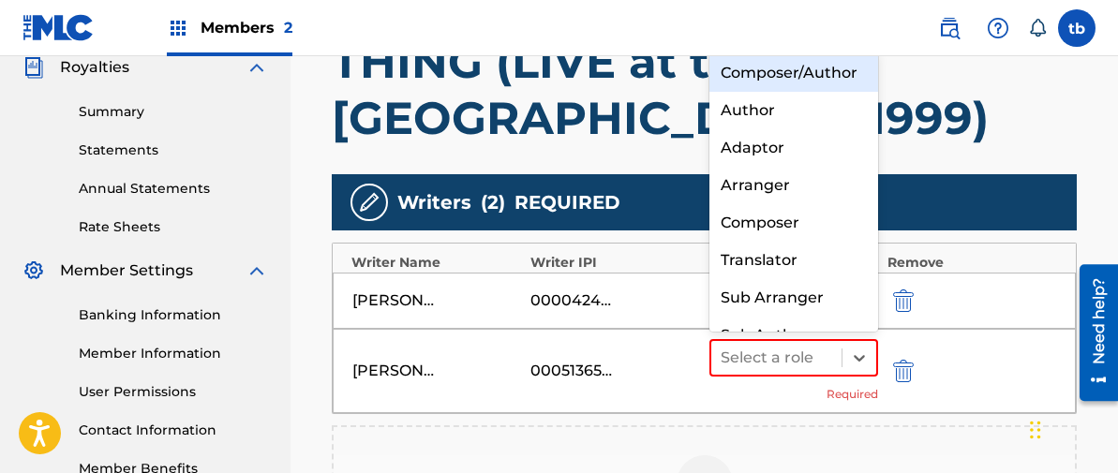
scroll to position [26, 0]
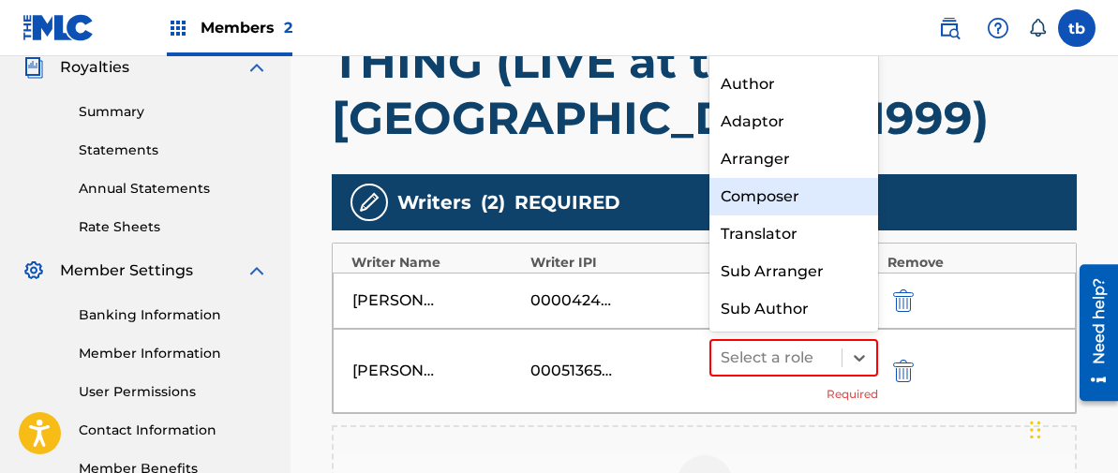
click at [779, 191] on div "Composer" at bounding box center [793, 196] width 169 height 37
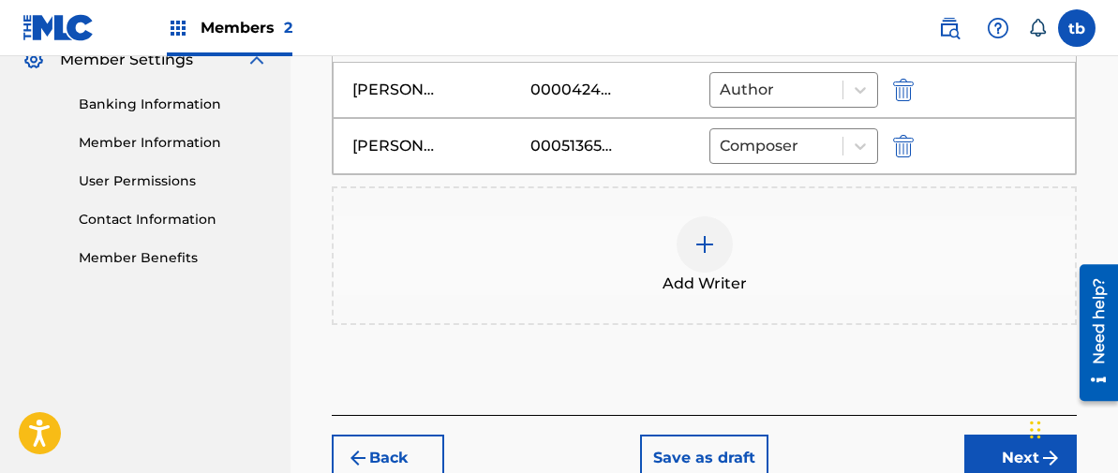
scroll to position [798, 0]
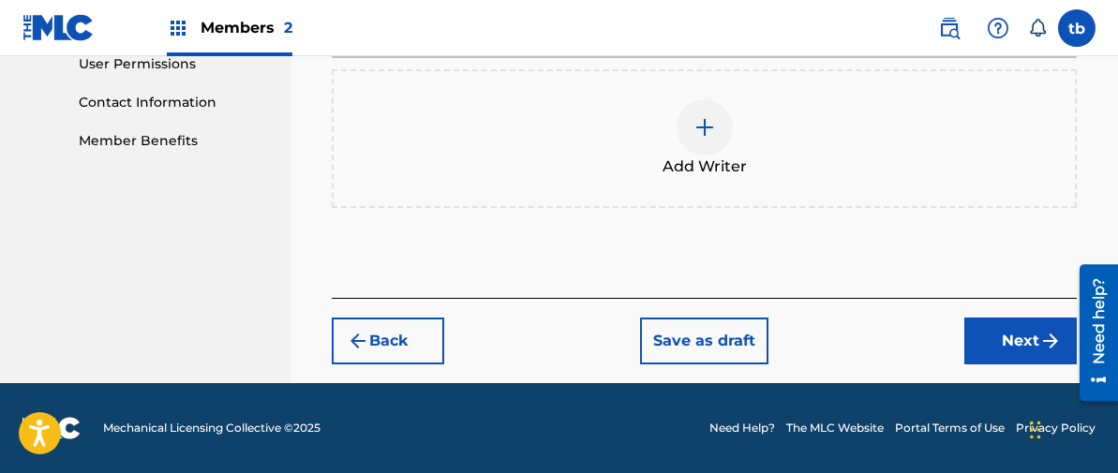
click at [1005, 339] on button "Next" at bounding box center [1020, 341] width 112 height 47
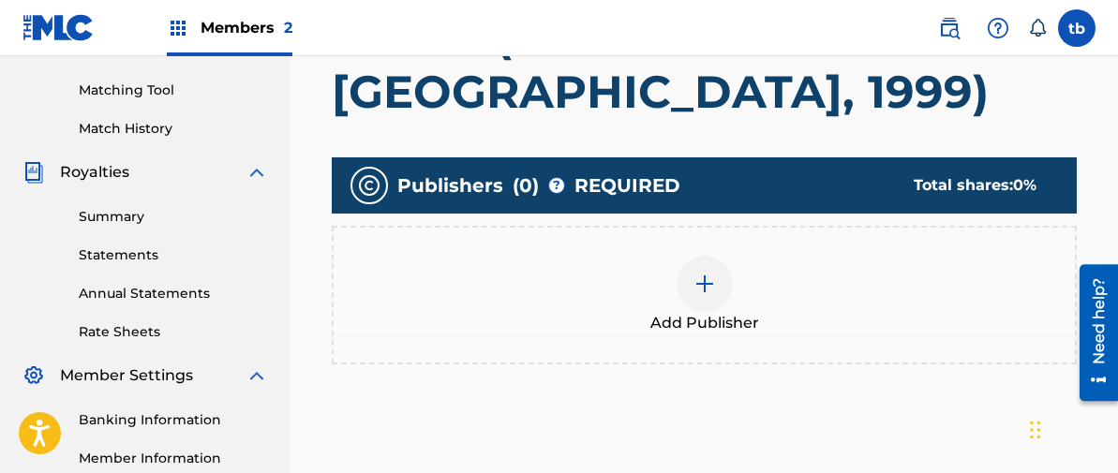
scroll to position [480, 0]
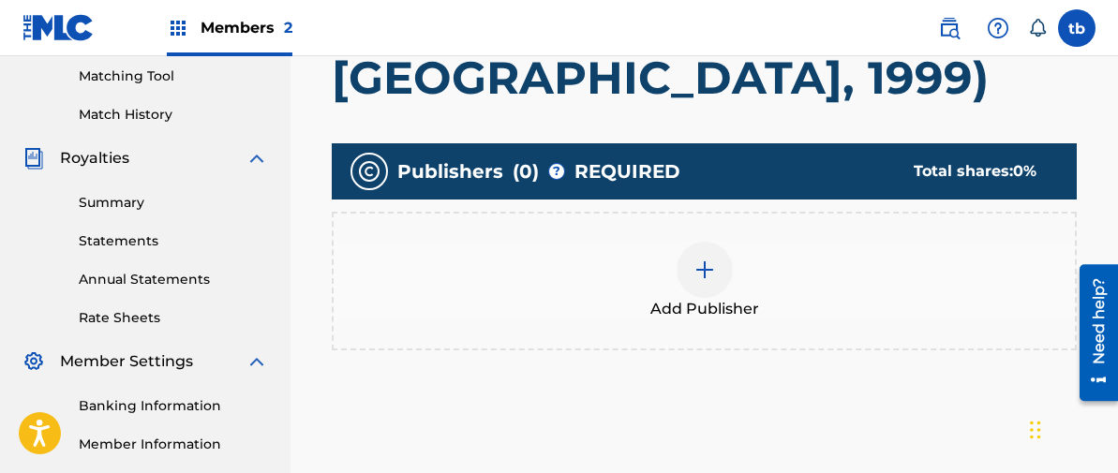
click at [703, 268] on img at bounding box center [704, 270] width 22 height 22
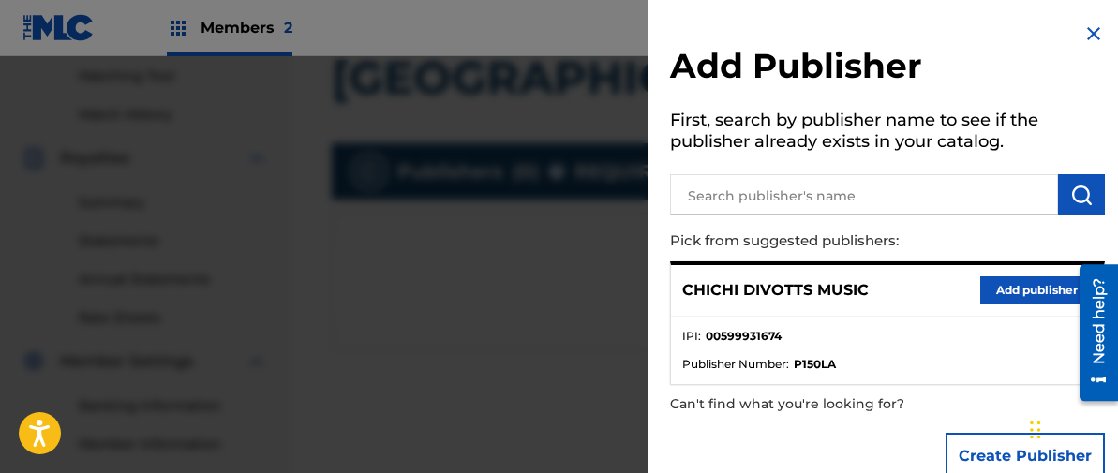
click at [1015, 287] on button "Add publisher" at bounding box center [1036, 290] width 112 height 28
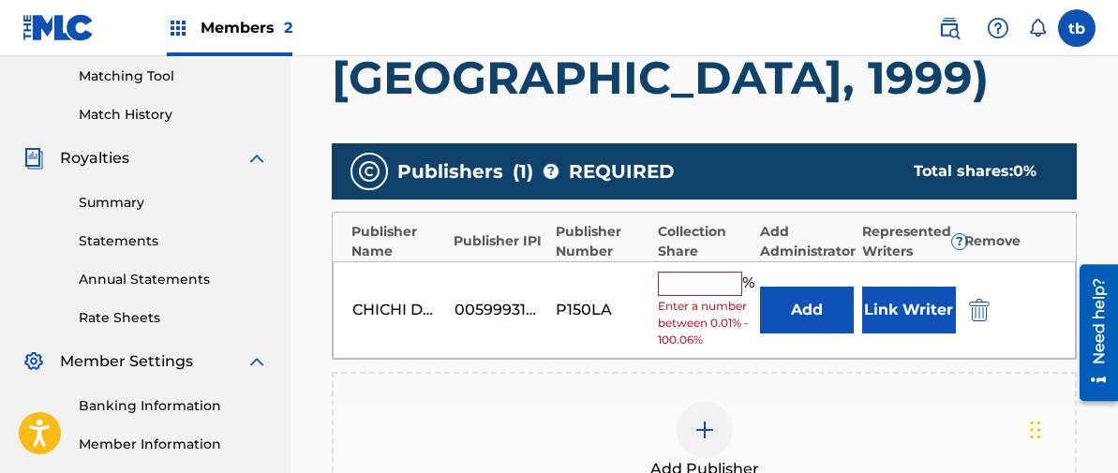
click at [708, 287] on input "text" at bounding box center [700, 284] width 84 height 24
type input "50"
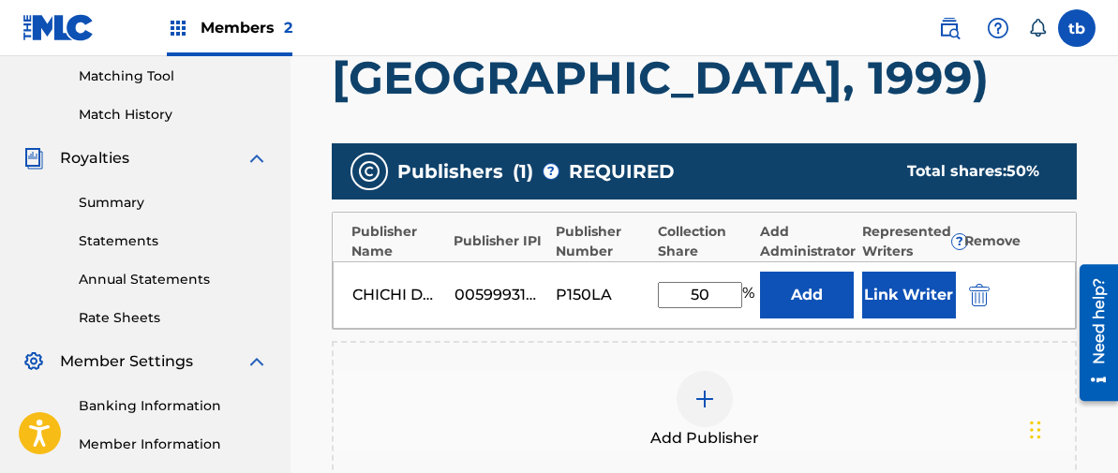
click at [890, 296] on button "Link Writer" at bounding box center [909, 295] width 94 height 47
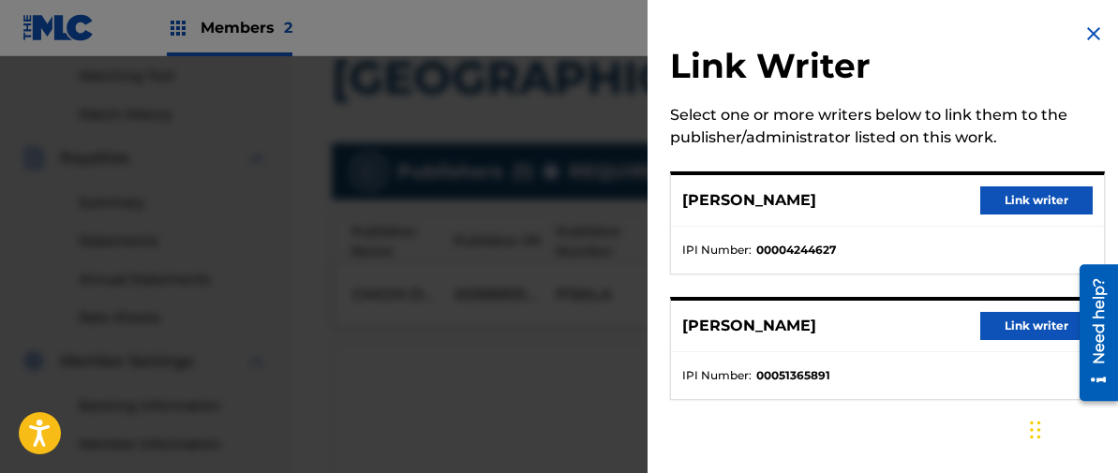
click at [1016, 200] on button "Link writer" at bounding box center [1036, 200] width 112 height 28
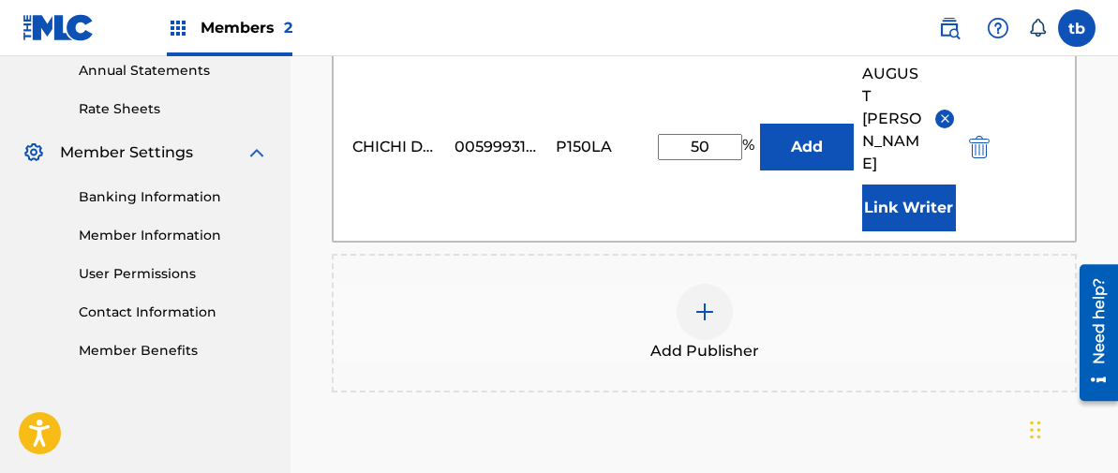
scroll to position [698, 0]
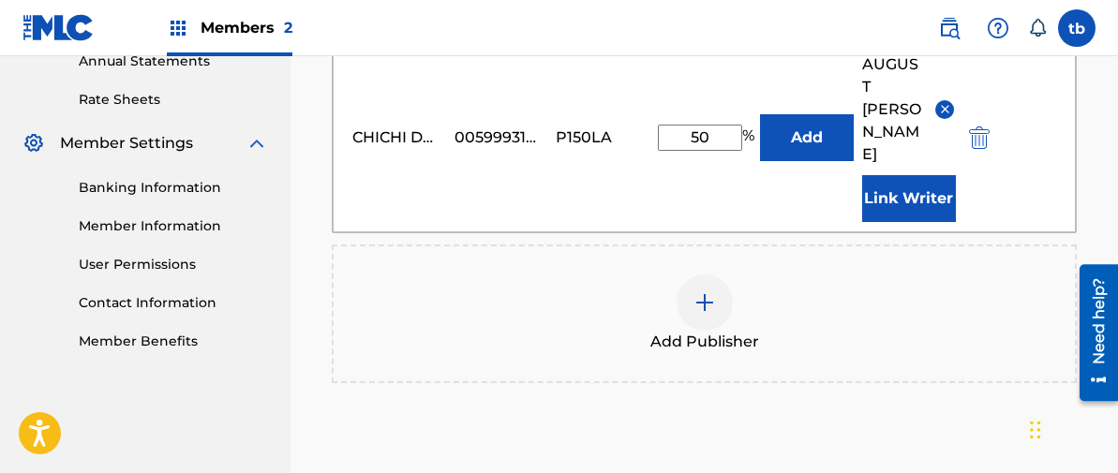
click at [708, 291] on img at bounding box center [704, 302] width 22 height 22
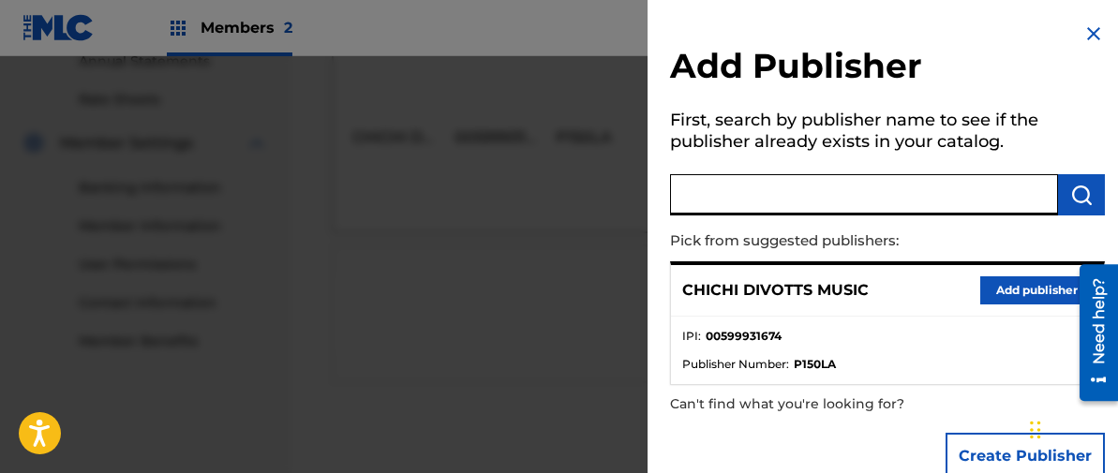
click at [845, 194] on input "text" at bounding box center [864, 194] width 388 height 41
type input "[PERSON_NAME] in the dark"
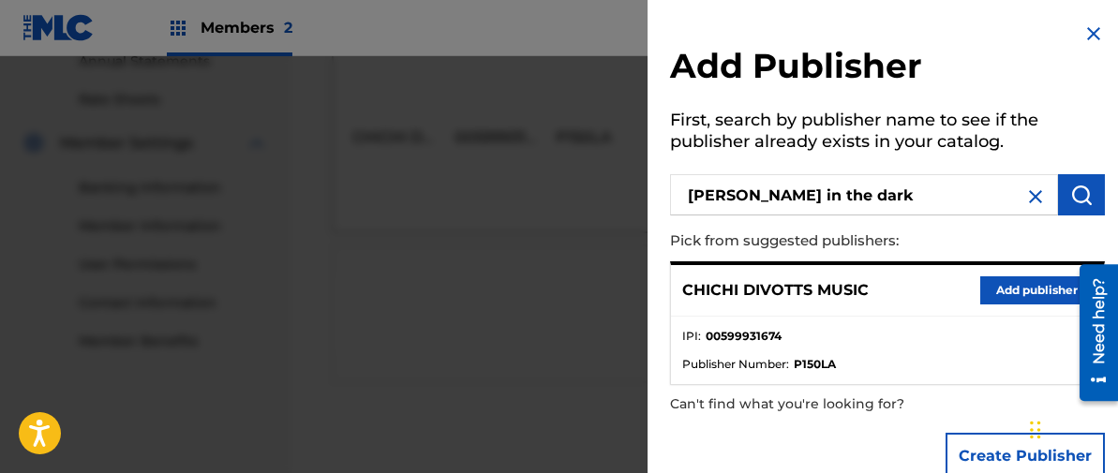
click at [1071, 195] on img "submit" at bounding box center [1081, 195] width 22 height 22
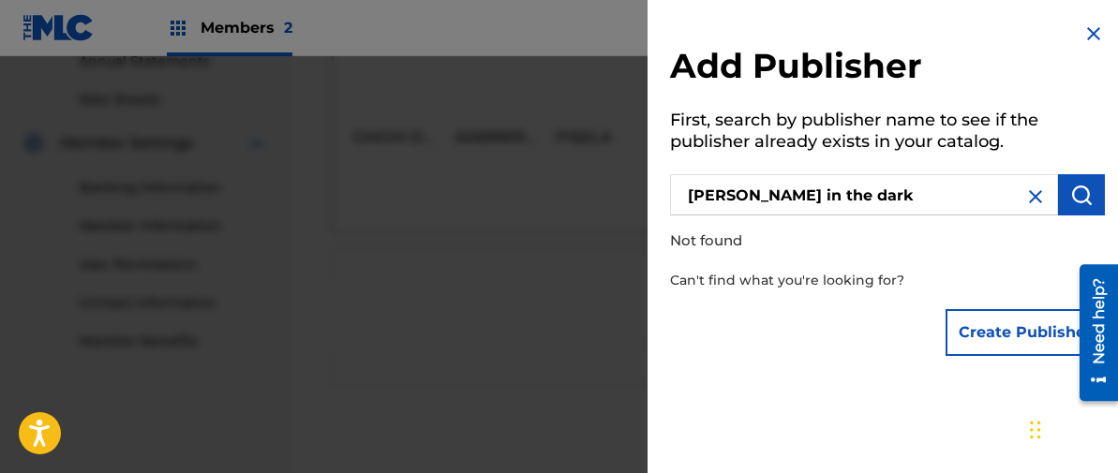
click at [1085, 24] on img at bounding box center [1093, 33] width 22 height 22
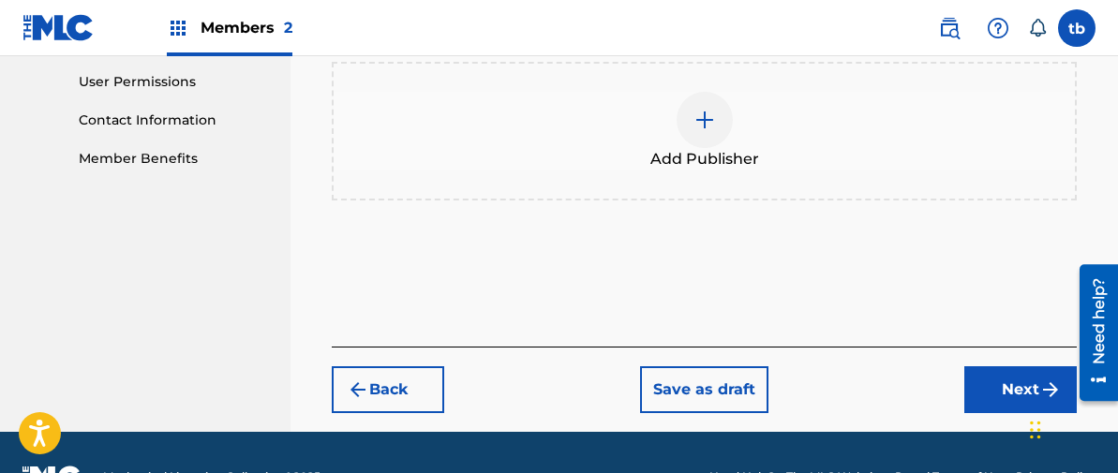
click at [1011, 366] on button "Next" at bounding box center [1020, 389] width 112 height 47
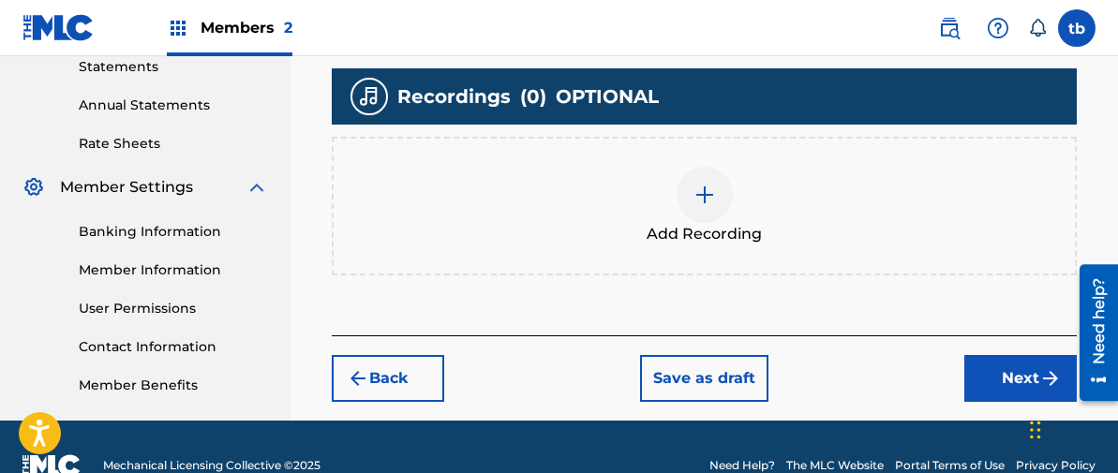
scroll to position [660, 0]
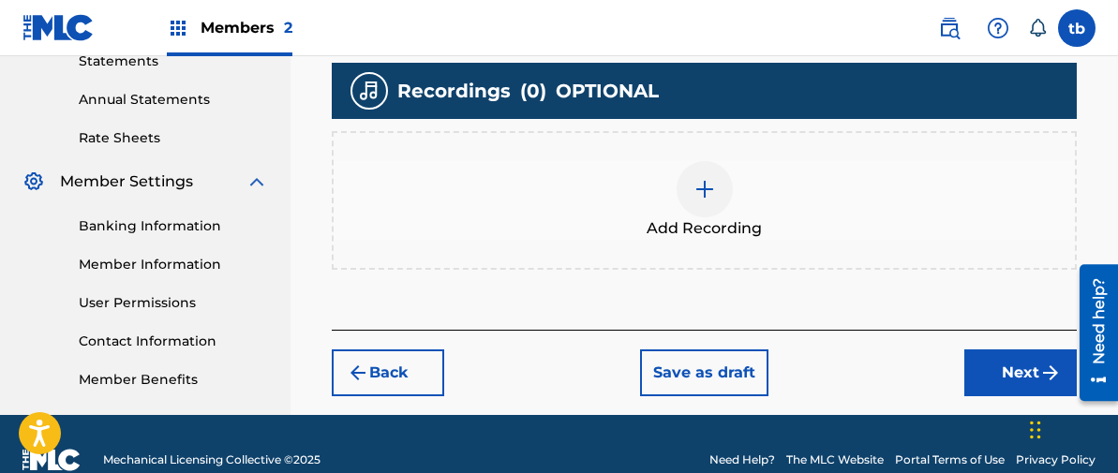
click at [705, 186] on img at bounding box center [704, 189] width 22 height 22
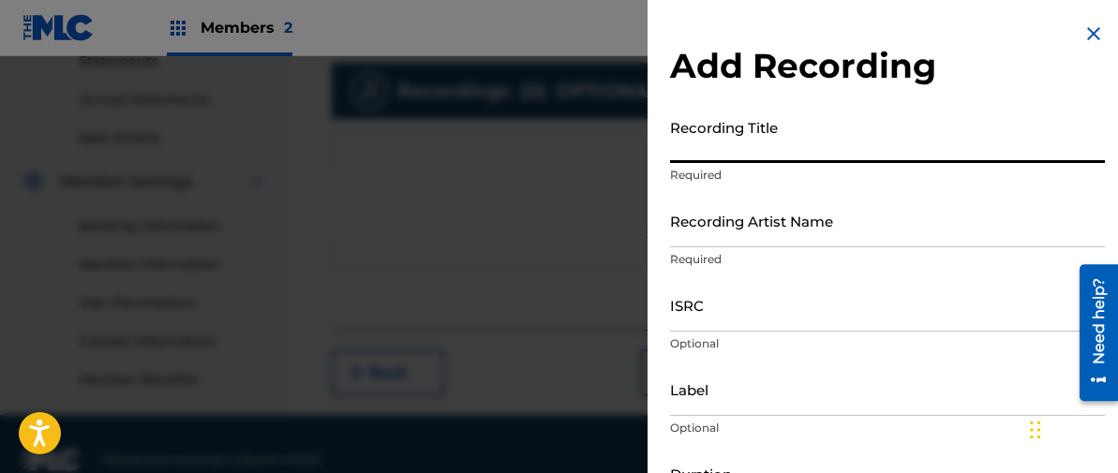
click at [704, 138] on input "Recording Title" at bounding box center [887, 136] width 435 height 53
type input "ONCE UPON A CASSETTE VOL. 16"
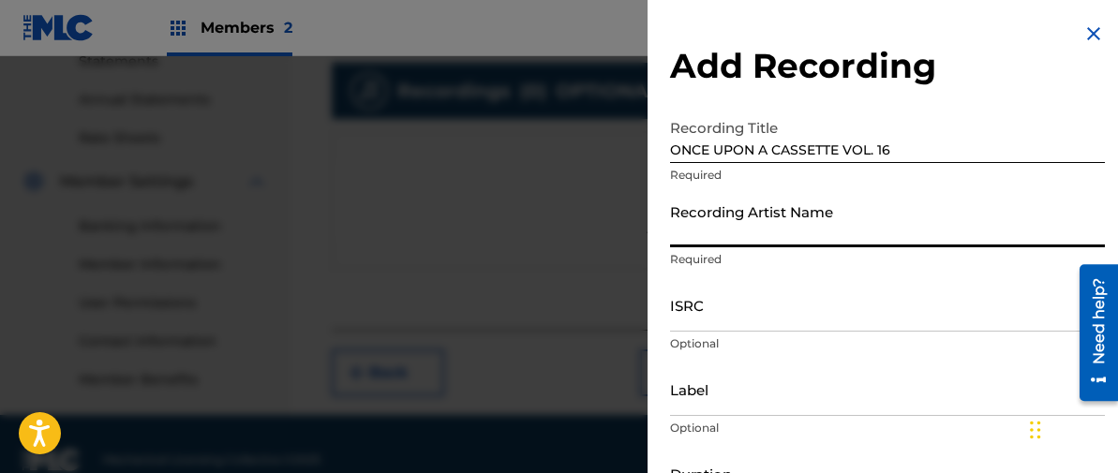
click at [699, 227] on input "Recording Artist Name" at bounding box center [887, 220] width 435 height 53
type input "[PERSON_NAME]"
click at [688, 304] on input "ISRC" at bounding box center [887, 304] width 435 height 53
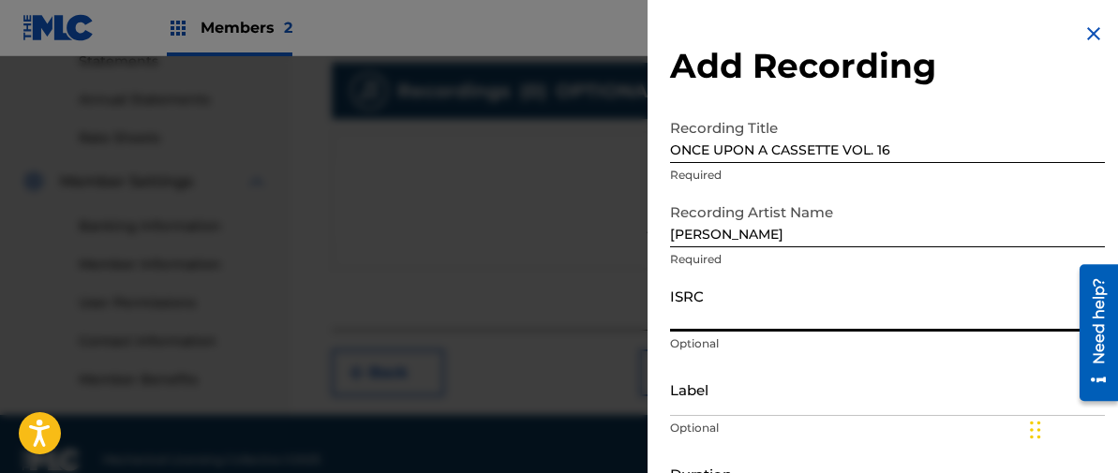
paste input "TCAJL2546978"
type input "TCAJL2546978"
click at [698, 392] on input "Label" at bounding box center [887, 389] width 435 height 53
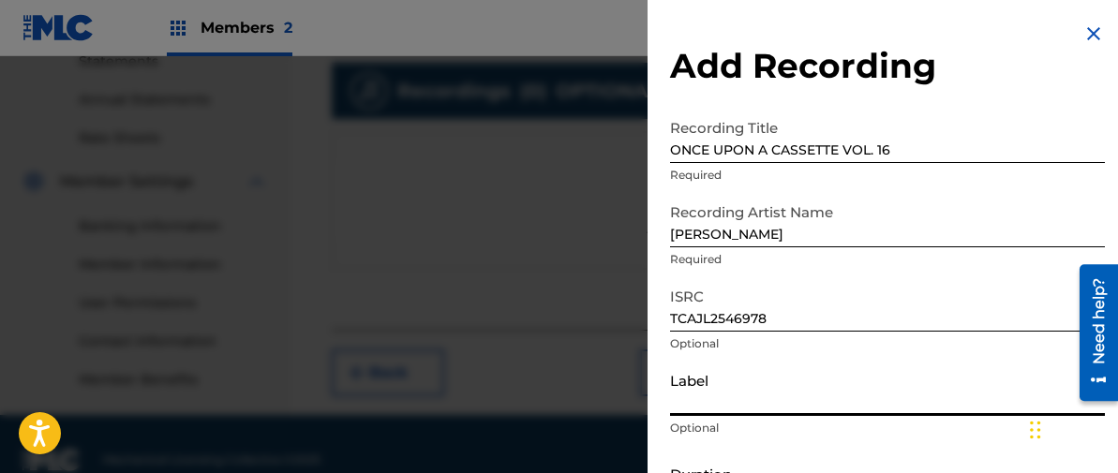
type input "2C2C"
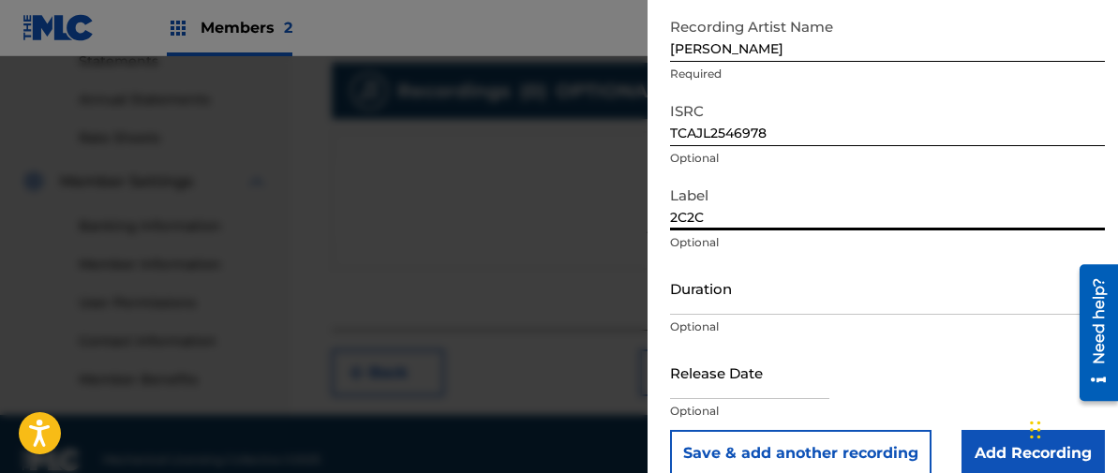
scroll to position [212, 0]
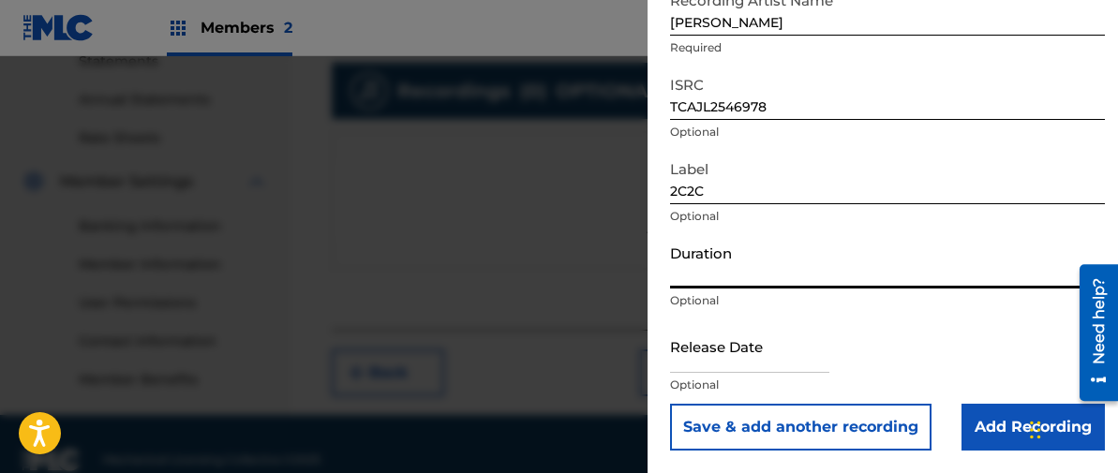
click at [690, 263] on input "Duration" at bounding box center [887, 261] width 435 height 53
type input "04:40"
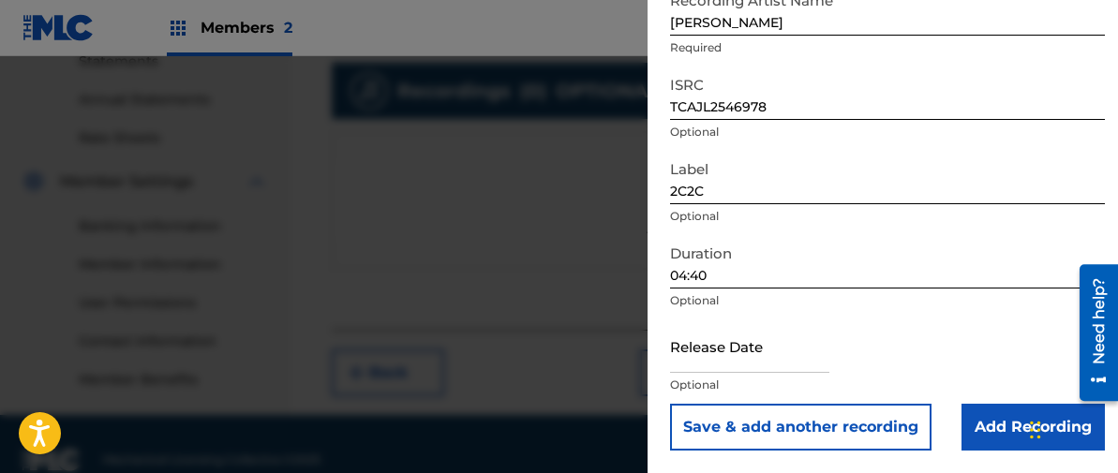
click at [703, 349] on input "text" at bounding box center [749, 345] width 159 height 53
select select "7"
select select "2025"
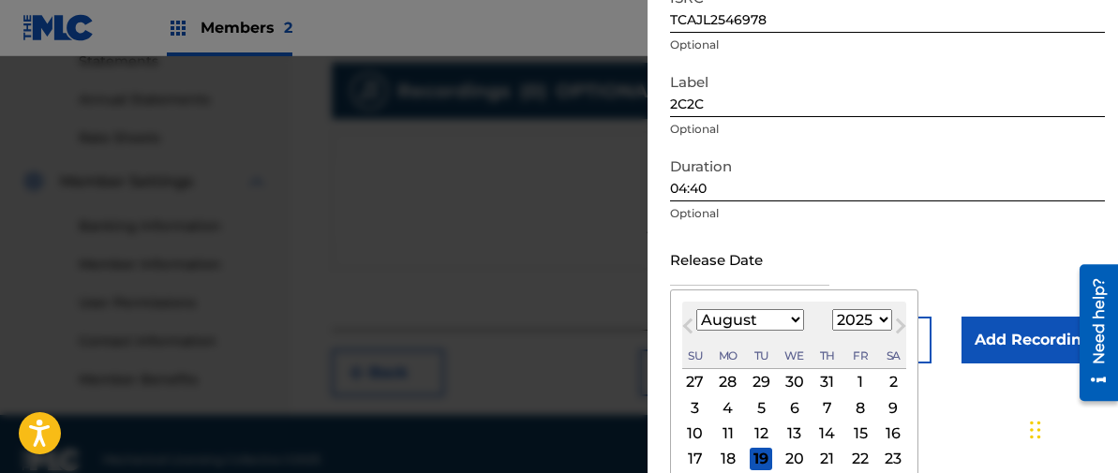
scroll to position [387, 0]
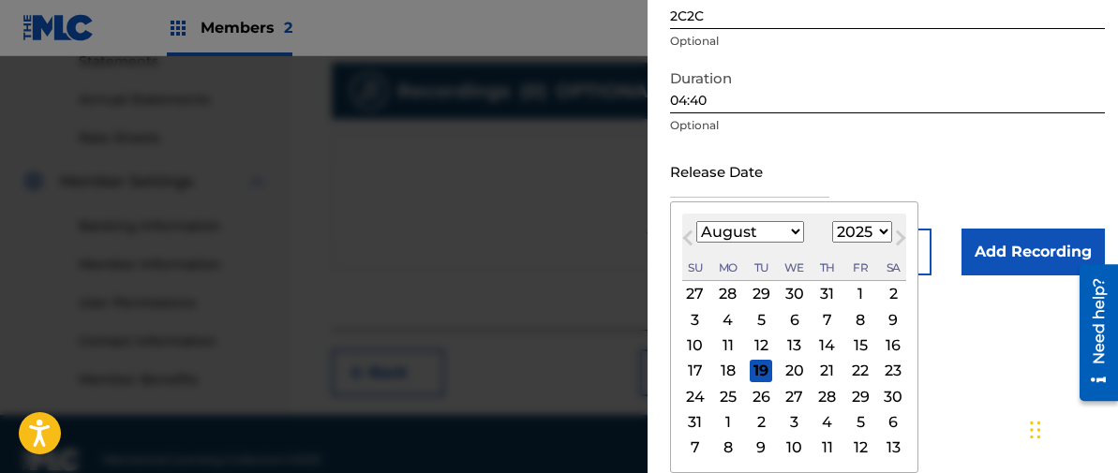
click at [793, 344] on div "13" at bounding box center [794, 345] width 22 height 22
type input "[DATE]"
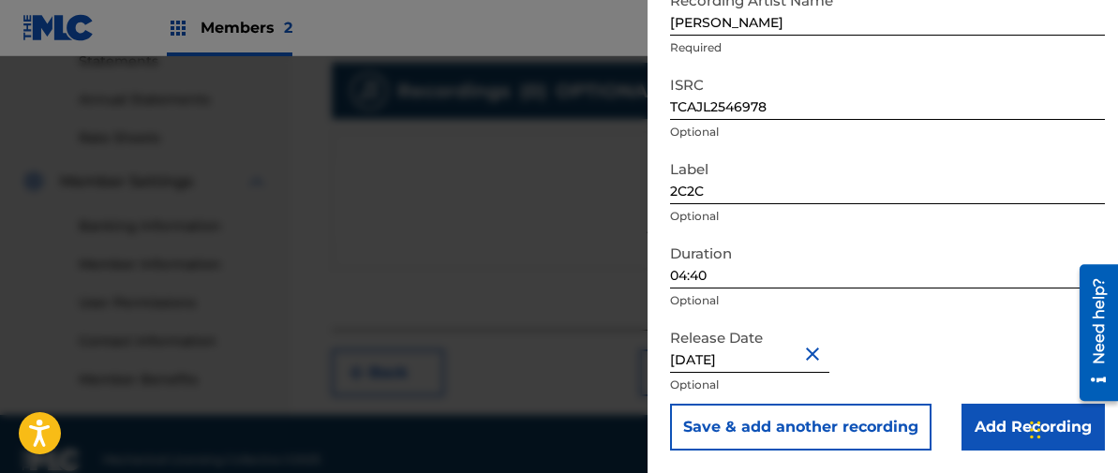
click at [995, 430] on input "Add Recording" at bounding box center [1032, 427] width 143 height 47
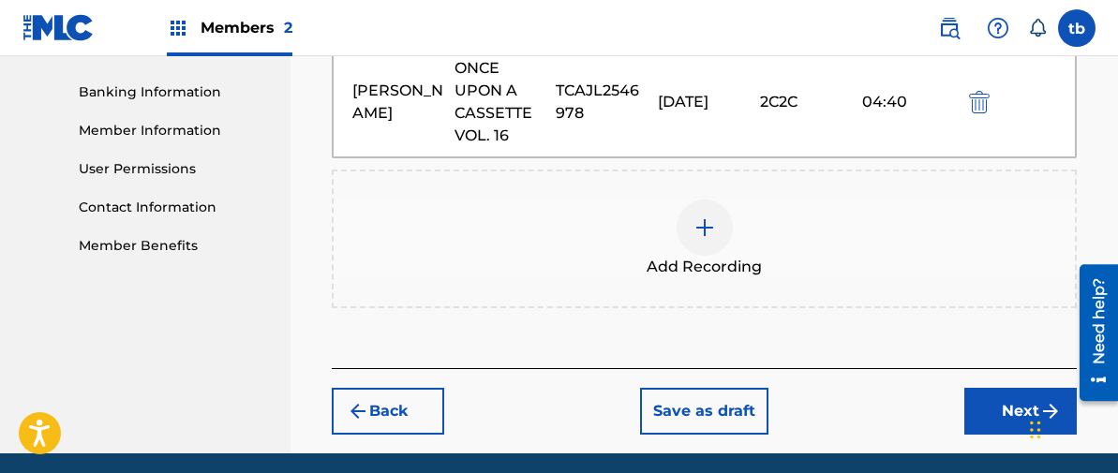
scroll to position [838, 0]
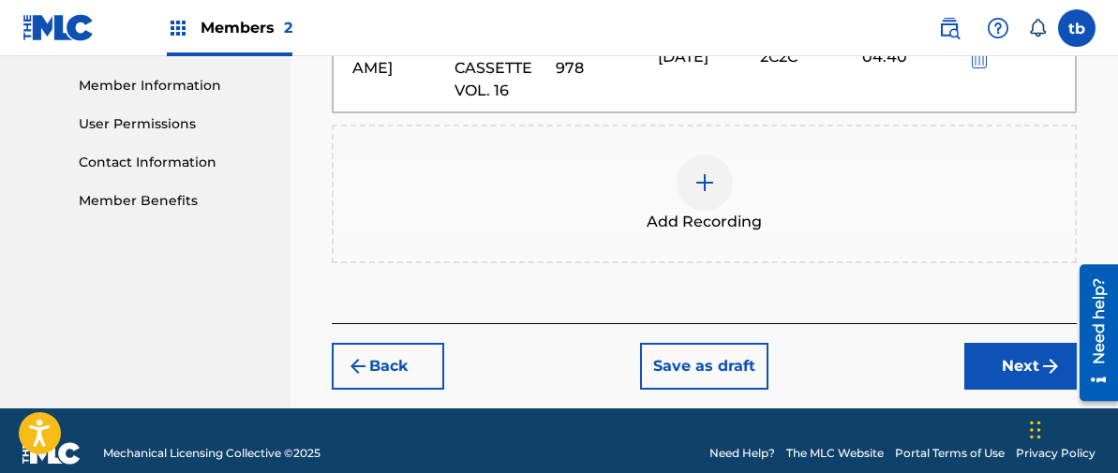
click at [1005, 362] on button "Next" at bounding box center [1020, 366] width 112 height 47
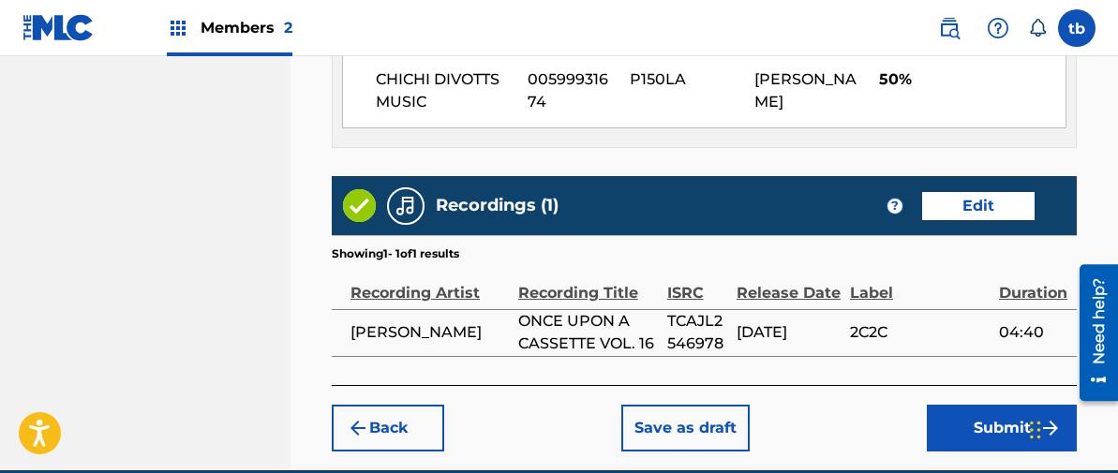
scroll to position [1261, 0]
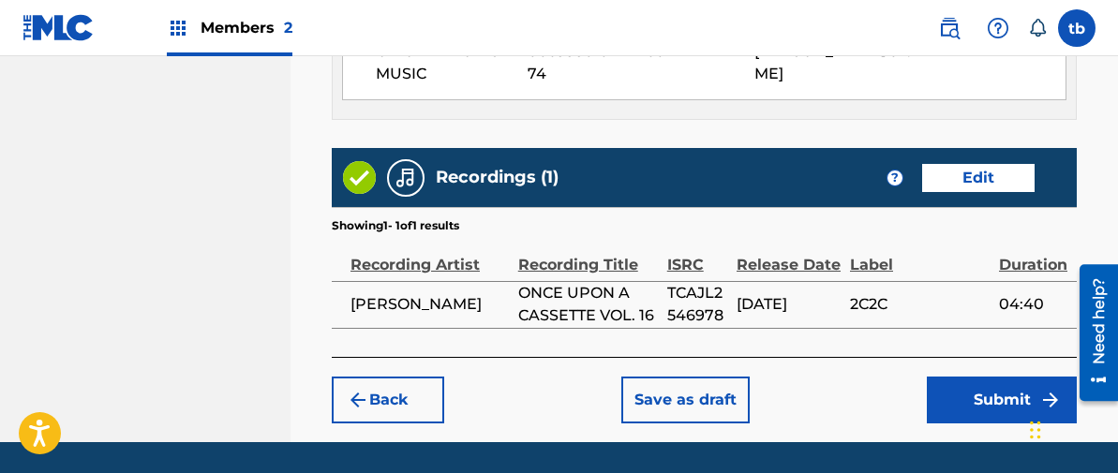
click at [990, 397] on button "Submit" at bounding box center [1002, 400] width 150 height 47
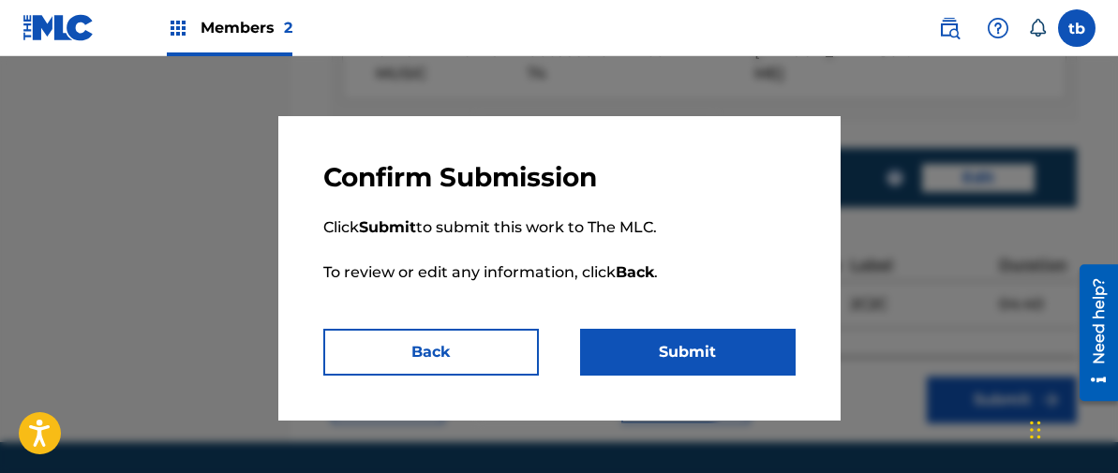
click at [694, 345] on button "Submit" at bounding box center [687, 352] width 215 height 47
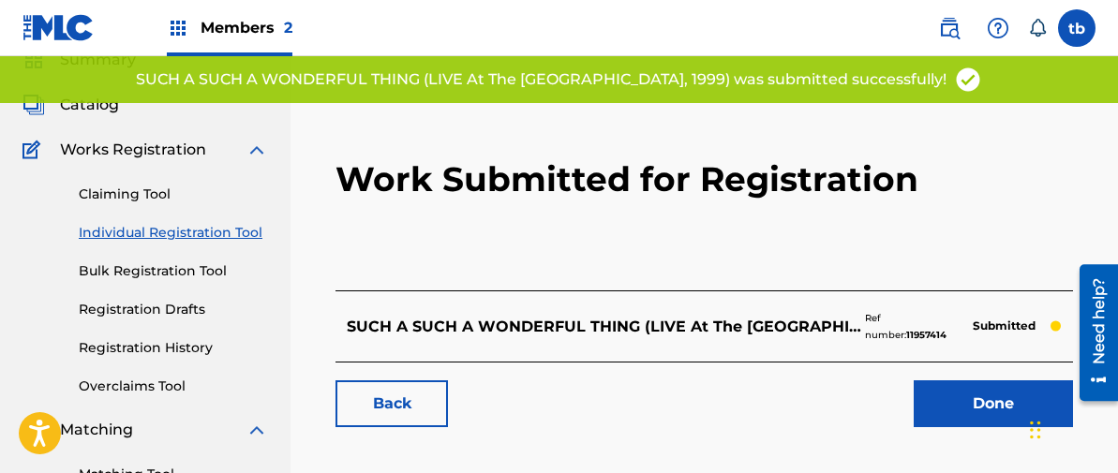
scroll to position [116, 0]
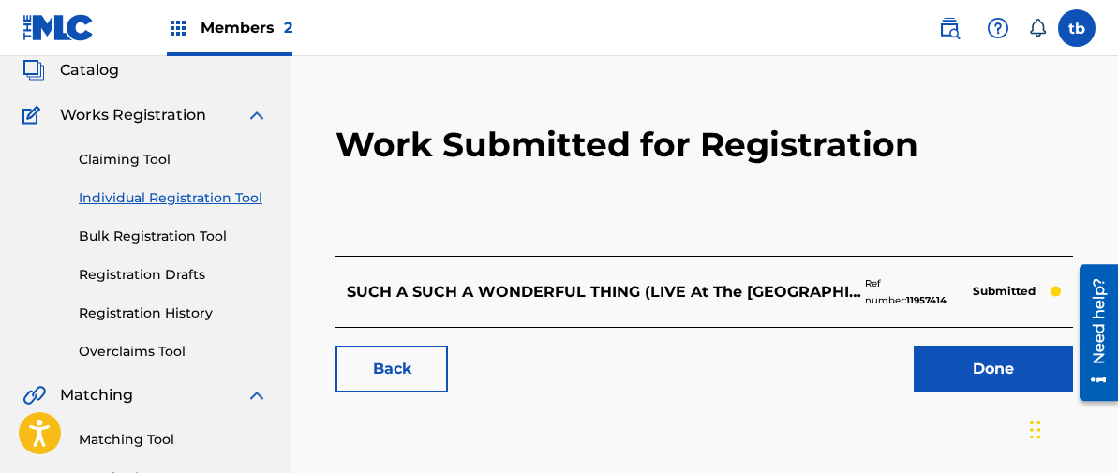
click at [969, 370] on link "Done" at bounding box center [992, 369] width 159 height 47
